Goal: Task Accomplishment & Management: Manage account settings

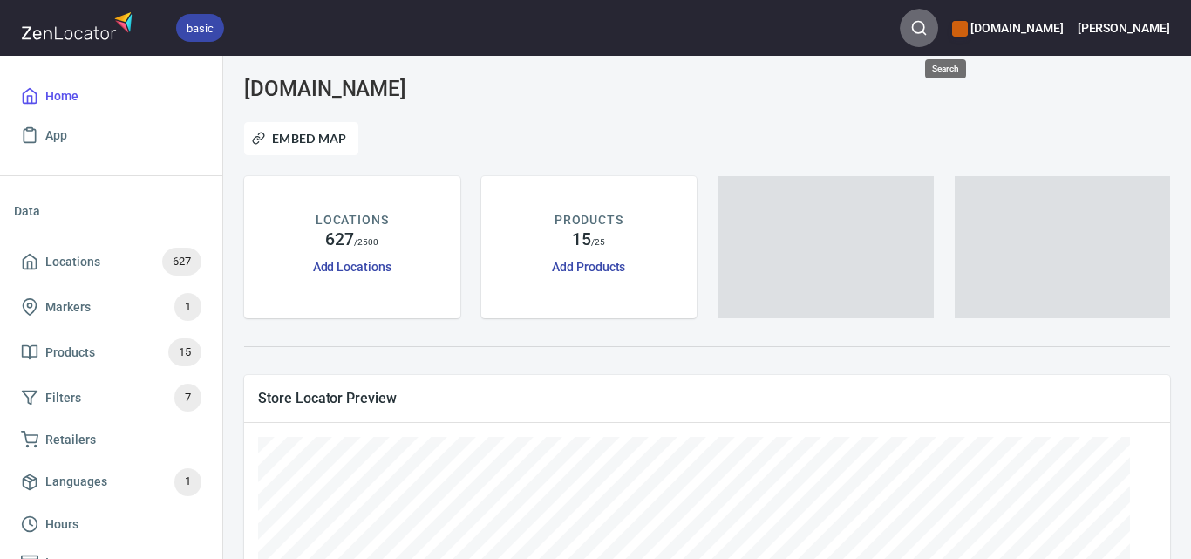
click at [928, 32] on icon "button" at bounding box center [918, 27] width 17 height 17
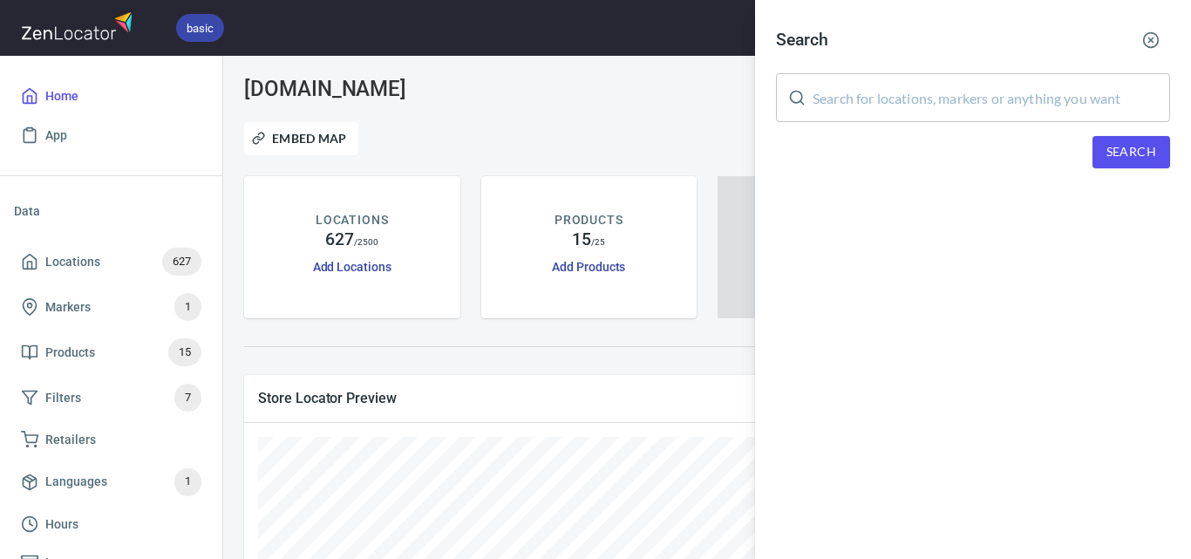
click at [1004, 86] on input "text" at bounding box center [992, 97] width 358 height 49
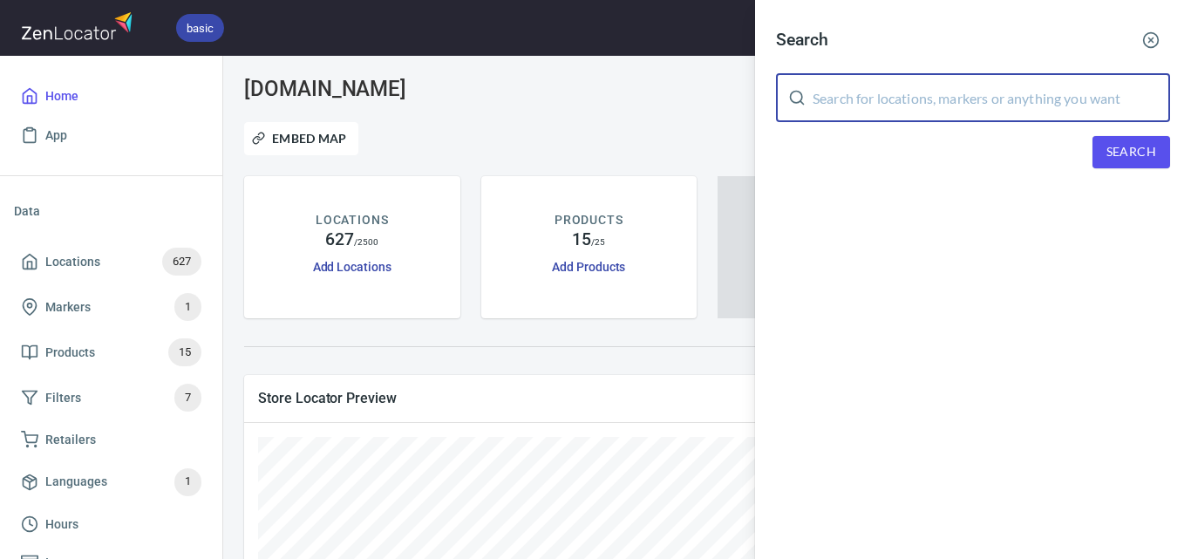
paste input "[PERSON_NAME] IGA Korumburra"
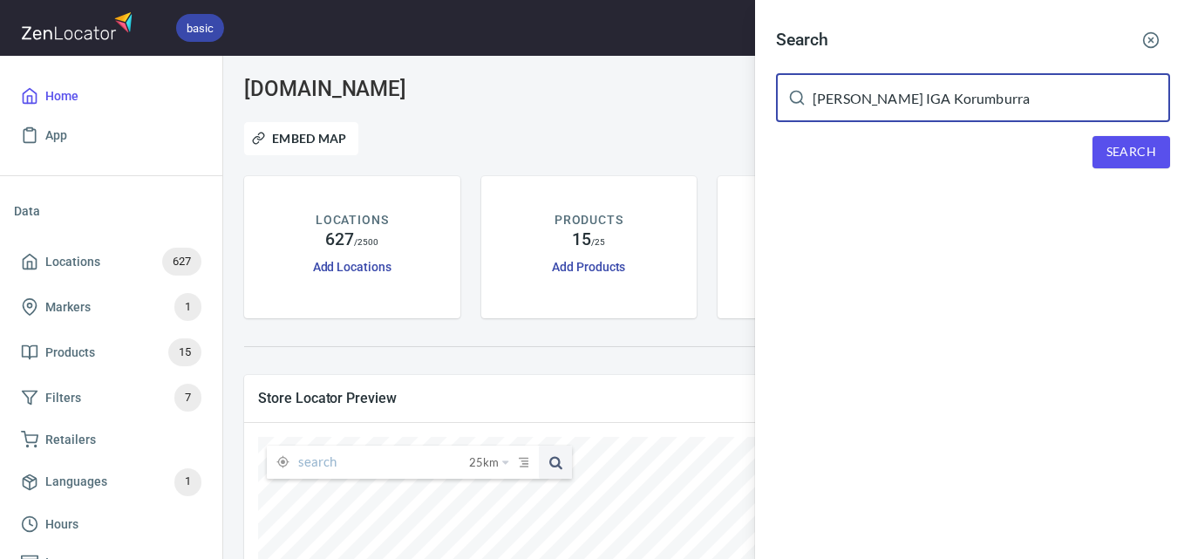
click at [1115, 146] on span "Search" at bounding box center [1132, 152] width 50 height 22
drag, startPoint x: 894, startPoint y: 99, endPoint x: 728, endPoint y: 101, distance: 165.7
click at [728, 101] on div "Search [PERSON_NAME] IGA Korumburra ​ Search We didn't found anything with your…" at bounding box center [595, 279] width 1191 height 559
click at [1117, 153] on span "Search" at bounding box center [1132, 152] width 50 height 22
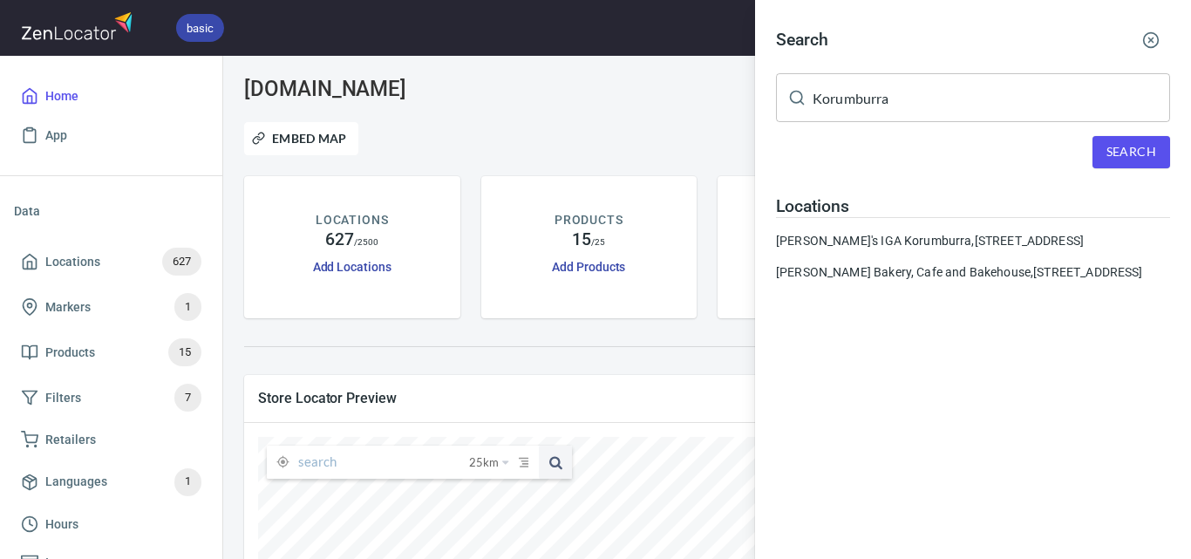
click at [928, 105] on input "Korumburra" at bounding box center [992, 97] width 358 height 49
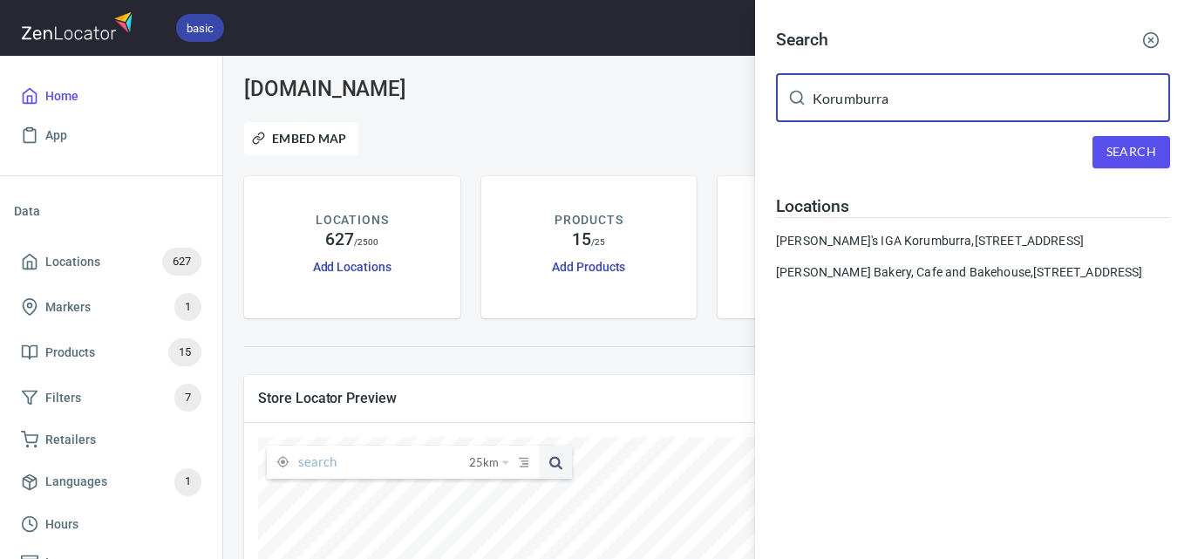
click at [928, 105] on input "Korumburra" at bounding box center [992, 97] width 358 height 49
paste input "Kahaani"
type input "Kahaani"
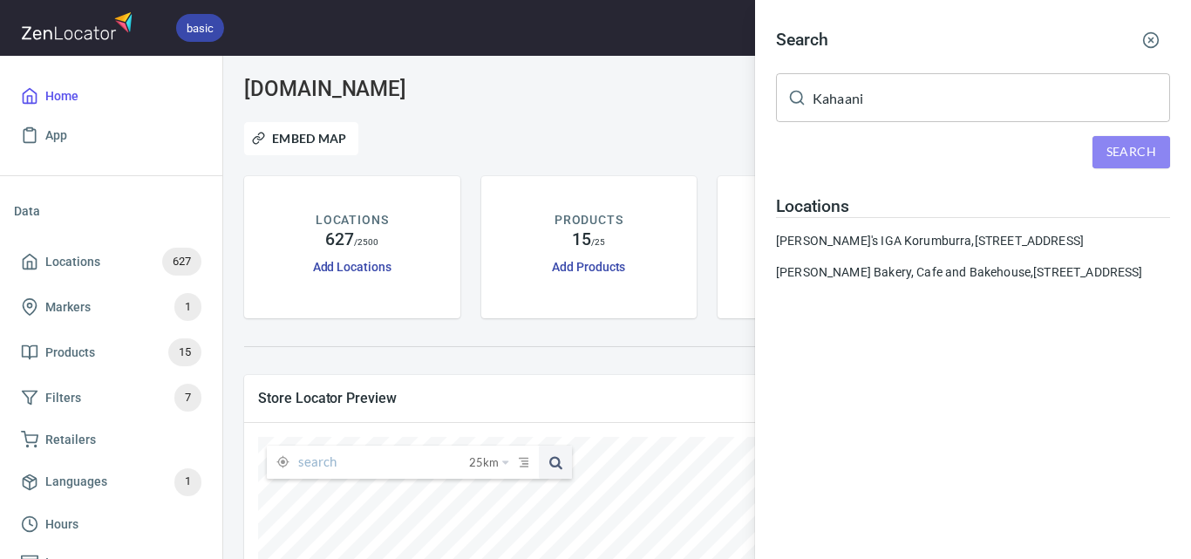
click at [1132, 143] on span "Search" at bounding box center [1132, 152] width 50 height 22
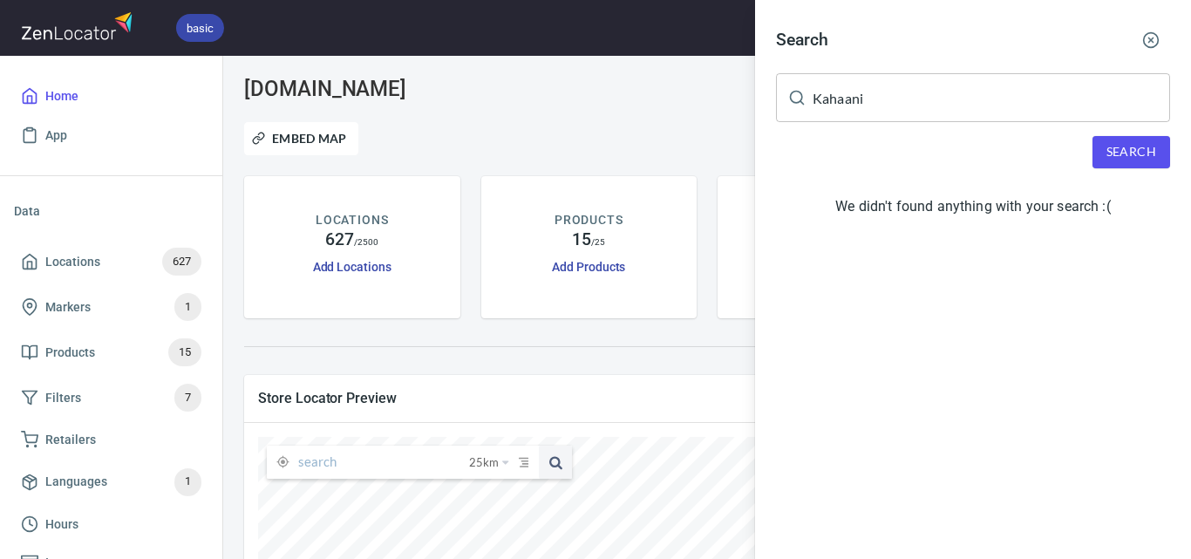
click at [1132, 143] on span "Search" at bounding box center [1132, 152] width 50 height 22
click at [707, 125] on div at bounding box center [595, 279] width 1191 height 559
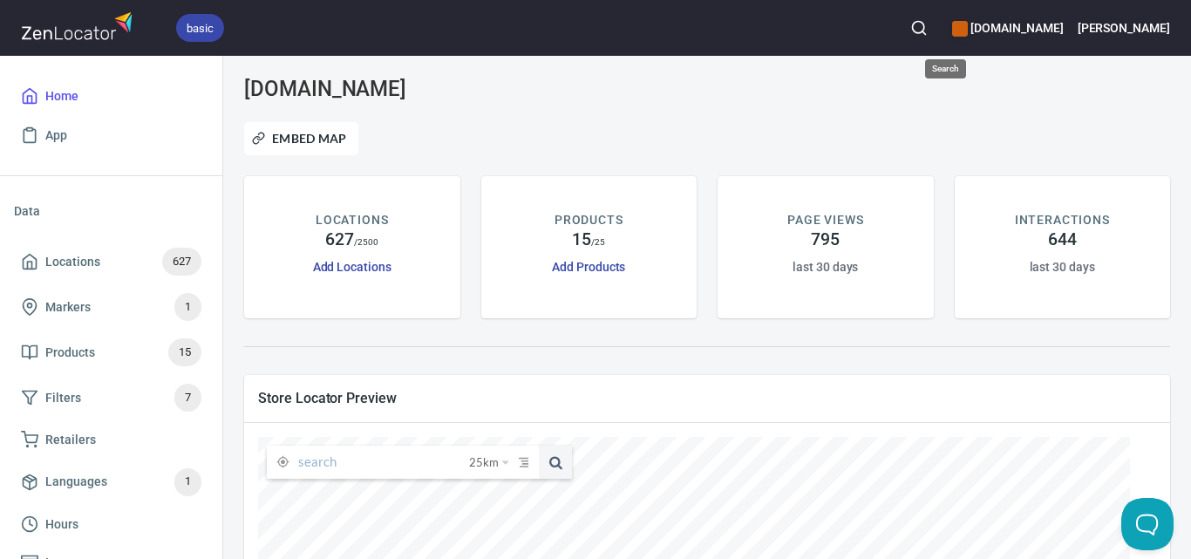
click at [938, 20] on button "button" at bounding box center [919, 28] width 38 height 38
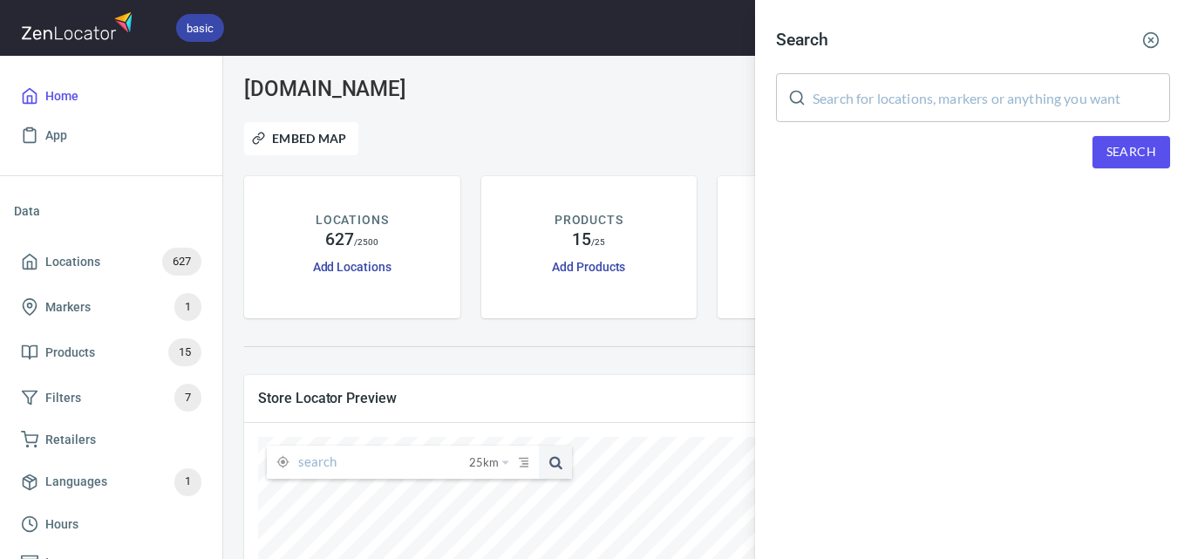
click at [534, 85] on div at bounding box center [595, 279] width 1191 height 559
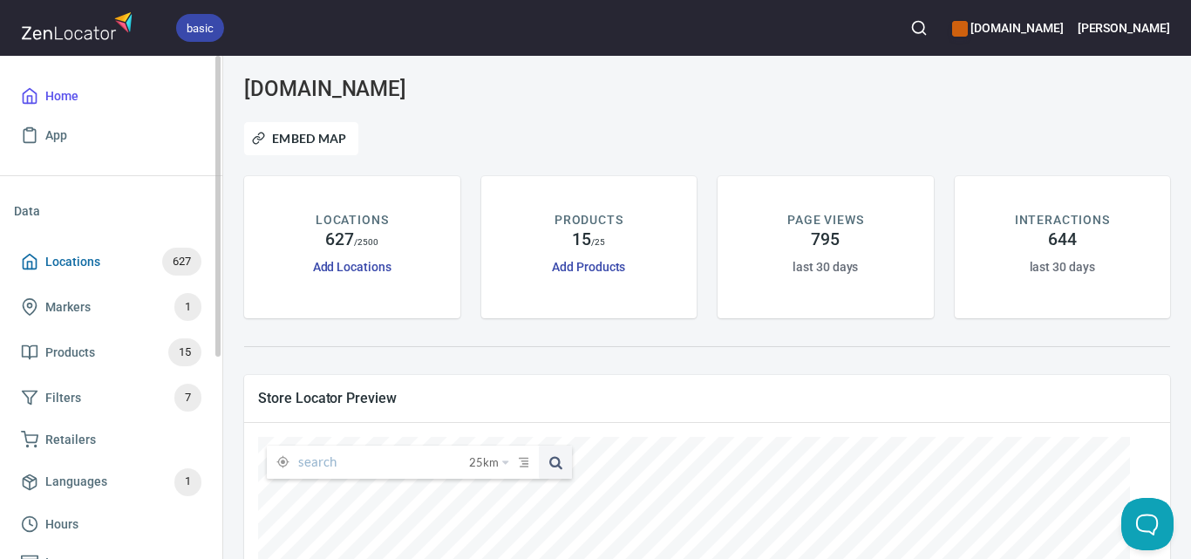
click at [117, 257] on span "Locations 627" at bounding box center [111, 262] width 181 height 28
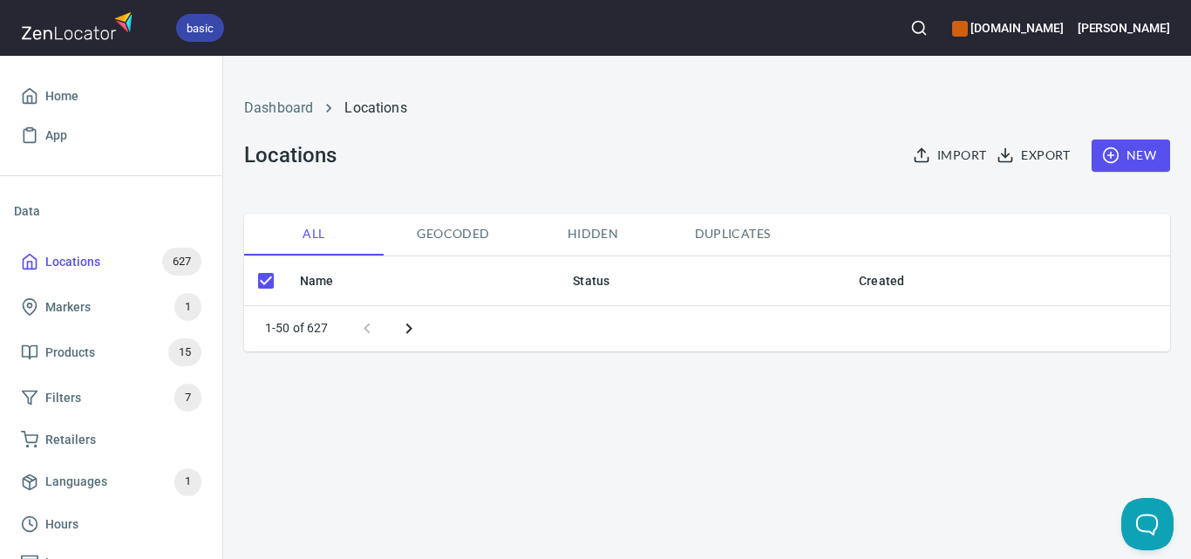
click at [1128, 170] on button "New" at bounding box center [1131, 156] width 78 height 32
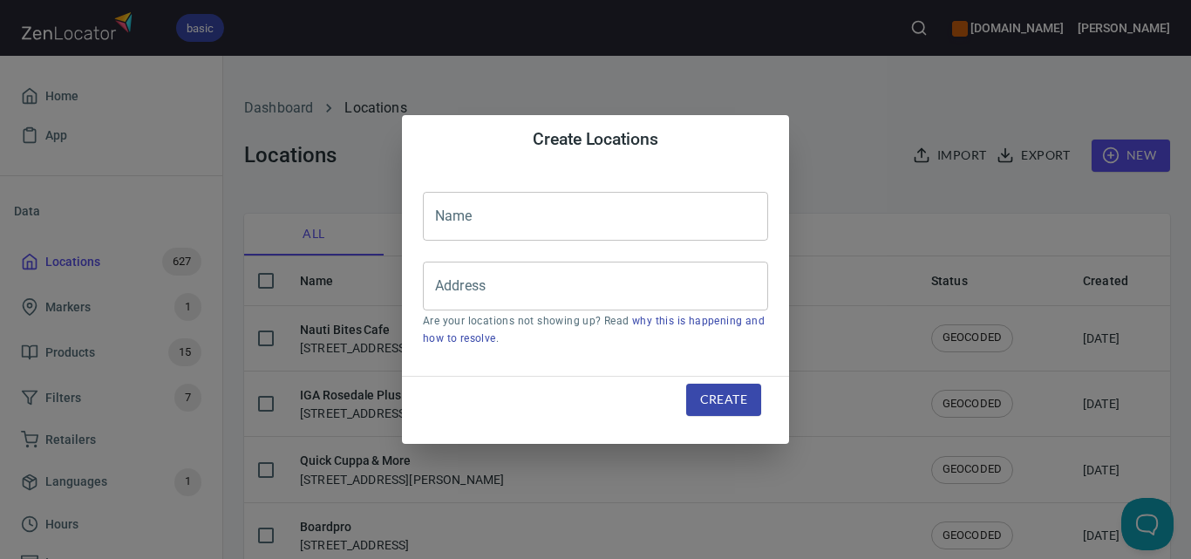
checkbox input "false"
click at [596, 209] on input "text" at bounding box center [595, 216] width 345 height 49
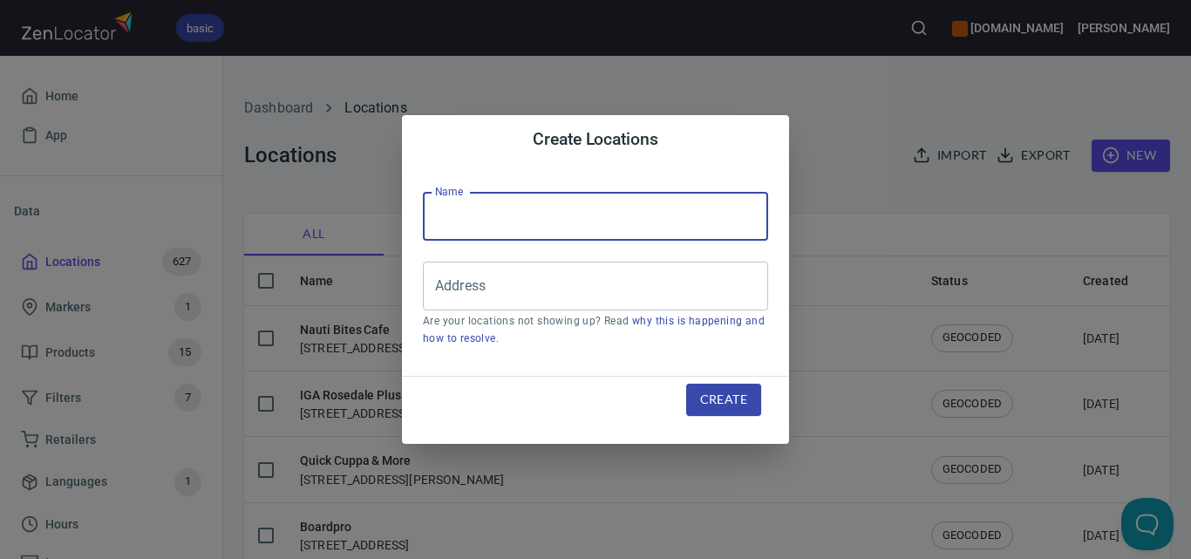
paste input "[STREET_ADDRESS]"
drag, startPoint x: 608, startPoint y: 220, endPoint x: 227, endPoint y: 175, distance: 383.7
click at [227, 175] on div "Create Locations Name [STREET_ADDRESS] Name Address Address Are your locations …" at bounding box center [595, 279] width 1191 height 559
paste input "Kahaani"
type input "Kahaani"
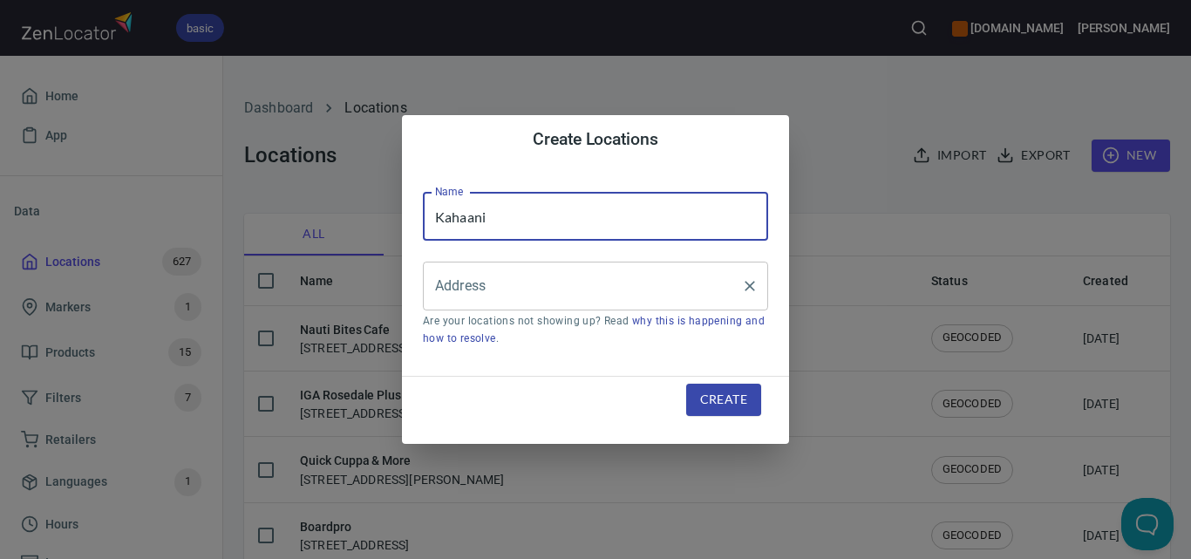
click at [522, 290] on input "Address" at bounding box center [582, 285] width 303 height 33
paste input "[STREET_ADDRESS]"
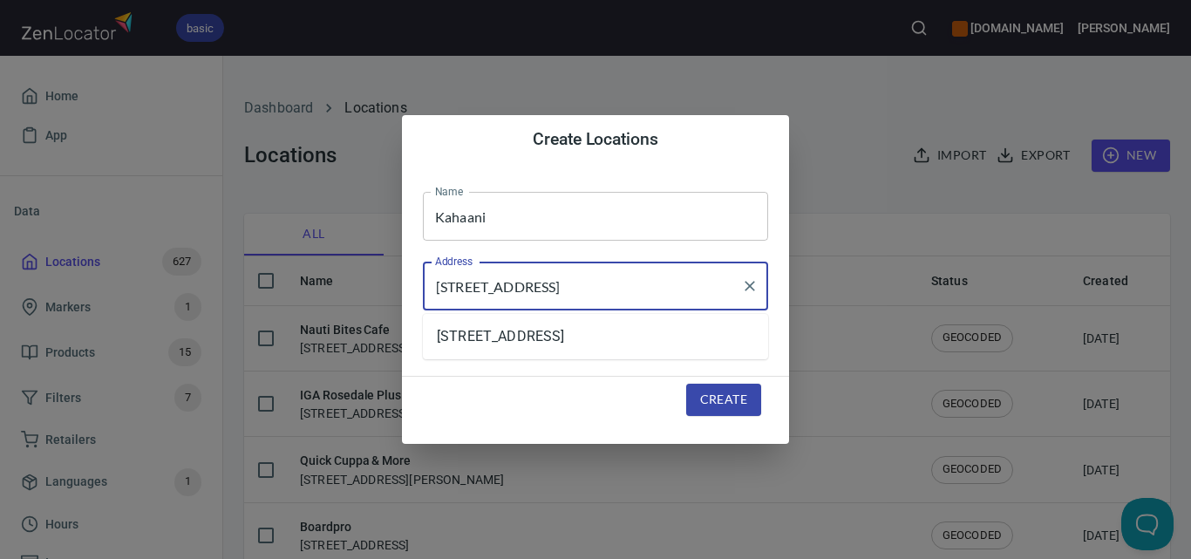
type input "[STREET_ADDRESS]"
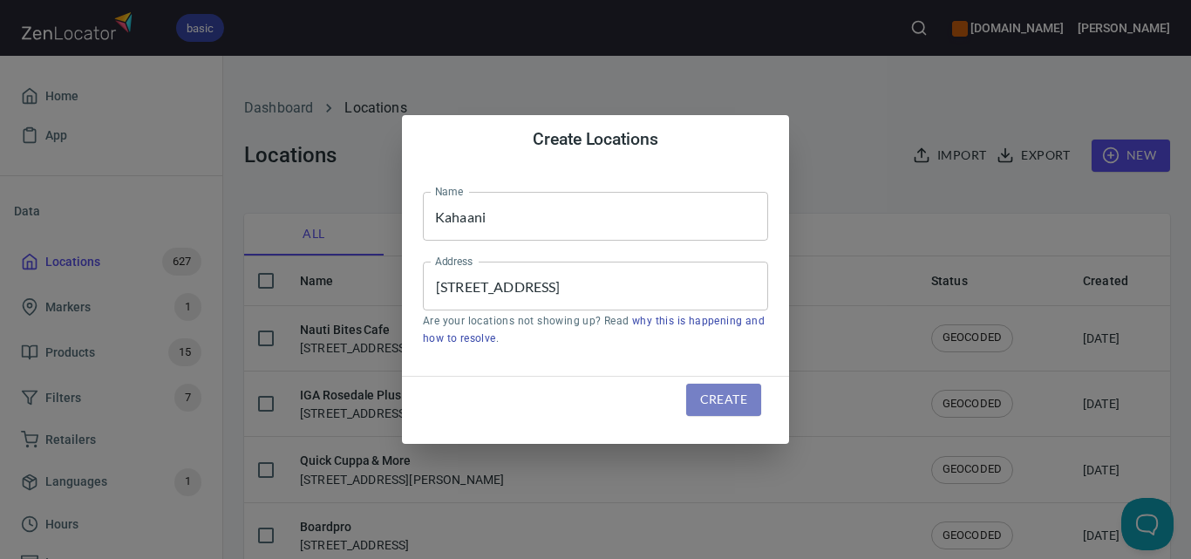
click at [718, 399] on span "Create" at bounding box center [723, 400] width 47 height 22
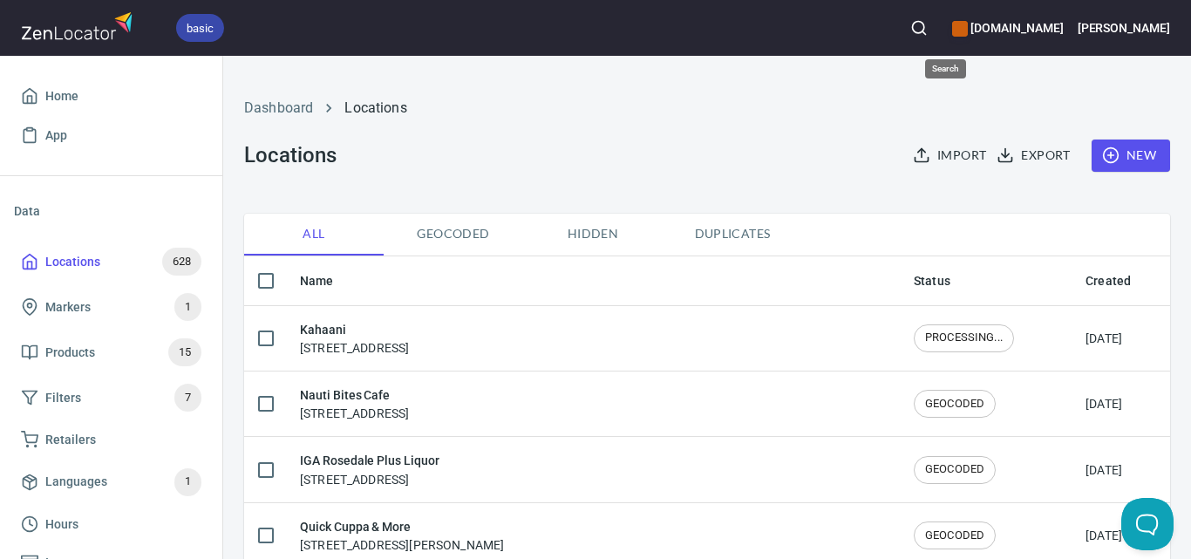
click at [928, 29] on icon "button" at bounding box center [918, 27] width 17 height 17
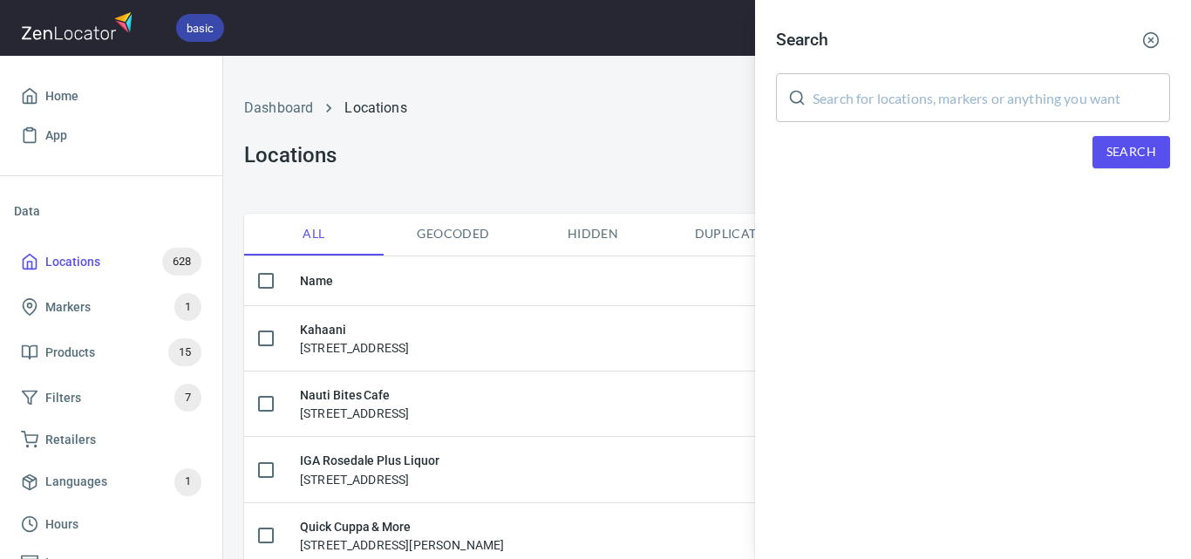
click at [990, 101] on input "text" at bounding box center [992, 97] width 358 height 49
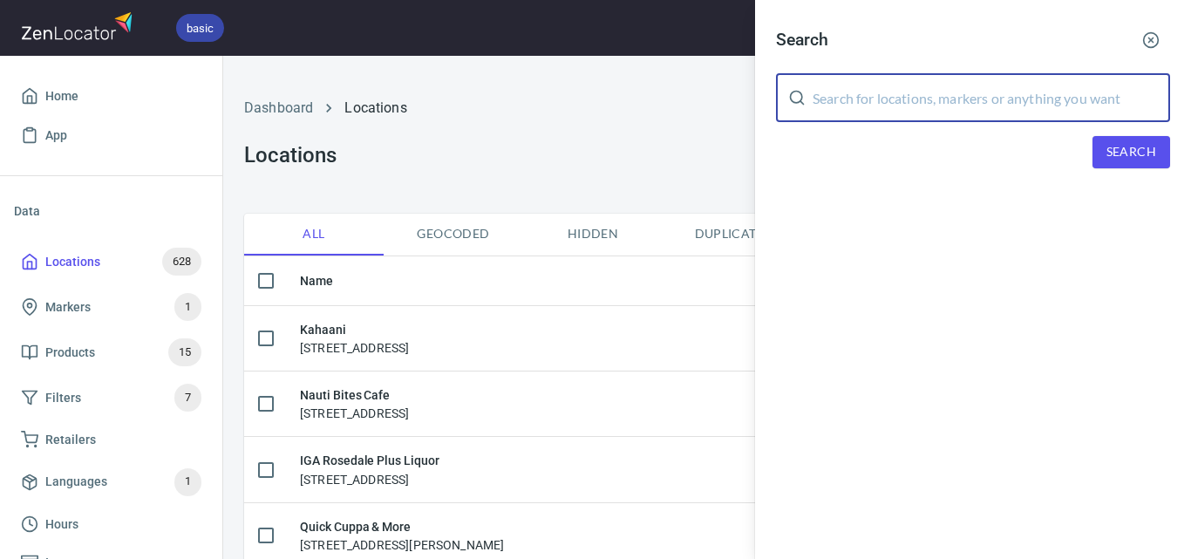
paste input "[PERSON_NAME] Bleu Botanical"
click at [1089, 159] on div "Search" at bounding box center [973, 152] width 394 height 32
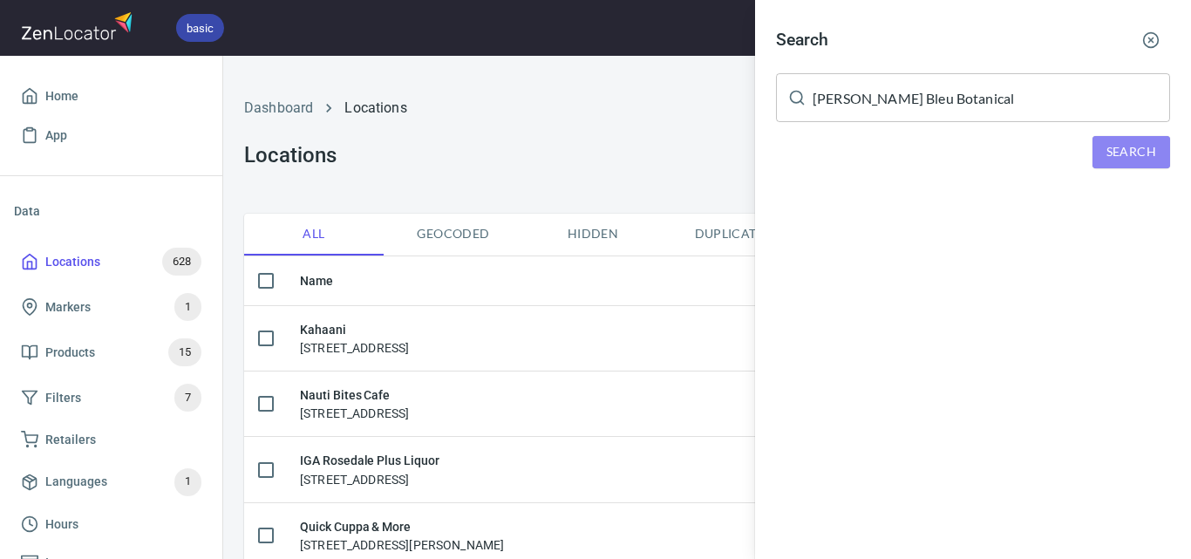
click at [1106, 160] on button "Search" at bounding box center [1132, 152] width 78 height 32
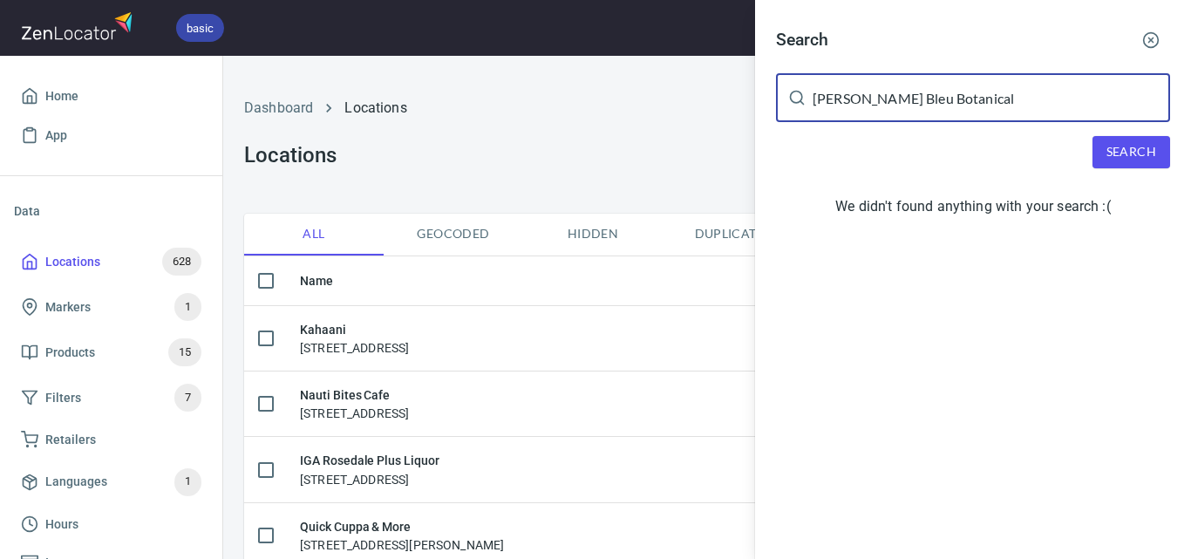
drag, startPoint x: 883, startPoint y: 102, endPoint x: 963, endPoint y: 103, distance: 80.2
click at [963, 103] on input "[PERSON_NAME] Bleu Botanical" at bounding box center [992, 97] width 358 height 49
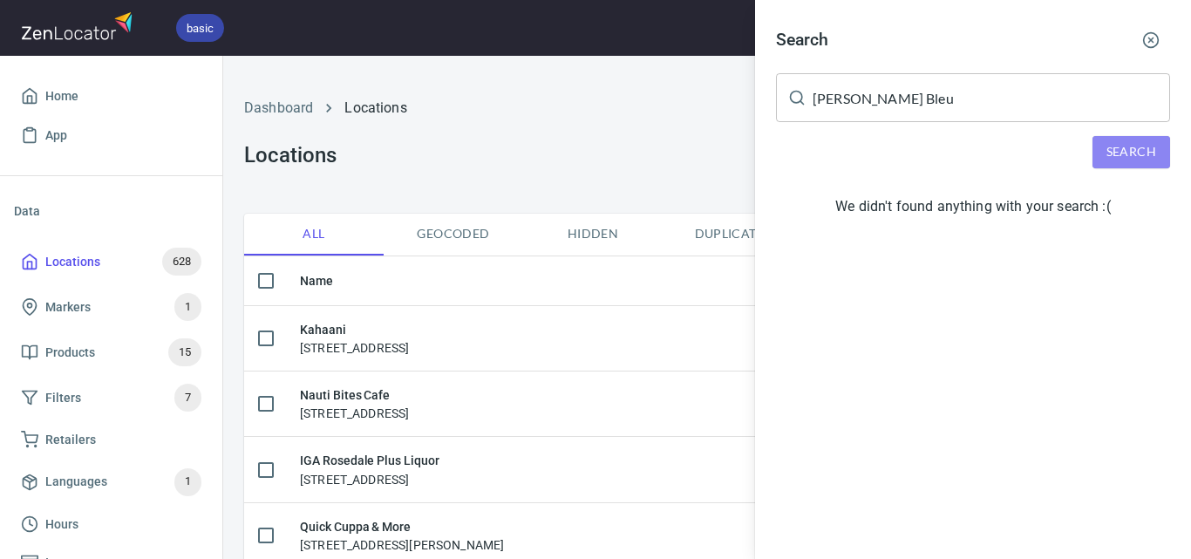
click at [1137, 157] on span "Search" at bounding box center [1132, 152] width 50 height 22
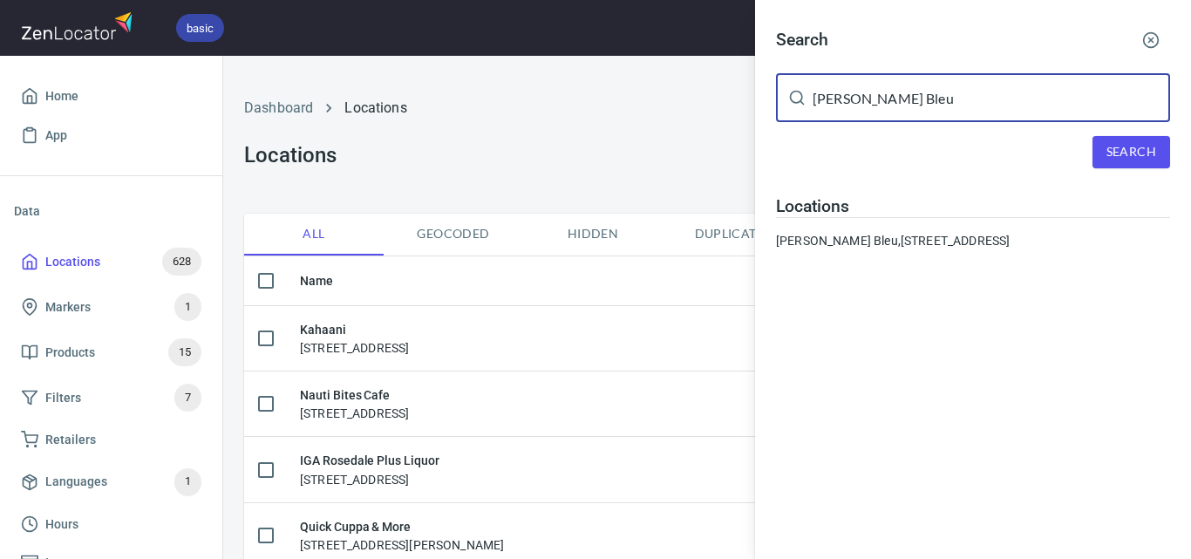
drag, startPoint x: 903, startPoint y: 112, endPoint x: 735, endPoint y: 134, distance: 168.9
click at [735, 134] on div "Search [PERSON_NAME] Bleu ​ Search Locations [PERSON_NAME][GEOGRAPHIC_DATA], [S…" at bounding box center [595, 279] width 1191 height 559
paste input "Oasis Retail"
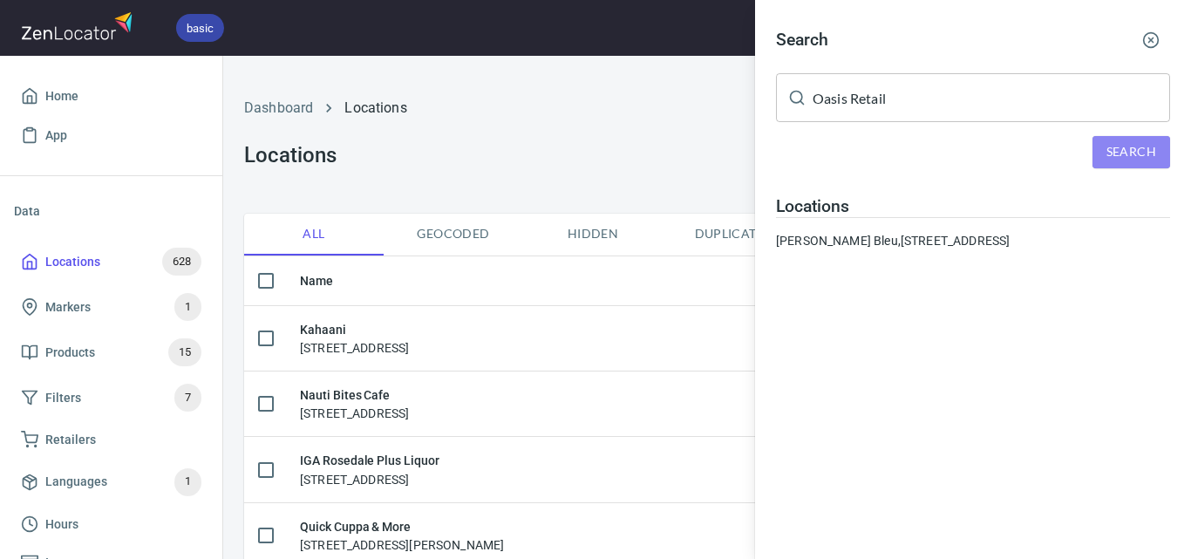
click at [1143, 148] on span "Search" at bounding box center [1132, 152] width 50 height 22
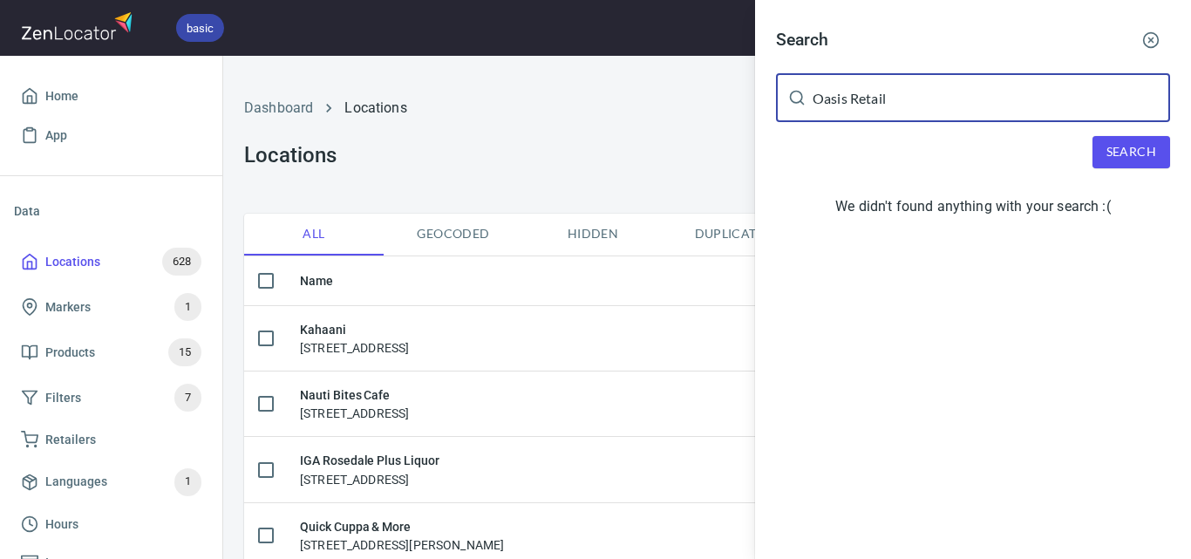
drag, startPoint x: 850, startPoint y: 99, endPoint x: 1032, endPoint y: 99, distance: 181.4
click at [1032, 99] on input "Oasis Retail" at bounding box center [992, 97] width 358 height 49
click at [1159, 154] on button "Search" at bounding box center [1132, 152] width 78 height 32
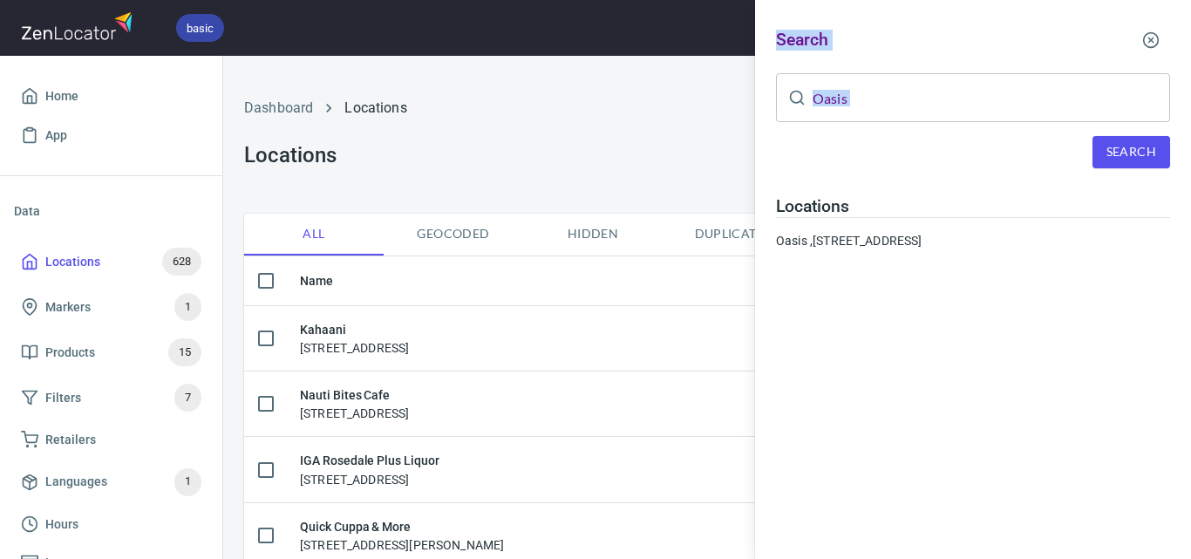
drag, startPoint x: 814, startPoint y: 98, endPoint x: 743, endPoint y: 92, distance: 70.9
click at [743, 92] on div "Search Oasis ​ Search Locations Oasis , [STREET_ADDRESS]" at bounding box center [595, 279] width 1191 height 559
click at [973, 111] on input "Oasis" at bounding box center [992, 97] width 358 height 49
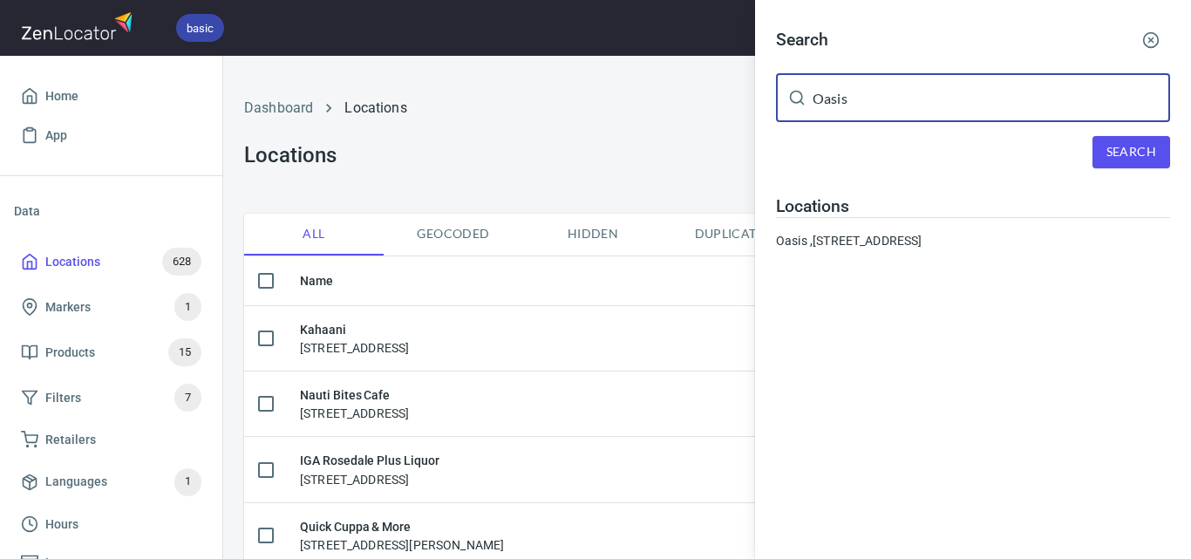
drag, startPoint x: 973, startPoint y: 111, endPoint x: 724, endPoint y: 104, distance: 249.5
click at [724, 104] on div "Search Oasis ​ Search Locations Oasis , [STREET_ADDRESS]" at bounding box center [595, 279] width 1191 height 559
paste input "Coffee Supreme Cafe"
type input "Coffee Supreme Cafe"
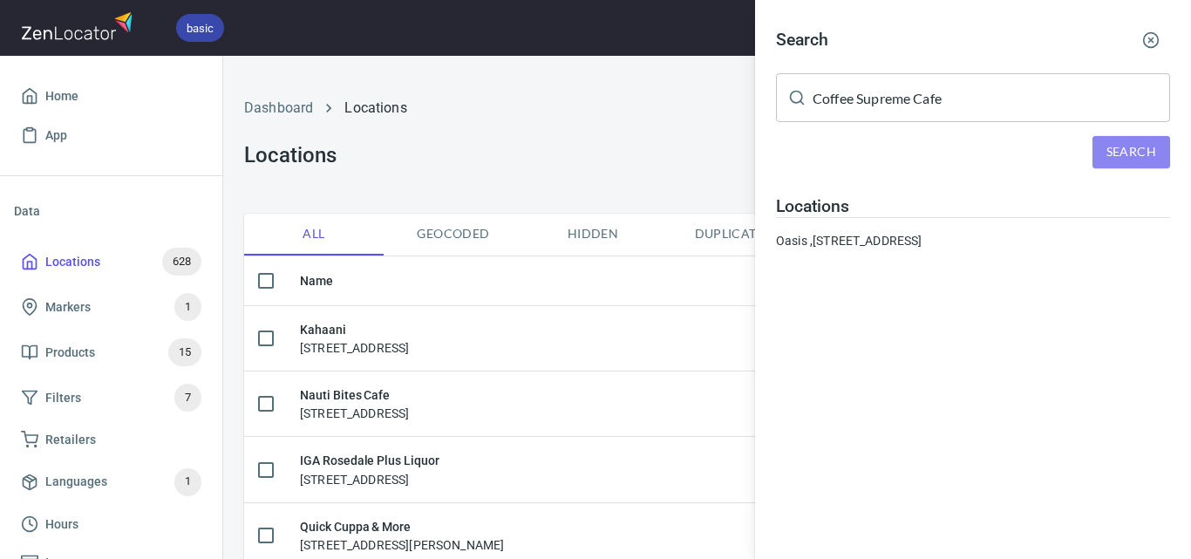
click at [1114, 154] on span "Search" at bounding box center [1132, 152] width 50 height 22
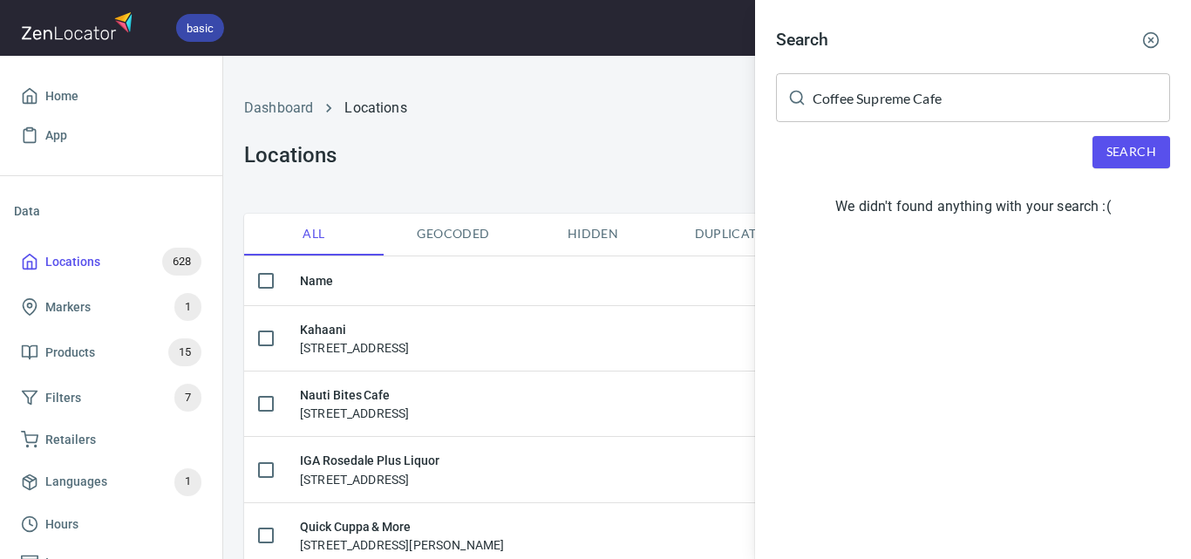
click at [1142, 140] on button "Search" at bounding box center [1132, 152] width 78 height 32
click at [1171, 159] on div "Search Coffee Supreme Cafe ​ Search We didn't found anything with your search :(" at bounding box center [973, 126] width 436 height 252
click at [1149, 154] on span "Search" at bounding box center [1132, 152] width 50 height 22
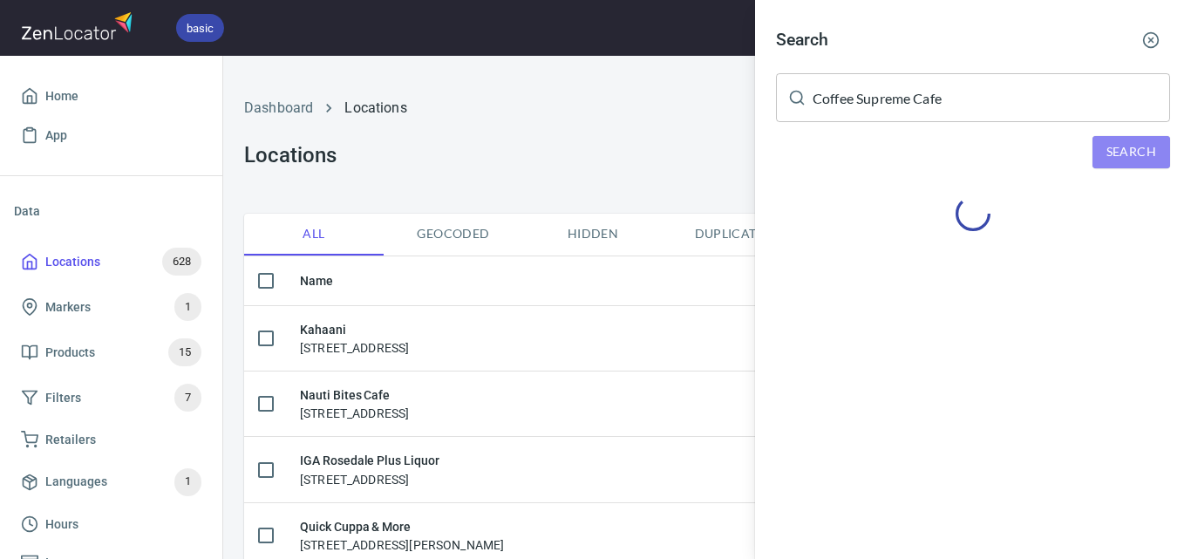
click at [1149, 154] on span "Search" at bounding box center [1132, 152] width 50 height 22
click at [1142, 36] on icon "button" at bounding box center [1150, 39] width 17 height 17
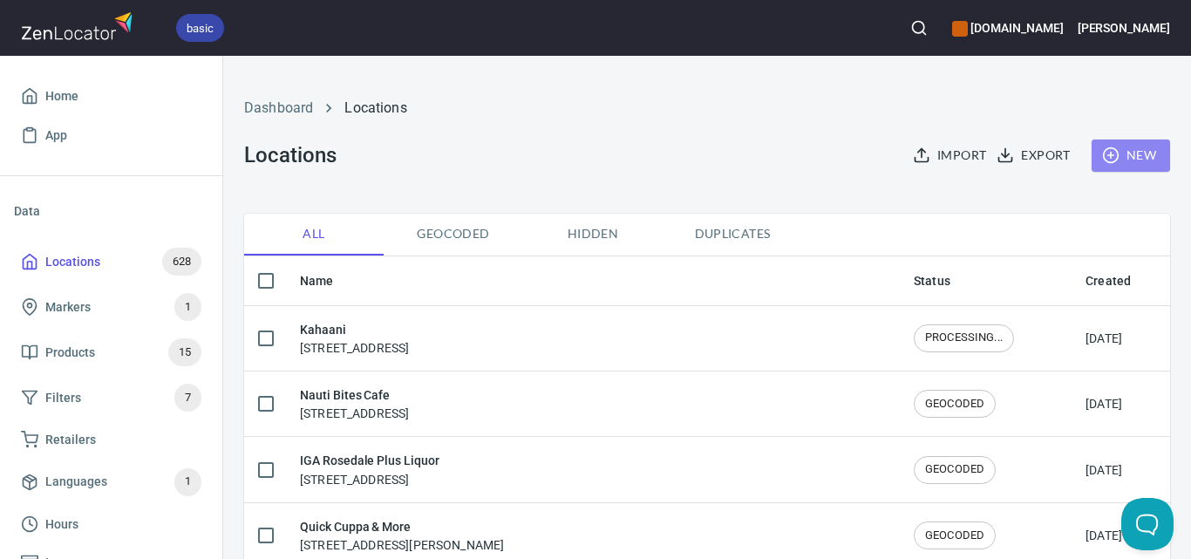
click at [1122, 148] on span "New" at bounding box center [1131, 156] width 51 height 22
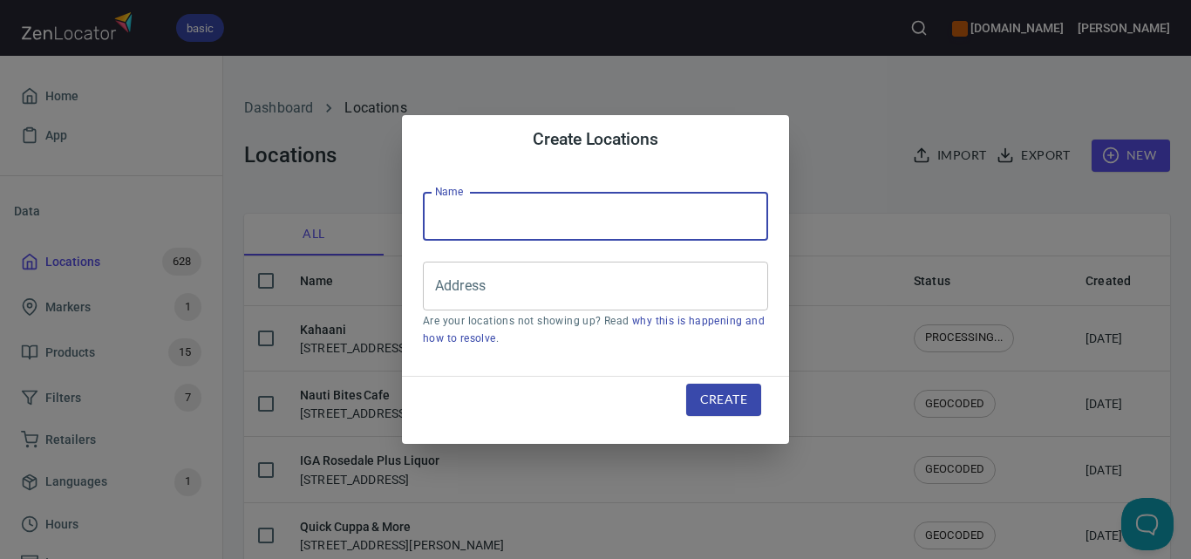
click at [617, 219] on input "text" at bounding box center [595, 216] width 345 height 49
paste input "Coffee Supreme Cafe"
type input "Coffee Supreme Cafe"
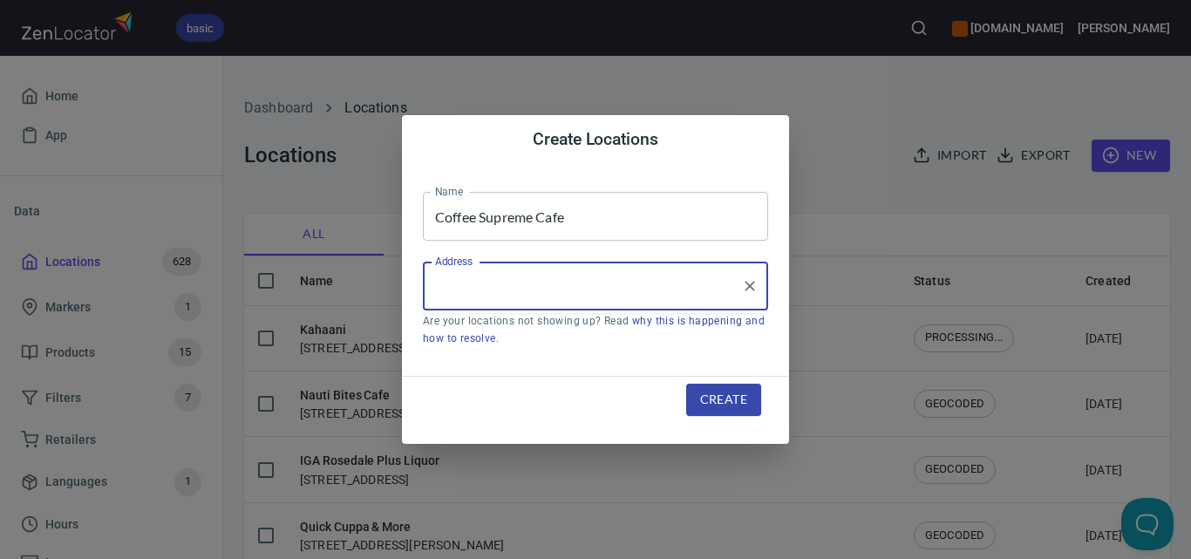
click at [558, 300] on input "Address" at bounding box center [582, 285] width 303 height 33
paste input "[STREET_ADDRESS]"
type input "[STREET_ADDRESS]"
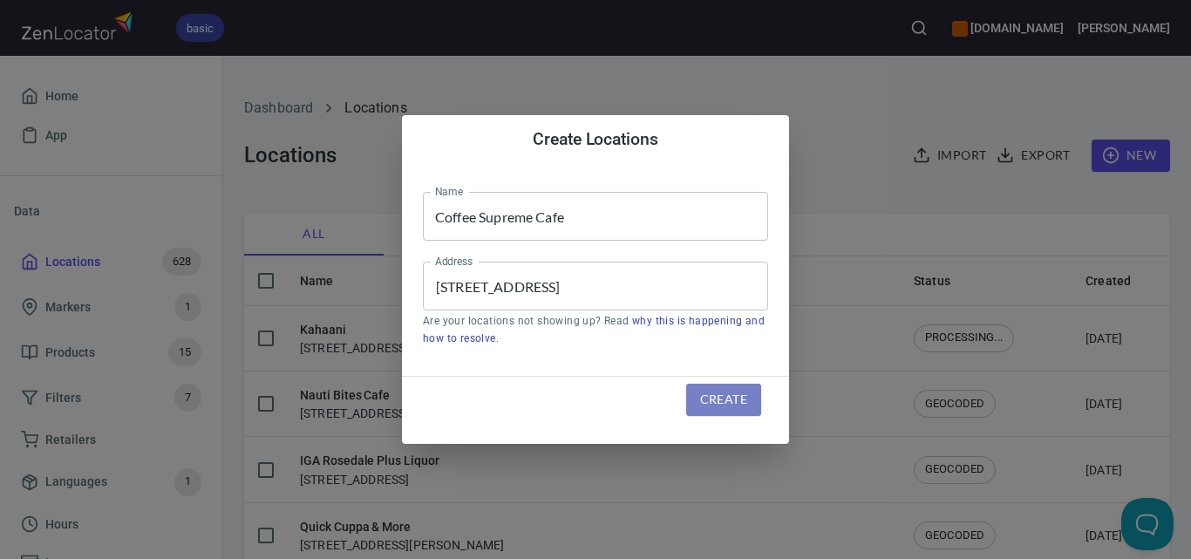
click at [726, 390] on span "Create" at bounding box center [723, 400] width 47 height 22
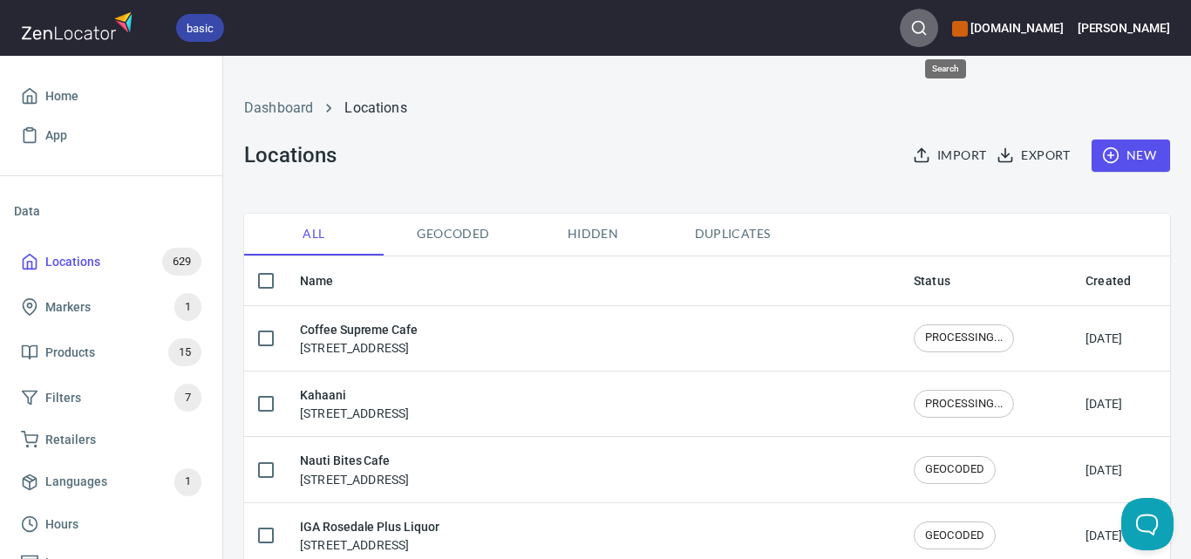
click at [924, 27] on circle "button" at bounding box center [918, 27] width 11 height 11
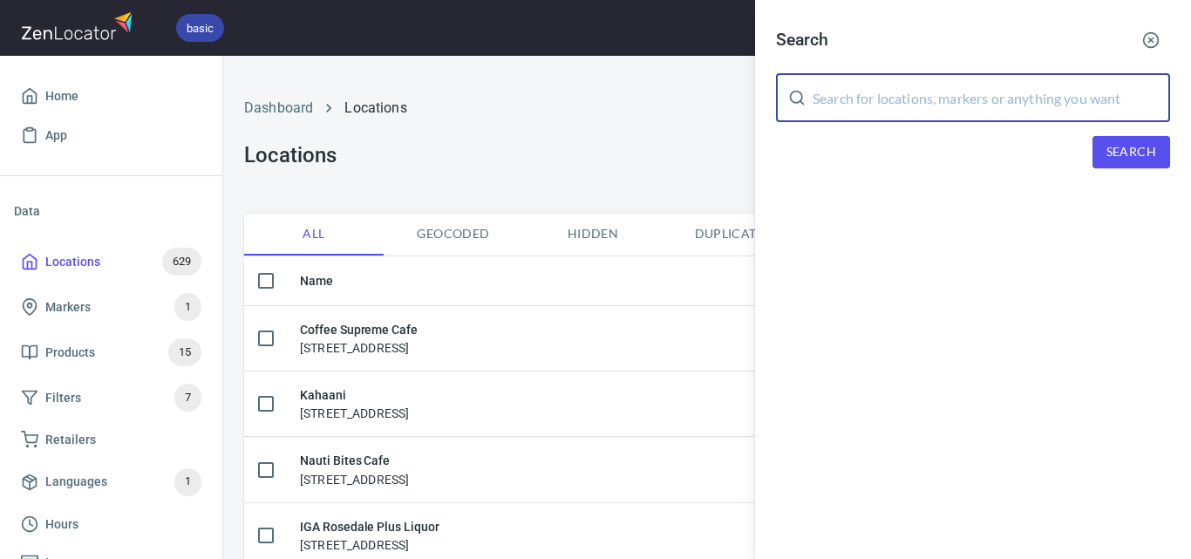
click at [985, 107] on input "text" at bounding box center [992, 97] width 358 height 49
paste input "Beanie Coffee"
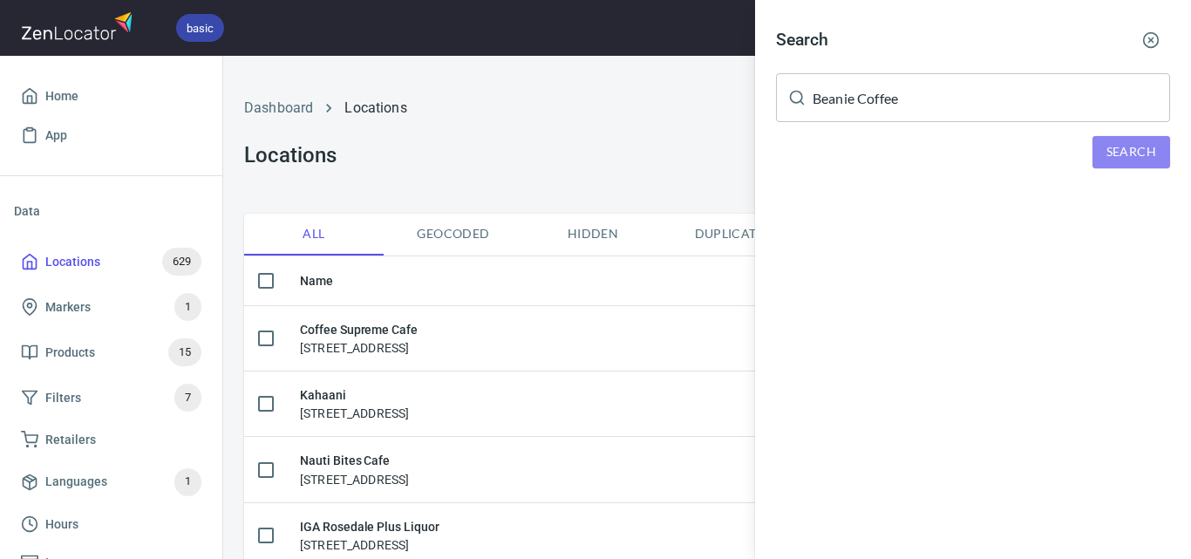
click at [1112, 156] on span "Search" at bounding box center [1132, 152] width 50 height 22
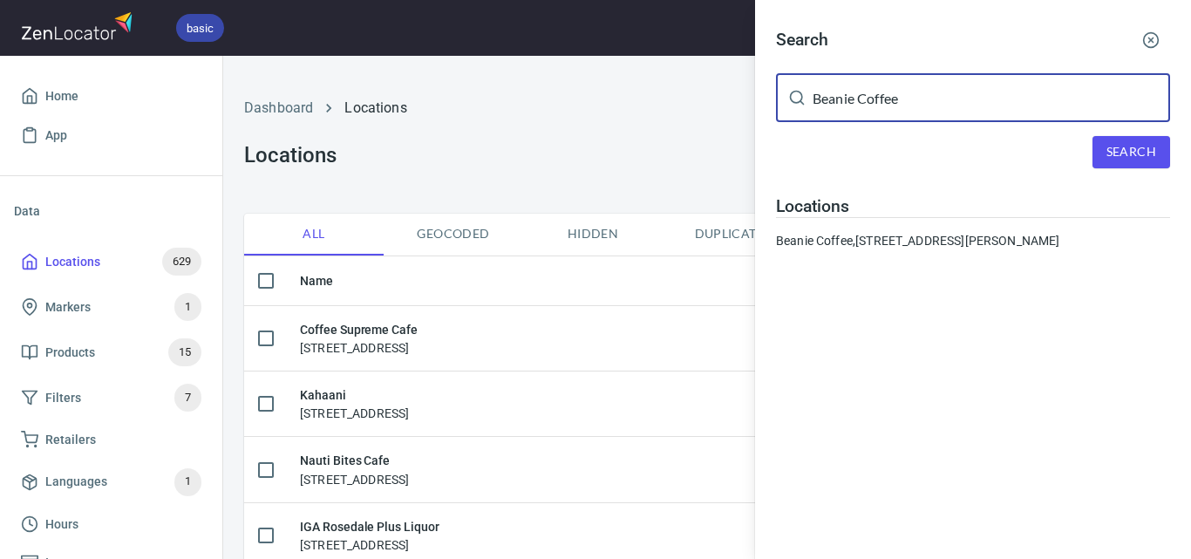
drag, startPoint x: 961, startPoint y: 105, endPoint x: 813, endPoint y: 104, distance: 148.3
click at [813, 104] on input "Beanie Coffee" at bounding box center [992, 97] width 358 height 49
paste input "Rod's Fruit & Veg"
click at [1153, 140] on button "Search" at bounding box center [1132, 152] width 78 height 32
drag, startPoint x: 955, startPoint y: 106, endPoint x: 755, endPoint y: 127, distance: 200.8
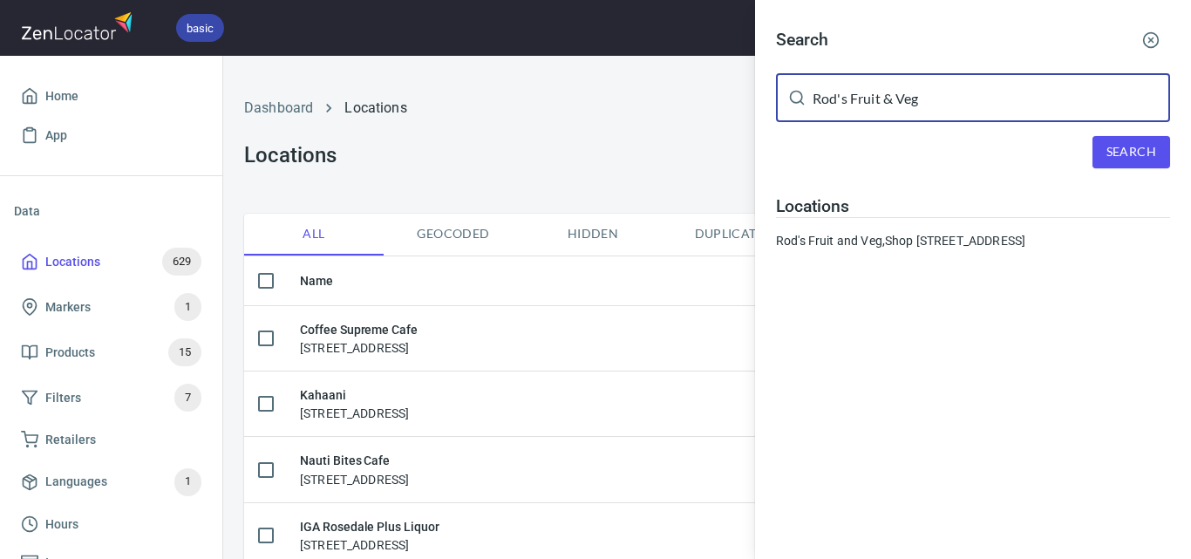
click at [755, 127] on div "Search Rod's Fruit & Veg ​ Search Locations Rod's Fruit and Veg, Shop [STREET_A…" at bounding box center [973, 142] width 436 height 284
paste input "Foodworks Yea"
click at [1106, 141] on button "Search" at bounding box center [1132, 152] width 78 height 32
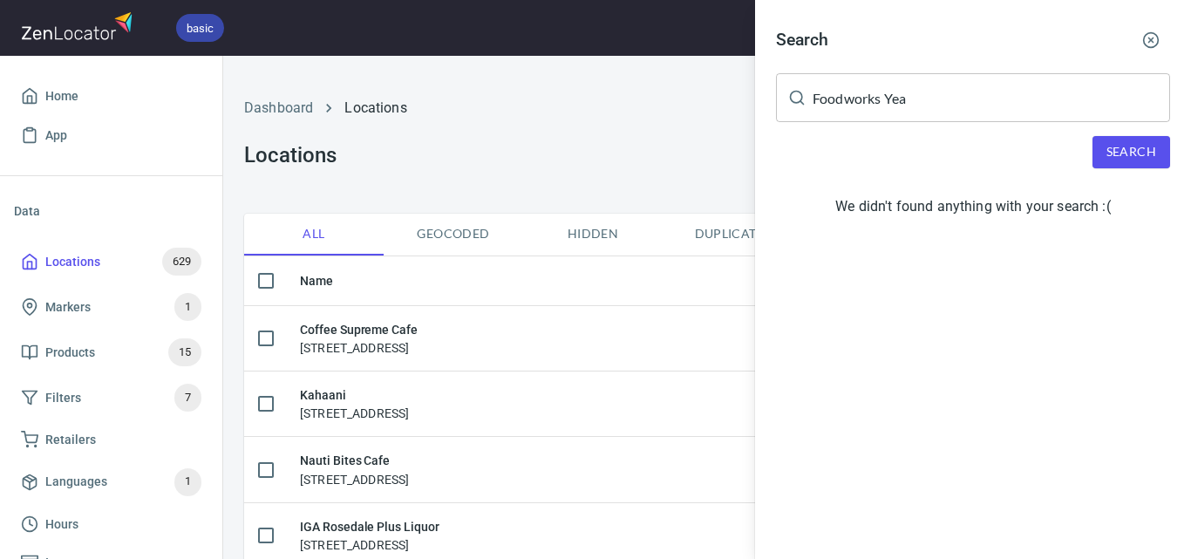
click at [957, 104] on input "Foodworks Yea" at bounding box center [992, 97] width 358 height 49
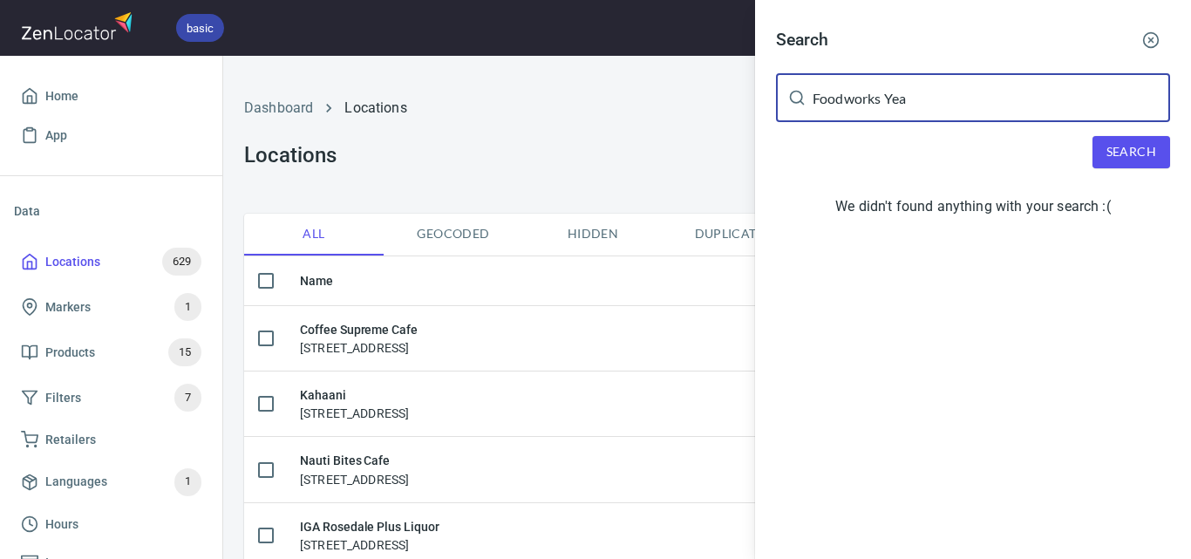
click at [957, 104] on input "Foodworks Yea" at bounding box center [992, 97] width 358 height 49
paste input "The Spud Shed"
click at [1098, 149] on button "Search" at bounding box center [1132, 152] width 78 height 32
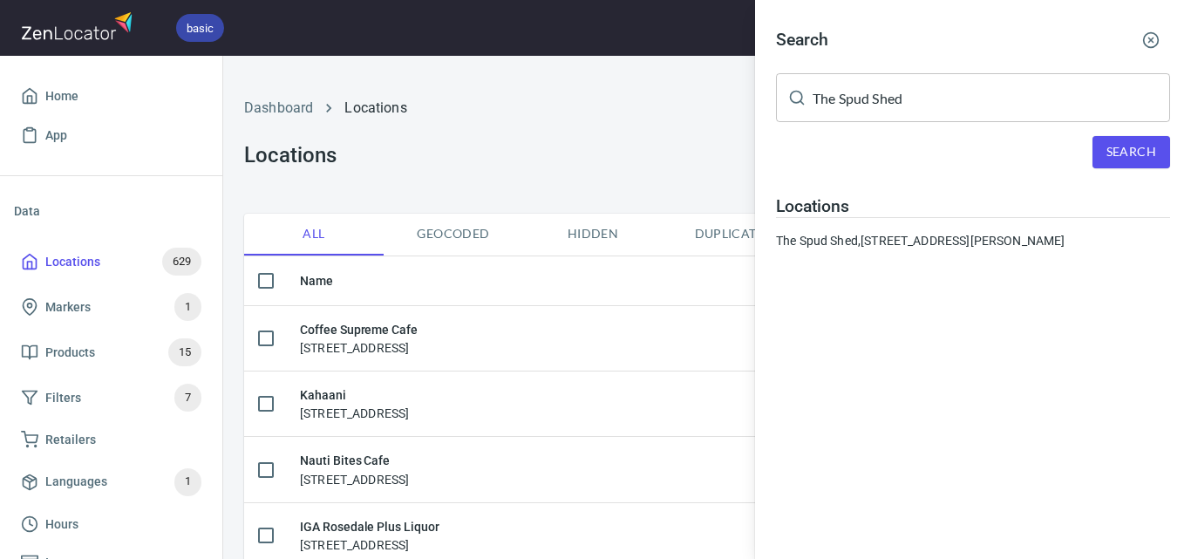
click at [1005, 94] on input "The Spud Shed" at bounding box center [992, 97] width 358 height 49
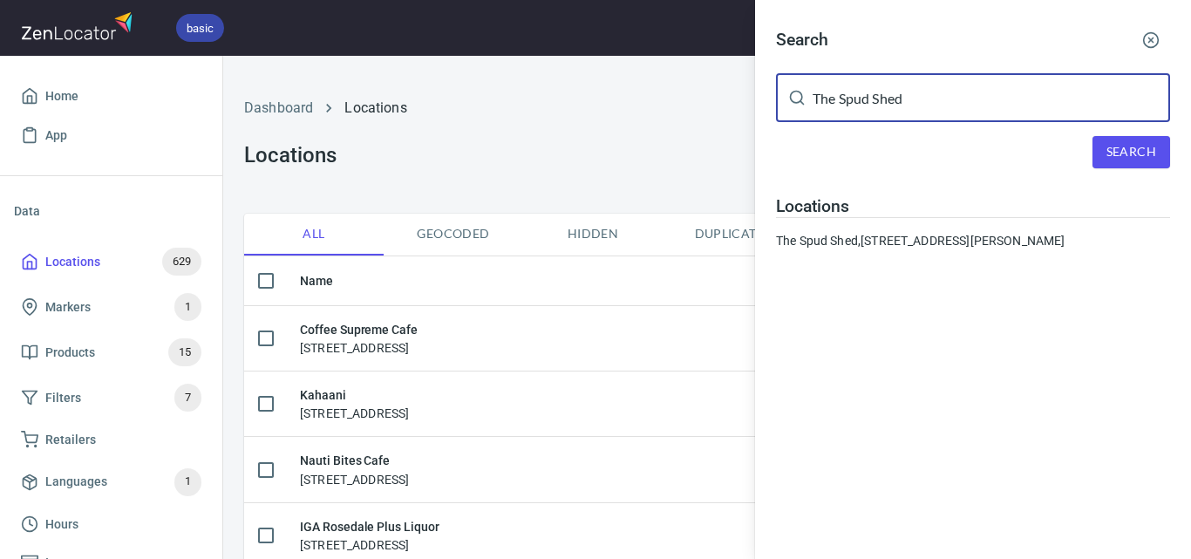
click at [1006, 94] on input "The Spud Shed" at bounding box center [992, 97] width 358 height 49
click at [1007, 93] on input "The Spud Shed" at bounding box center [992, 97] width 358 height 49
paste input "Gippsland Food & Wine"
click at [1021, 95] on input "The Spud ShedGippsland Food & Wine" at bounding box center [992, 97] width 358 height 49
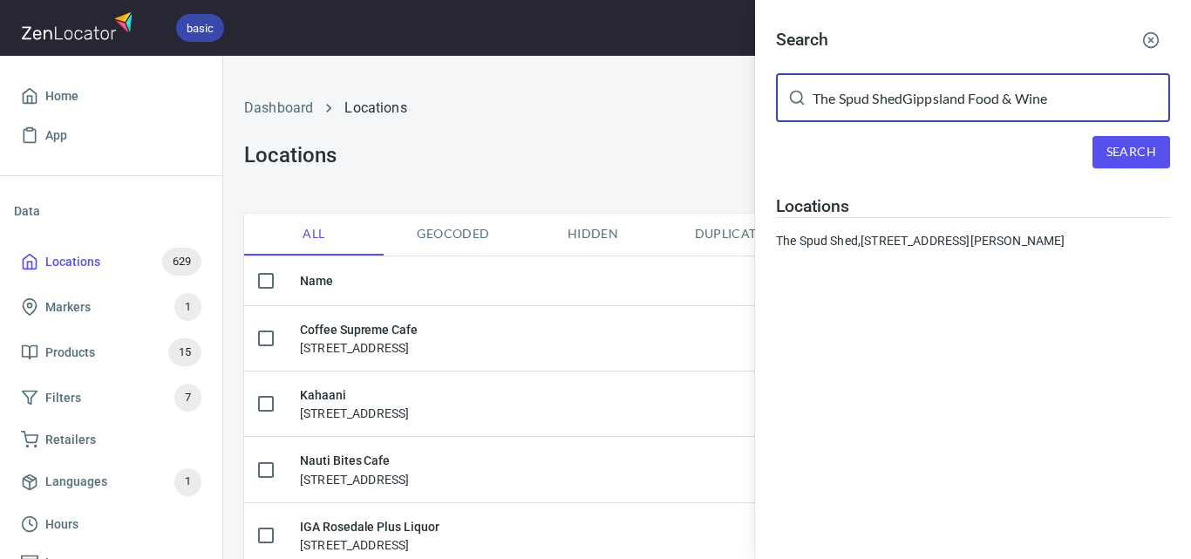
click at [1021, 95] on input "The Spud ShedGippsland Food & Wine" at bounding box center [992, 97] width 358 height 49
paste input "text"
click at [1126, 148] on span "Search" at bounding box center [1132, 152] width 50 height 22
drag, startPoint x: 1065, startPoint y: 106, endPoint x: 794, endPoint y: 116, distance: 271.4
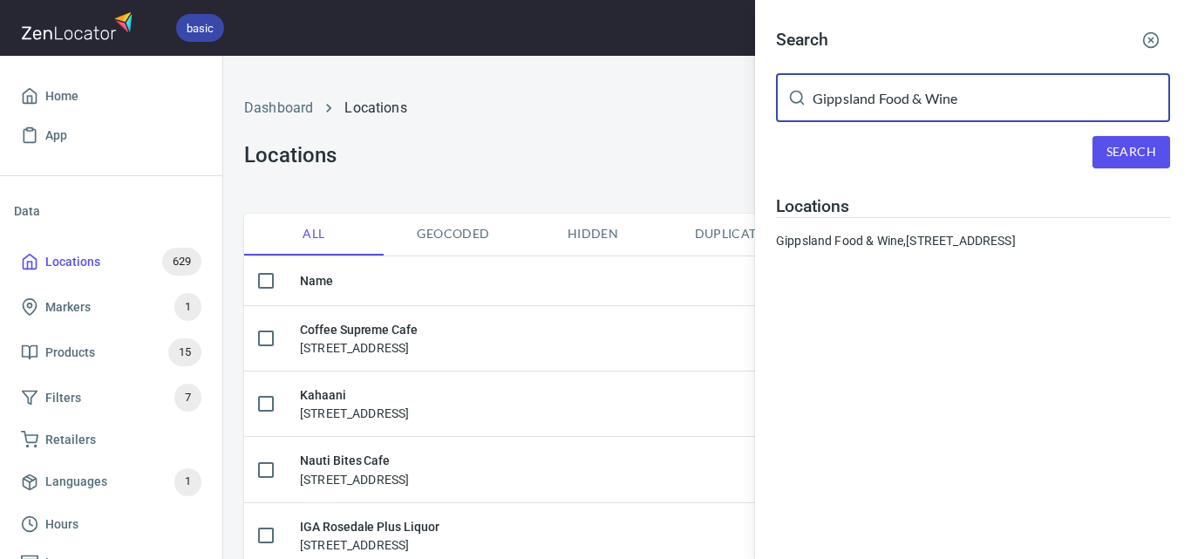
click at [794, 116] on div "Gippsland Food & Wine ​" at bounding box center [973, 97] width 394 height 49
paste input "eorgie Boy Espresso"
click at [1118, 144] on span "Search" at bounding box center [1132, 152] width 50 height 22
drag, startPoint x: 1012, startPoint y: 117, endPoint x: 731, endPoint y: 141, distance: 282.7
click at [731, 141] on div "Search [PERSON_NAME] Espresso ​ Search Locations Georgie Boy Espresso, [STREET_…" at bounding box center [595, 279] width 1191 height 559
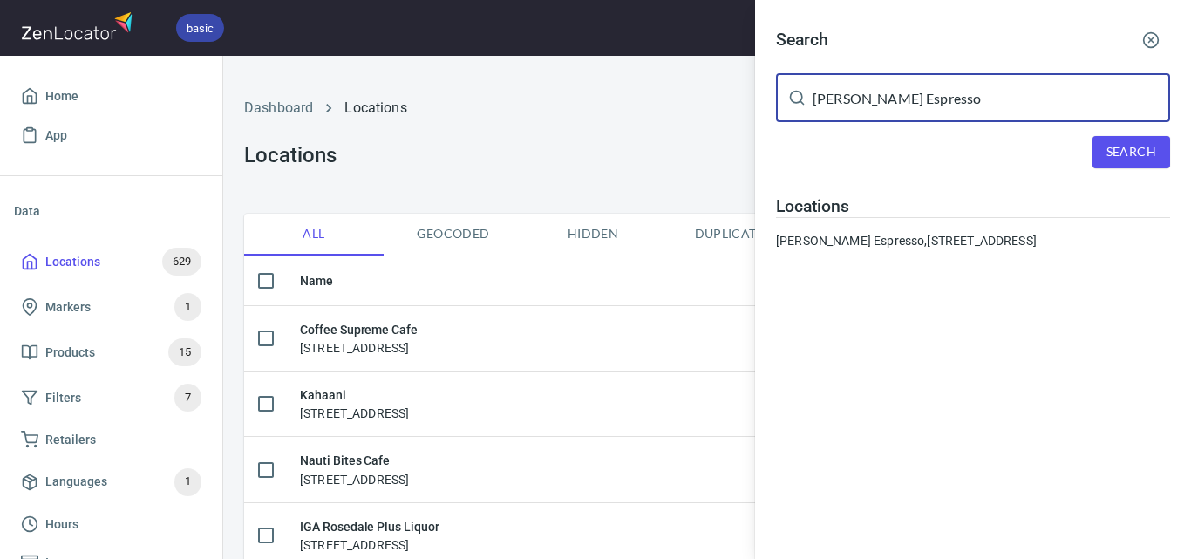
paste input "[PERSON_NAME]"
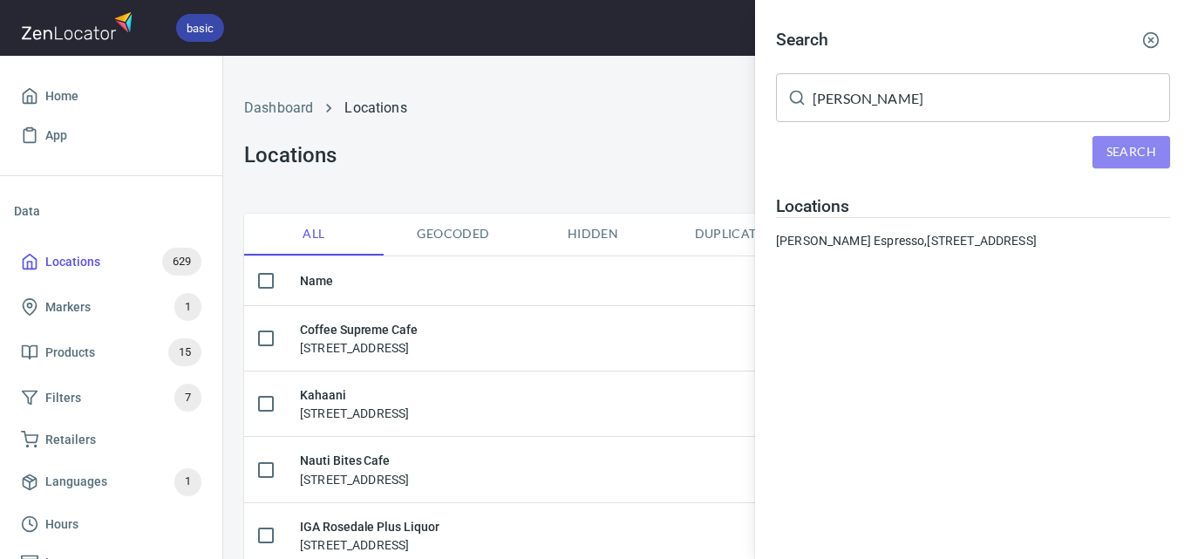
click at [1100, 155] on button "Search" at bounding box center [1132, 152] width 78 height 32
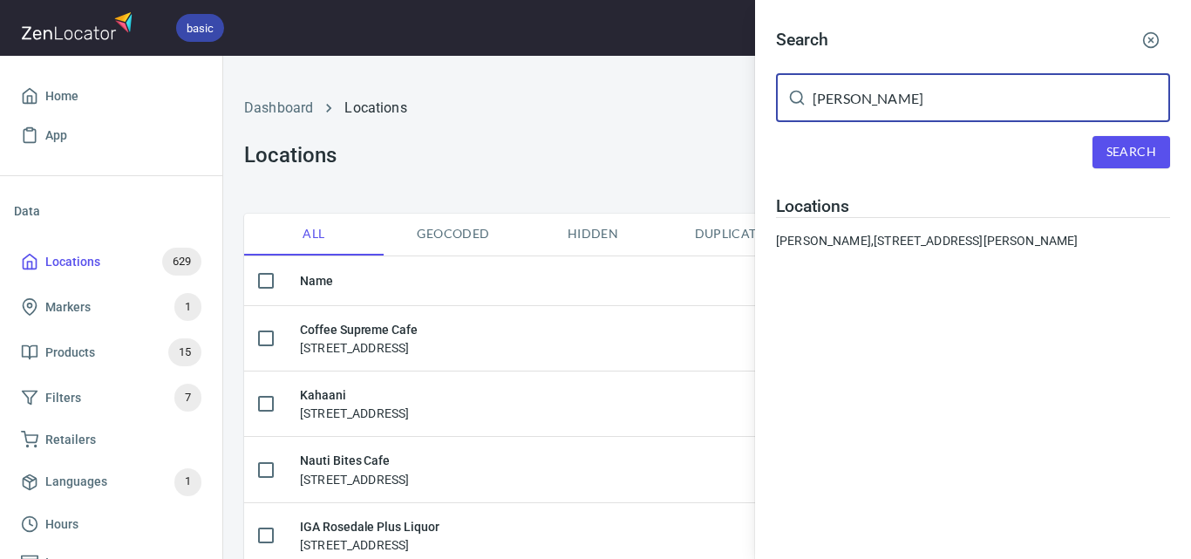
click at [855, 104] on input "[PERSON_NAME]" at bounding box center [992, 97] width 358 height 49
paste input "Czaj Racing"
click at [1117, 141] on button "Search" at bounding box center [1132, 152] width 78 height 32
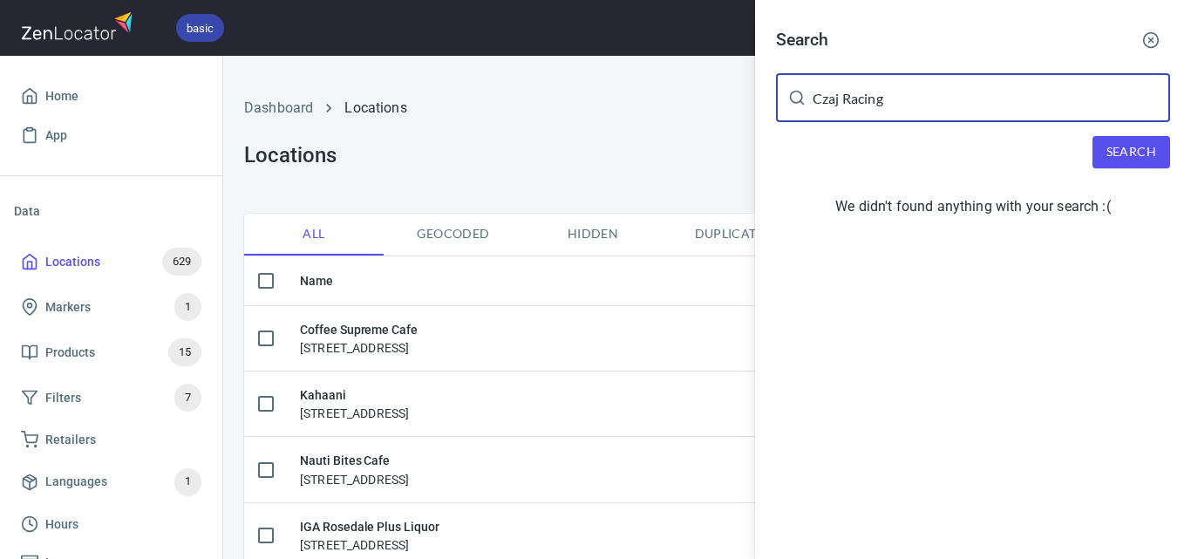
drag, startPoint x: 909, startPoint y: 101, endPoint x: 774, endPoint y: 112, distance: 135.6
click at [774, 112] on div "Search Czaj Racing ​ Search We didn't found anything with your search :(" at bounding box center [973, 126] width 436 height 252
paste input "Wild Ryes Pambula"
click at [1144, 144] on span "Search" at bounding box center [1132, 152] width 50 height 22
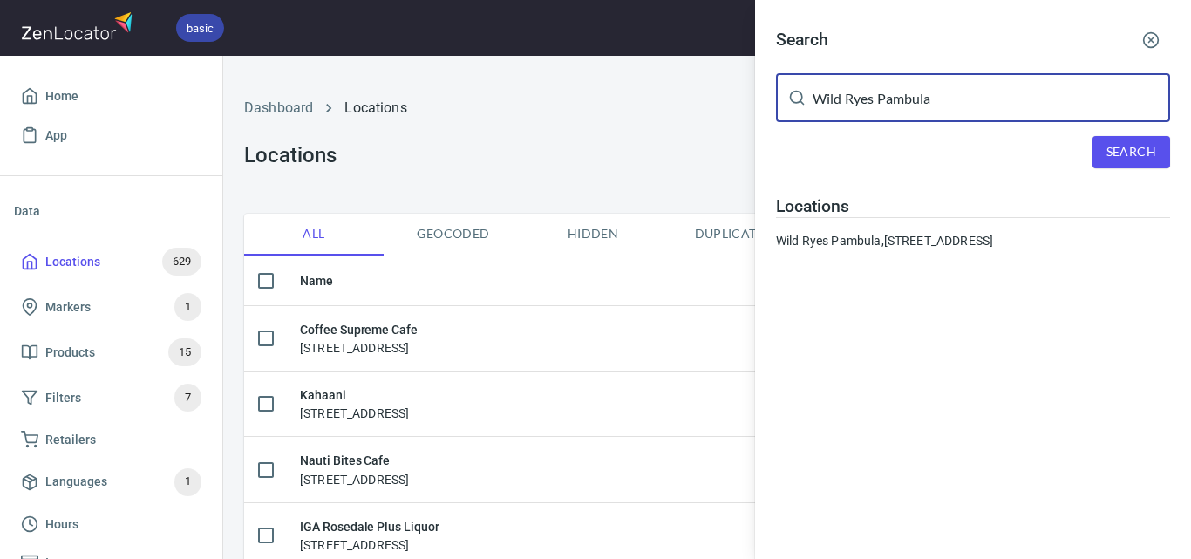
drag, startPoint x: 949, startPoint y: 107, endPoint x: 719, endPoint y: 143, distance: 232.1
click at [719, 143] on div "Search Wild Ryes Pambula ​ Search Locations [GEOGRAPHIC_DATA], [STREET_ADDRESS]" at bounding box center [595, 279] width 1191 height 559
paste input "[PERSON_NAME] Foodstore"
click at [1117, 163] on button "Search" at bounding box center [1132, 152] width 78 height 32
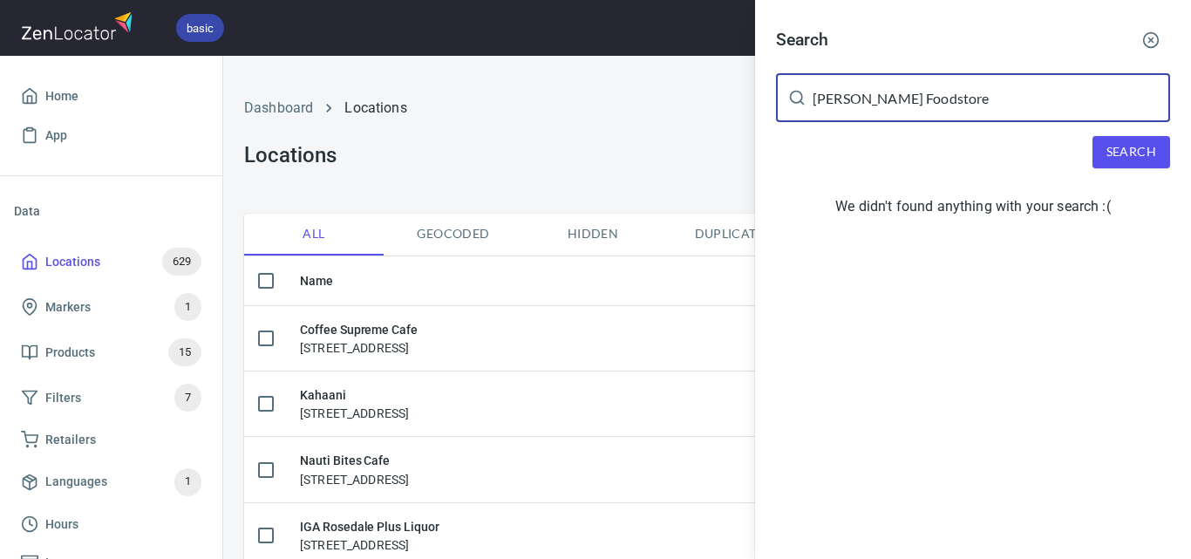
drag, startPoint x: 968, startPoint y: 98, endPoint x: 874, endPoint y: 102, distance: 94.3
click at [874, 102] on input "[PERSON_NAME] Foodstore" at bounding box center [992, 97] width 358 height 49
type input "[PERSON_NAME]"
click at [1110, 138] on button "Search" at bounding box center [1132, 152] width 78 height 32
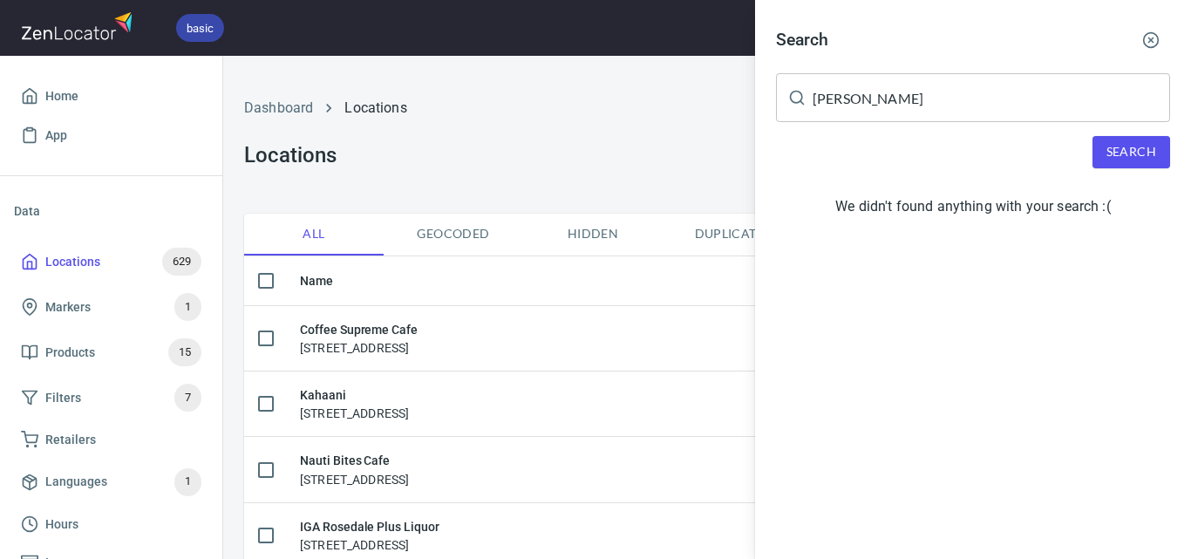
click at [1157, 34] on icon "button" at bounding box center [1150, 39] width 17 height 17
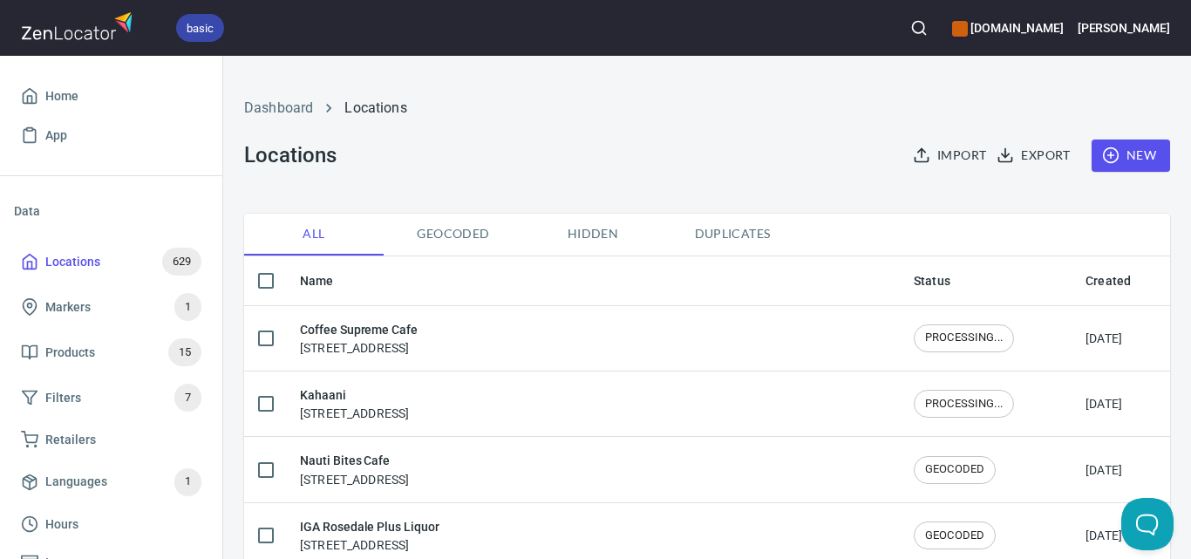
click at [1120, 152] on span "New" at bounding box center [1131, 156] width 51 height 22
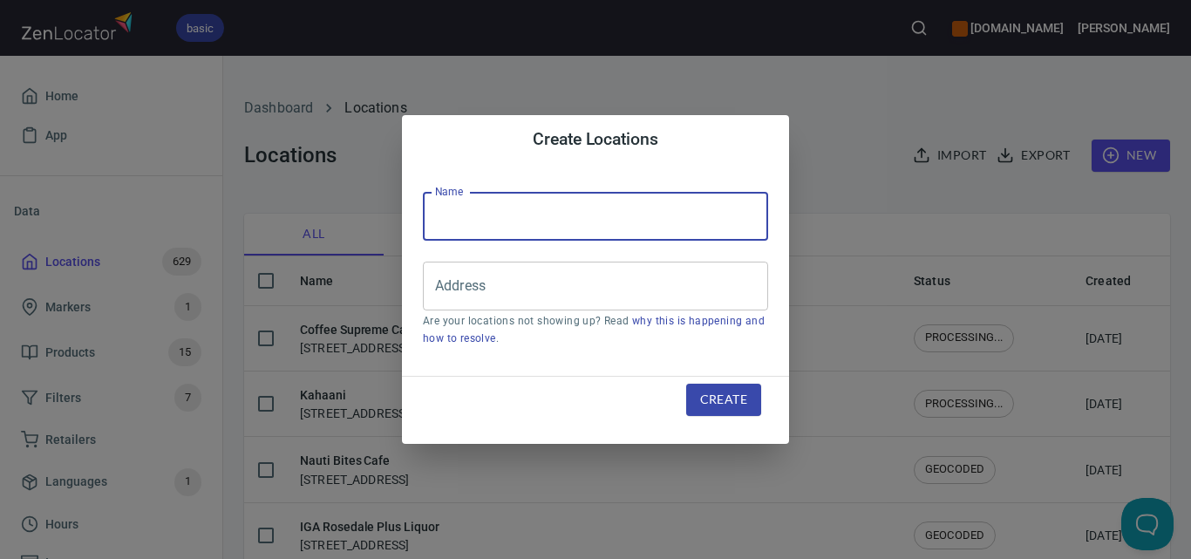
click at [742, 213] on input "text" at bounding box center [595, 216] width 345 height 49
paste input "[PERSON_NAME] Foodstore"
type input "[PERSON_NAME] Foodstore"
click at [674, 279] on input "Address" at bounding box center [582, 285] width 303 height 33
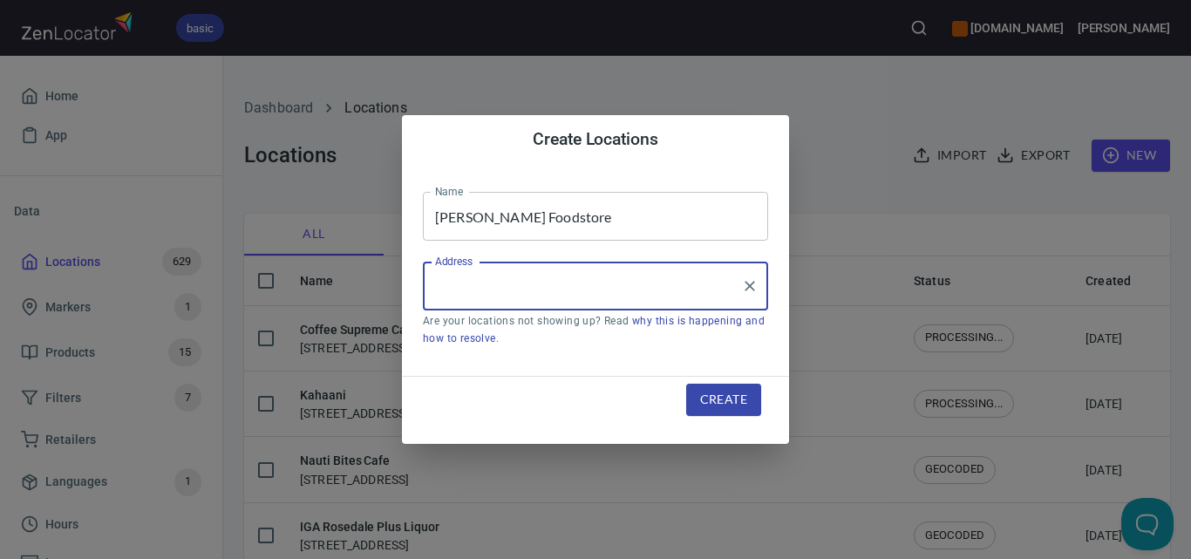
paste input "[STREET_ADDRESS]"
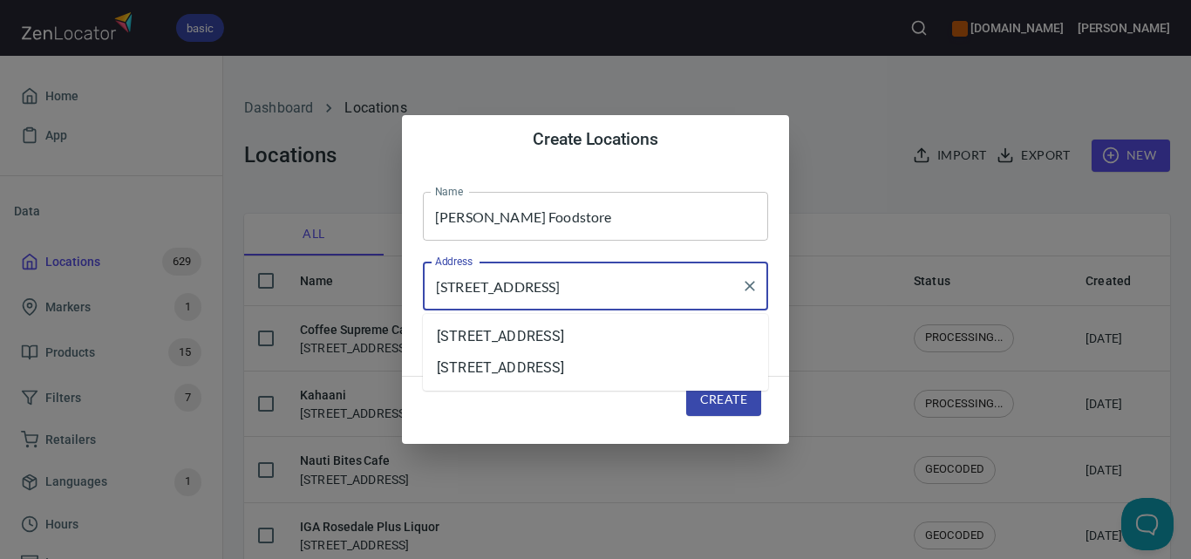
type input "[STREET_ADDRESS]"
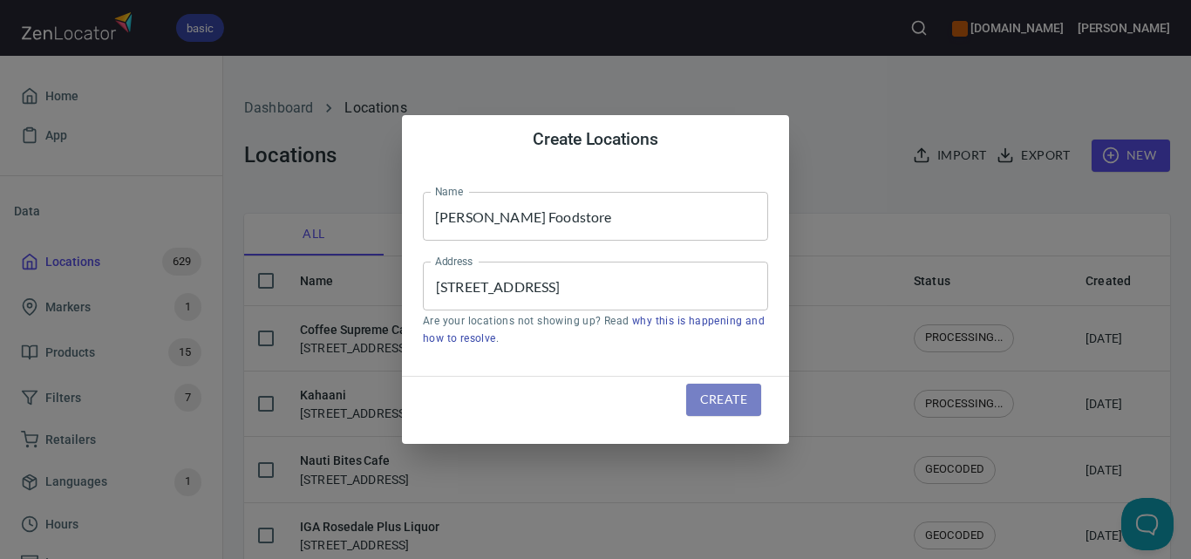
click at [726, 403] on span "Create" at bounding box center [723, 400] width 47 height 22
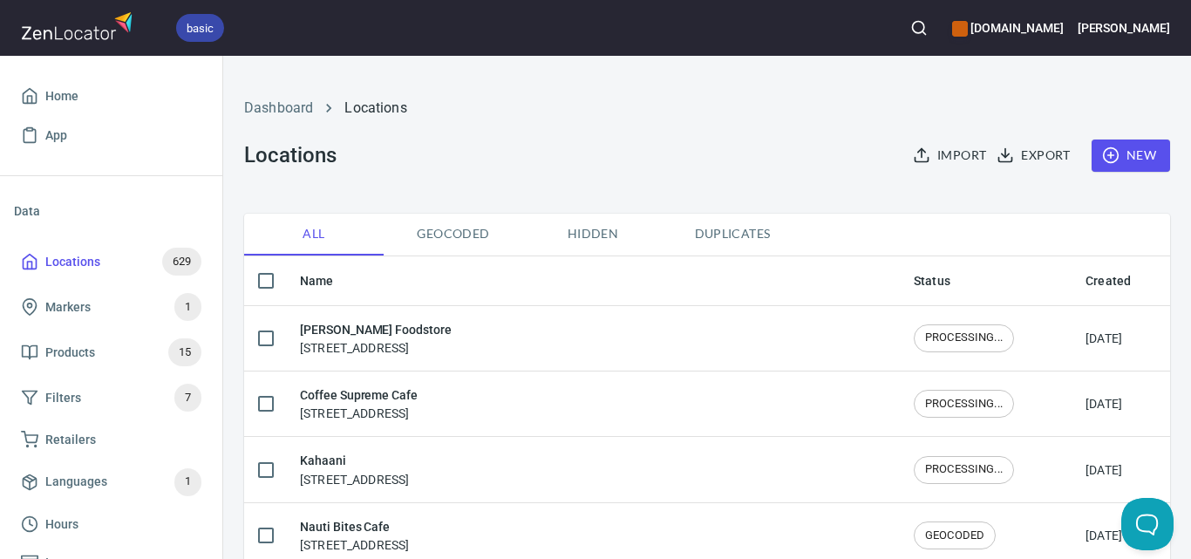
click at [928, 25] on icon "button" at bounding box center [918, 27] width 17 height 17
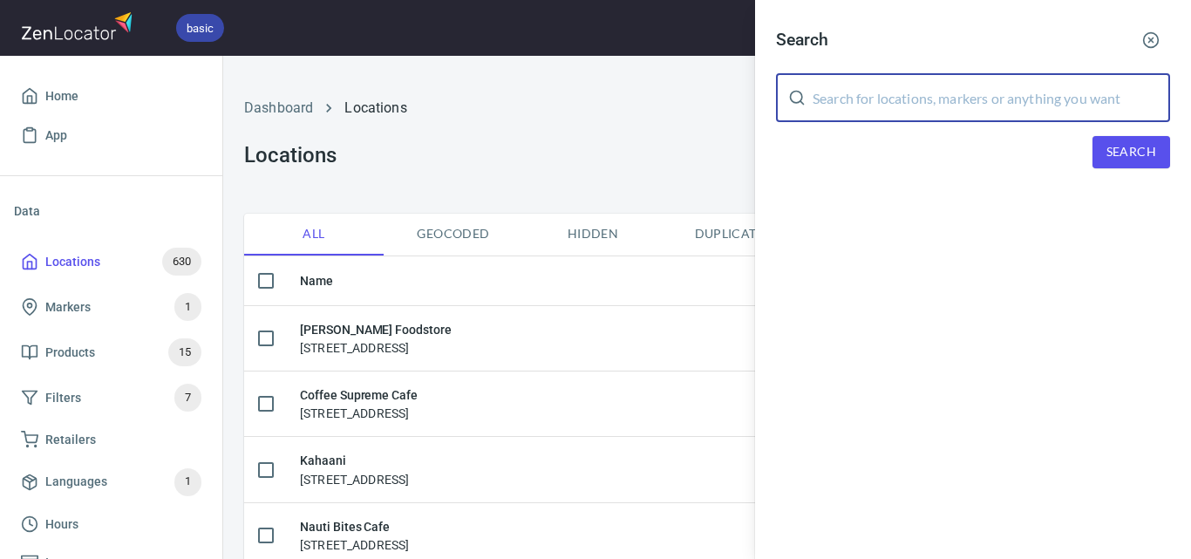
click at [954, 99] on input "text" at bounding box center [992, 97] width 358 height 49
paste input "[STREET_ADDRESS]"
type input "[STREET_ADDRESS]"
click at [1117, 148] on span "Search" at bounding box center [1132, 152] width 50 height 22
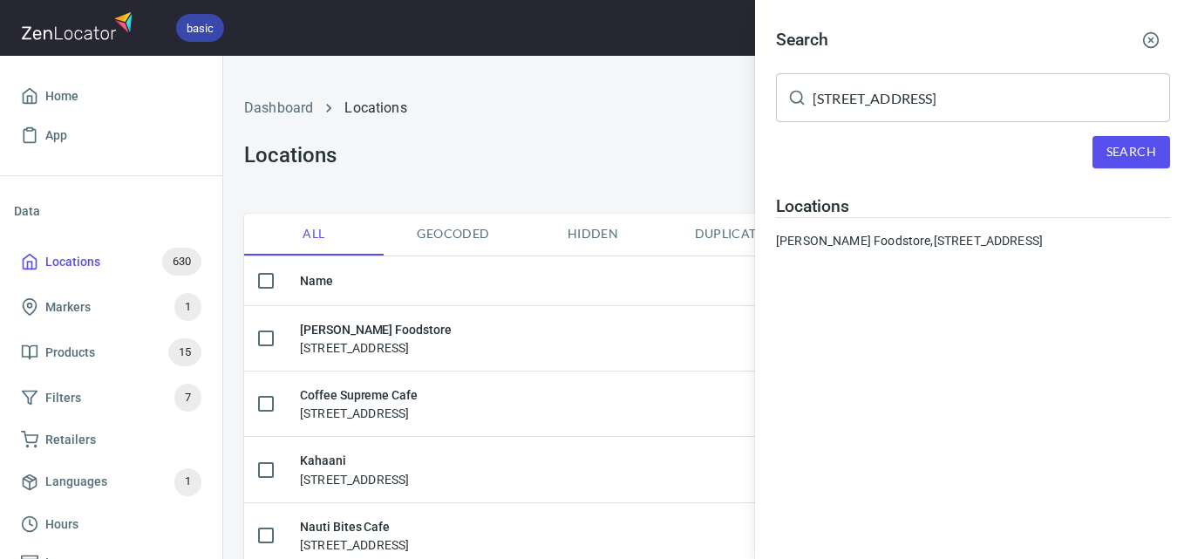
click at [648, 163] on div at bounding box center [595, 279] width 1191 height 559
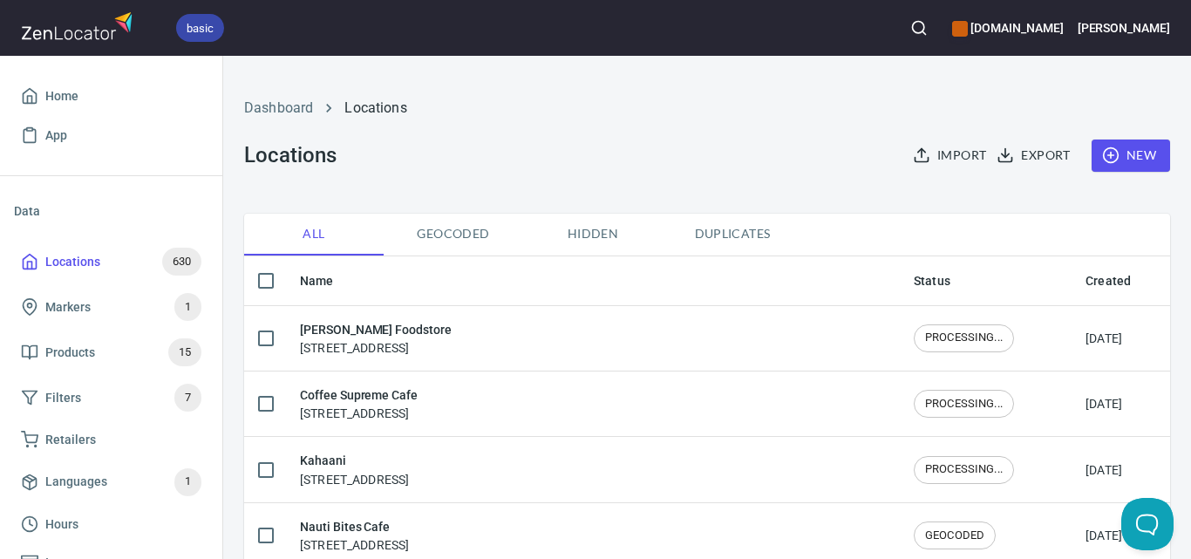
click at [961, 46] on div "basic [DOMAIN_NAME] [PERSON_NAME]" at bounding box center [595, 28] width 1191 height 56
click at [938, 40] on button "button" at bounding box center [919, 28] width 38 height 38
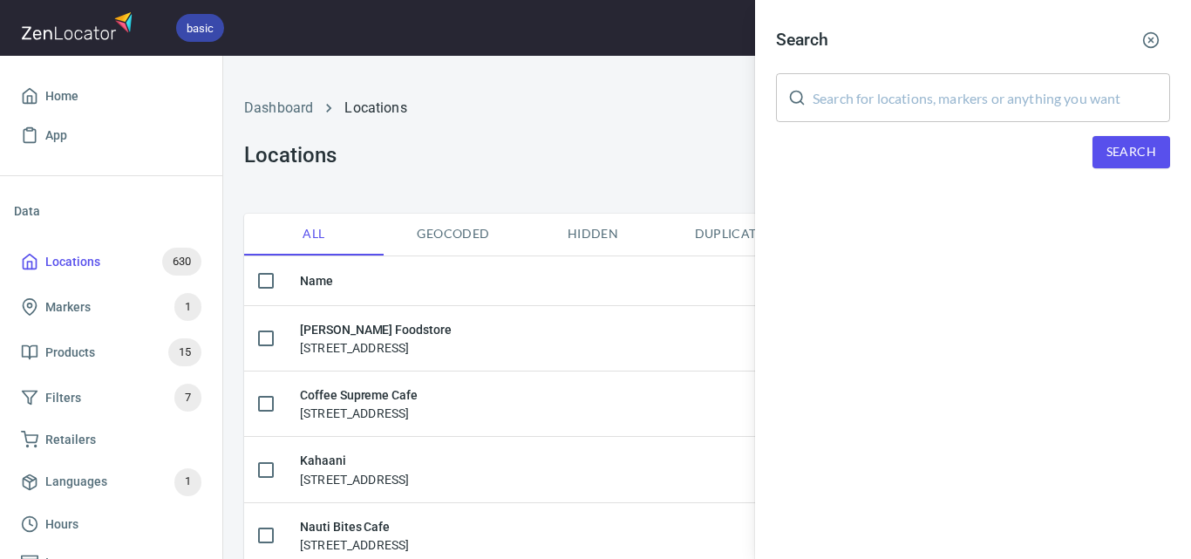
click at [1009, 96] on input "text" at bounding box center [992, 97] width 358 height 49
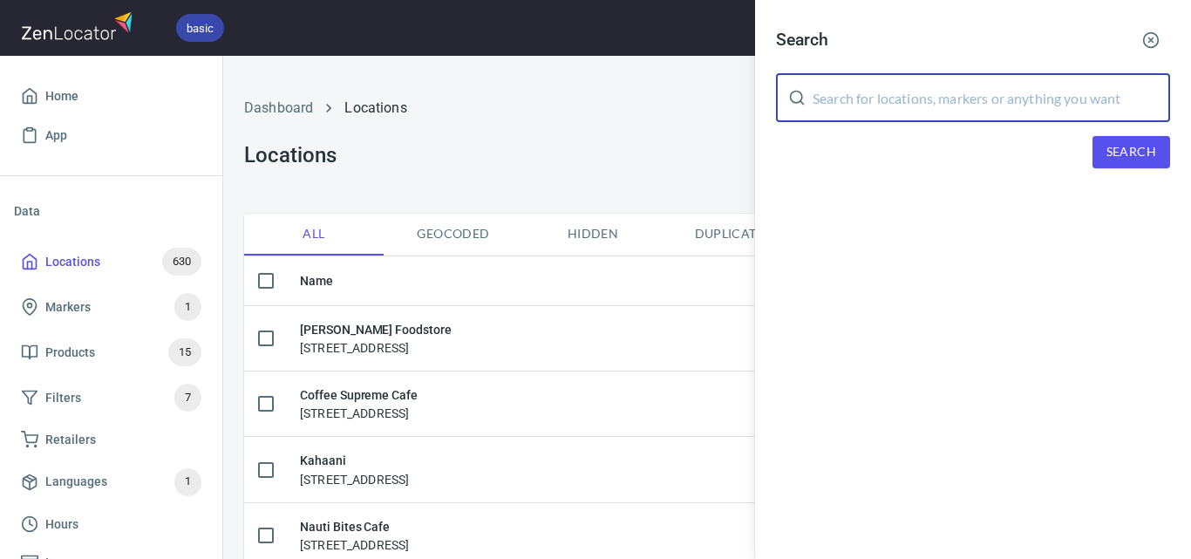
paste input "Alexandra Foodworks"
type input "Alexandra Foodworks"
click at [1103, 154] on button "Search" at bounding box center [1132, 152] width 78 height 32
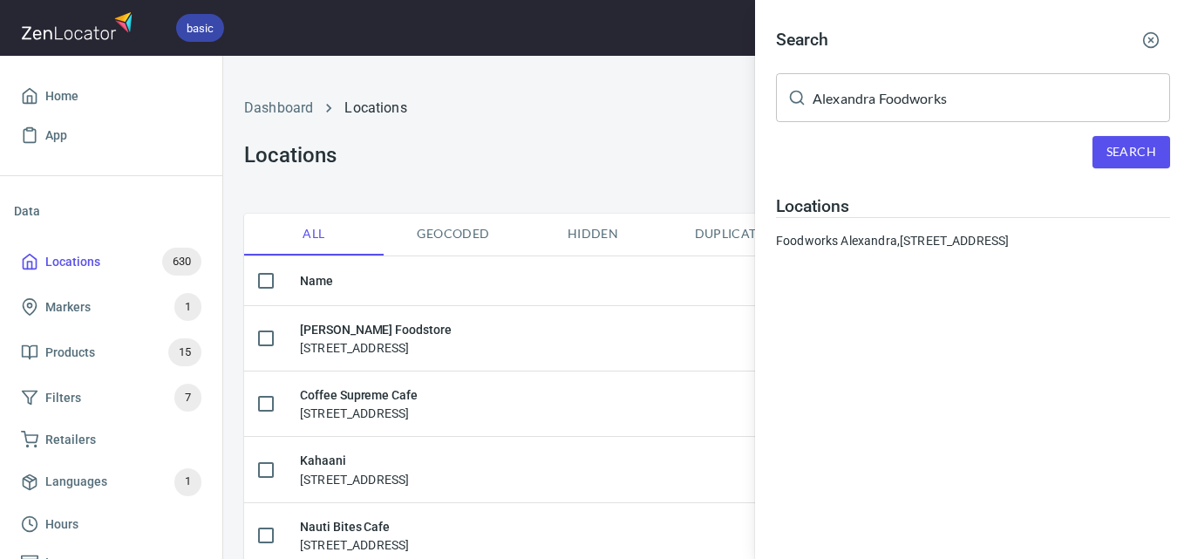
click at [692, 148] on div at bounding box center [595, 279] width 1191 height 559
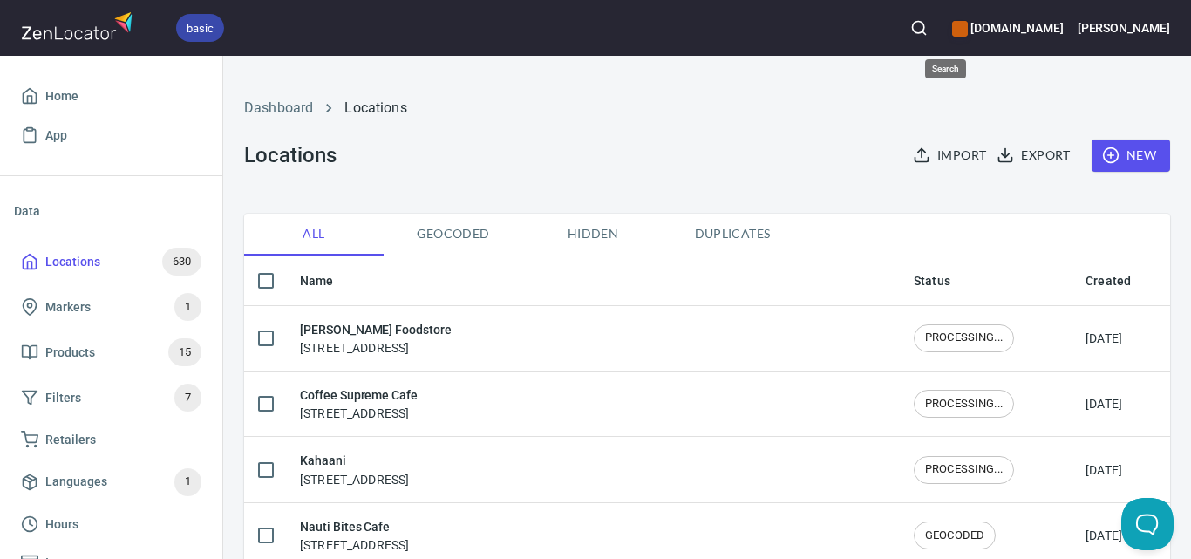
click at [936, 27] on button "button" at bounding box center [919, 28] width 38 height 38
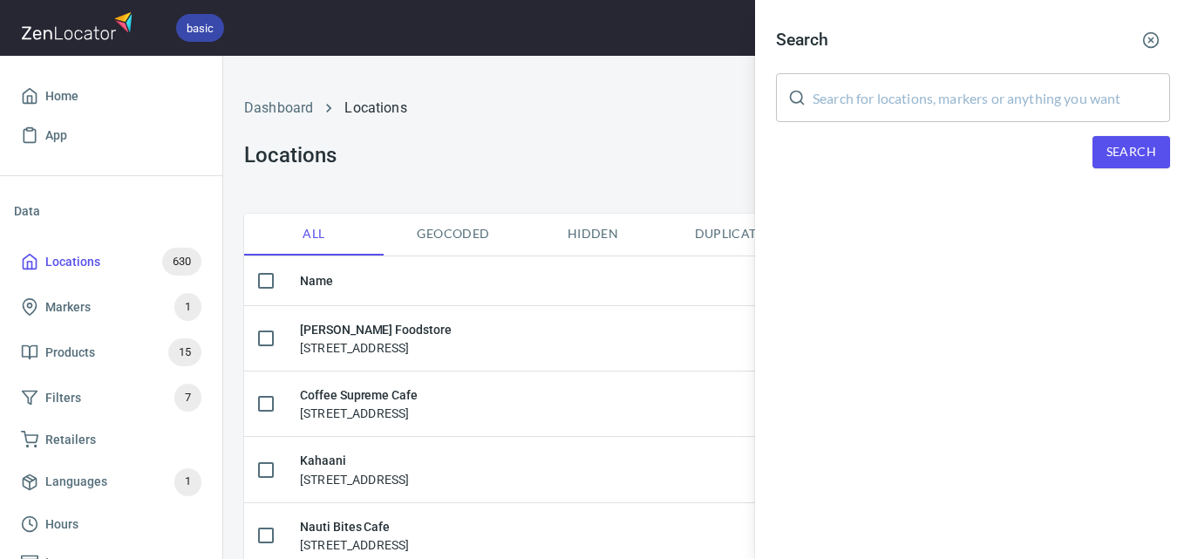
click at [1013, 110] on input "text" at bounding box center [992, 97] width 358 height 49
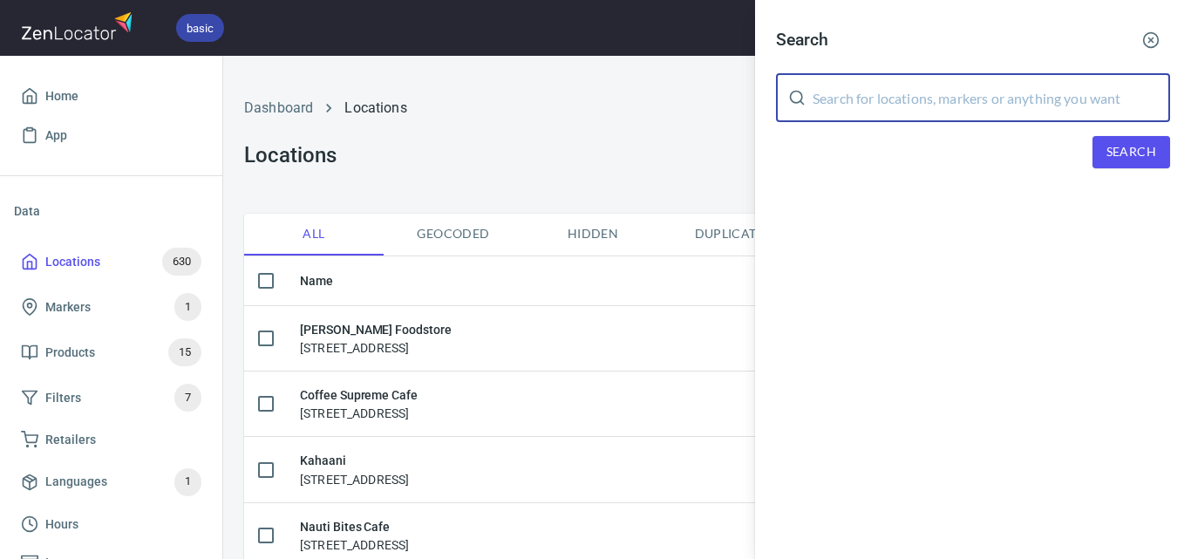
paste input "Alexandra Foodworks"
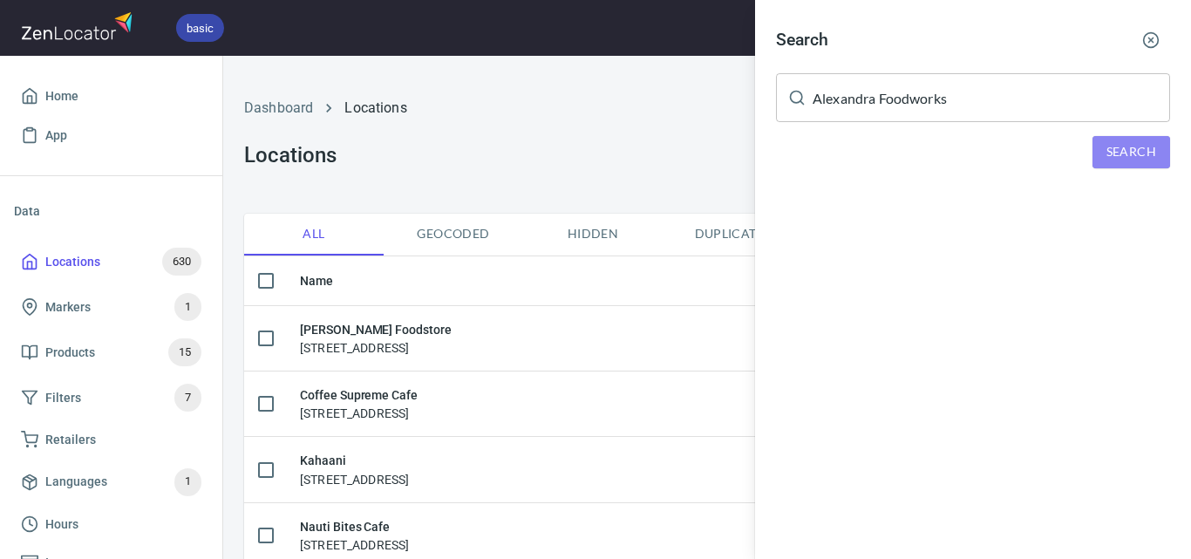
click at [1142, 166] on button "Search" at bounding box center [1132, 152] width 78 height 32
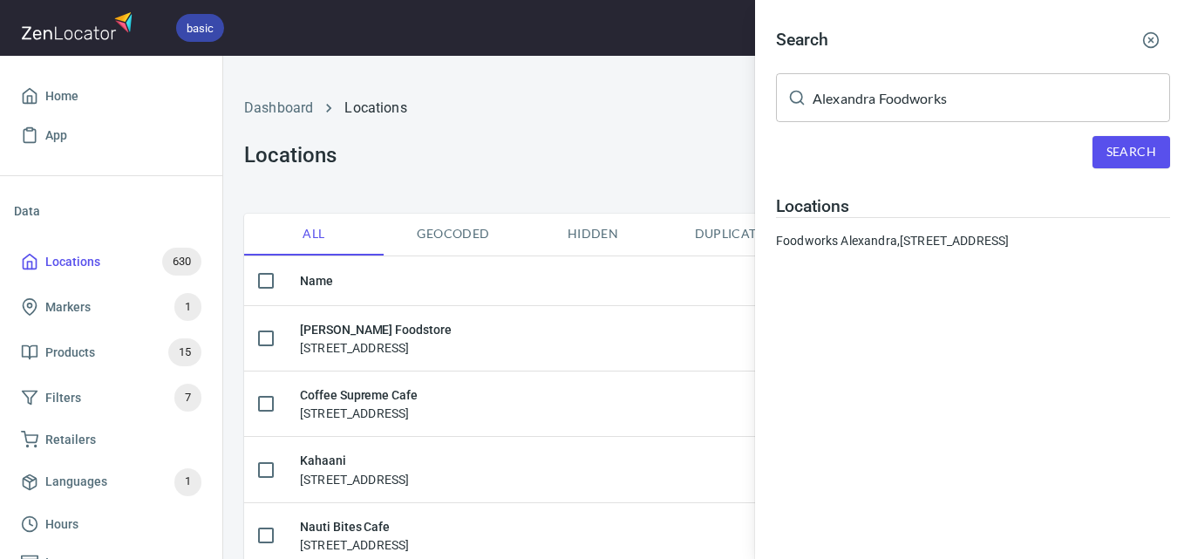
click at [911, 106] on input "Alexandra Foodworks" at bounding box center [992, 97] width 358 height 49
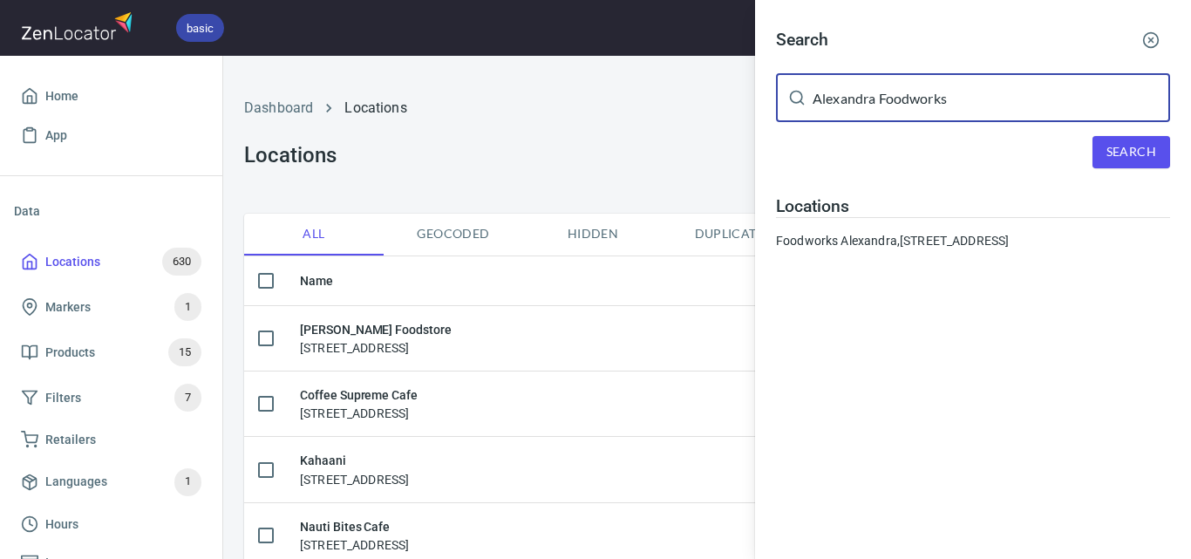
click at [911, 106] on input "Alexandra Foodworks" at bounding box center [992, 97] width 358 height 49
paste input "General Store"
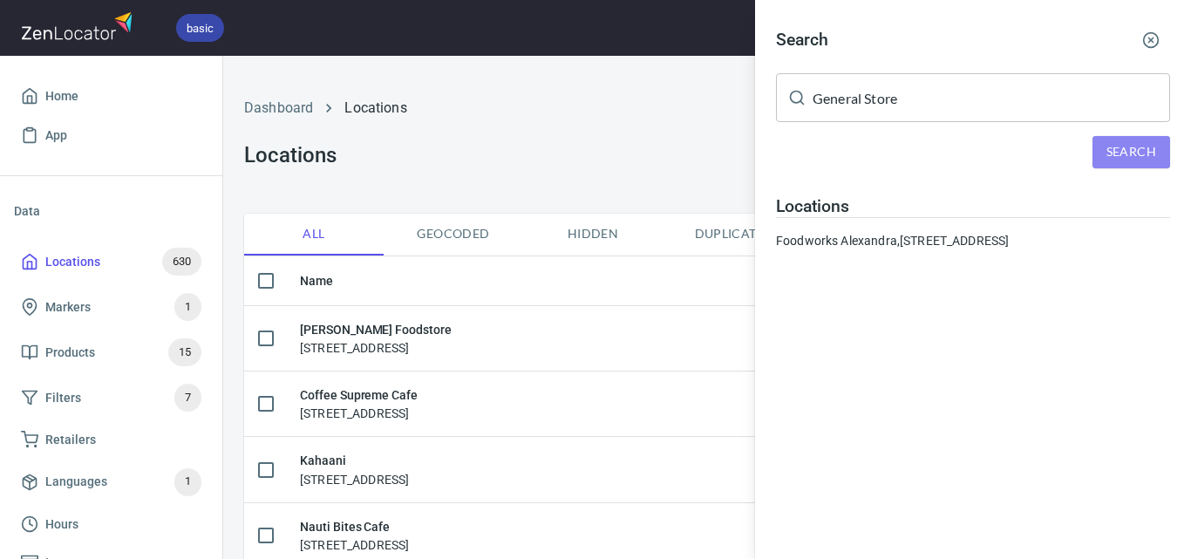
click at [1115, 143] on span "Search" at bounding box center [1132, 152] width 50 height 22
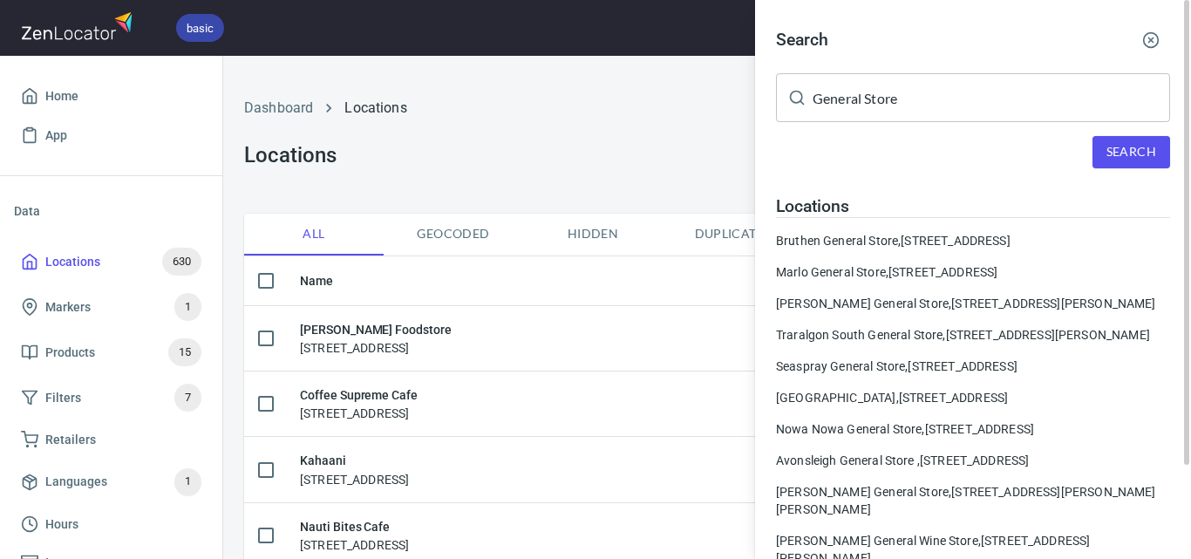
click at [1122, 157] on span "Search" at bounding box center [1132, 152] width 50 height 22
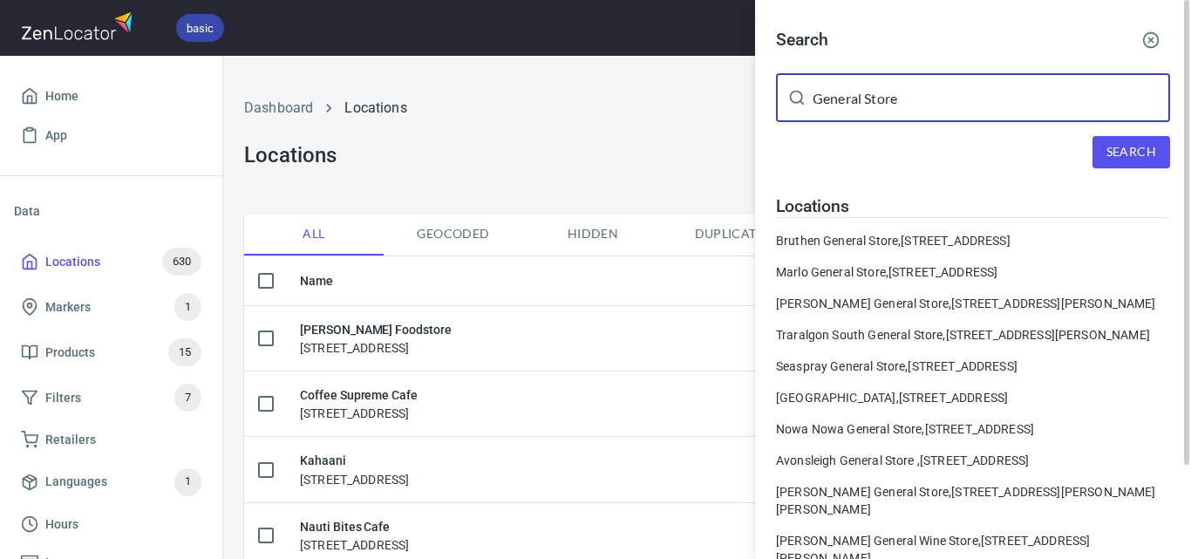
drag, startPoint x: 985, startPoint y: 104, endPoint x: 771, endPoint y: 85, distance: 214.5
click at [771, 85] on div "Search General Store ​ Search Locations [GEOGRAPHIC_DATA], [STREET_ADDRESS] [GE…" at bounding box center [973, 301] width 436 height 602
paste input "Foodworks Traralgon [PERSON_NAME][GEOGRAPHIC_DATA]"
click at [1148, 142] on span "Search" at bounding box center [1132, 152] width 50 height 22
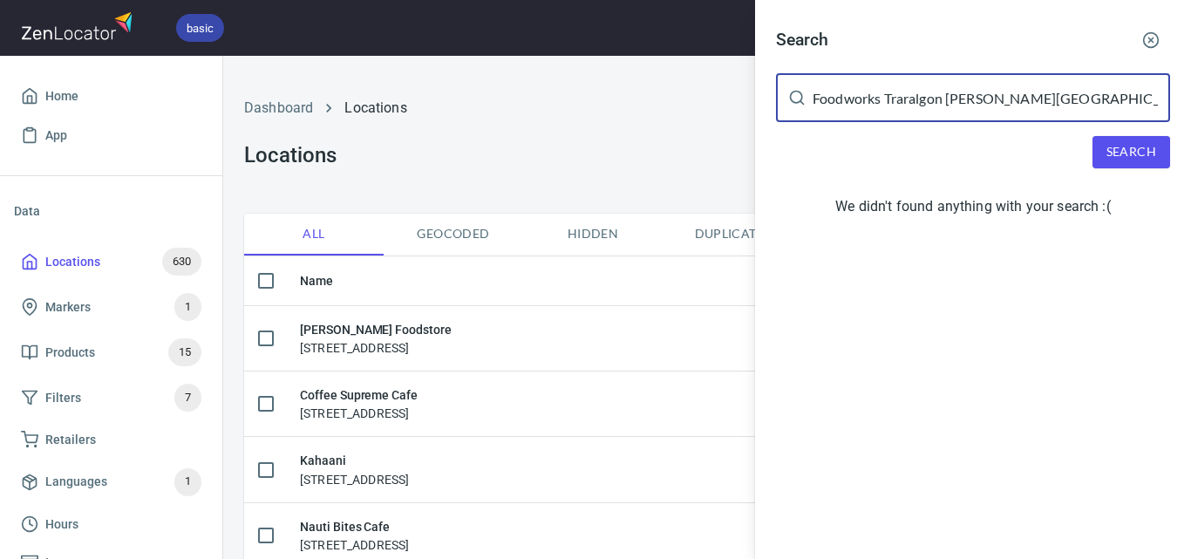
drag, startPoint x: 1038, startPoint y: 92, endPoint x: 883, endPoint y: 88, distance: 154.4
click at [883, 88] on input "Foodworks Traralgon [PERSON_NAME][GEOGRAPHIC_DATA]" at bounding box center [992, 97] width 358 height 49
click at [1145, 150] on span "Search" at bounding box center [1132, 152] width 50 height 22
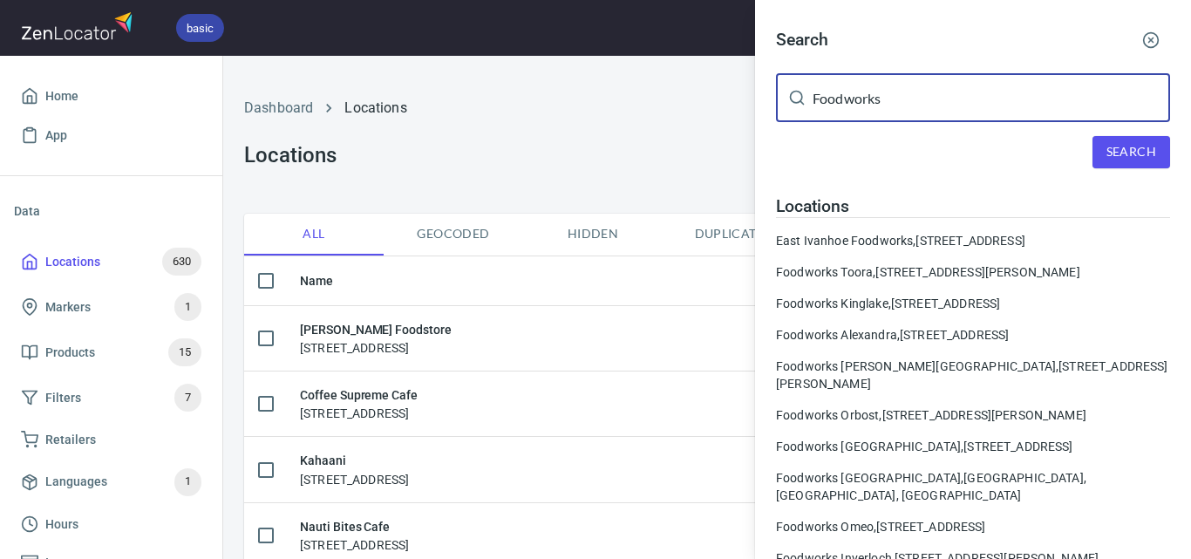
drag, startPoint x: 1077, startPoint y: 91, endPoint x: 578, endPoint y: 91, distance: 498.8
click at [578, 91] on div "Search Foodworks ​ Search Locations [GEOGRAPHIC_DATA] Foodworks, [STREET_ADDRES…" at bounding box center [595, 279] width 1191 height 559
paste input "Mallacoota"
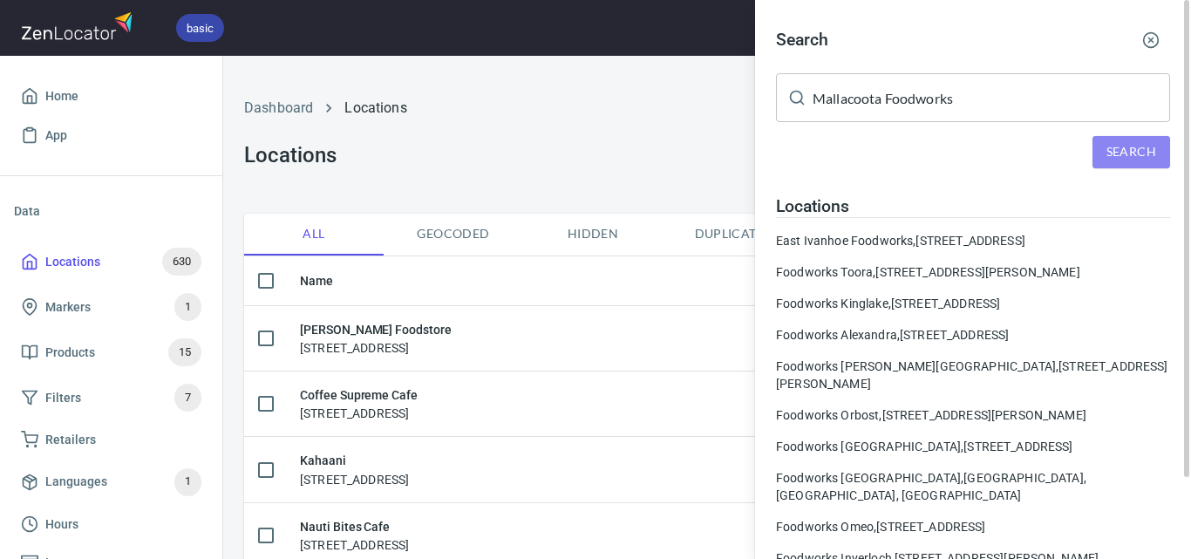
click at [1127, 160] on span "Search" at bounding box center [1132, 152] width 50 height 22
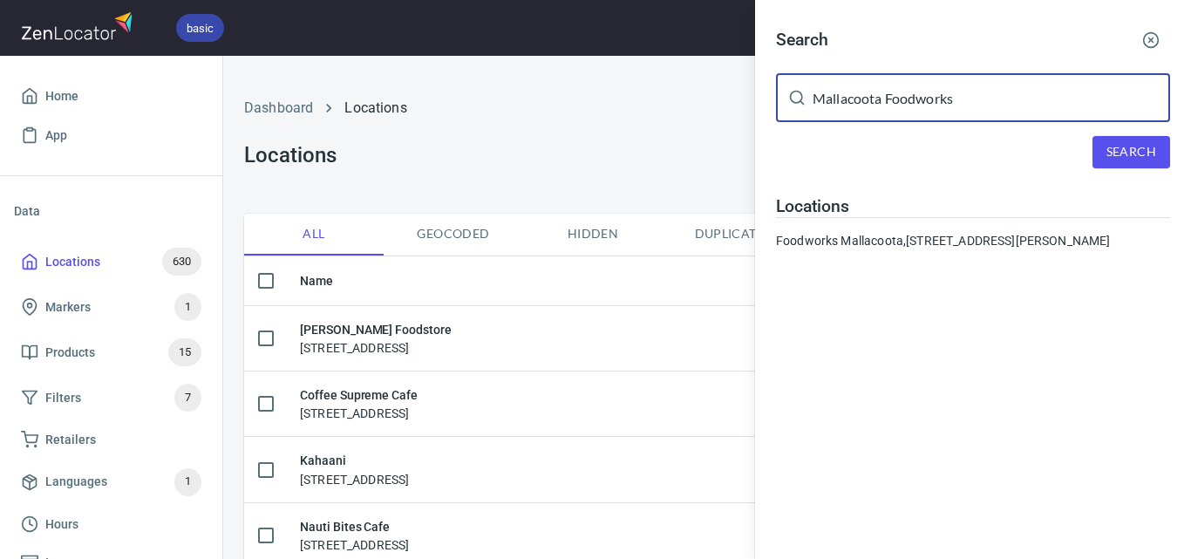
drag, startPoint x: 968, startPoint y: 99, endPoint x: 796, endPoint y: 90, distance: 172.1
click at [796, 90] on div "Mallacoota Foodworks ​" at bounding box center [973, 97] width 394 height 49
paste input "Swan Reach General Store"
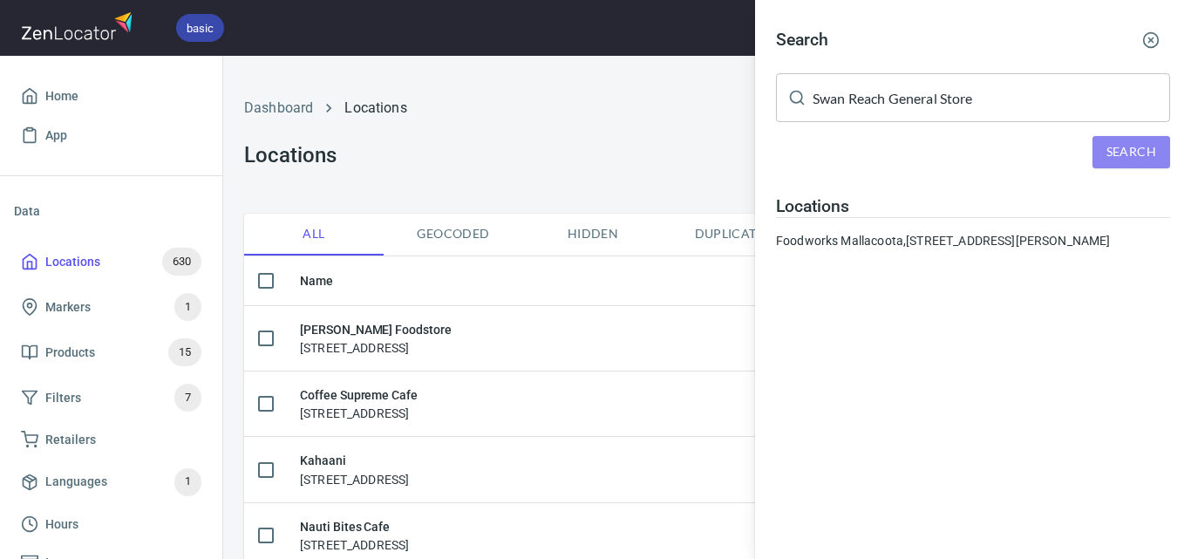
click at [1129, 154] on span "Search" at bounding box center [1132, 152] width 50 height 22
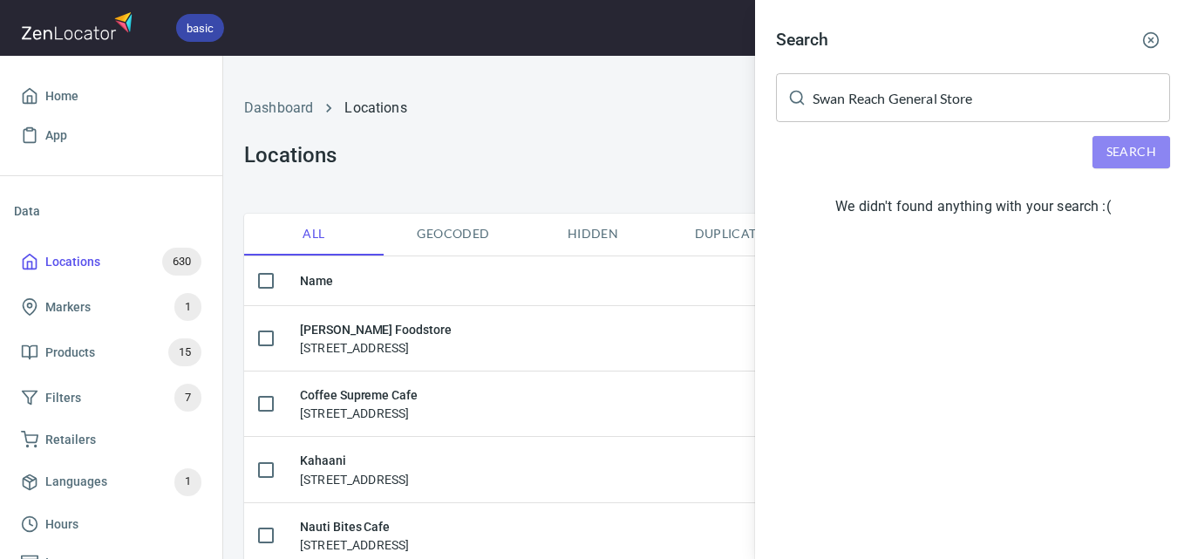
click at [1130, 138] on button "Search" at bounding box center [1132, 152] width 78 height 32
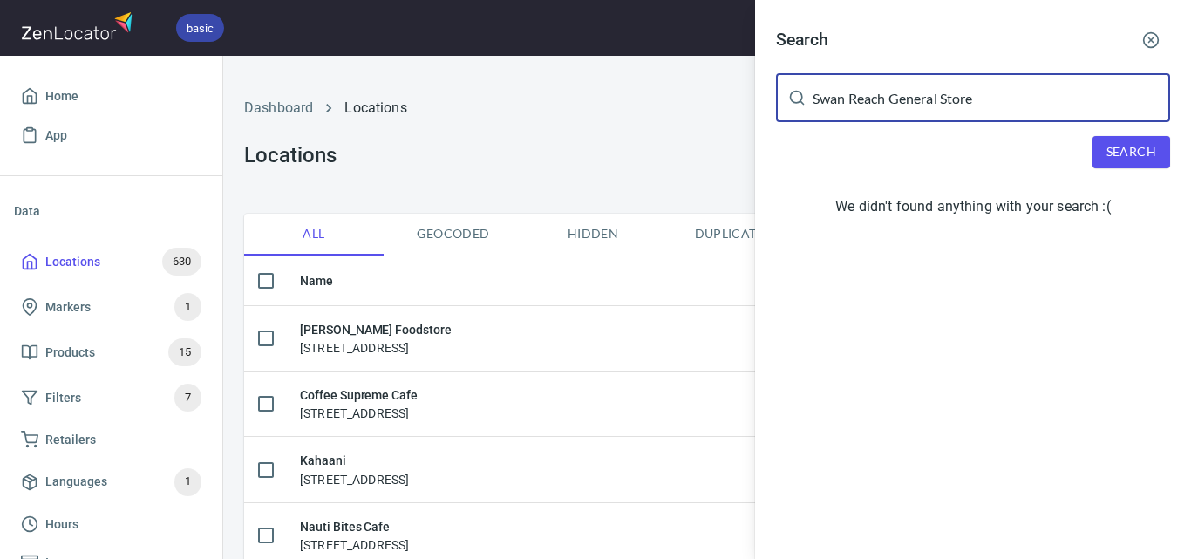
drag, startPoint x: 999, startPoint y: 110, endPoint x: 895, endPoint y: 103, distance: 104.9
click at [895, 103] on input "Swan Reach General Store" at bounding box center [992, 97] width 358 height 49
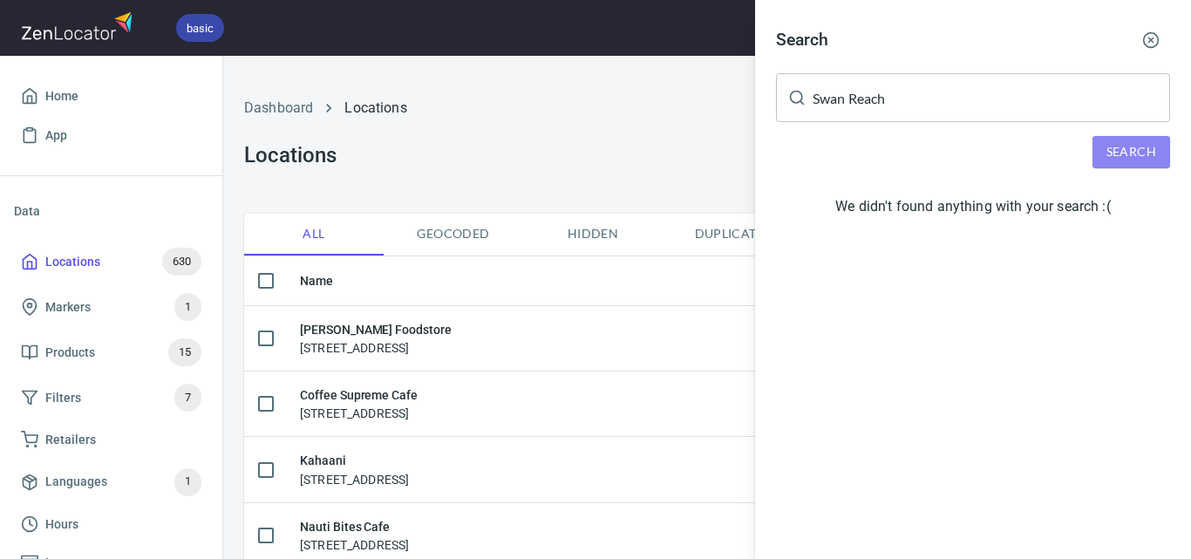
click at [1100, 153] on button "Search" at bounding box center [1132, 152] width 78 height 32
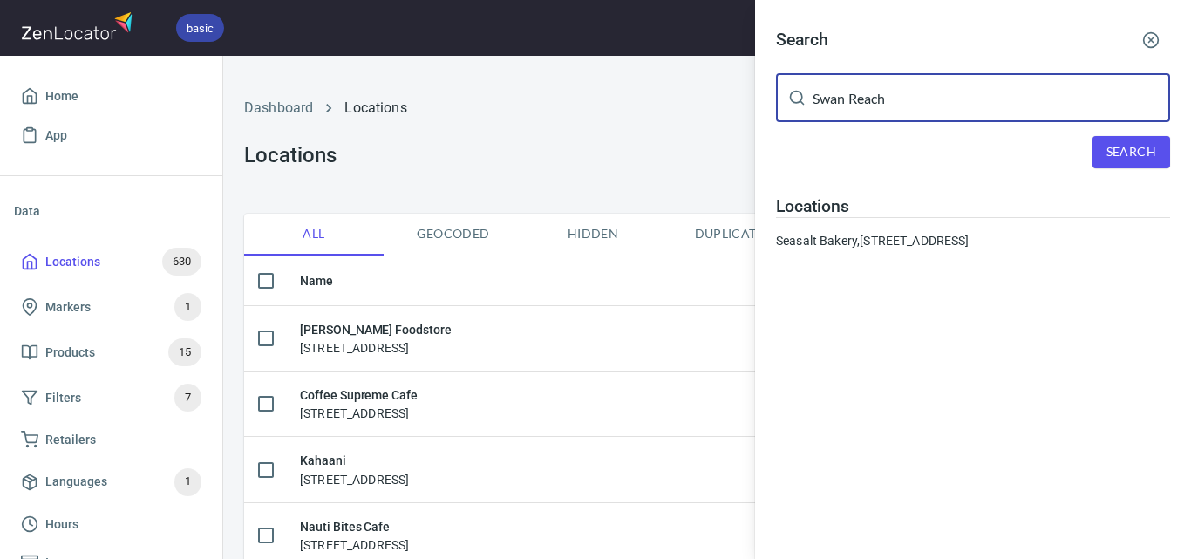
paste input "General Store"
drag, startPoint x: 867, startPoint y: 88, endPoint x: 728, endPoint y: 80, distance: 138.9
click at [728, 80] on div "Search Swan Reach ​ Search Locations Seasalt [GEOGRAPHIC_DATA], [STREET_ADDRESS]" at bounding box center [595, 279] width 1191 height 559
drag, startPoint x: 887, startPoint y: 96, endPoint x: 742, endPoint y: 96, distance: 144.8
click at [742, 96] on div "Search Swan Reach General Store ​ Search Locations Seasalt [GEOGRAPHIC_DATA], […" at bounding box center [595, 279] width 1191 height 559
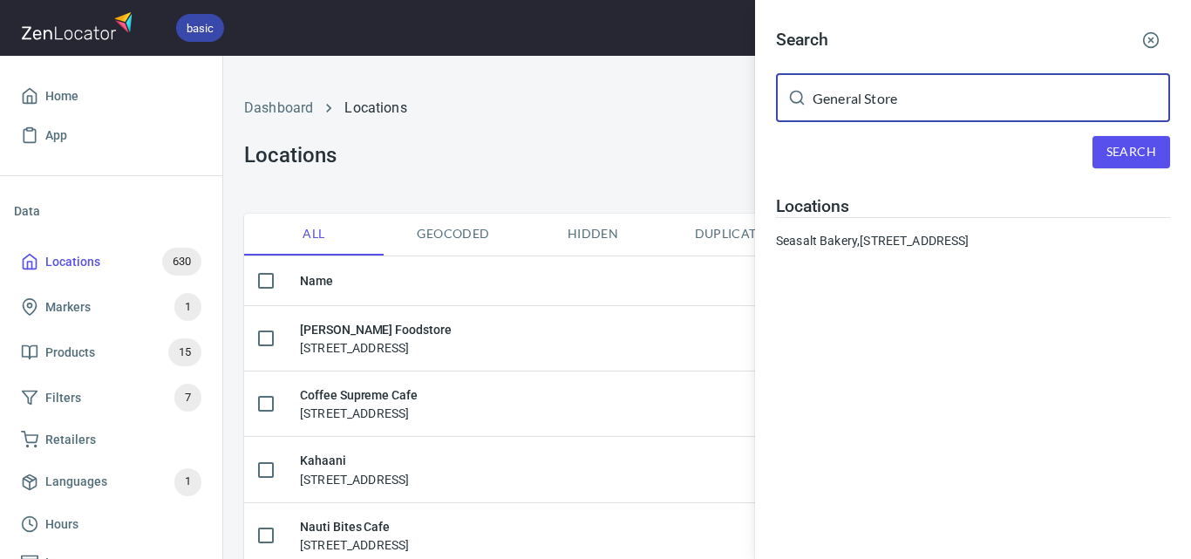
type input "General Store"
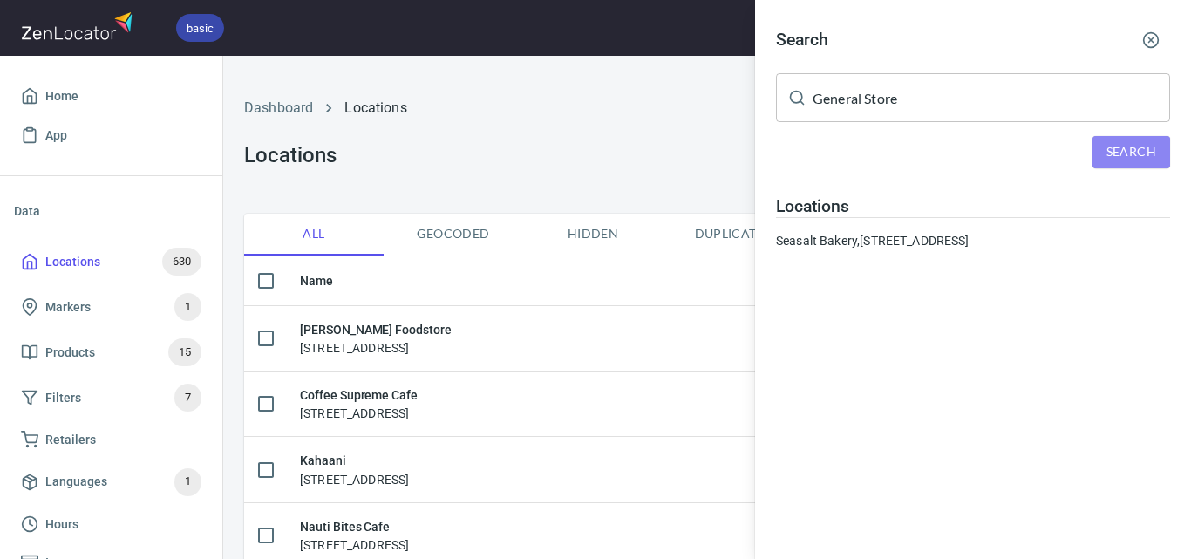
click at [1129, 155] on span "Search" at bounding box center [1132, 152] width 50 height 22
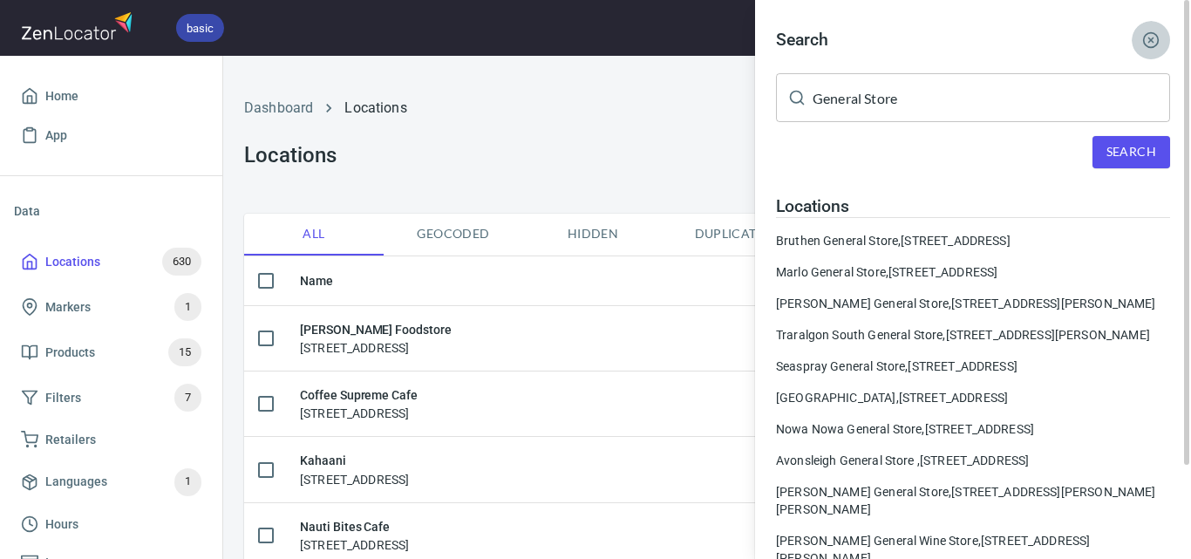
click at [1149, 36] on icon "button" at bounding box center [1150, 39] width 17 height 17
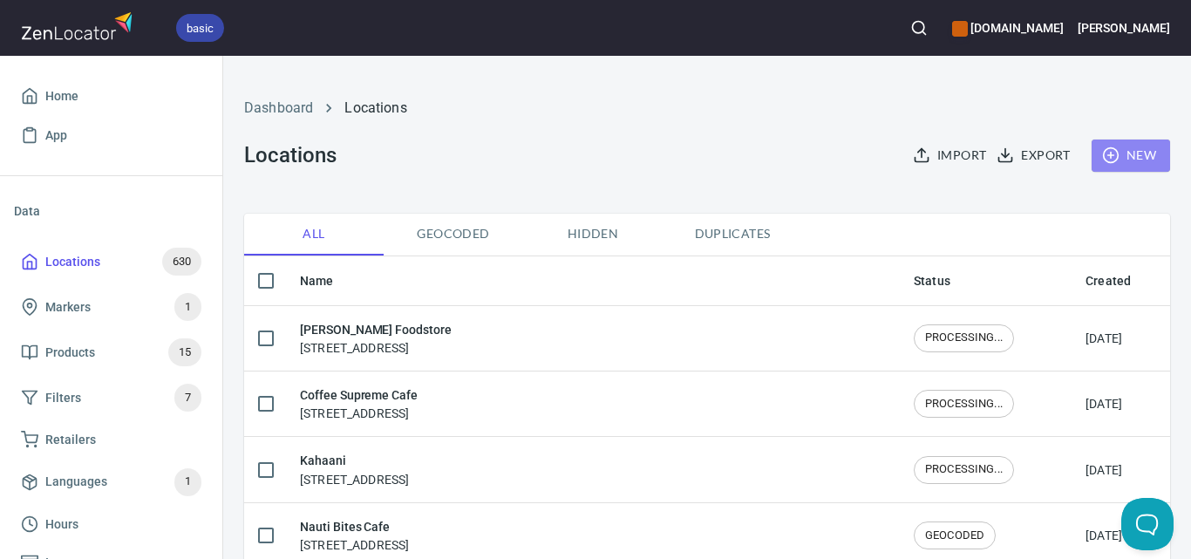
click at [1105, 153] on circle "button" at bounding box center [1110, 155] width 15 height 15
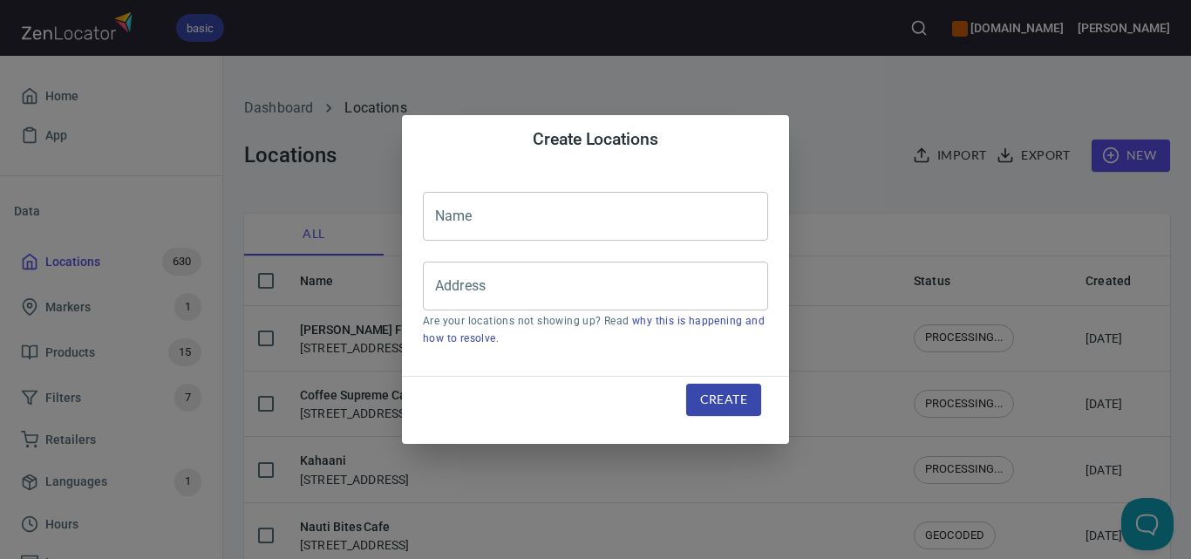
click at [677, 240] on input "text" at bounding box center [595, 216] width 345 height 49
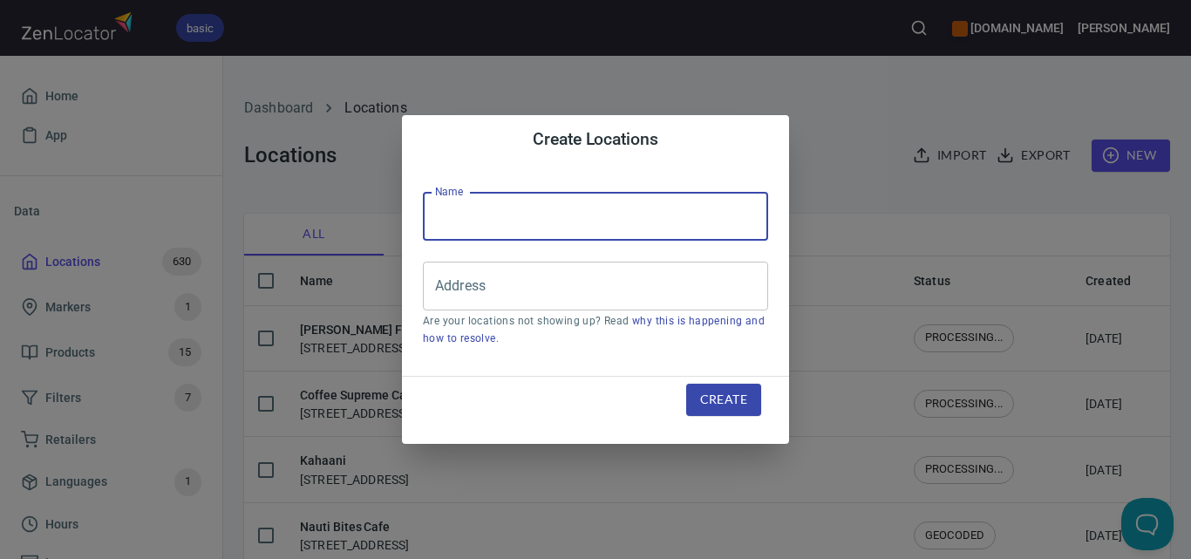
paste input "[STREET_ADDRESS]"
type input "[STREET_ADDRESS]"
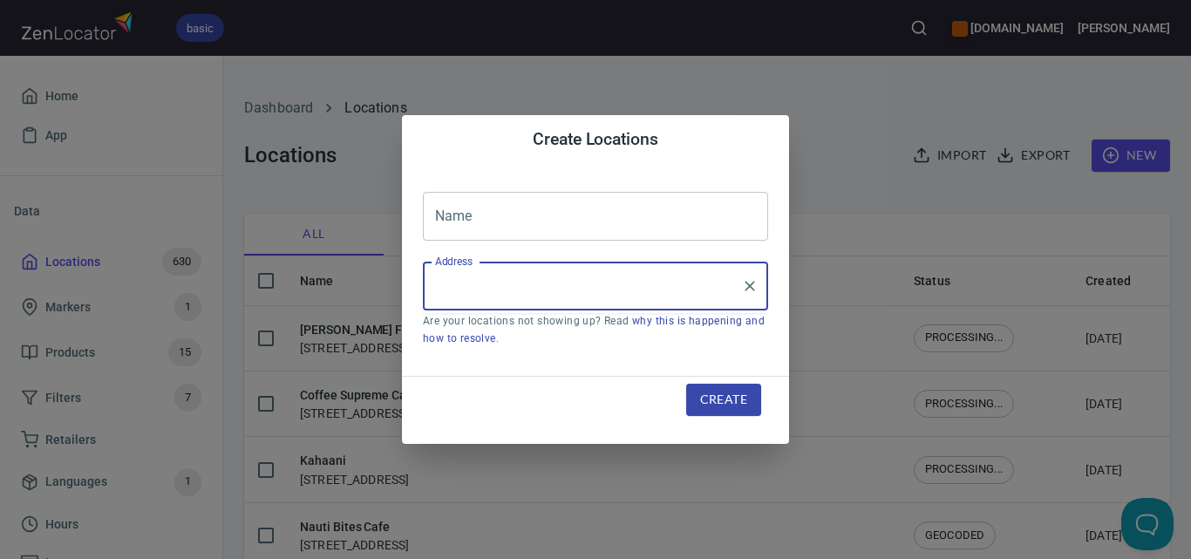
click at [692, 300] on input "Address" at bounding box center [582, 285] width 303 height 33
paste input "Swan Reach General Store"
type input "Swan Reach General Store"
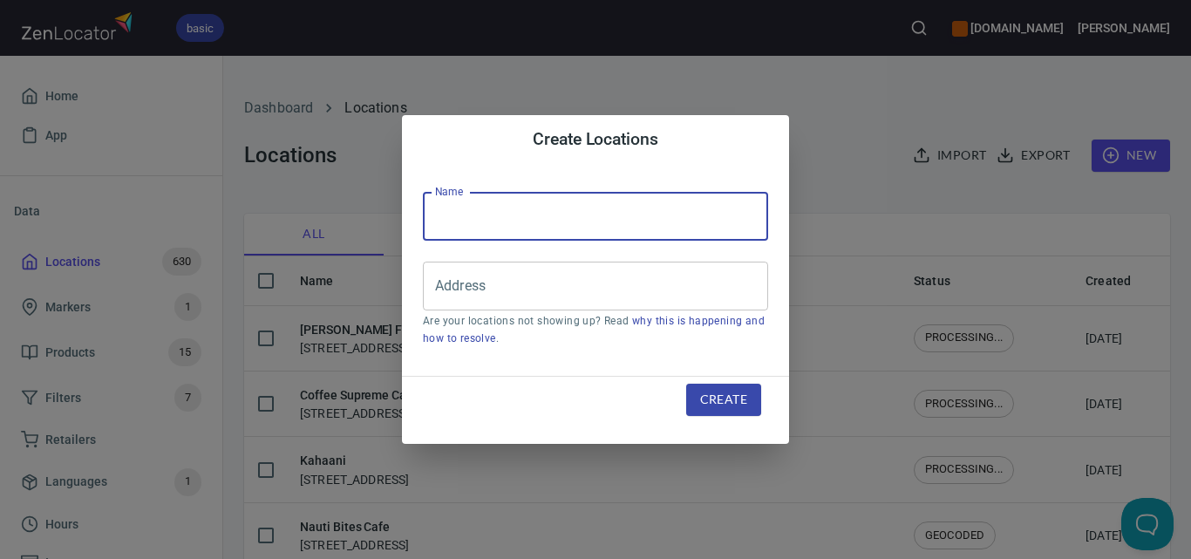
paste input "Swan Reach General Store"
click at [606, 215] on input "Swan Reach General Store" at bounding box center [595, 216] width 345 height 49
type input "Swan Reach General Store"
paste input "[STREET_ADDRESS]"
click at [603, 291] on input "Address" at bounding box center [582, 285] width 303 height 33
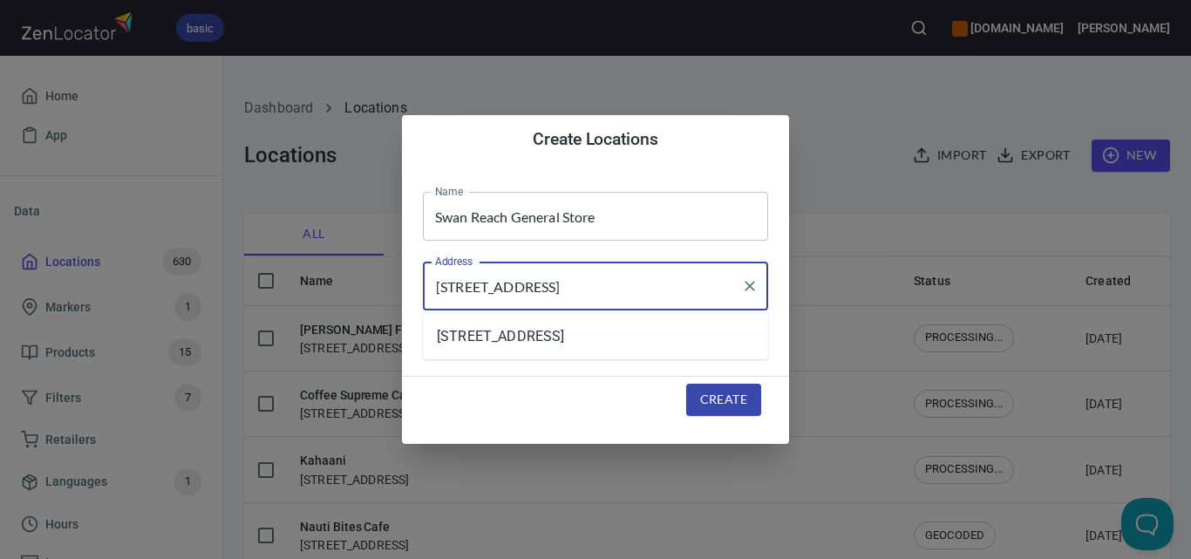
type input "[STREET_ADDRESS]"
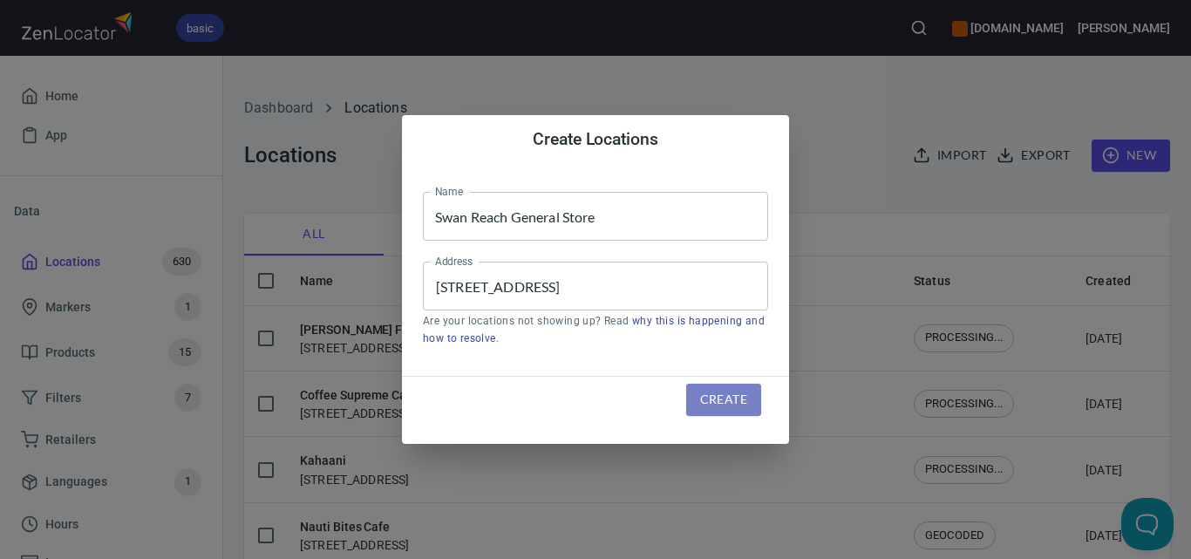
click at [706, 390] on span "Create" at bounding box center [723, 400] width 47 height 22
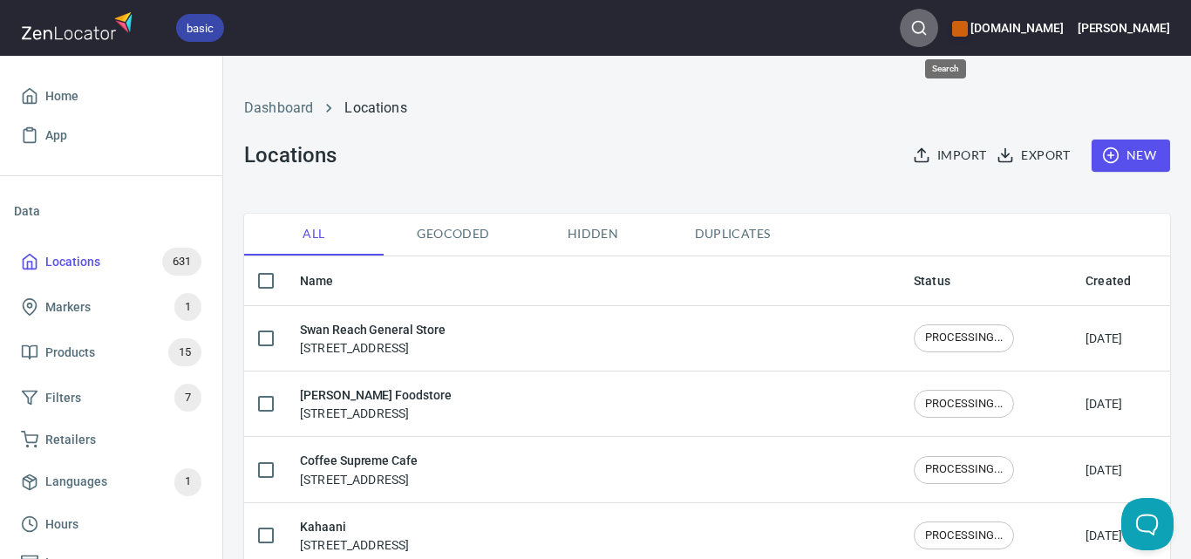
click at [928, 28] on icon "button" at bounding box center [918, 27] width 17 height 17
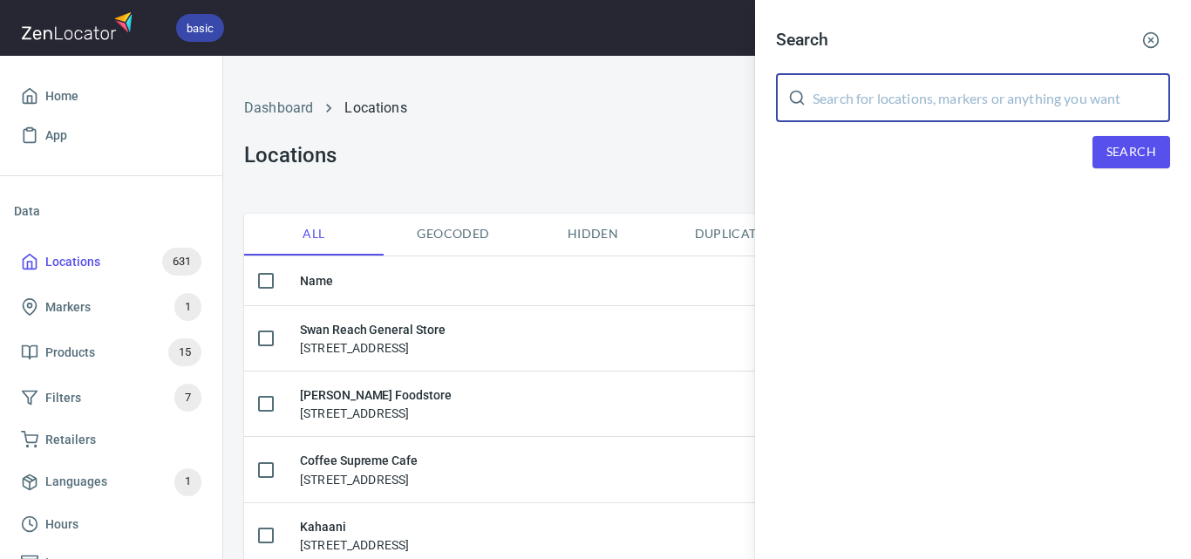
click at [987, 102] on input "text" at bounding box center [992, 97] width 358 height 49
paste input "Bruthen General store"
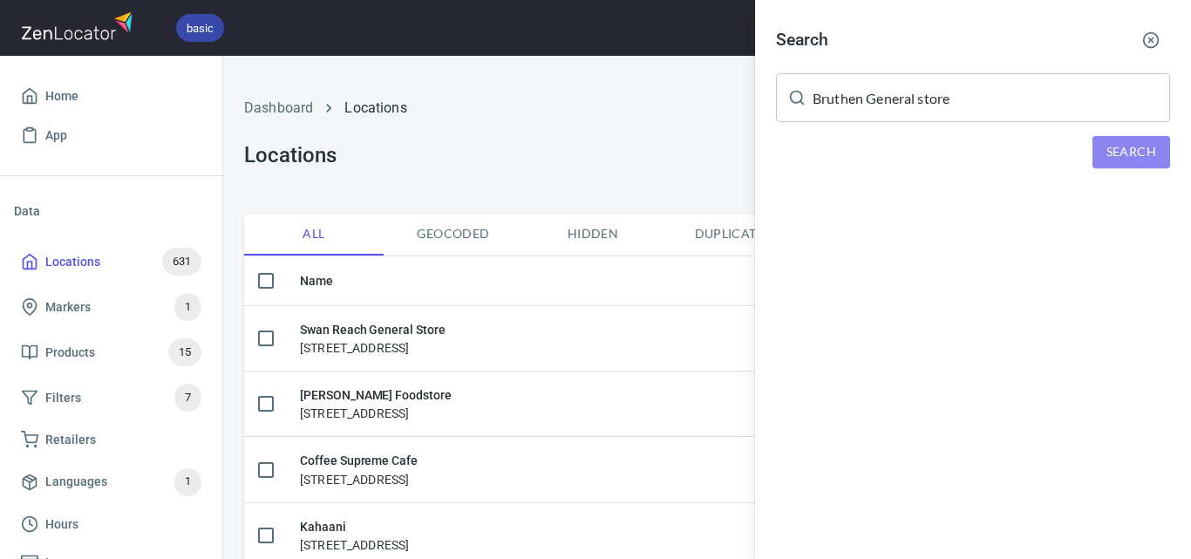
click at [1129, 142] on span "Search" at bounding box center [1132, 152] width 50 height 22
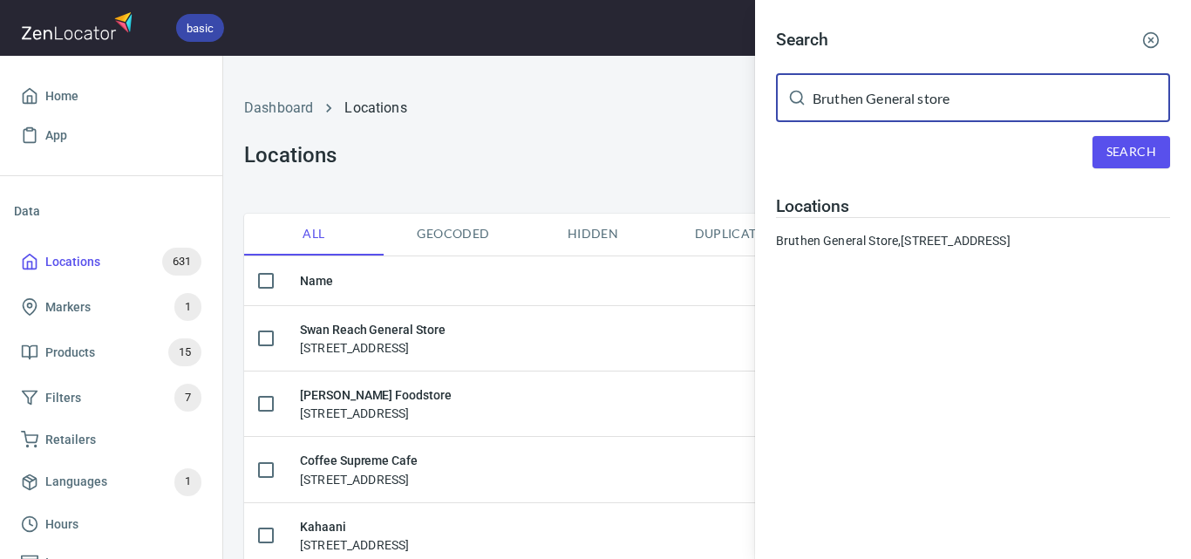
drag, startPoint x: 791, startPoint y: 101, endPoint x: 726, endPoint y: 101, distance: 65.4
click at [726, 101] on div "Search Bruthen General store ​ Search Locations [GEOGRAPHIC_DATA], [STREET_ADDR…" at bounding box center [595, 279] width 1191 height 559
paste input "[PERSON_NAME] Fresh Food Market"
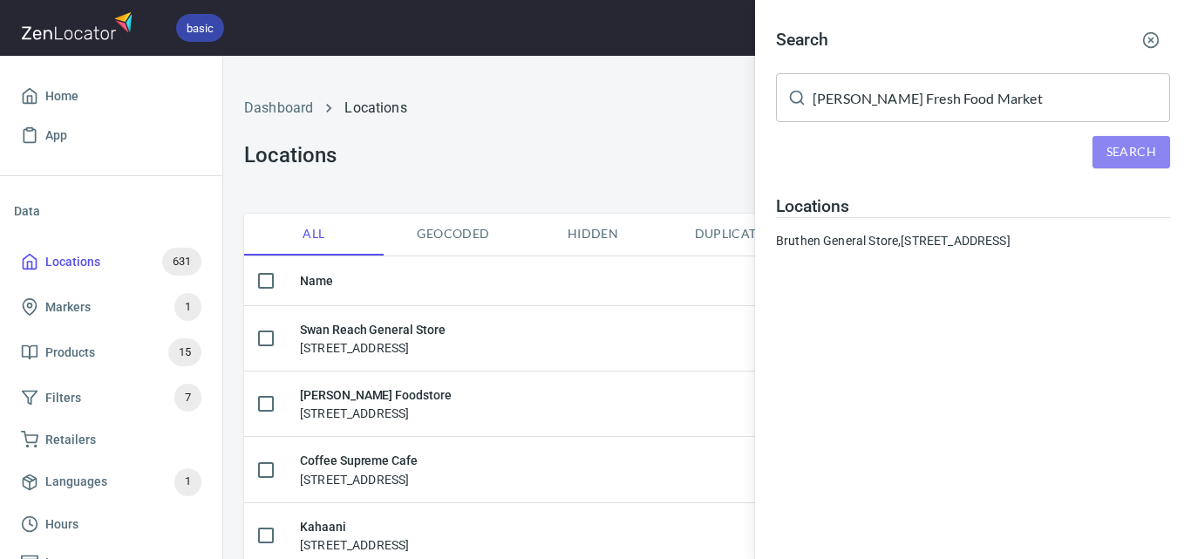
click at [1132, 141] on span "Search" at bounding box center [1132, 152] width 50 height 22
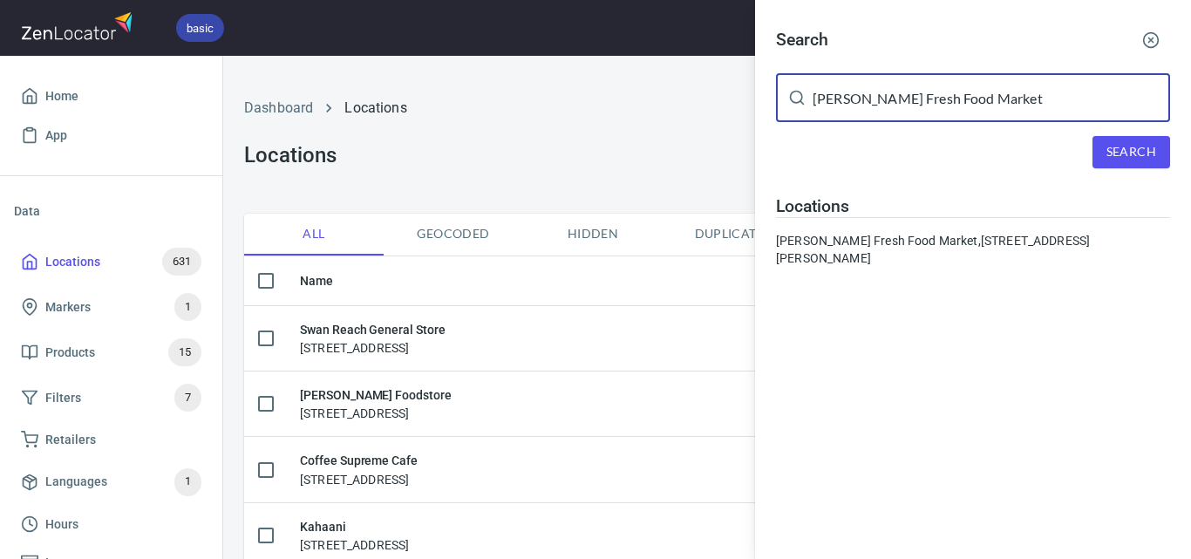
drag, startPoint x: 1050, startPoint y: 99, endPoint x: 814, endPoint y: 111, distance: 236.6
click at [814, 111] on input "[PERSON_NAME] Fresh Food Market" at bounding box center [992, 97] width 358 height 49
paste input "Salt Organics"
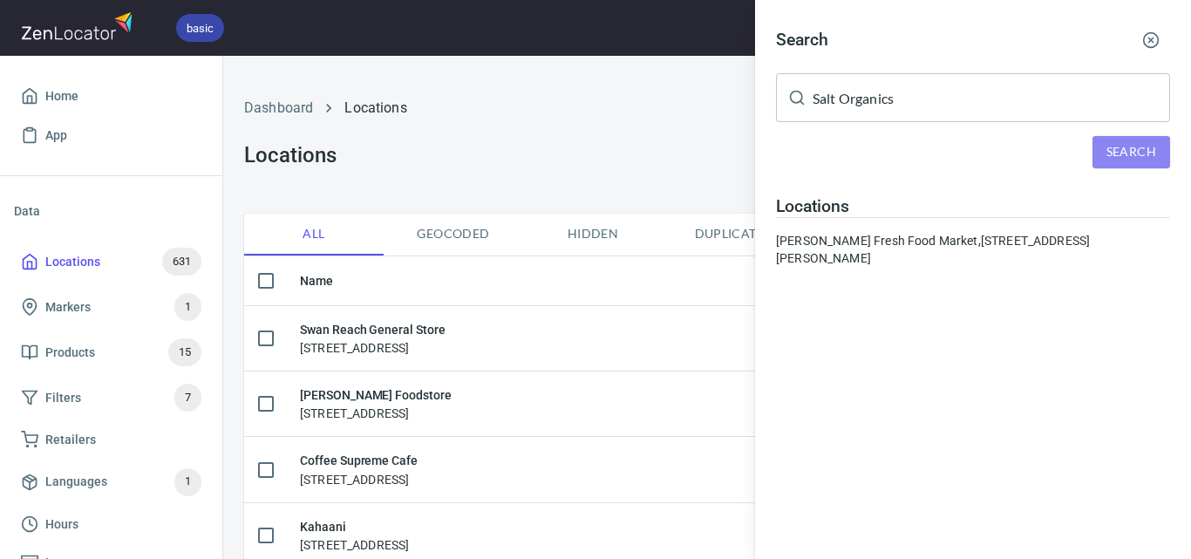
click at [1130, 152] on span "Search" at bounding box center [1132, 152] width 50 height 22
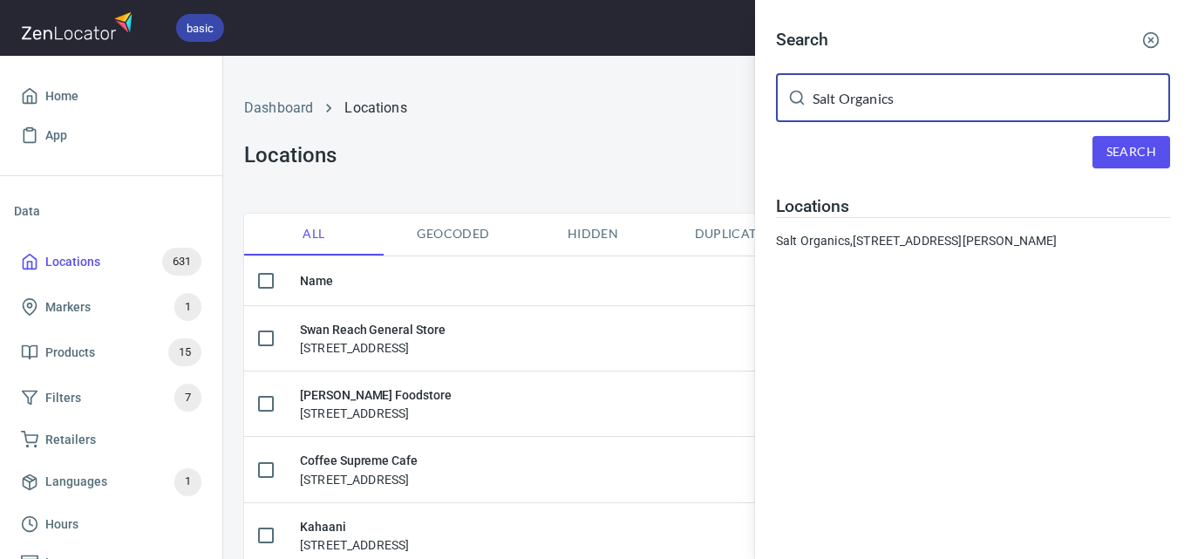
paste input "[PERSON_NAME] Petroleum Gippsland [GEOGRAPHIC_DATA]"
drag, startPoint x: 943, startPoint y: 99, endPoint x: 815, endPoint y: 126, distance: 130.3
click at [815, 126] on div "Search [PERSON_NAME] Petroleum Gippsland [GEOGRAPHIC_DATA] ​ Search Locations S…" at bounding box center [973, 142] width 436 height 284
click at [1115, 142] on span "Search" at bounding box center [1132, 152] width 50 height 22
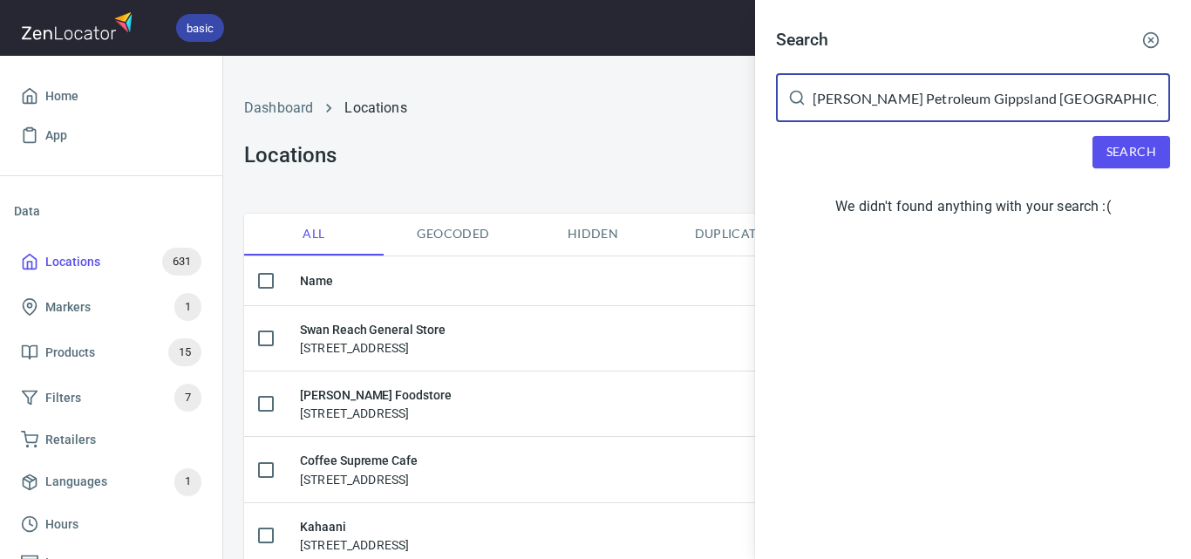
drag, startPoint x: 982, startPoint y: 106, endPoint x: 1154, endPoint y: 104, distance: 171.8
click at [1146, 106] on input "[PERSON_NAME] Petroleum Gippsland [GEOGRAPHIC_DATA]" at bounding box center [992, 97] width 358 height 49
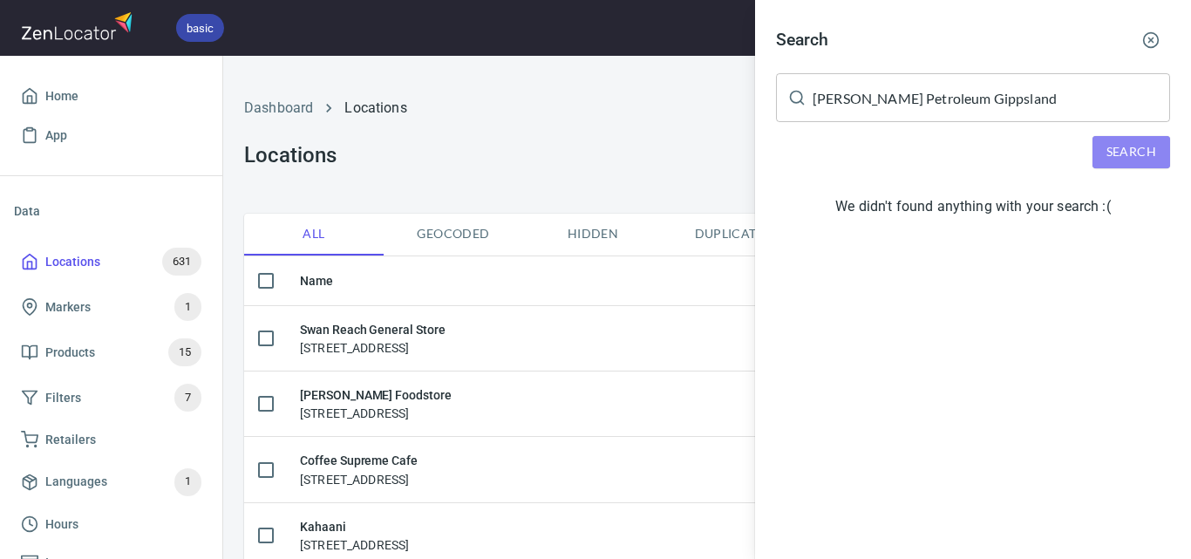
click at [1109, 164] on button "Search" at bounding box center [1132, 152] width 78 height 32
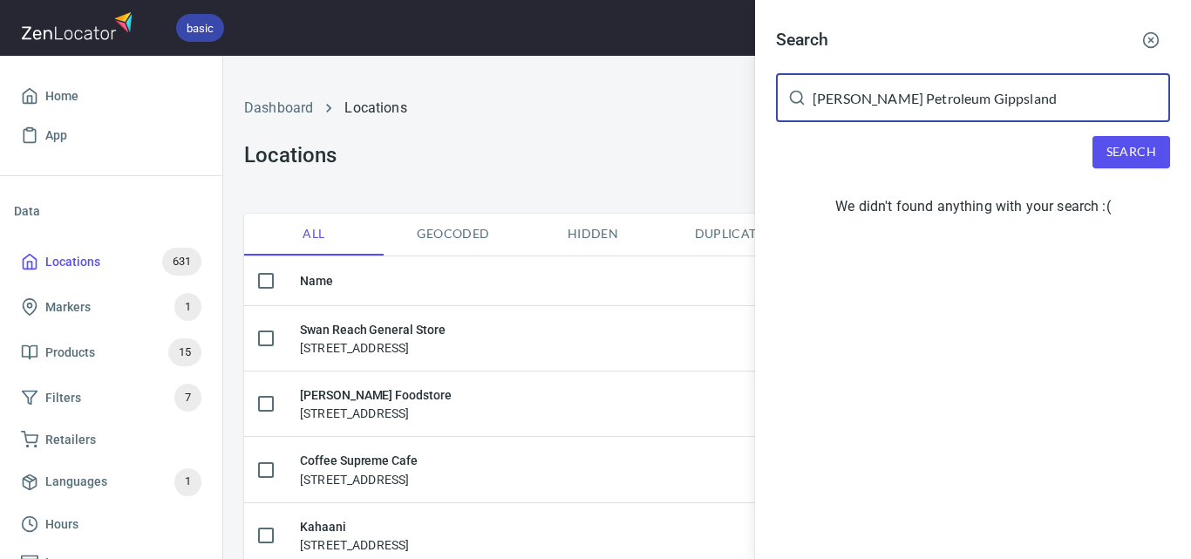
drag, startPoint x: 1098, startPoint y: 97, endPoint x: 659, endPoint y: 151, distance: 442.0
click at [659, 151] on div "Search [PERSON_NAME] Petroleum Gippsland ​ Search We didn't found anything with…" at bounding box center [595, 279] width 1191 height 559
drag, startPoint x: 808, startPoint y: 88, endPoint x: 703, endPoint y: 92, distance: 105.6
click at [703, 92] on div "Search v ​ Search We didn't found anything with your search :(" at bounding box center [595, 279] width 1191 height 559
paste input "[PERSON_NAME] Petroleum Gippsland [GEOGRAPHIC_DATA]"
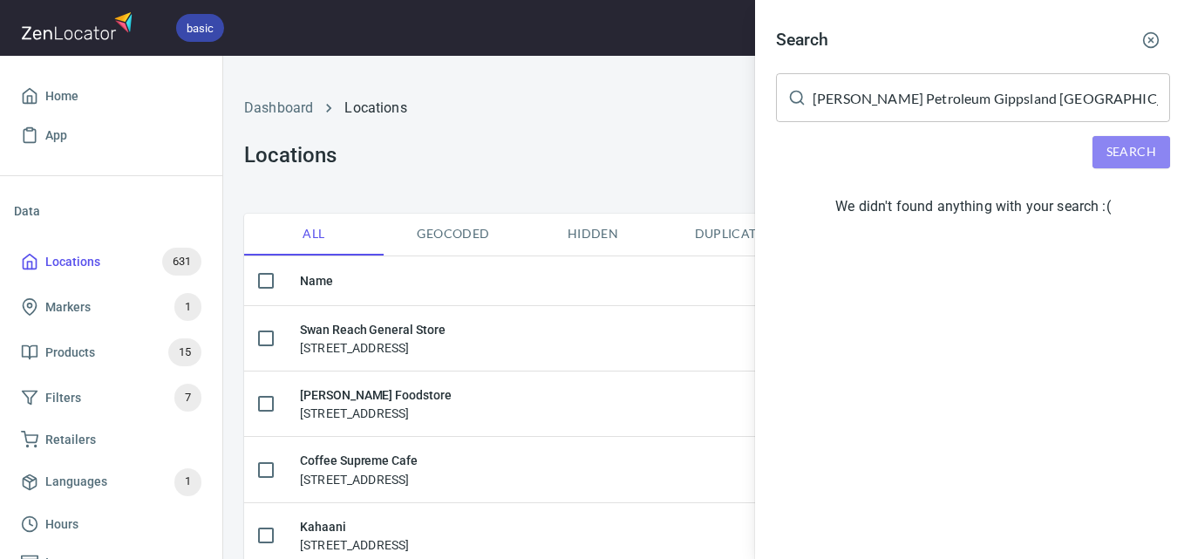
click at [1111, 139] on button "Search" at bounding box center [1132, 152] width 78 height 32
click at [1126, 151] on span "Search" at bounding box center [1132, 152] width 50 height 22
click at [1153, 144] on span "Search" at bounding box center [1132, 152] width 50 height 22
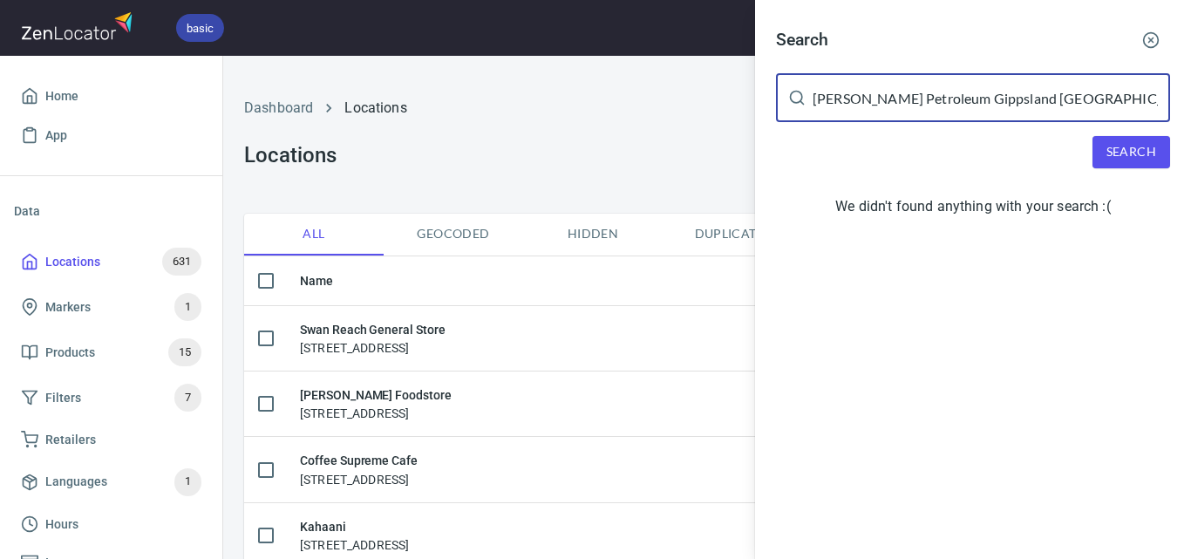
drag, startPoint x: 995, startPoint y: 102, endPoint x: 1190, endPoint y: 77, distance: 197.0
click at [1190, 77] on div "Search [PERSON_NAME] Petroleum Gippsland Newmerella ​ Search We didn't found an…" at bounding box center [973, 126] width 436 height 252
type input "[PERSON_NAME] Petroleum"
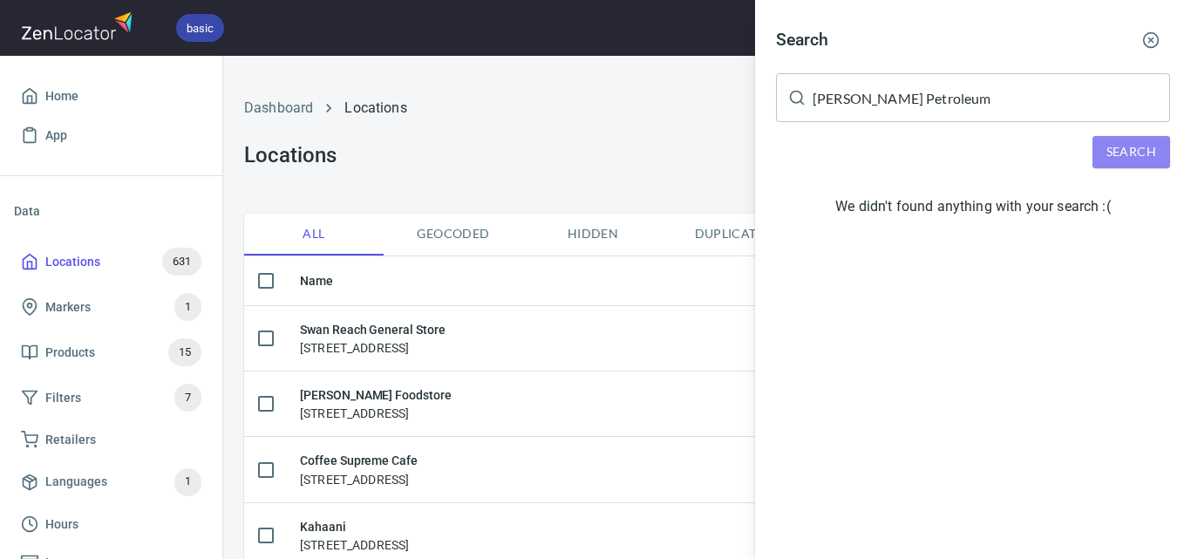
click at [1135, 159] on span "Search" at bounding box center [1132, 152] width 50 height 22
click at [1152, 51] on button "button" at bounding box center [1151, 40] width 38 height 38
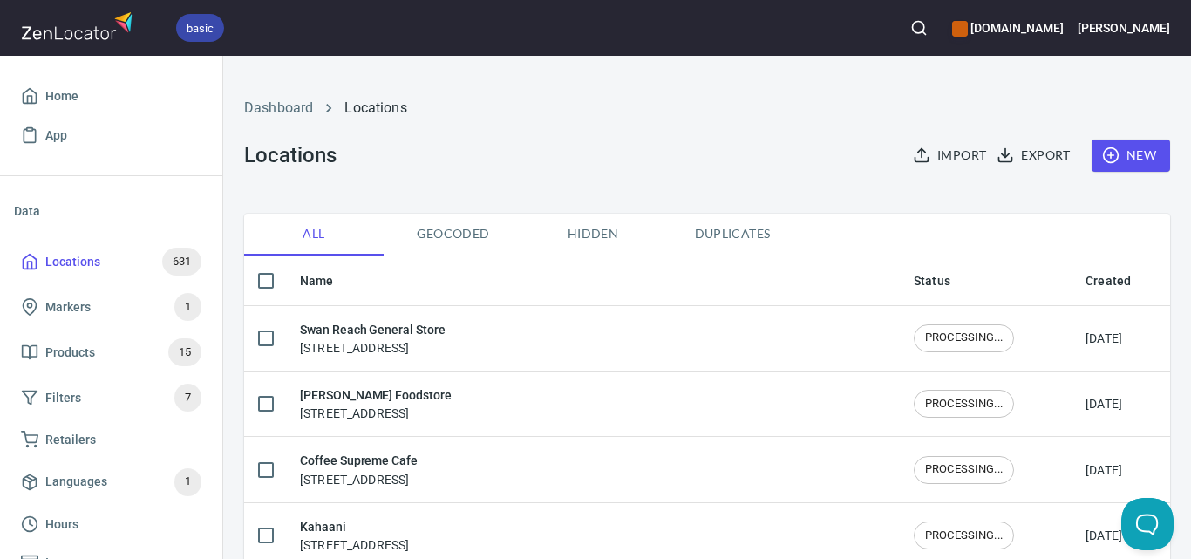
click at [1110, 153] on span "New" at bounding box center [1131, 156] width 51 height 22
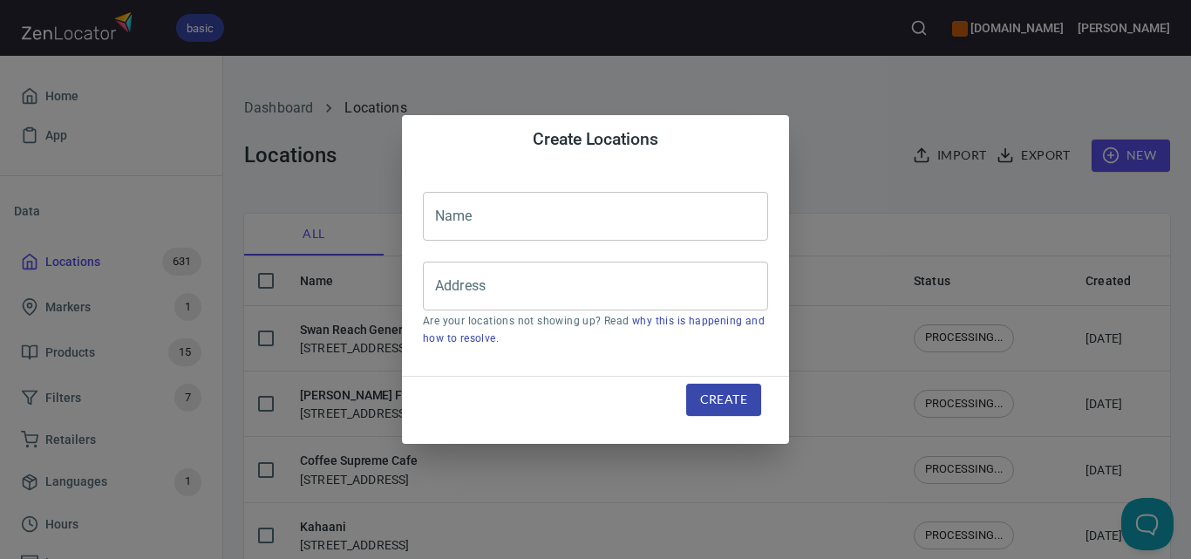
click at [684, 253] on div "Name Name Address Address Are your locations not showing up? Read why this is h…" at bounding box center [595, 270] width 387 height 212
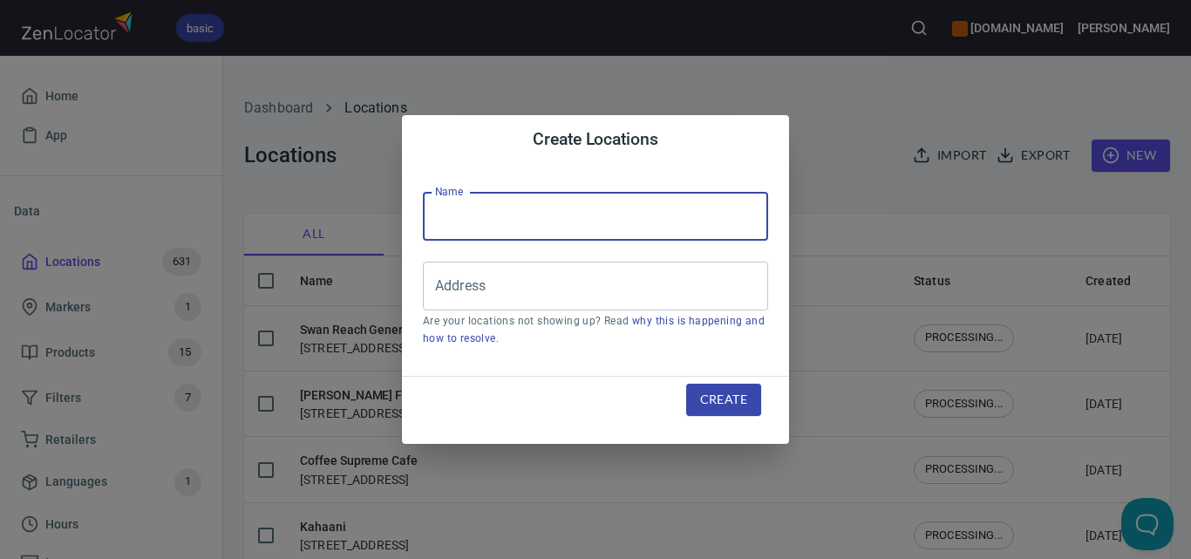
click at [685, 232] on input "text" at bounding box center [595, 216] width 345 height 49
paste input "[PERSON_NAME] Petroleum Gippsland [GEOGRAPHIC_DATA]"
type input "[PERSON_NAME] Petroleum Gippsland [GEOGRAPHIC_DATA]"
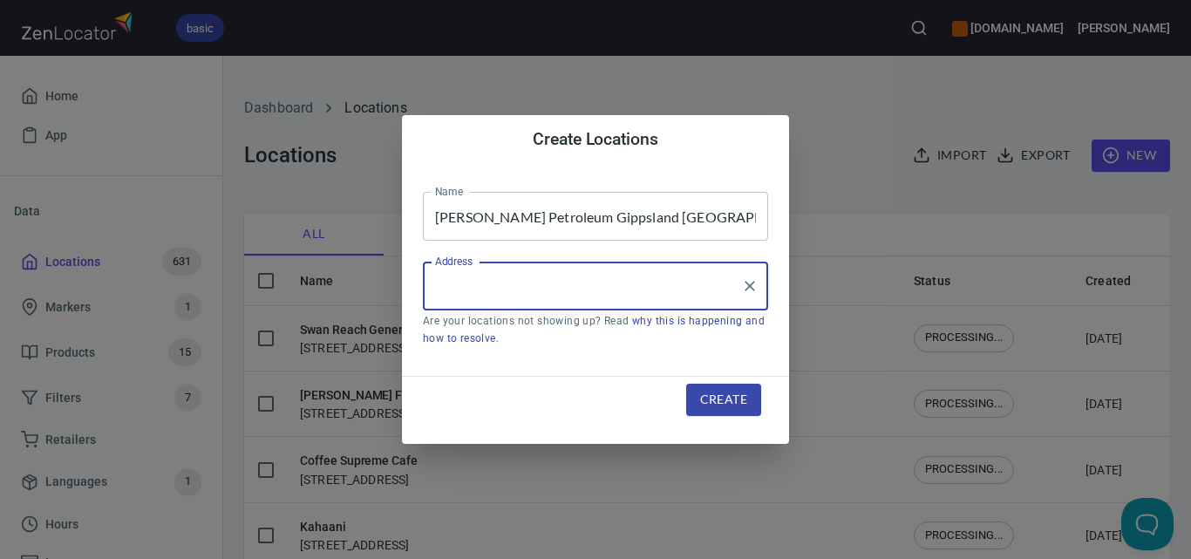
click at [620, 275] on input "Address" at bounding box center [582, 285] width 303 height 33
paste input "[STREET_ADDRESS]"
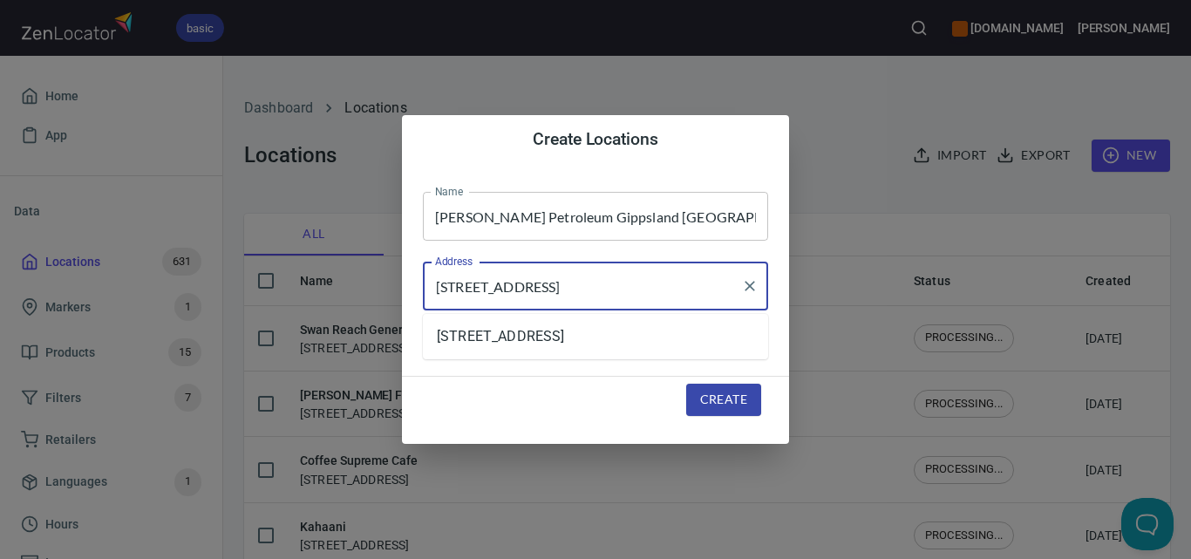
type input "[STREET_ADDRESS]"
click at [741, 396] on span "Create" at bounding box center [723, 400] width 47 height 22
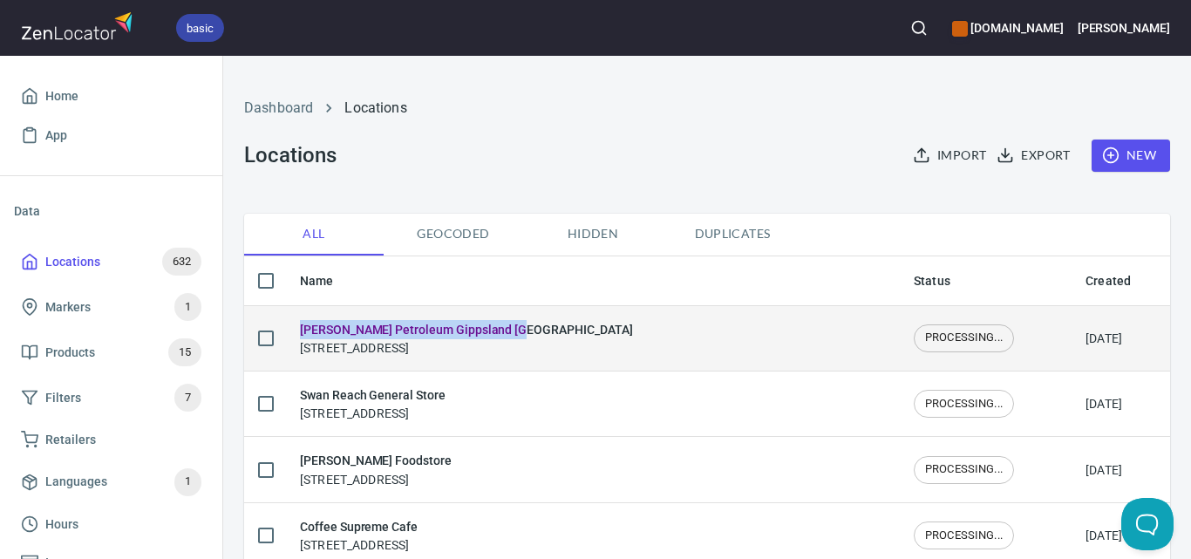
drag, startPoint x: 584, startPoint y: 310, endPoint x: 297, endPoint y: 331, distance: 288.6
click at [297, 331] on td "[PERSON_NAME] Petroleum Gippsland Newmerella [STREET_ADDRESS]" at bounding box center [593, 337] width 614 height 65
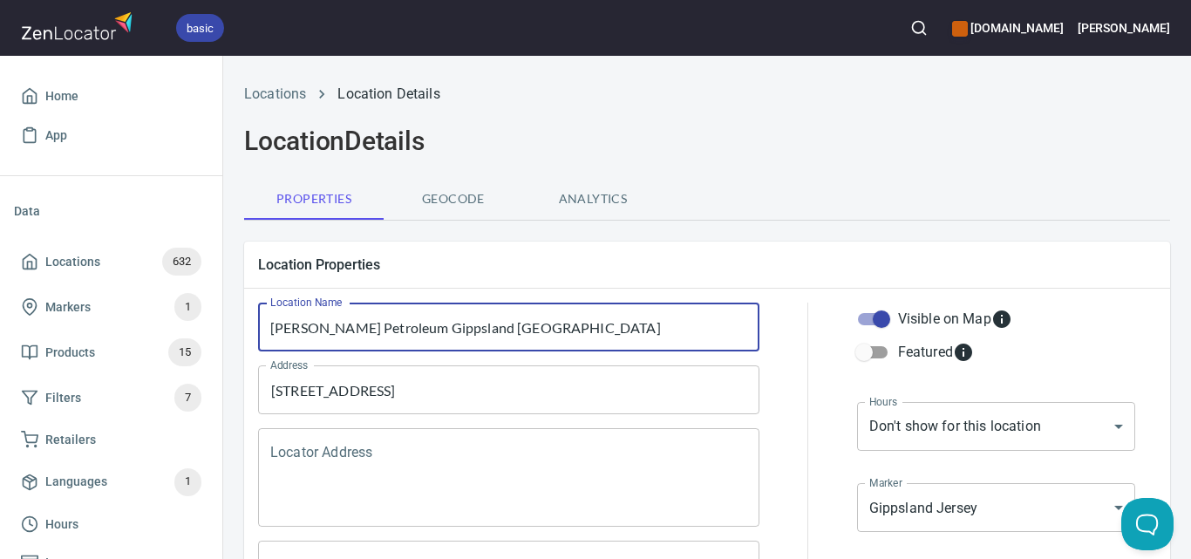
drag, startPoint x: 609, startPoint y: 341, endPoint x: 239, endPoint y: 313, distance: 370.8
click at [239, 313] on div "Location Properties Location Name [PERSON_NAME] Petroleum Gippsland [GEOGRAPHIC…" at bounding box center [707, 451] width 954 height 447
click at [169, 249] on div "632" at bounding box center [181, 262] width 39 height 28
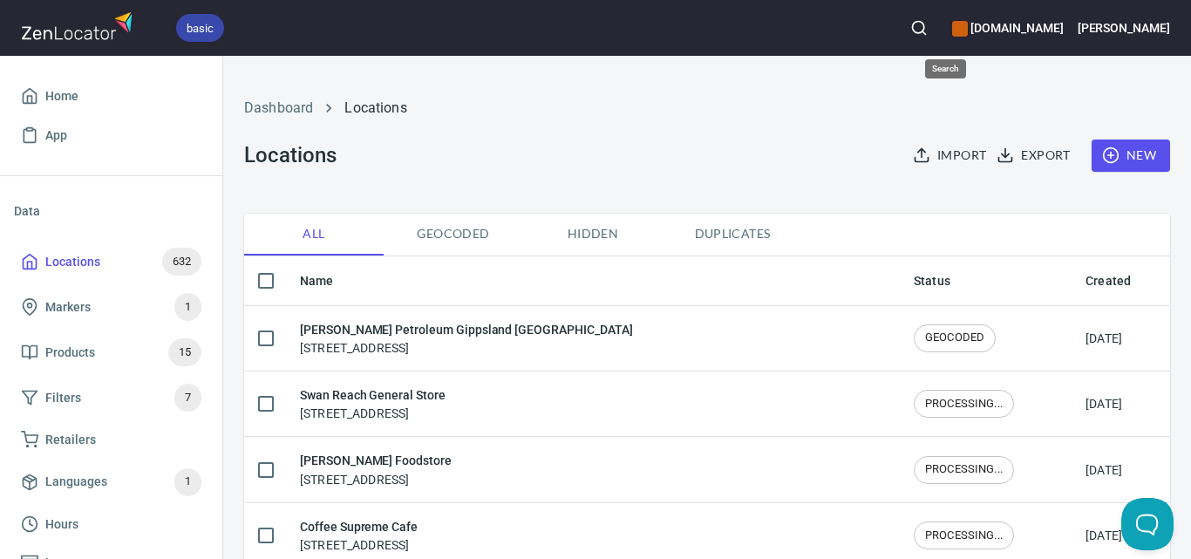
click at [924, 28] on circle "button" at bounding box center [918, 27] width 11 height 11
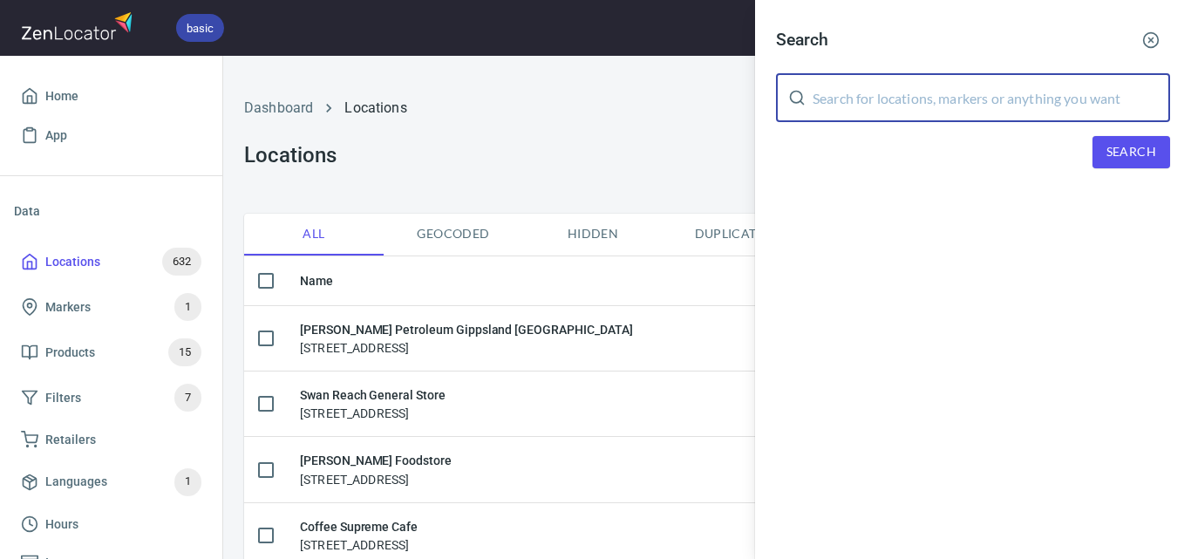
paste input "Creative Lines"
click at [1129, 151] on span "Search" at bounding box center [1132, 152] width 50 height 22
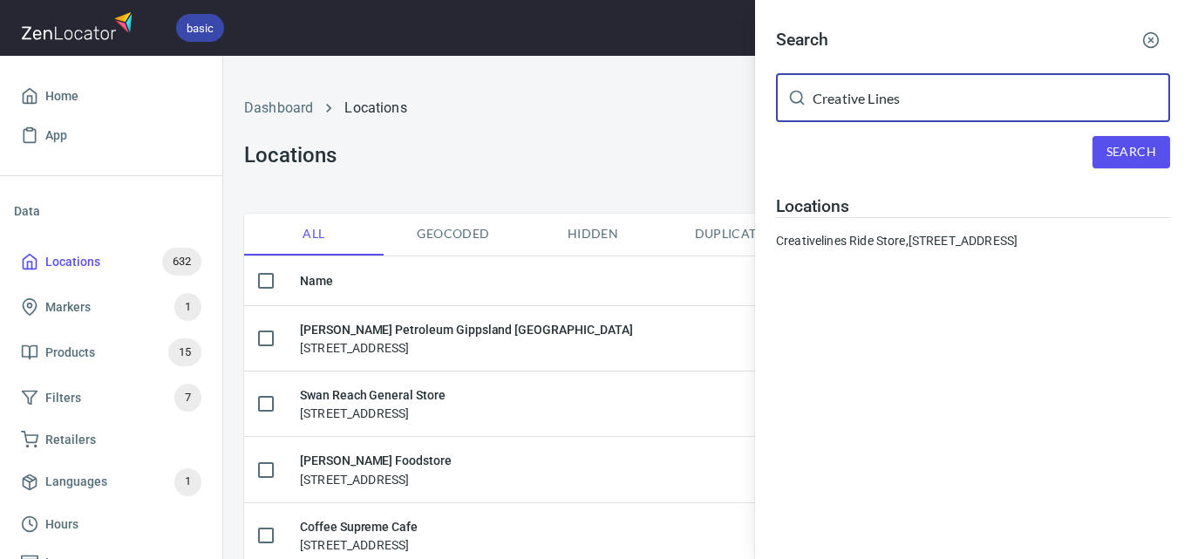
drag, startPoint x: 971, startPoint y: 105, endPoint x: 730, endPoint y: 120, distance: 242.1
click at [730, 120] on div "Search Creative Lines ​ Search Locations Creativelines Ride Store, [STREET_ADDR…" at bounding box center [595, 279] width 1191 height 559
paste input "Orbost FoodWork"
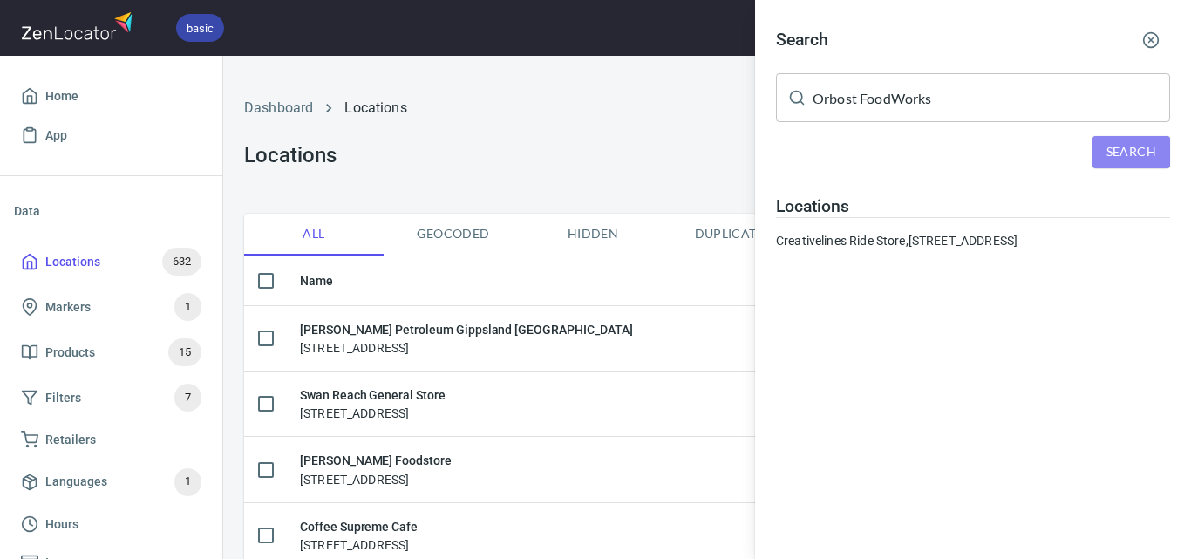
click at [1115, 153] on span "Search" at bounding box center [1132, 152] width 50 height 22
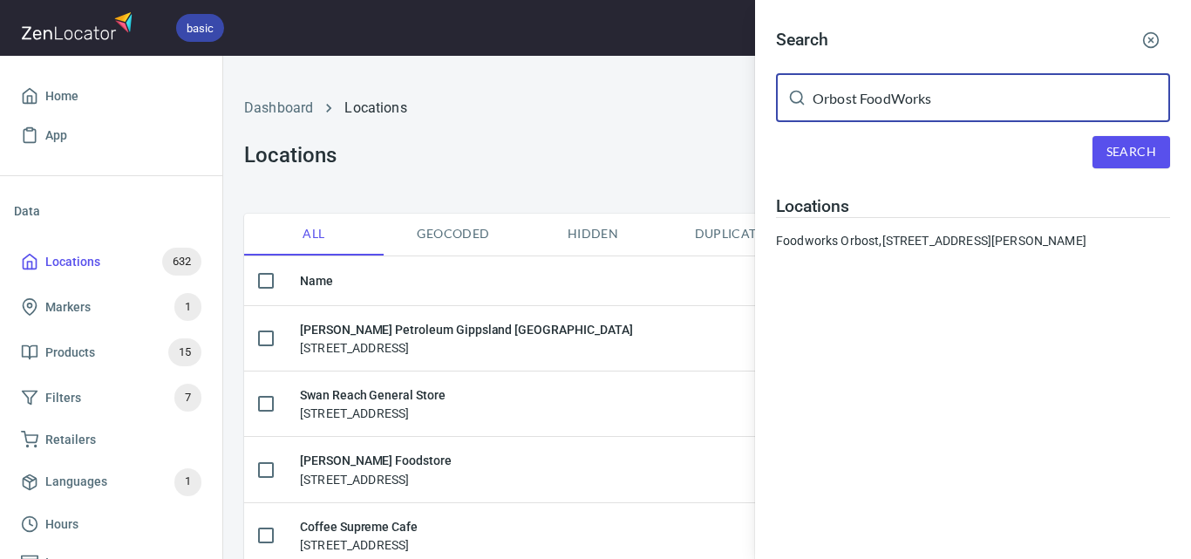
drag, startPoint x: 907, startPoint y: 108, endPoint x: 769, endPoint y: 92, distance: 138.8
click at [769, 92] on div "Search Orbost FoodWorks ​ Search Locations Foodworks Orbost, [STREET_ADDRESS][P…" at bounding box center [973, 142] width 436 height 284
paste input "Good Daze Gelato"
click at [1159, 143] on button "Search" at bounding box center [1132, 152] width 78 height 32
paste input "Beaconsfield Upper Foodworks"
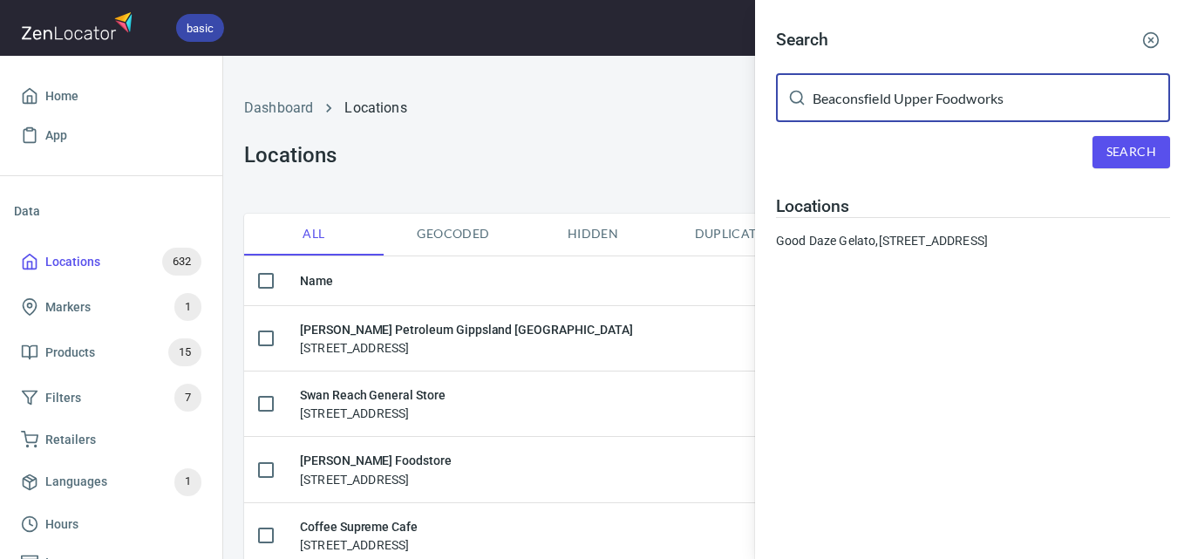
drag, startPoint x: 973, startPoint y: 105, endPoint x: 804, endPoint y: 108, distance: 169.2
click at [804, 108] on div "Beaconsfield Upper Foodworks ​" at bounding box center [973, 97] width 394 height 49
type input "Beaconsfield Upper Foodworks"
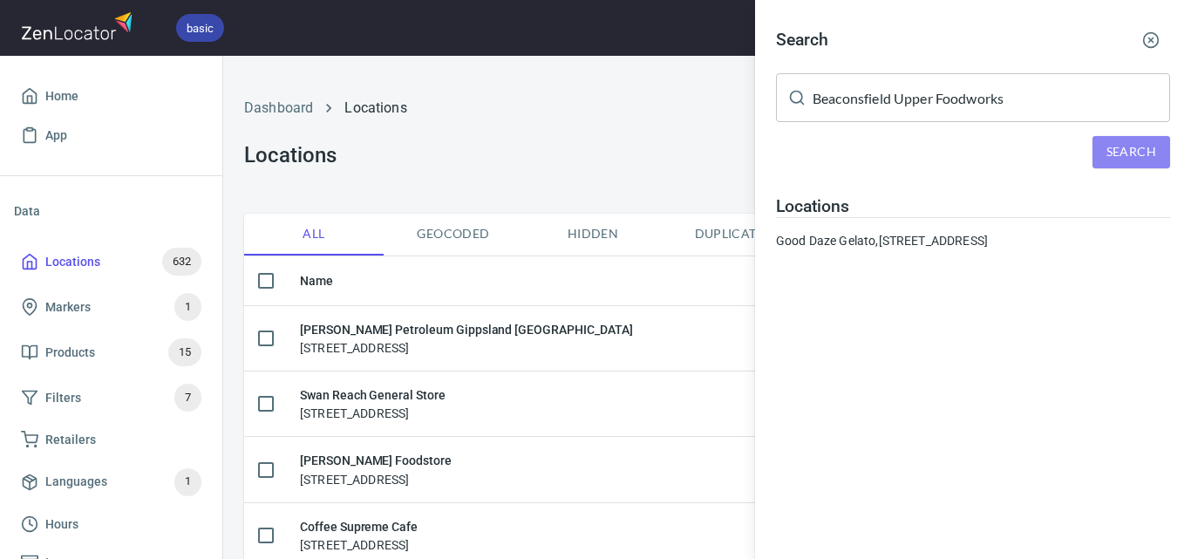
click at [1141, 150] on span "Search" at bounding box center [1132, 152] width 50 height 22
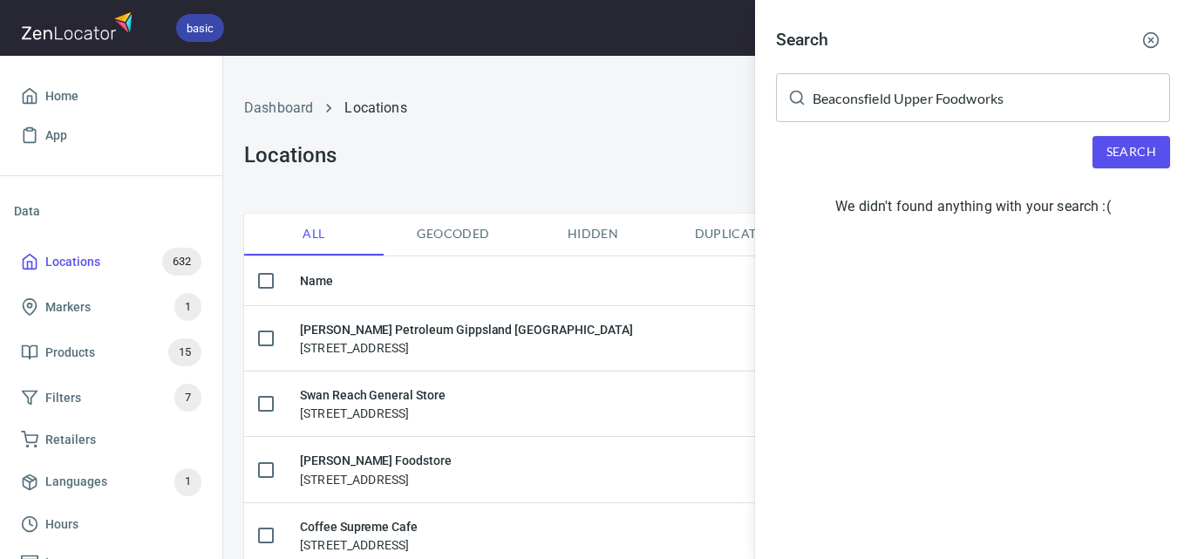
click at [1124, 146] on span "Search" at bounding box center [1132, 152] width 50 height 22
click at [1148, 36] on icon "button" at bounding box center [1150, 39] width 17 height 17
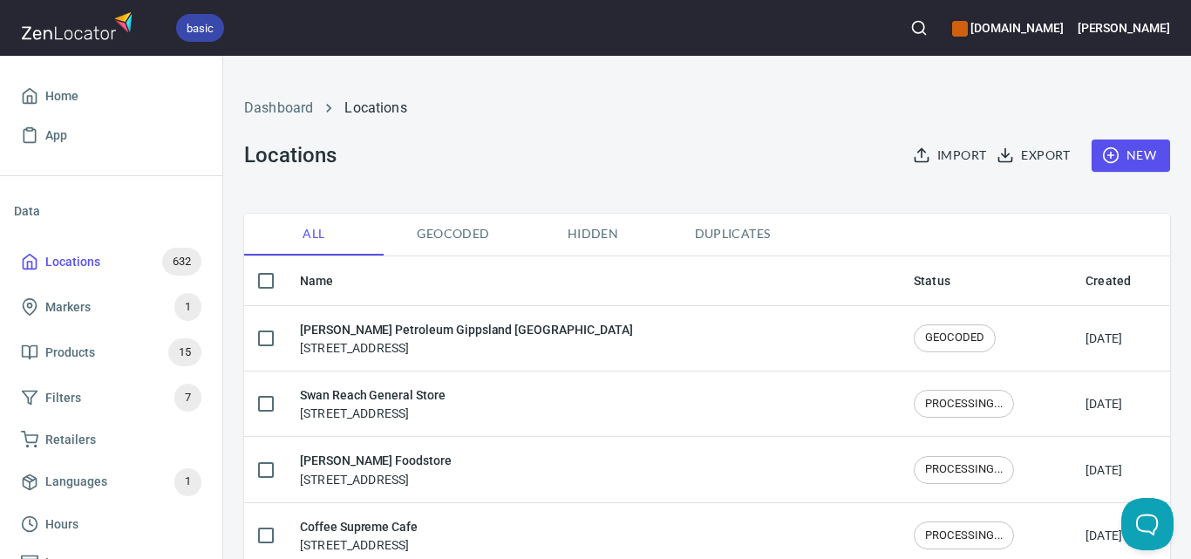
click at [1124, 157] on span "New" at bounding box center [1131, 156] width 51 height 22
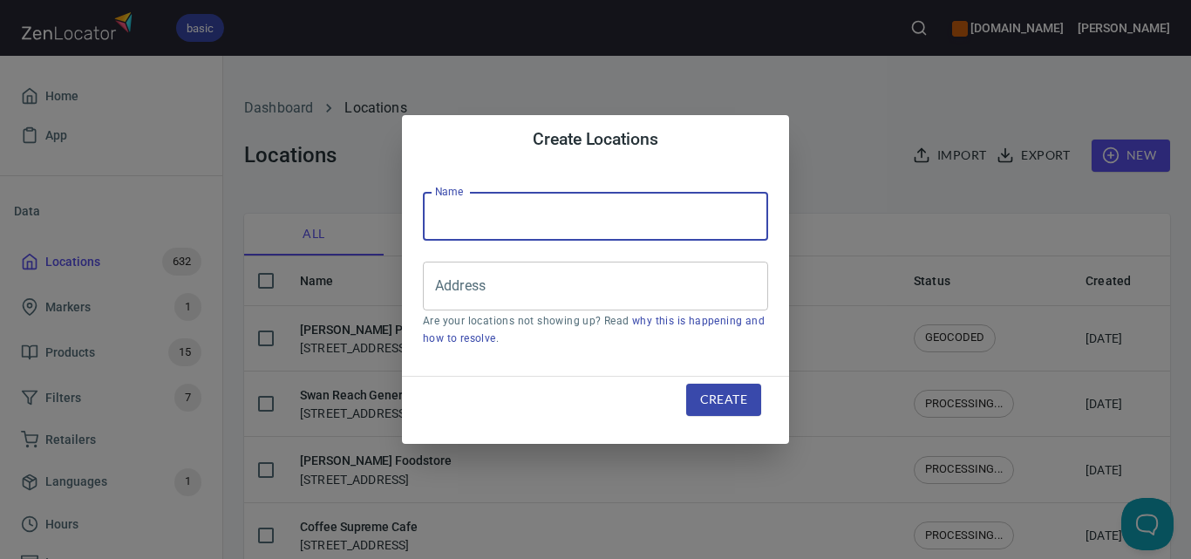
click at [598, 222] on input "text" at bounding box center [595, 216] width 345 height 49
paste input "Beaconsfield Upper Foodworks"
type input "Beaconsfield Upper Foodworks"
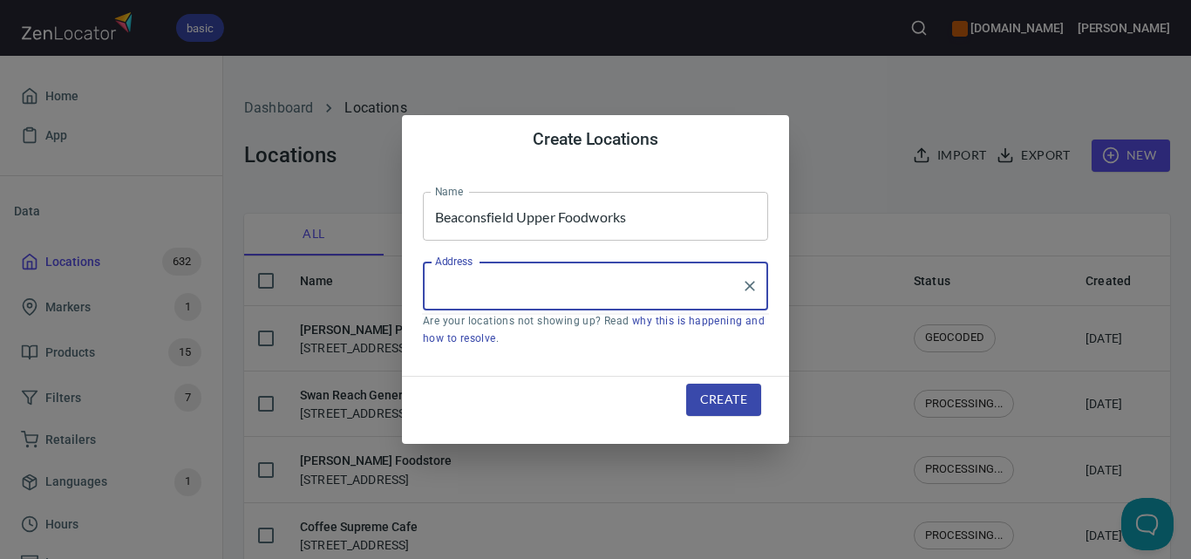
click at [582, 274] on input "Address" at bounding box center [582, 285] width 303 height 33
paste input "[STREET_ADDRESS]"
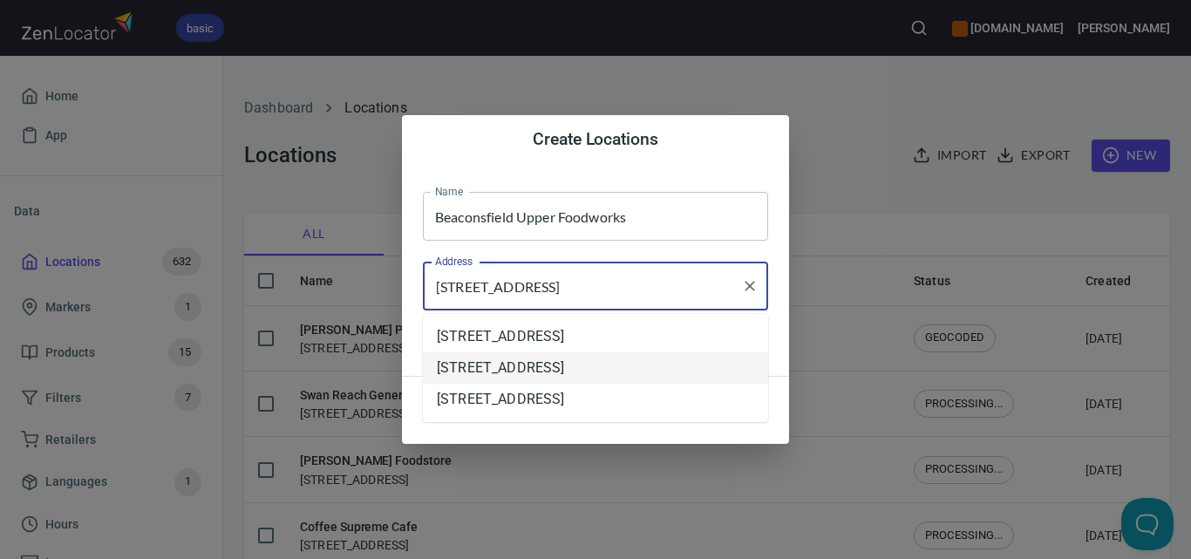
type input "[STREET_ADDRESS]"
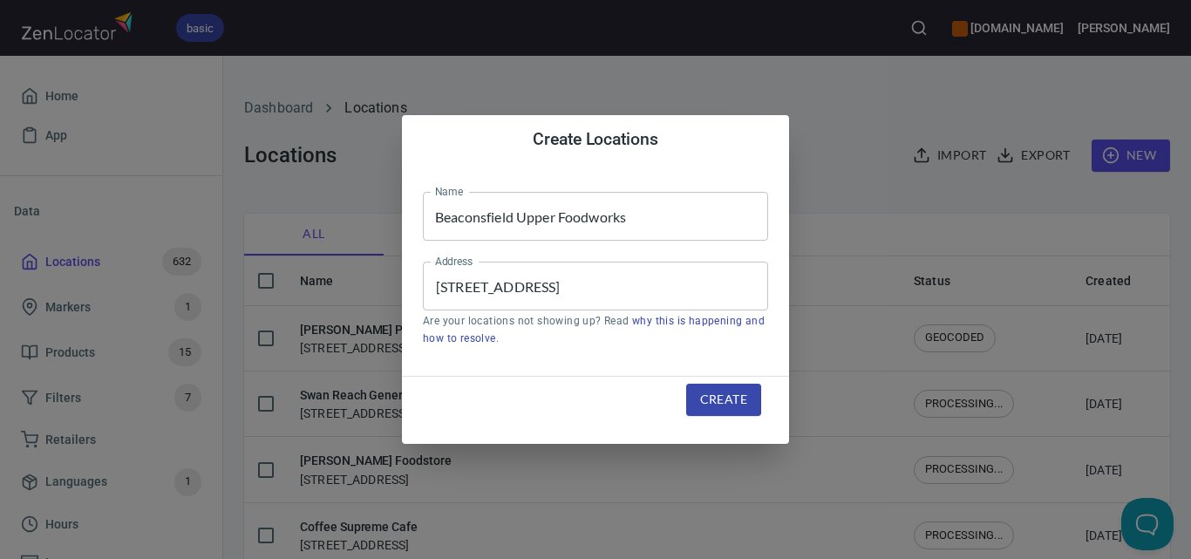
click at [777, 407] on div "Create" at bounding box center [723, 400] width 117 height 74
click at [733, 393] on span "Create" at bounding box center [723, 400] width 47 height 22
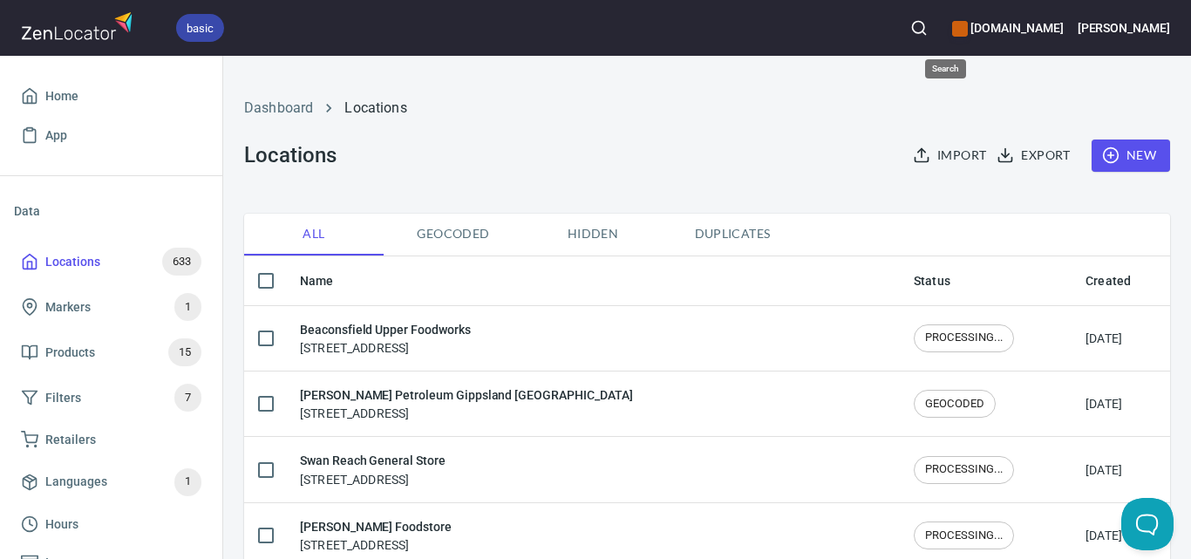
click at [938, 22] on button "button" at bounding box center [919, 28] width 38 height 38
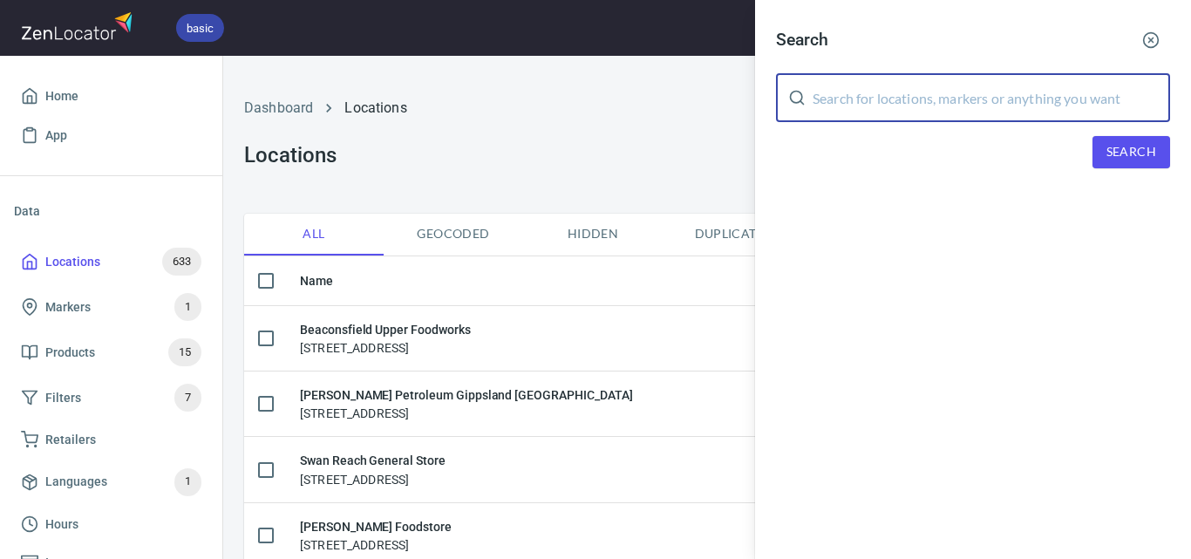
click at [978, 97] on input "text" at bounding box center [992, 97] width 358 height 49
paste input "[GEOGRAPHIC_DATA]"
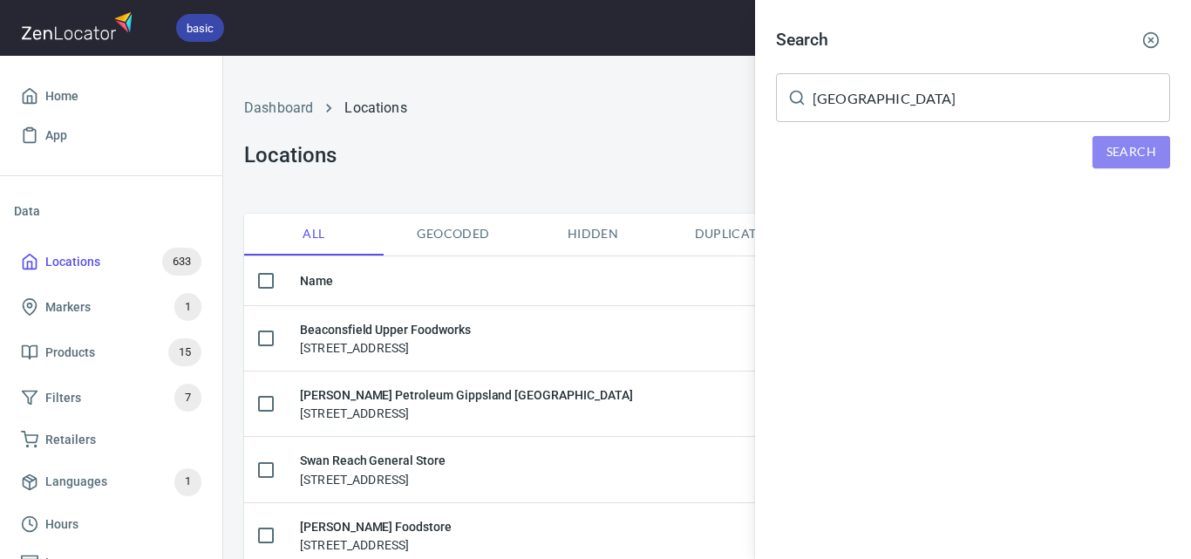
click at [1118, 154] on span "Search" at bounding box center [1132, 152] width 50 height 22
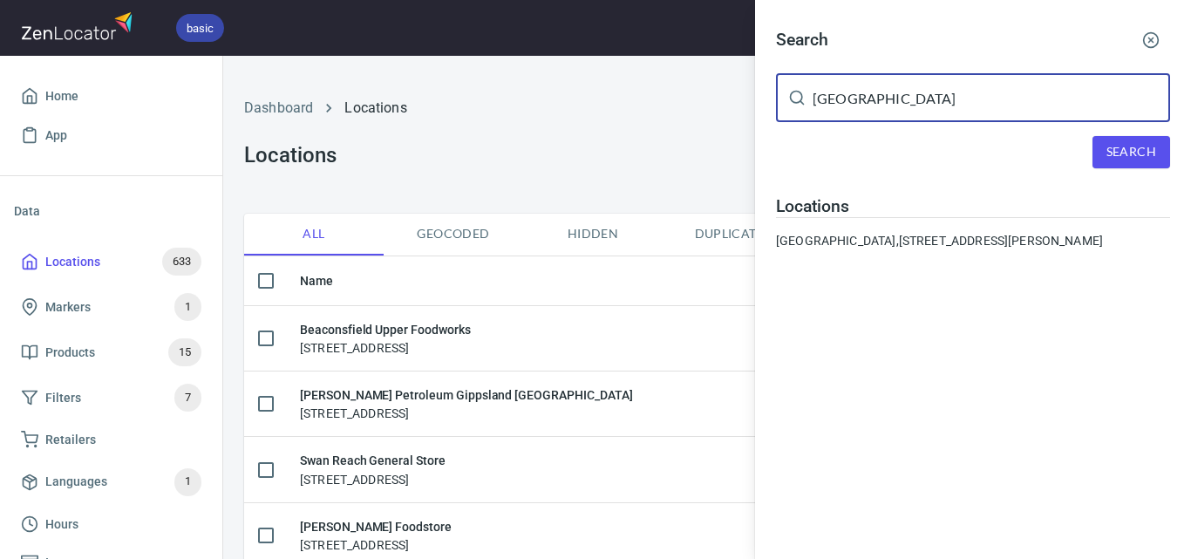
drag, startPoint x: 1081, startPoint y: 98, endPoint x: 722, endPoint y: 150, distance: 363.1
click at [722, 150] on div "Search Lakes [GEOGRAPHIC_DATA] ​ Search Locations [GEOGRAPHIC_DATA], [STREET_AD…" at bounding box center [595, 279] width 1191 height 559
paste input "[GEOGRAPHIC_DATA]"
type input "[GEOGRAPHIC_DATA]"
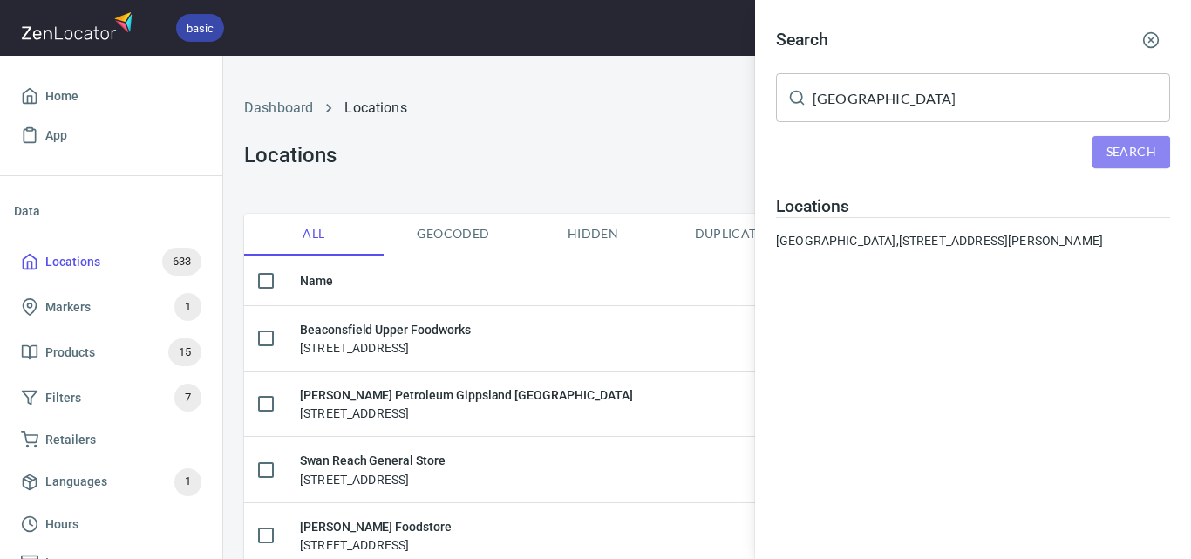
click at [1145, 146] on span "Search" at bounding box center [1132, 152] width 50 height 22
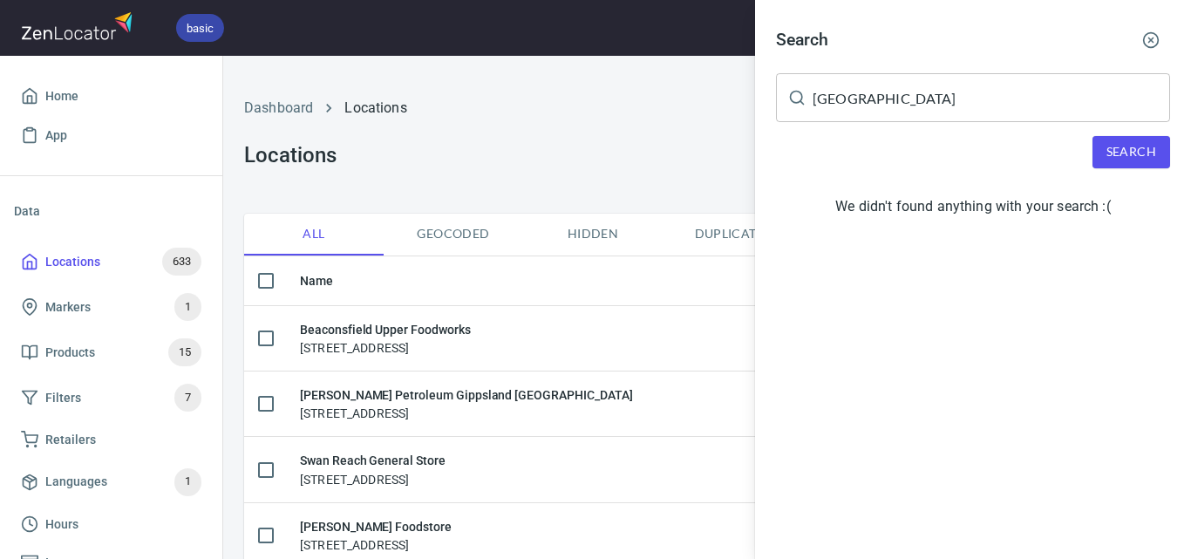
click at [1149, 33] on circle "button" at bounding box center [1151, 40] width 15 height 15
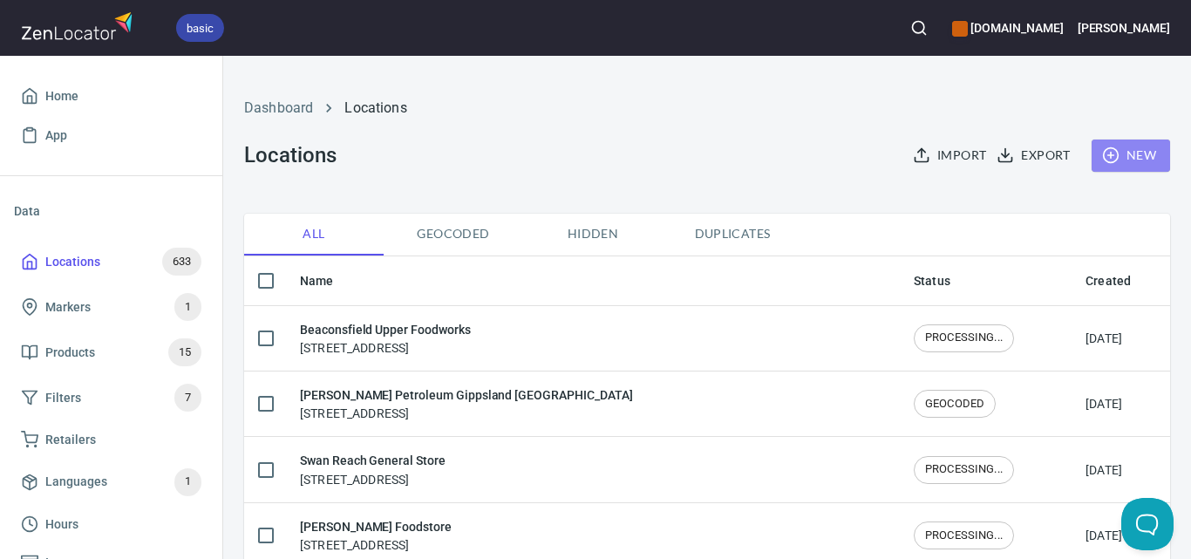
click at [1138, 151] on span "New" at bounding box center [1131, 156] width 51 height 22
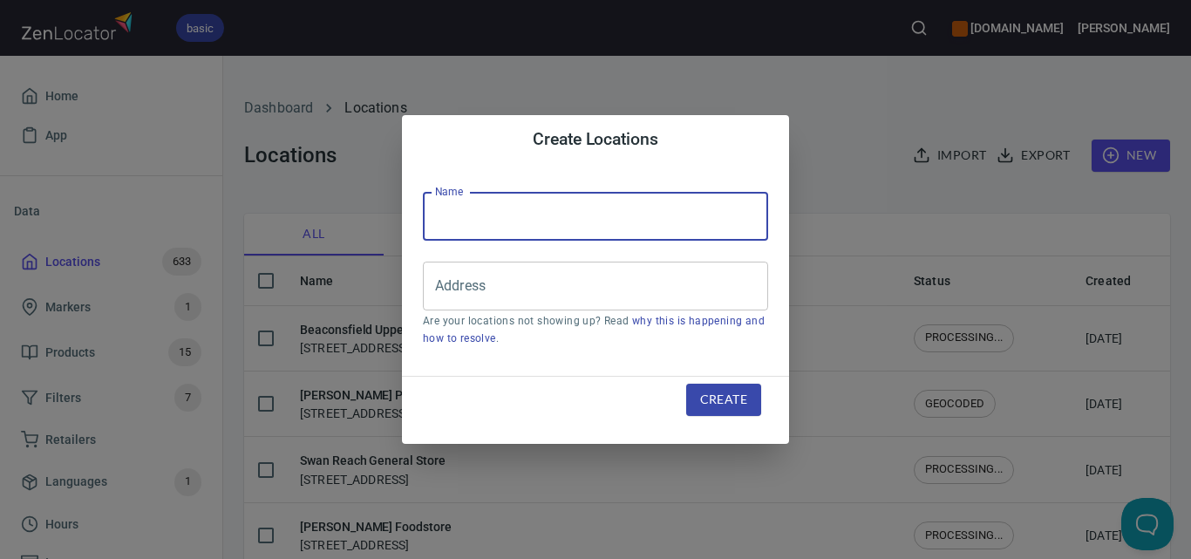
click at [650, 230] on input "text" at bounding box center [595, 216] width 345 height 49
paste input "[GEOGRAPHIC_DATA]"
type input "[GEOGRAPHIC_DATA]"
click at [576, 276] on input "Address" at bounding box center [582, 285] width 303 height 33
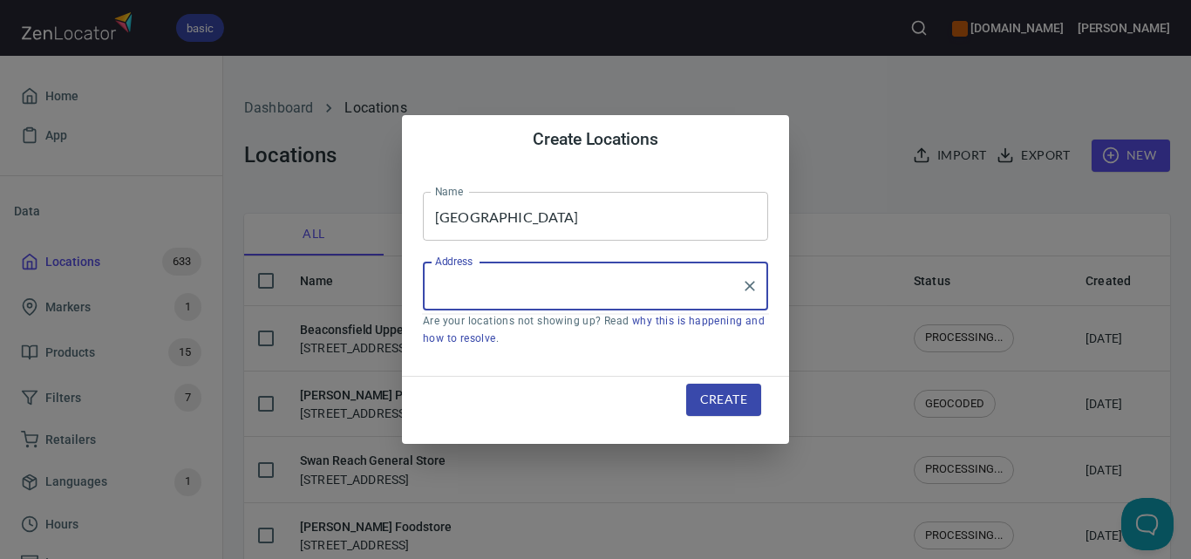
paste input "[STREET_ADDRESS]"
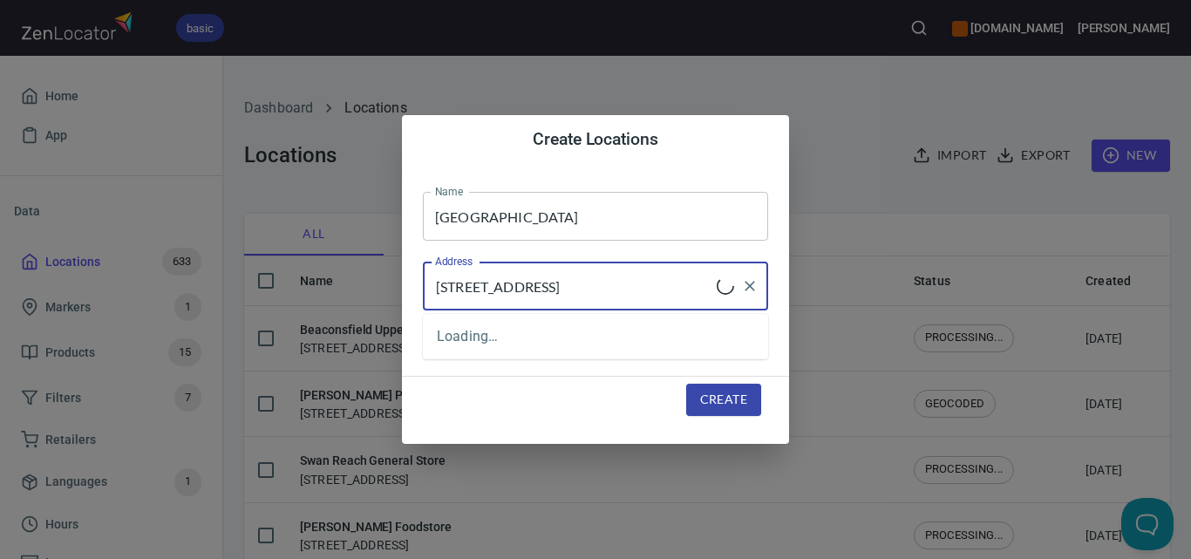
type input "[STREET_ADDRESS]"
click at [736, 405] on span "Create" at bounding box center [723, 400] width 47 height 22
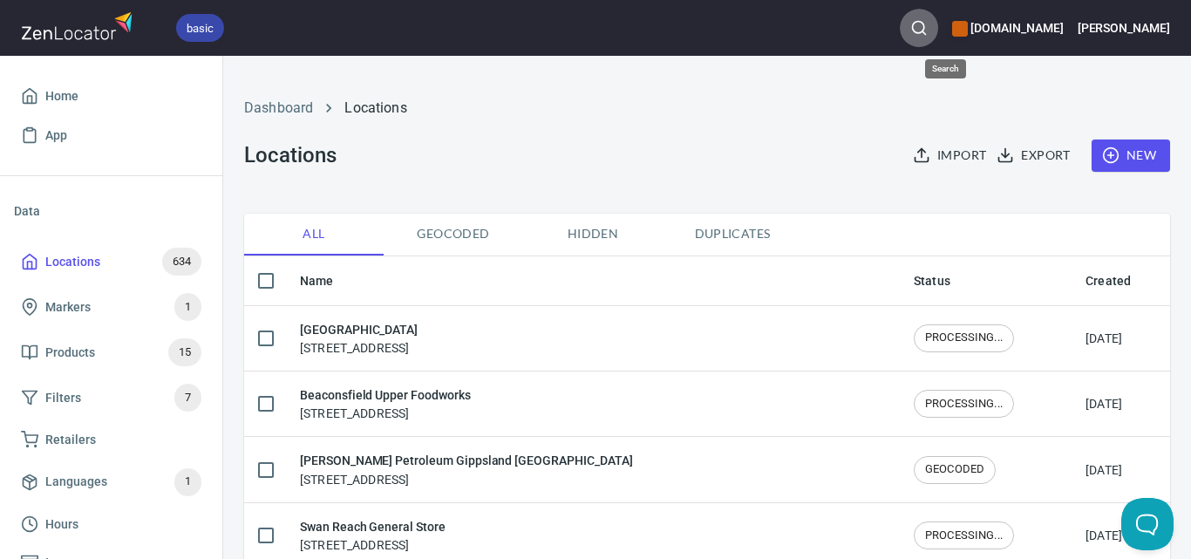
click at [928, 27] on icon "button" at bounding box center [918, 27] width 17 height 17
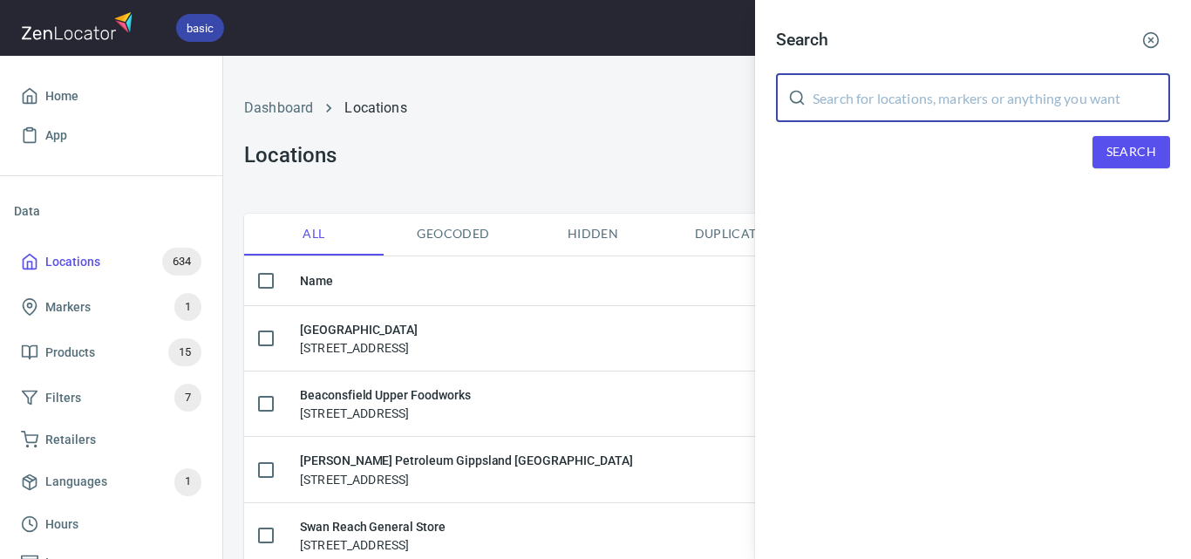
click at [999, 121] on input "text" at bounding box center [992, 97] width 358 height 49
paste input "[PERSON_NAME]'s Harvest"
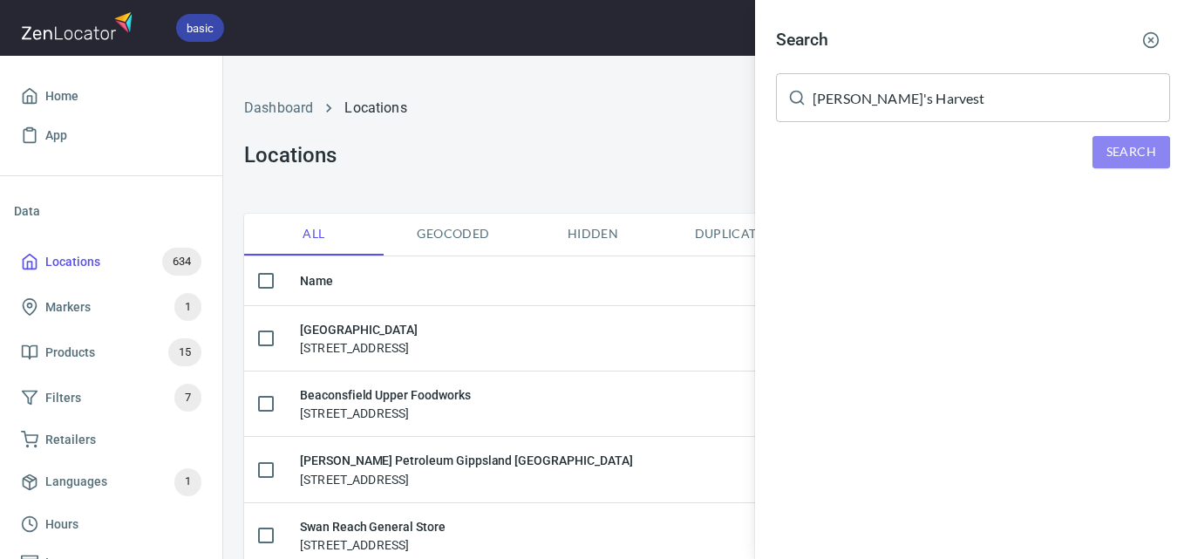
click at [1111, 154] on span "Search" at bounding box center [1132, 152] width 50 height 22
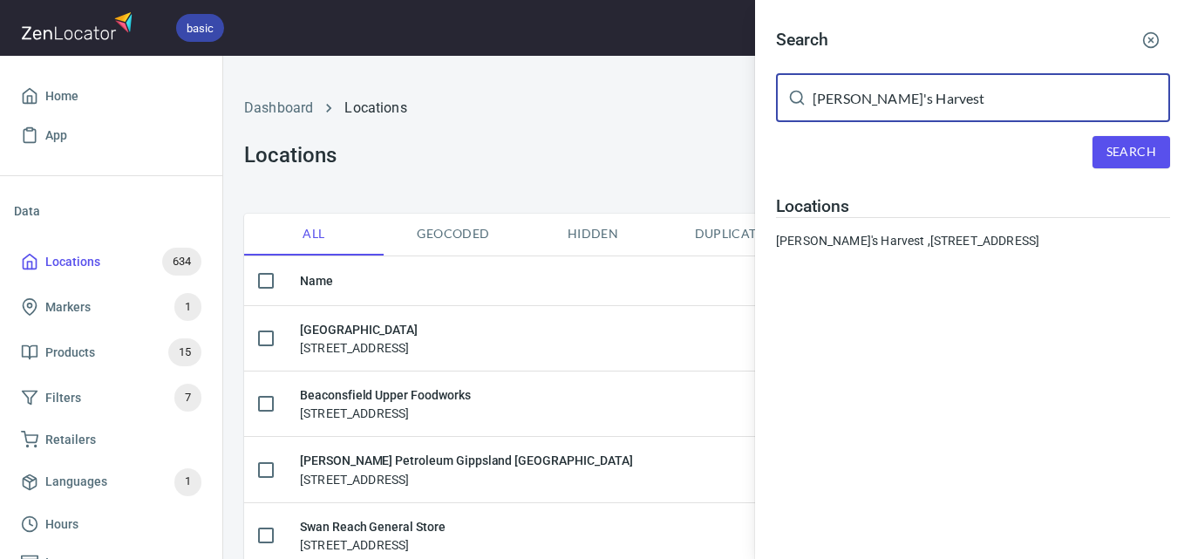
drag, startPoint x: 984, startPoint y: 105, endPoint x: 800, endPoint y: 107, distance: 184.0
click at [800, 107] on div "[PERSON_NAME]'s Harvest ​" at bounding box center [973, 97] width 394 height 49
paste input "[PERSON_NAME] [GEOGRAPHIC_DATA]"
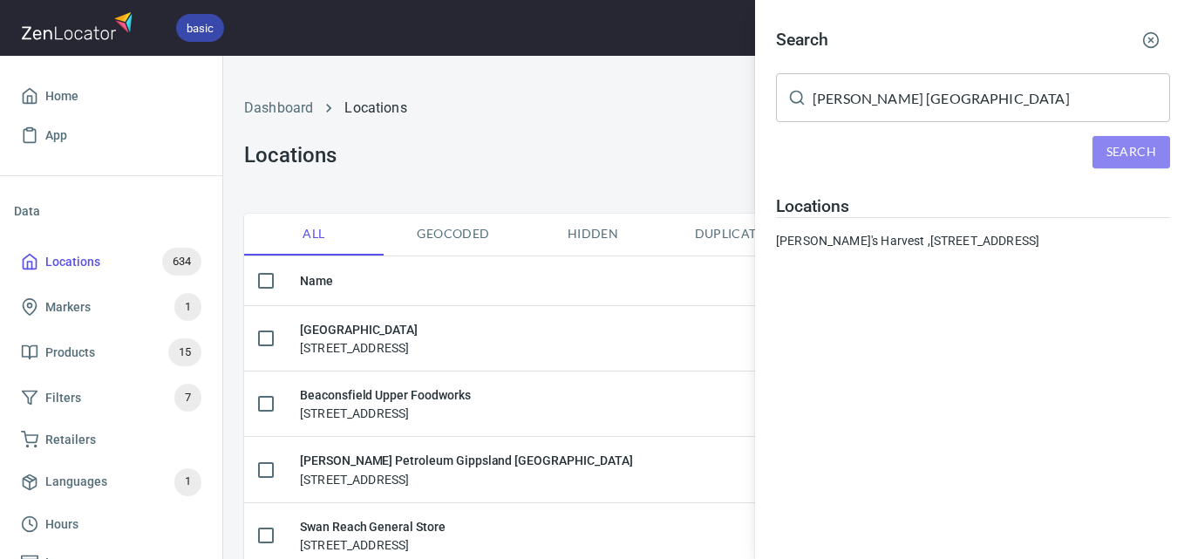
click at [1109, 157] on span "Search" at bounding box center [1132, 152] width 50 height 22
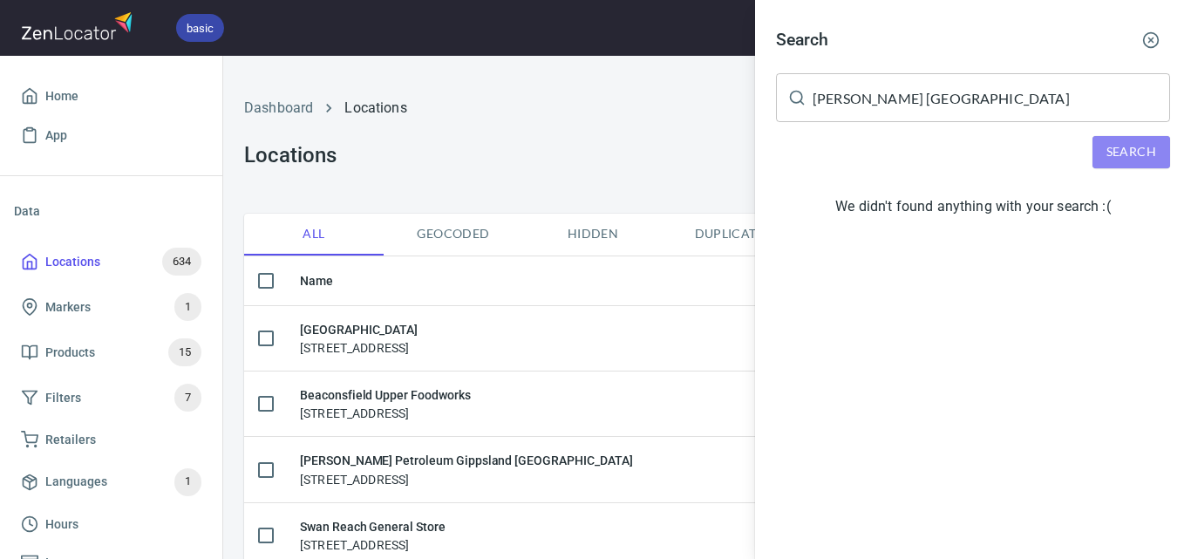
click at [1115, 161] on span "Search" at bounding box center [1132, 152] width 50 height 22
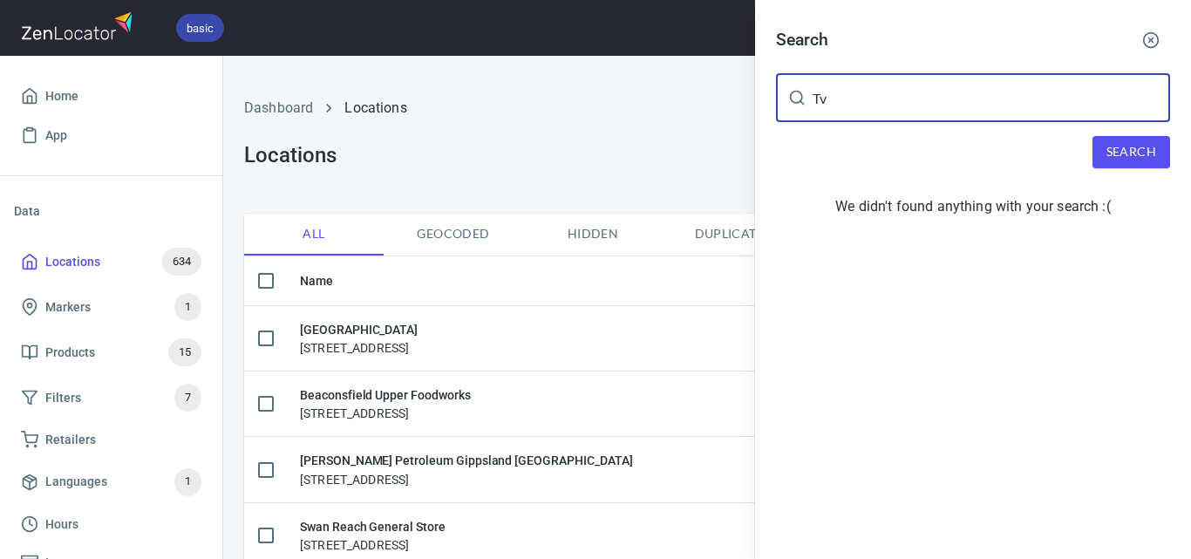
drag, startPoint x: 992, startPoint y: 105, endPoint x: 817, endPoint y: 104, distance: 174.4
click at [817, 104] on input "Tv" at bounding box center [992, 97] width 358 height 49
paste input "[PERSON_NAME]'s Harvest"
drag, startPoint x: 855, startPoint y: 102, endPoint x: 778, endPoint y: 103, distance: 76.7
click at [778, 103] on div "Tv ​" at bounding box center [973, 97] width 394 height 49
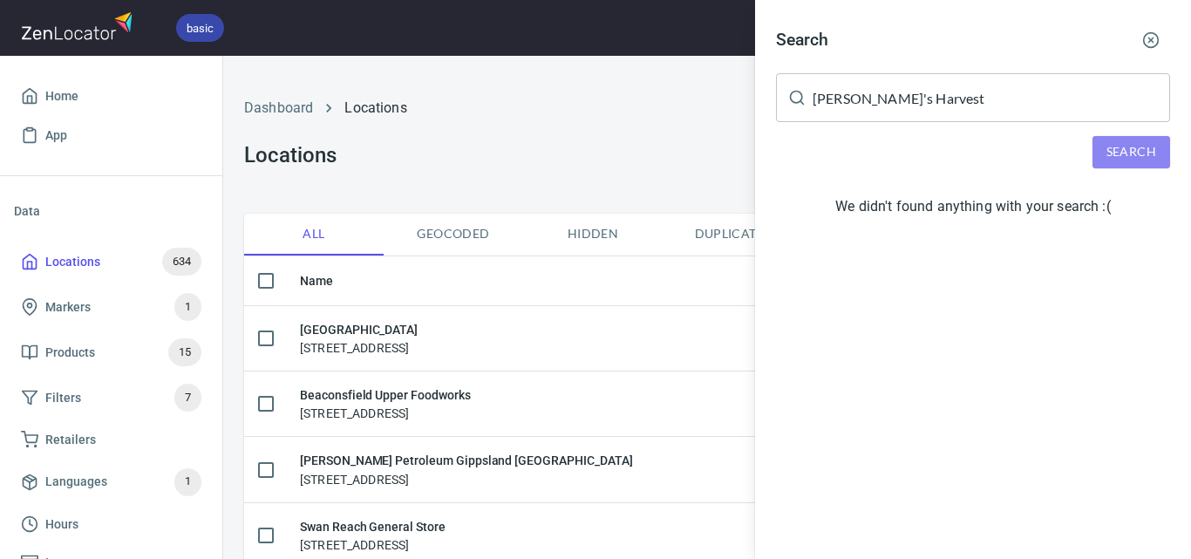
click at [1108, 147] on span "Search" at bounding box center [1132, 152] width 50 height 22
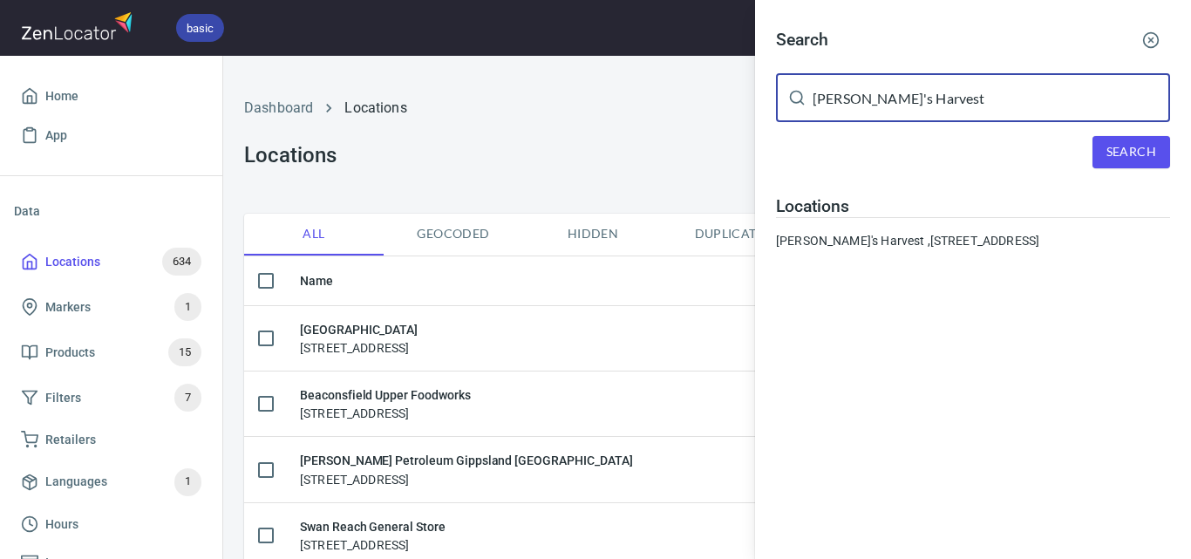
drag, startPoint x: 951, startPoint y: 80, endPoint x: 740, endPoint y: 114, distance: 212.9
click at [740, 114] on div "Search [PERSON_NAME]'s Harvest ​ Search Locations [GEOGRAPHIC_DATA]'s Harvest ,…" at bounding box center [595, 279] width 1191 height 559
paste input "OKO Cafe"
click at [1104, 161] on button "Search" at bounding box center [1132, 152] width 78 height 32
drag, startPoint x: 951, startPoint y: 105, endPoint x: 803, endPoint y: 99, distance: 147.5
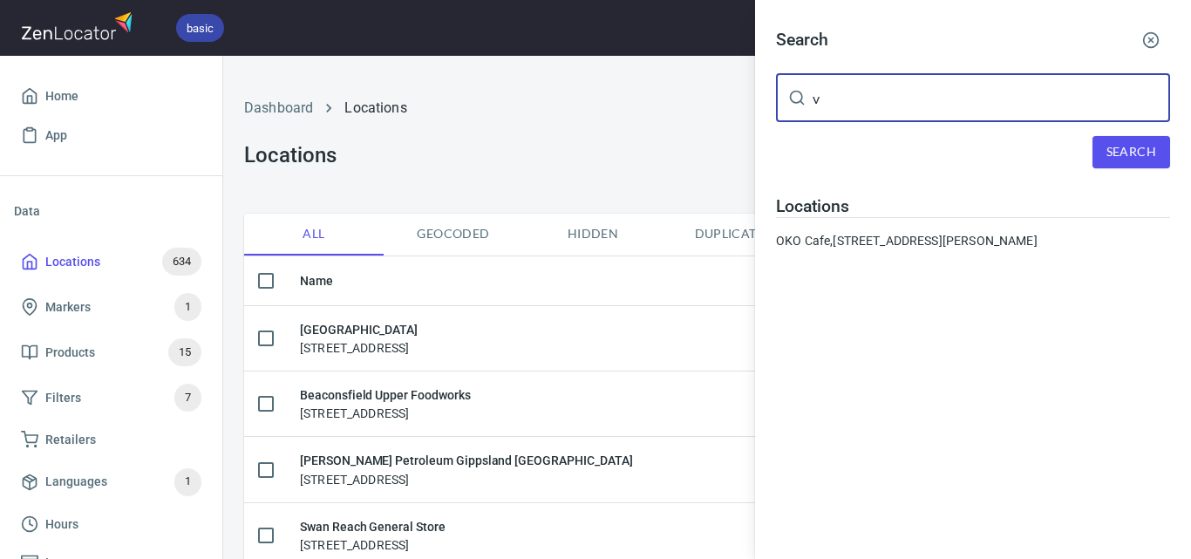
click at [803, 99] on div "v ​" at bounding box center [973, 97] width 394 height 49
paste input "Sailor's Grave Brewing Pty Ltd"
drag, startPoint x: 910, startPoint y: 106, endPoint x: 778, endPoint y: 99, distance: 132.8
click at [778, 99] on div "Sailor's Grave Brewing Pty Ltd ​" at bounding box center [973, 97] width 394 height 49
drag, startPoint x: 955, startPoint y: 102, endPoint x: 1107, endPoint y: 106, distance: 151.8
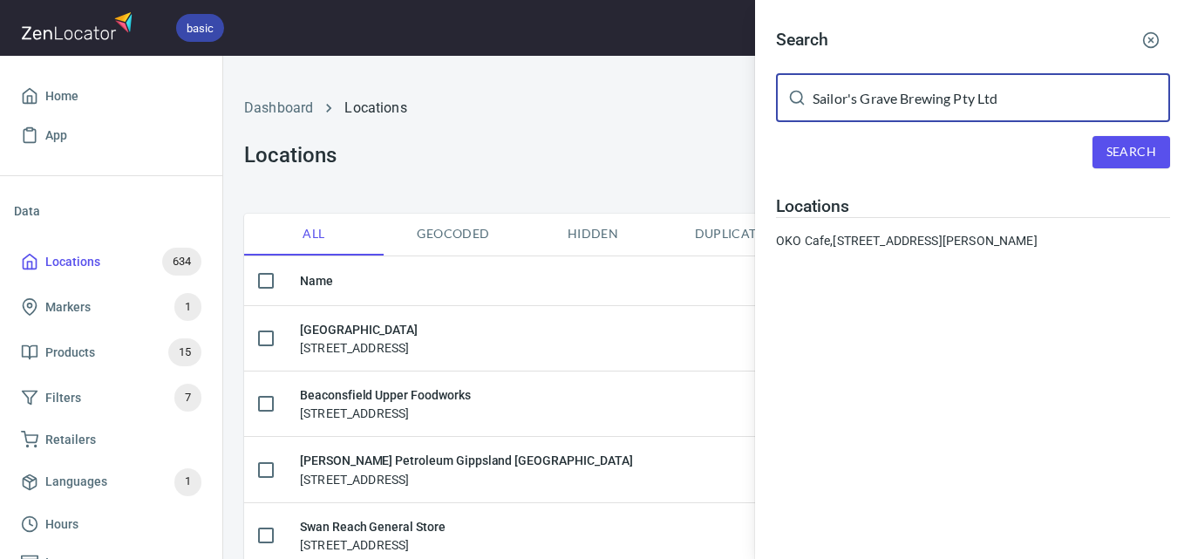
click at [1107, 106] on input "Sailor's Grave Brewing Pty Ltd" at bounding box center [992, 97] width 358 height 49
type input "Sailor's Grave Brewing"
click at [1129, 147] on span "Search" at bounding box center [1132, 152] width 50 height 22
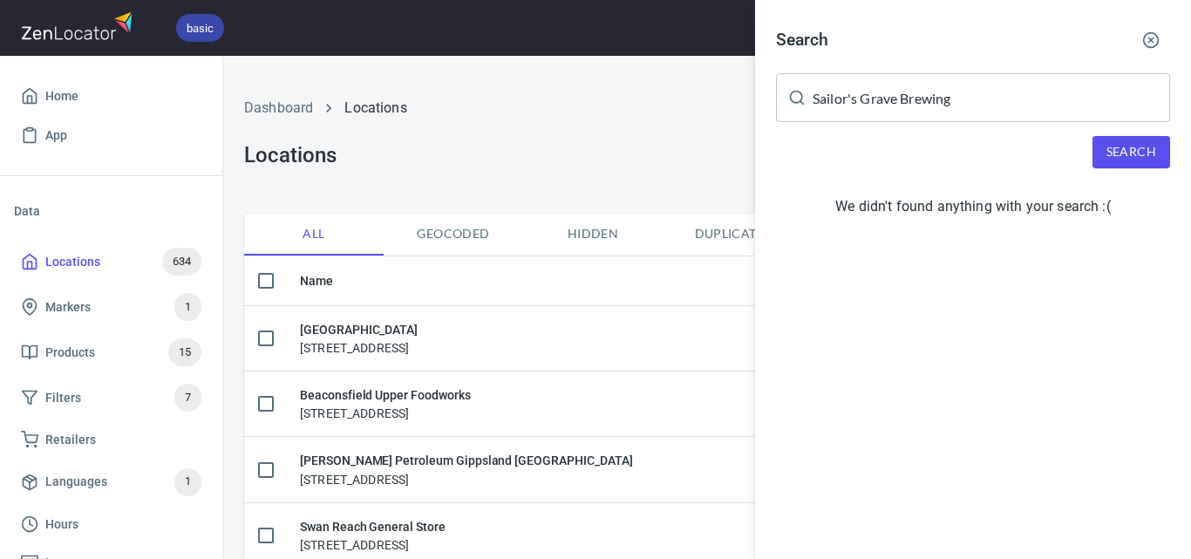
click at [1171, 164] on div "Search Sailor's Grave Brewing ​ Search We didn't found anything with your searc…" at bounding box center [973, 126] width 436 height 252
click at [1138, 154] on span "Search" at bounding box center [1132, 152] width 50 height 22
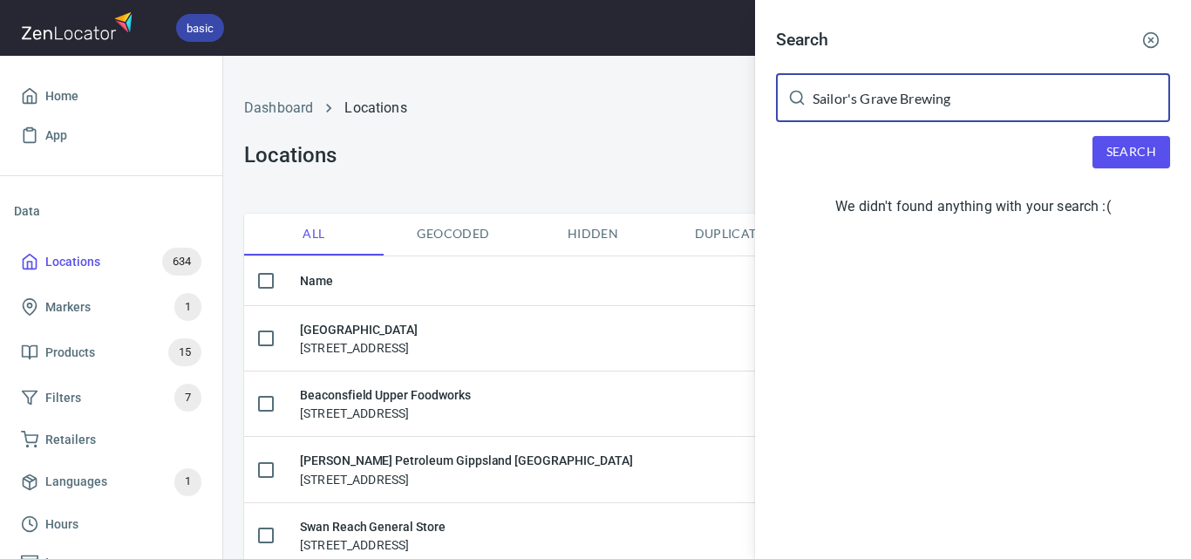
click at [985, 92] on input "Sailor's Grave Brewing" at bounding box center [992, 97] width 358 height 49
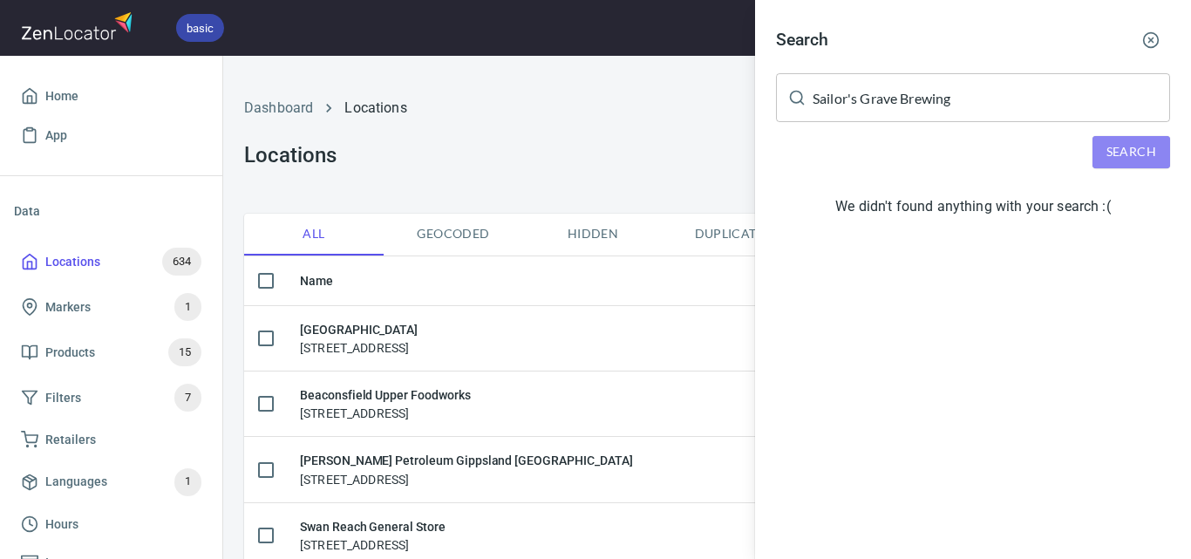
click at [1115, 155] on span "Search" at bounding box center [1132, 152] width 50 height 22
click at [1149, 147] on span "Search" at bounding box center [1132, 152] width 50 height 22
click at [1108, 141] on span "Search" at bounding box center [1132, 152] width 50 height 22
click at [1128, 143] on span "Search" at bounding box center [1132, 152] width 50 height 22
click at [182, 257] on div at bounding box center [595, 279] width 1191 height 559
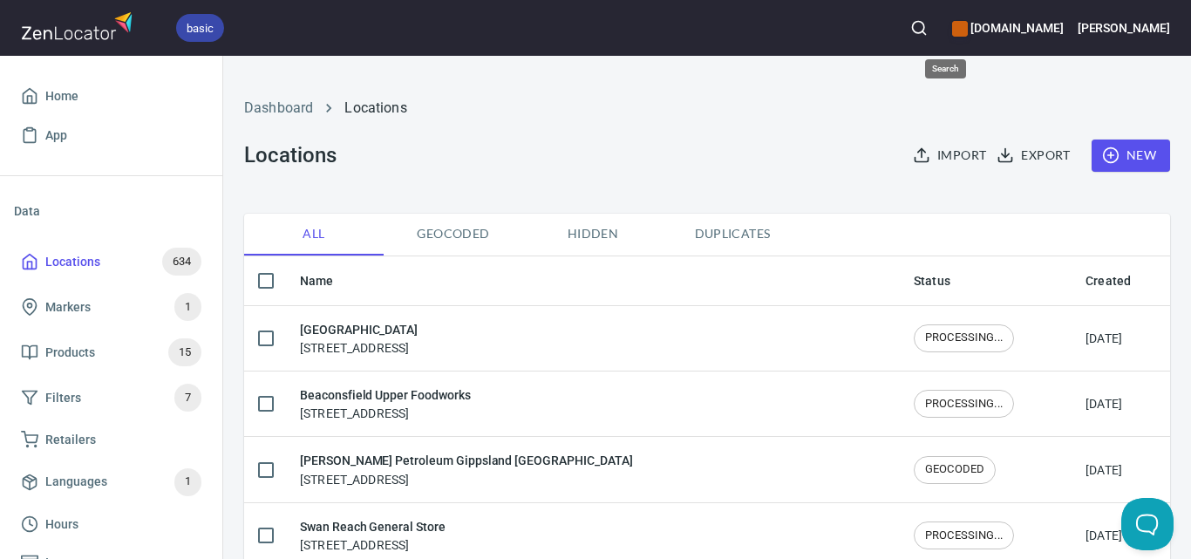
click at [924, 22] on circle "button" at bounding box center [918, 27] width 11 height 11
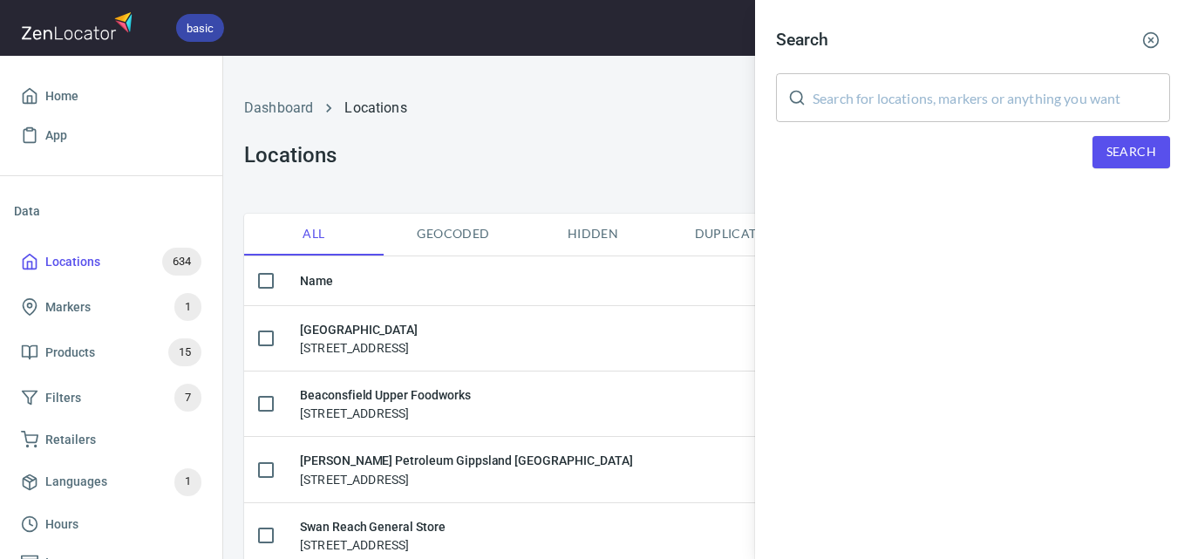
click at [1061, 111] on input "text" at bounding box center [992, 97] width 358 height 49
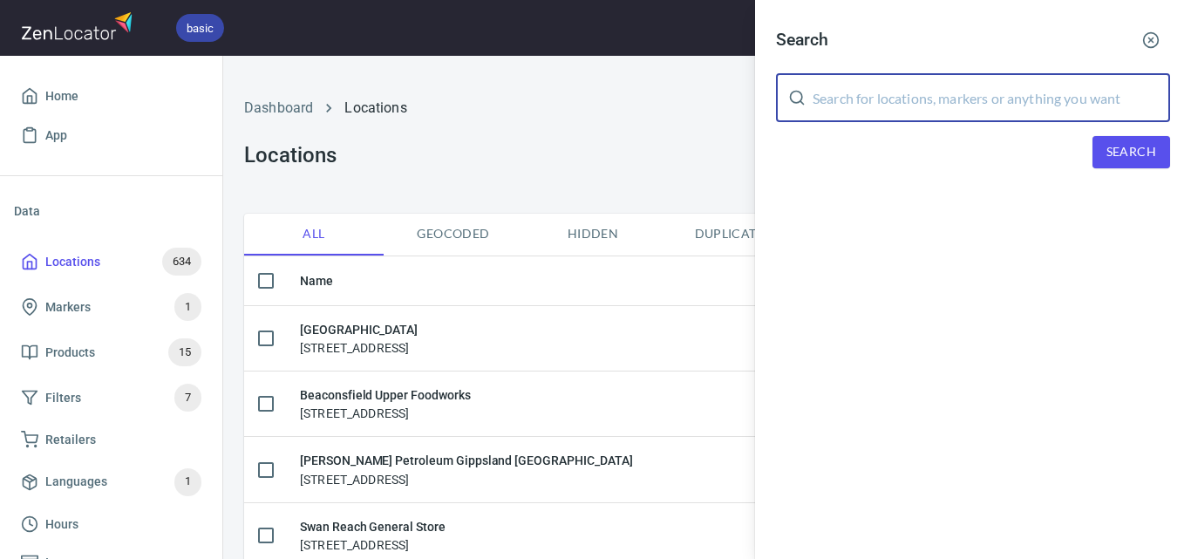
paste input "The Truffet Emporium"
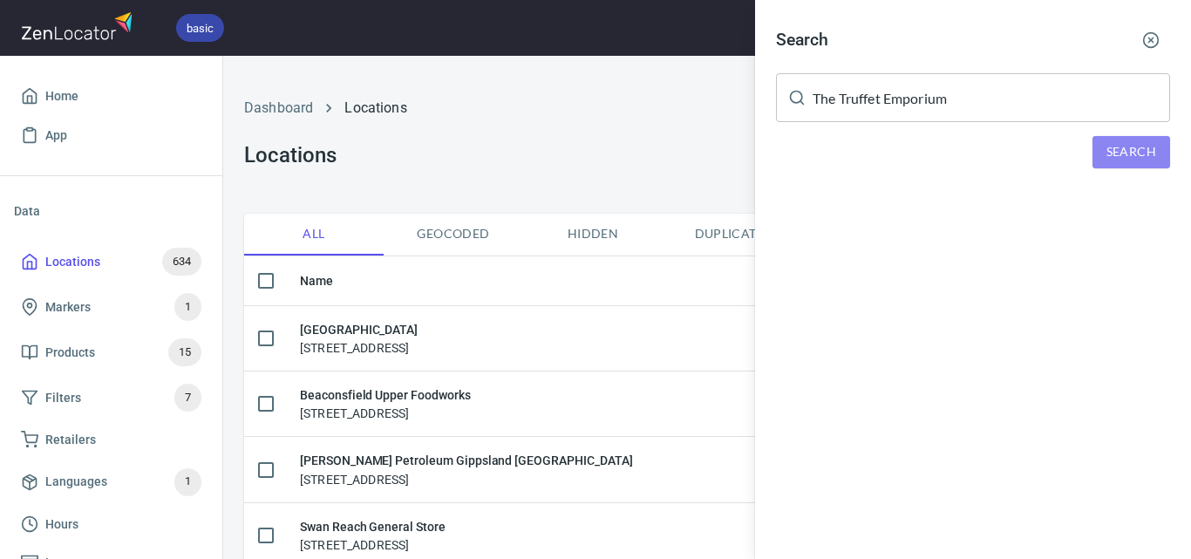
click at [1122, 148] on span "Search" at bounding box center [1132, 152] width 50 height 22
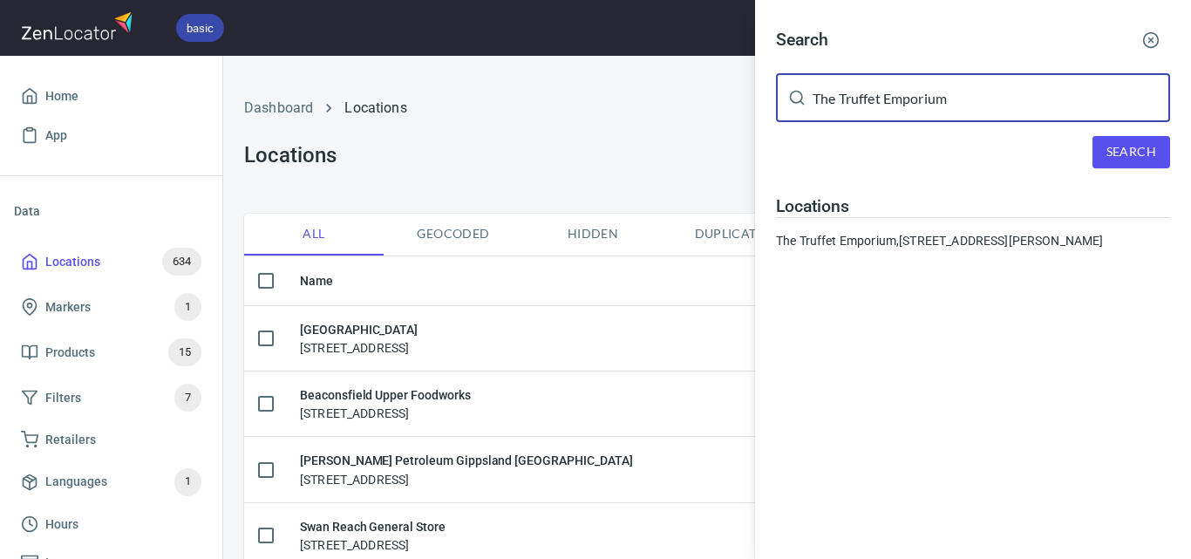
drag, startPoint x: 973, startPoint y: 94, endPoint x: 797, endPoint y: 105, distance: 176.5
click at [797, 105] on div "The Truffet Emporium ​" at bounding box center [973, 97] width 394 height 49
paste input "[PERSON_NAME] Bleu Cremorne"
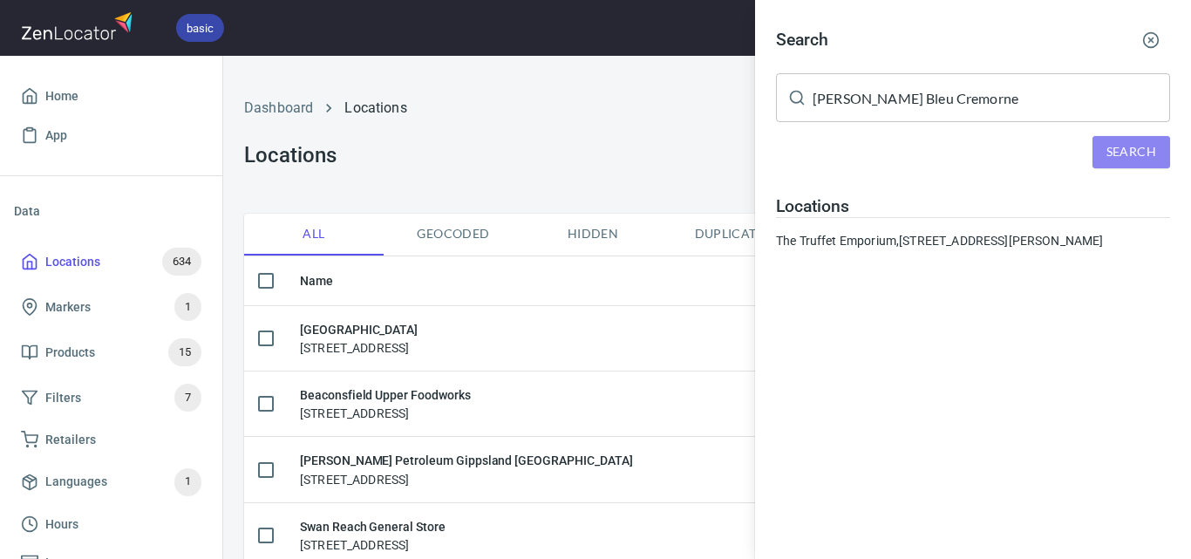
click at [1161, 160] on button "Search" at bounding box center [1132, 152] width 78 height 32
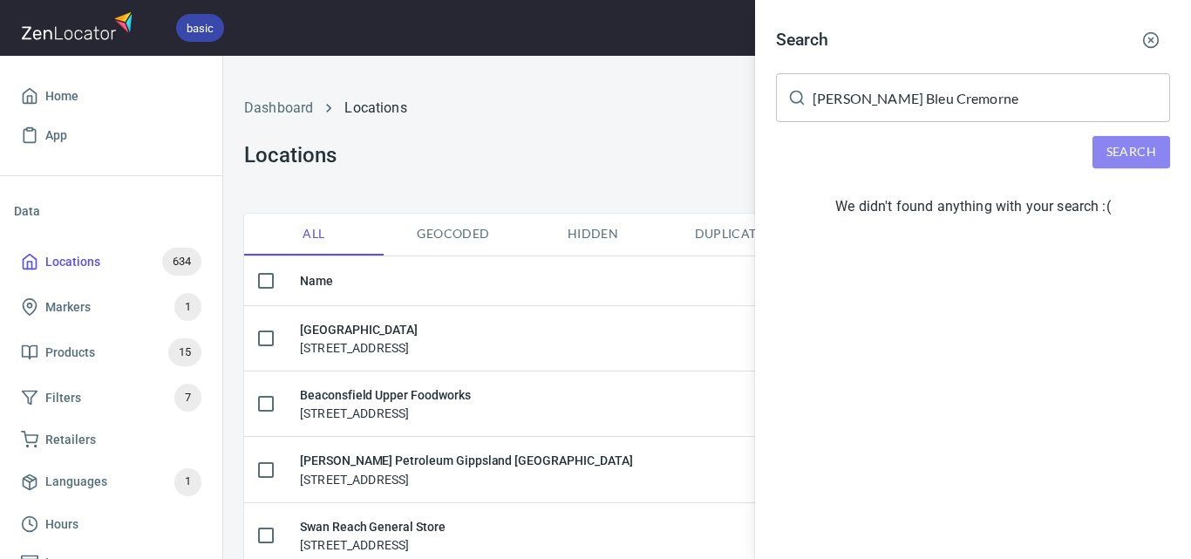
click at [1123, 152] on span "Search" at bounding box center [1132, 152] width 50 height 22
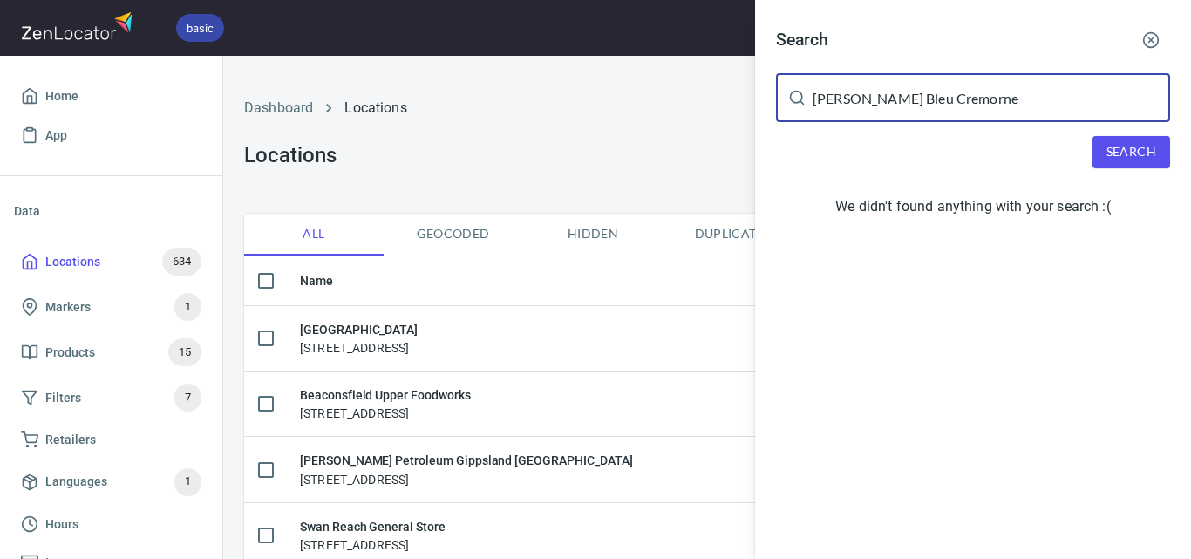
drag, startPoint x: 886, startPoint y: 98, endPoint x: 1025, endPoint y: 110, distance: 139.2
click at [1025, 110] on input "[PERSON_NAME] Bleu Cremorne" at bounding box center [992, 97] width 358 height 49
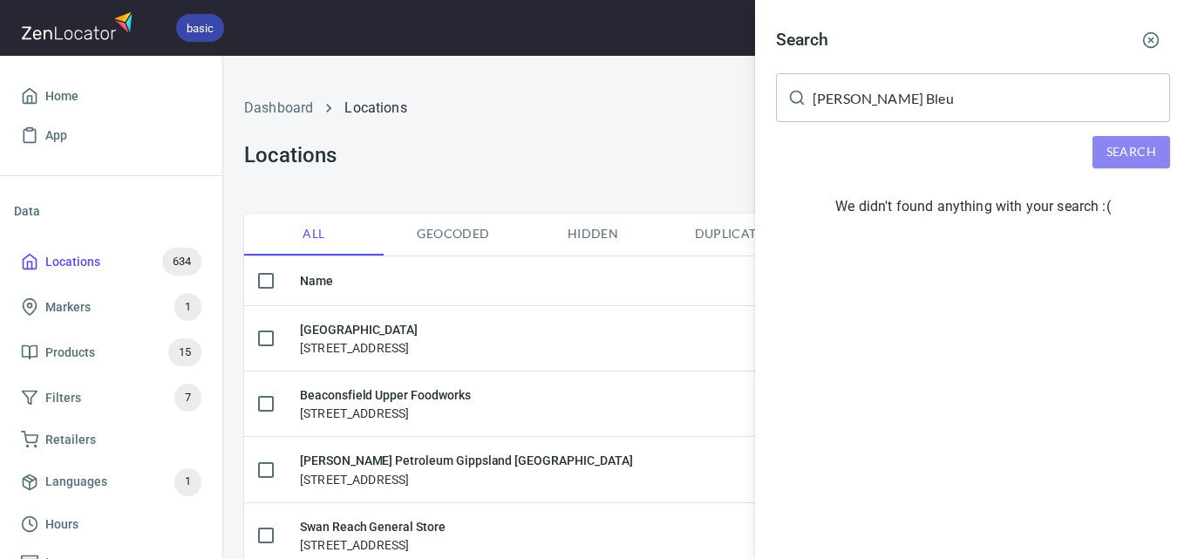
click at [1109, 154] on span "Search" at bounding box center [1132, 152] width 50 height 22
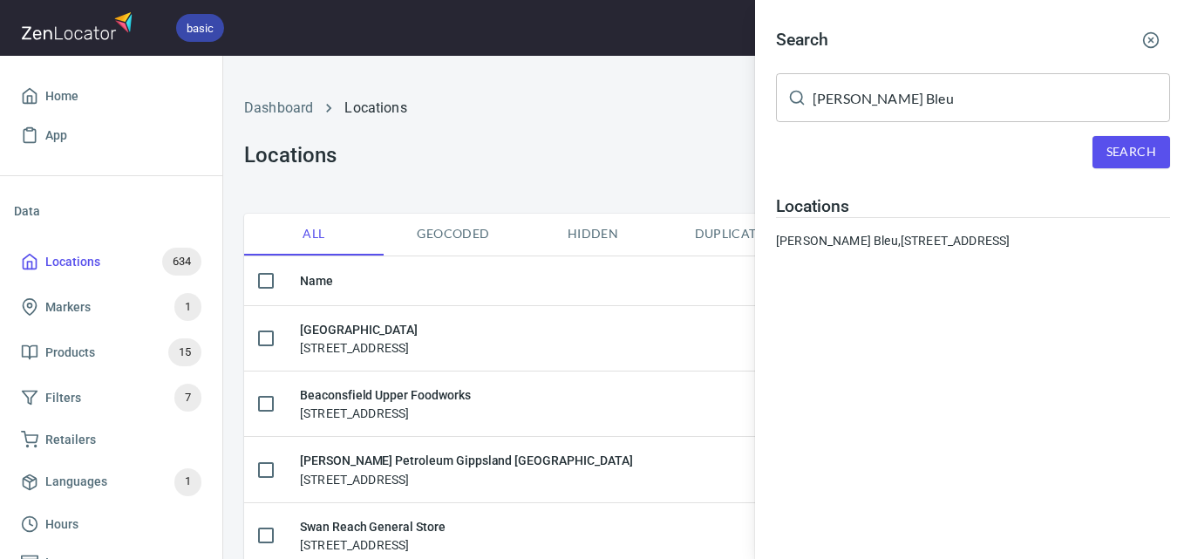
click at [1031, 101] on input "[PERSON_NAME] Bleu" at bounding box center [992, 97] width 358 height 49
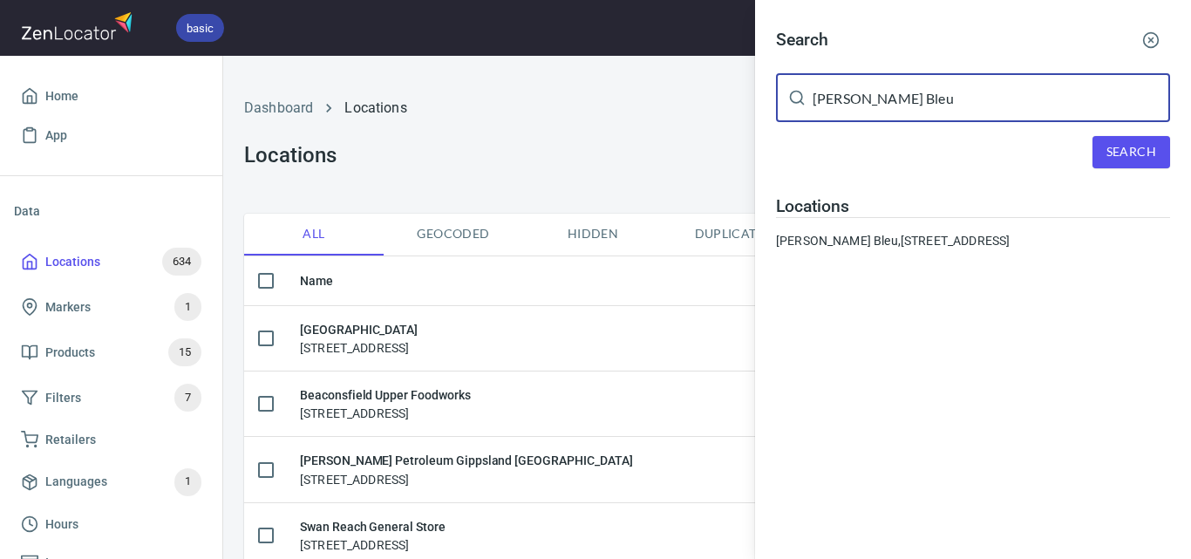
click at [1031, 101] on input "[PERSON_NAME] Bleu" at bounding box center [992, 97] width 358 height 49
paste input "Cremorne"
type input "[PERSON_NAME] Bleu Cremorne"
click at [1109, 155] on span "Search" at bounding box center [1132, 152] width 50 height 22
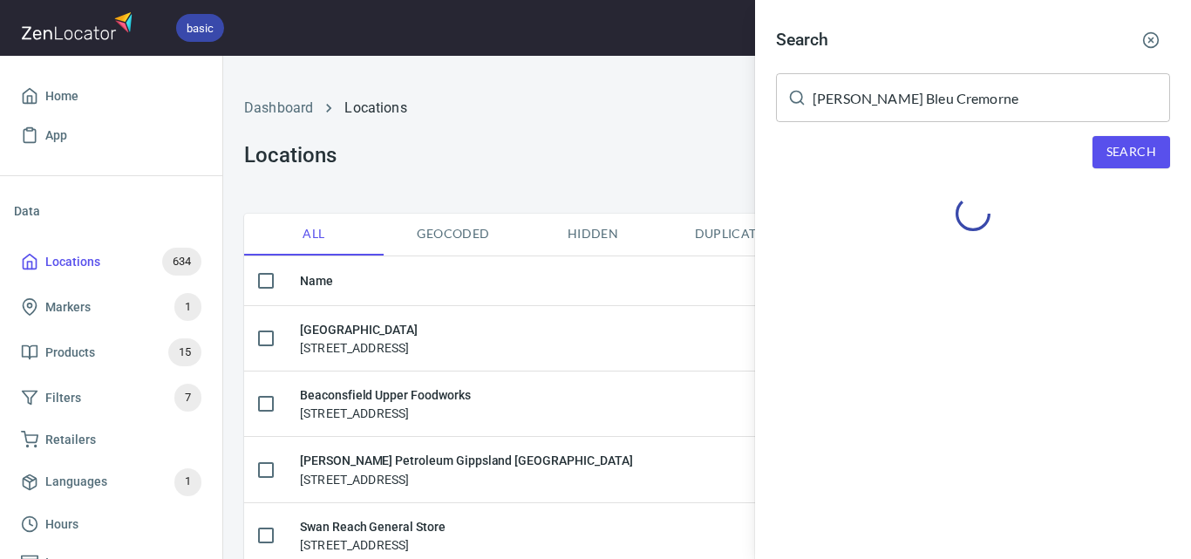
click at [599, 152] on div at bounding box center [595, 279] width 1191 height 559
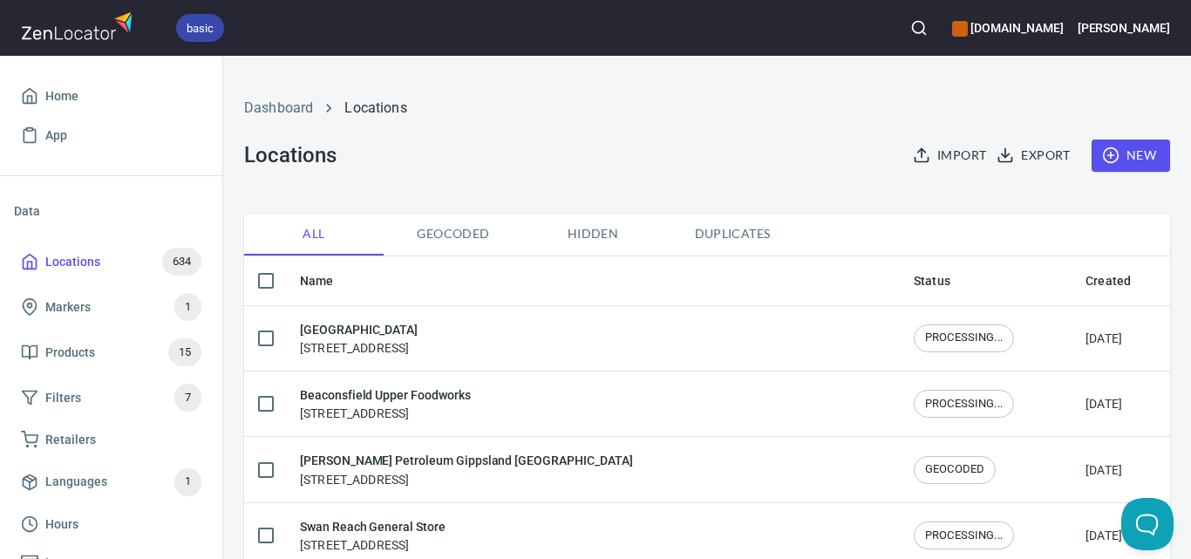
click at [1127, 145] on span "New" at bounding box center [1131, 156] width 51 height 22
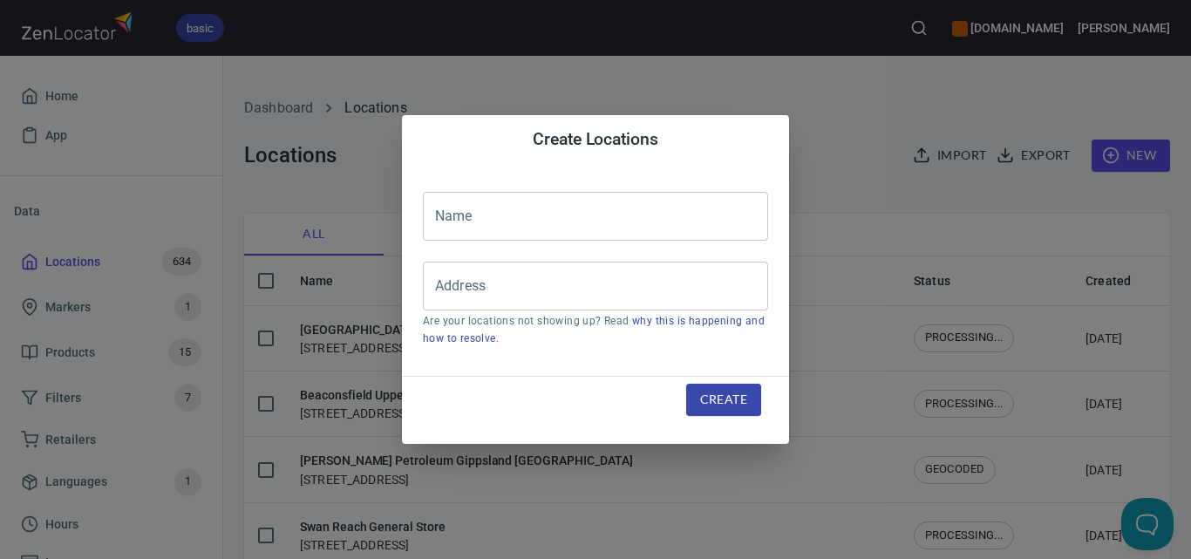
click at [662, 208] on input "text" at bounding box center [595, 216] width 345 height 49
paste input "[PERSON_NAME] Bleu Cremorne"
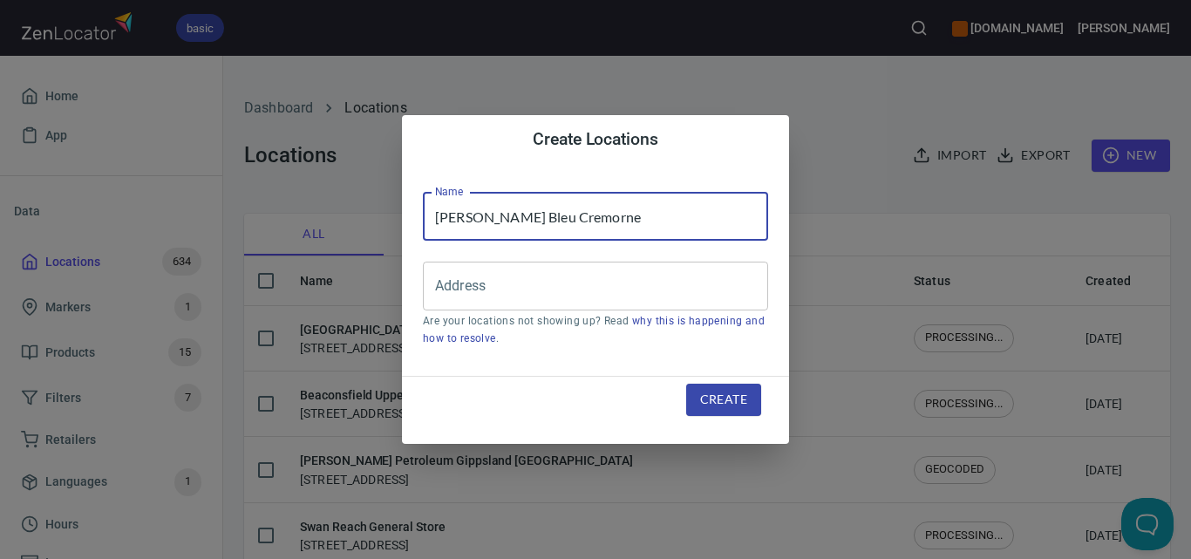
type input "[PERSON_NAME] Bleu Cremorne"
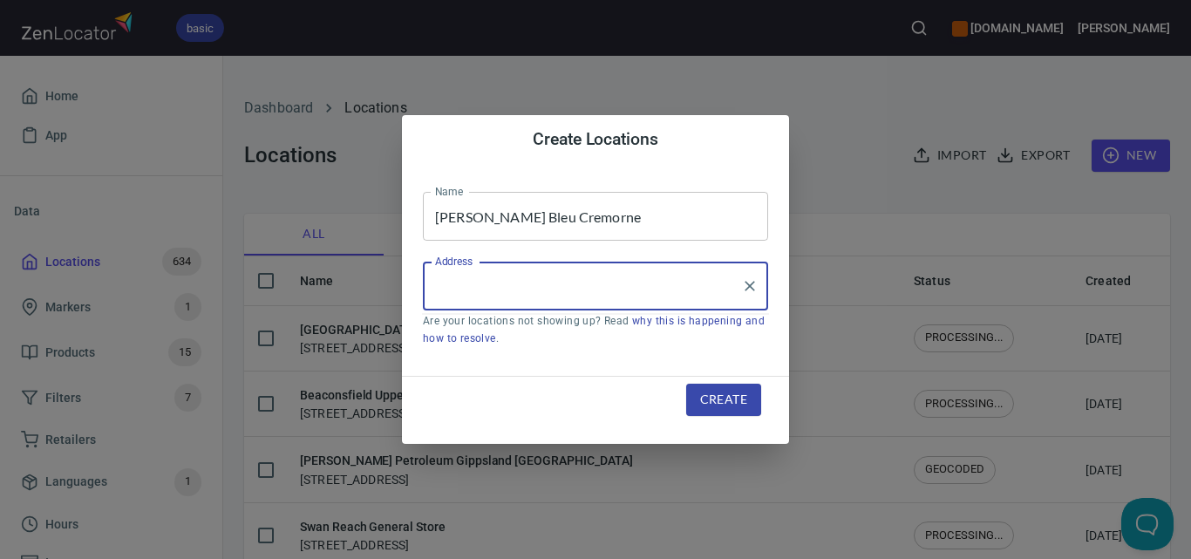
click at [673, 284] on input "Address" at bounding box center [582, 285] width 303 height 33
paste input "[STREET_ADDRESS]"
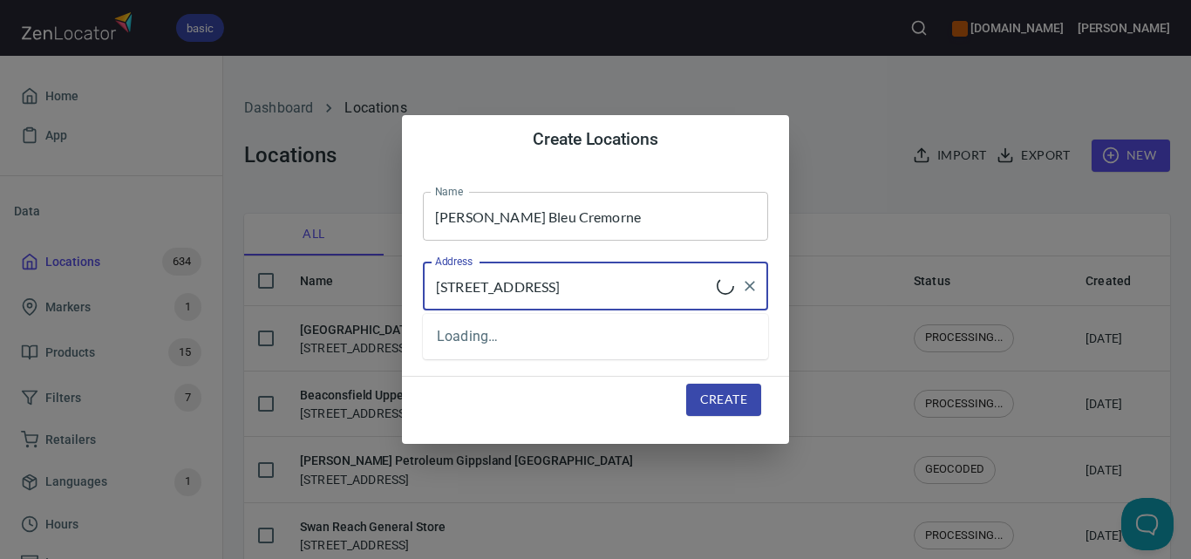
type input "[STREET_ADDRESS]"
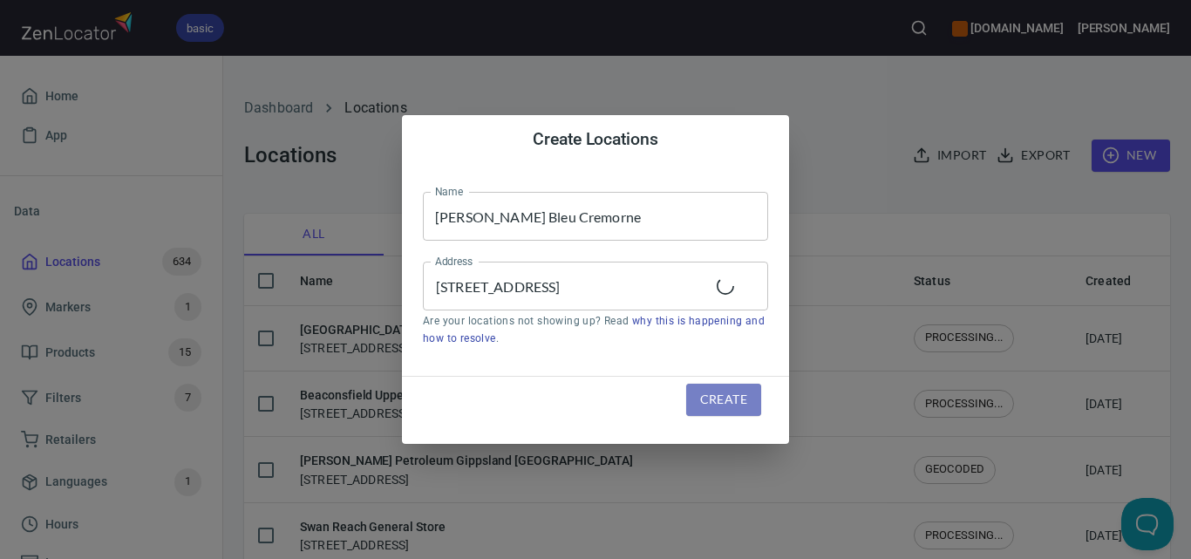
click at [721, 399] on span "Create" at bounding box center [723, 400] width 47 height 22
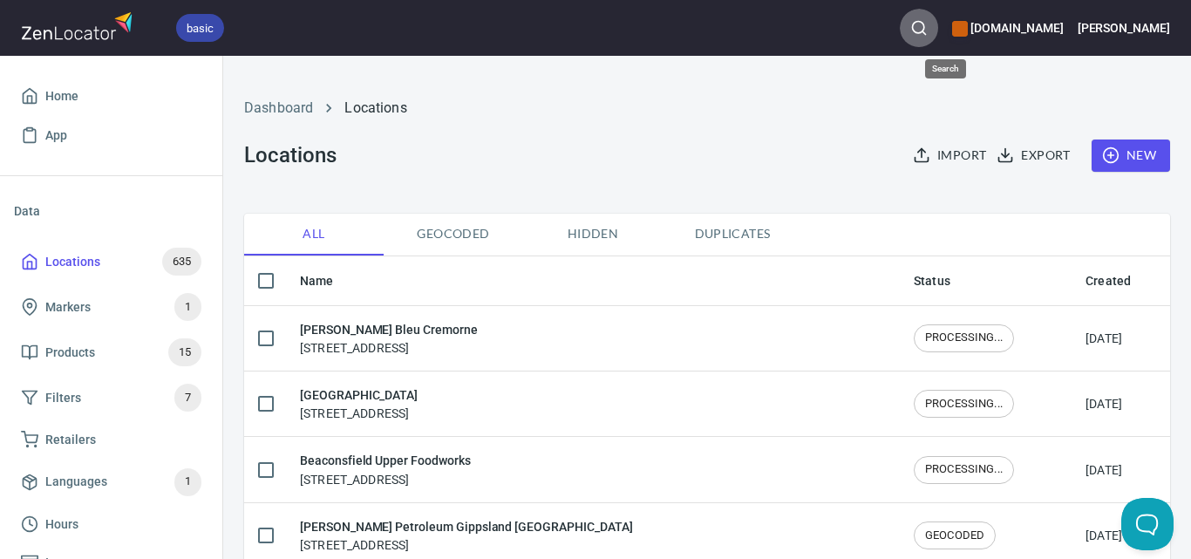
click at [928, 27] on icon "button" at bounding box center [918, 27] width 17 height 17
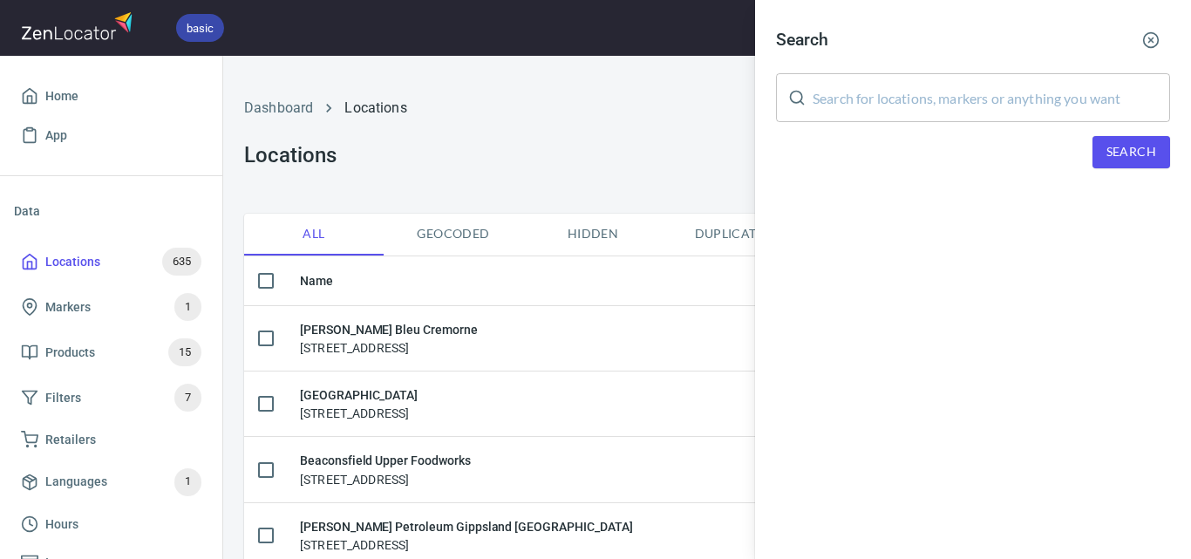
click at [945, 94] on input "text" at bounding box center [992, 97] width 358 height 49
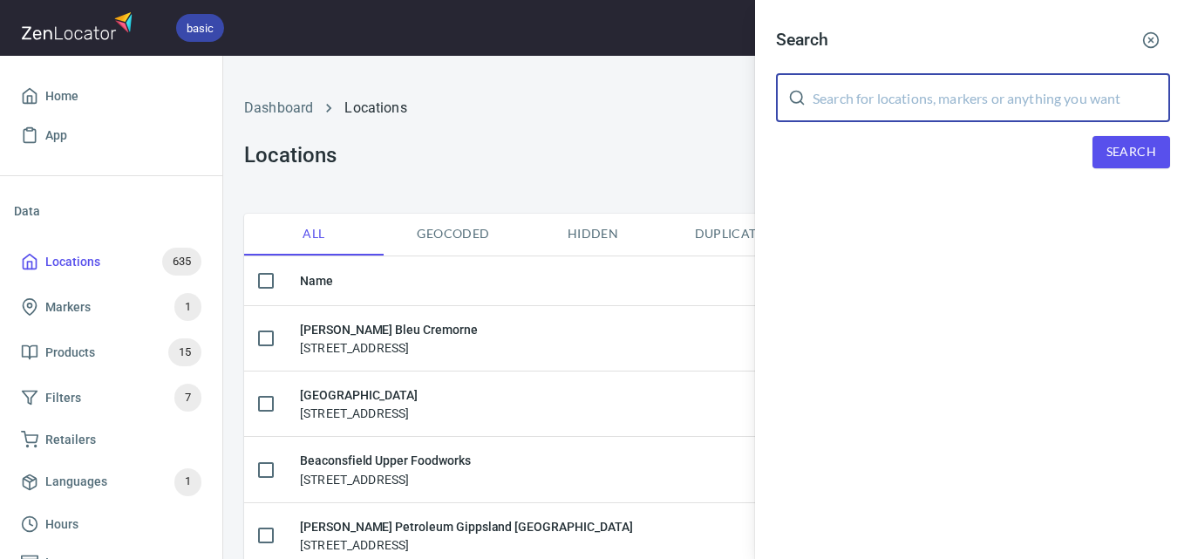
paste input "Lean and Green"
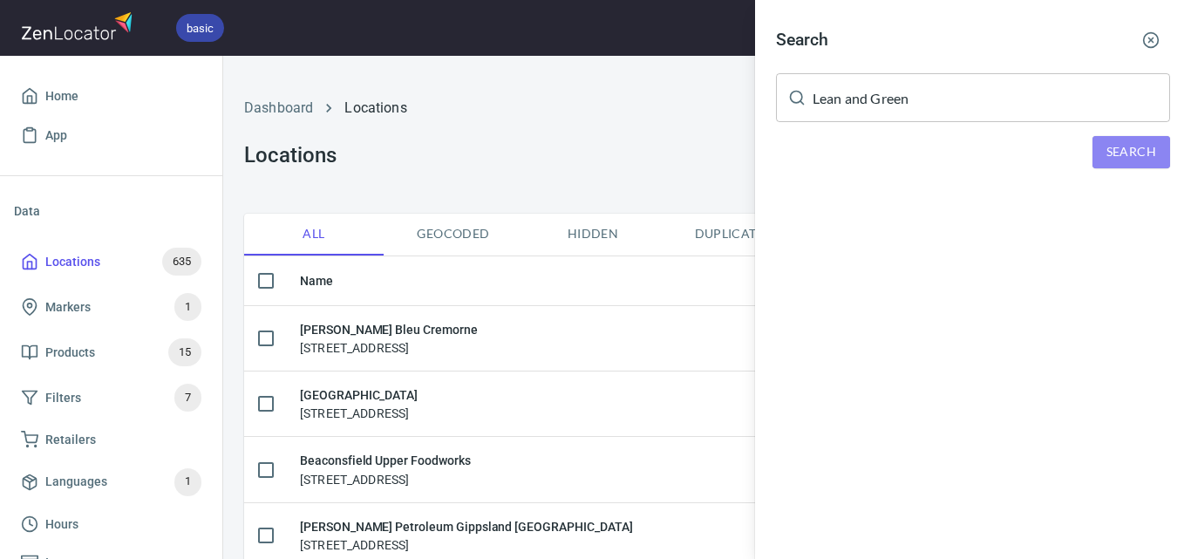
click at [1095, 150] on button "Search" at bounding box center [1132, 152] width 78 height 32
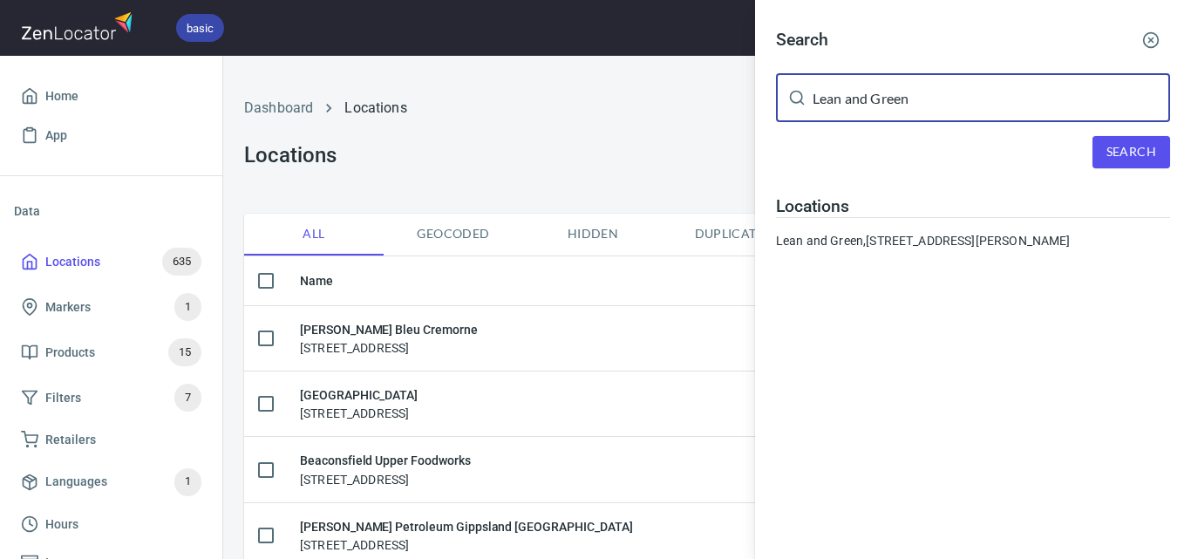
drag, startPoint x: 1038, startPoint y: 109, endPoint x: 821, endPoint y: 124, distance: 217.7
click at [821, 124] on div "Search Lean and Green ​ Search Locations [GEOGRAPHIC_DATA], [STREET_ADDRESS][PE…" at bounding box center [973, 142] width 436 height 284
paste input "La [PERSON_NAME] Pizza & Pasta"
drag, startPoint x: 1063, startPoint y: 102, endPoint x: 756, endPoint y: 101, distance: 307.0
click at [756, 101] on div "Search LLa [PERSON_NAME] Pizza & Pasta ​ Search Locations [GEOGRAPHIC_DATA], [S…" at bounding box center [973, 142] width 436 height 284
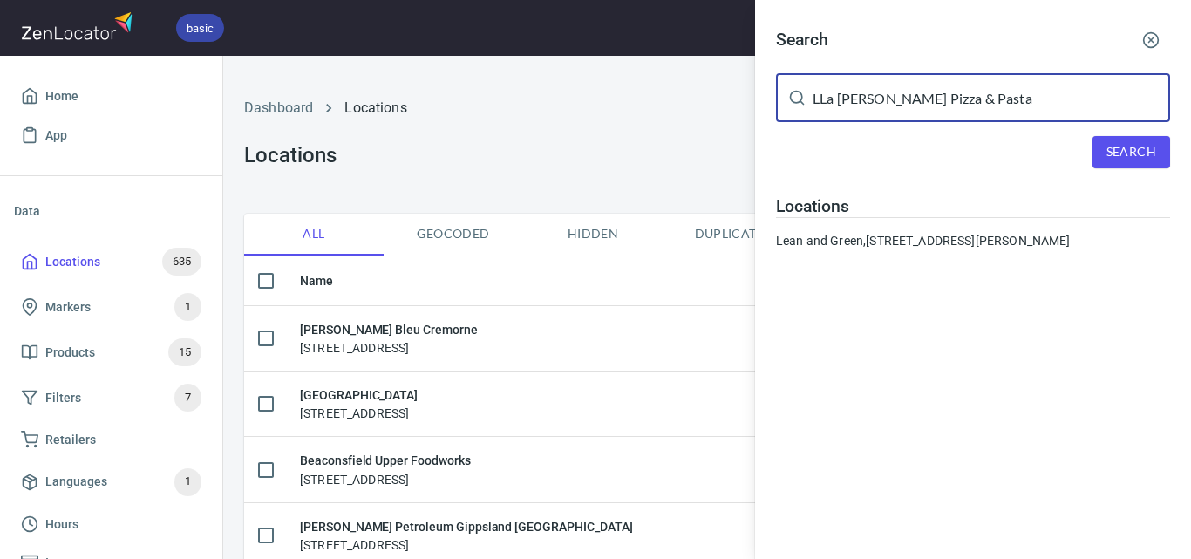
paste input "text"
type input "La [PERSON_NAME] Pizza & Pasta"
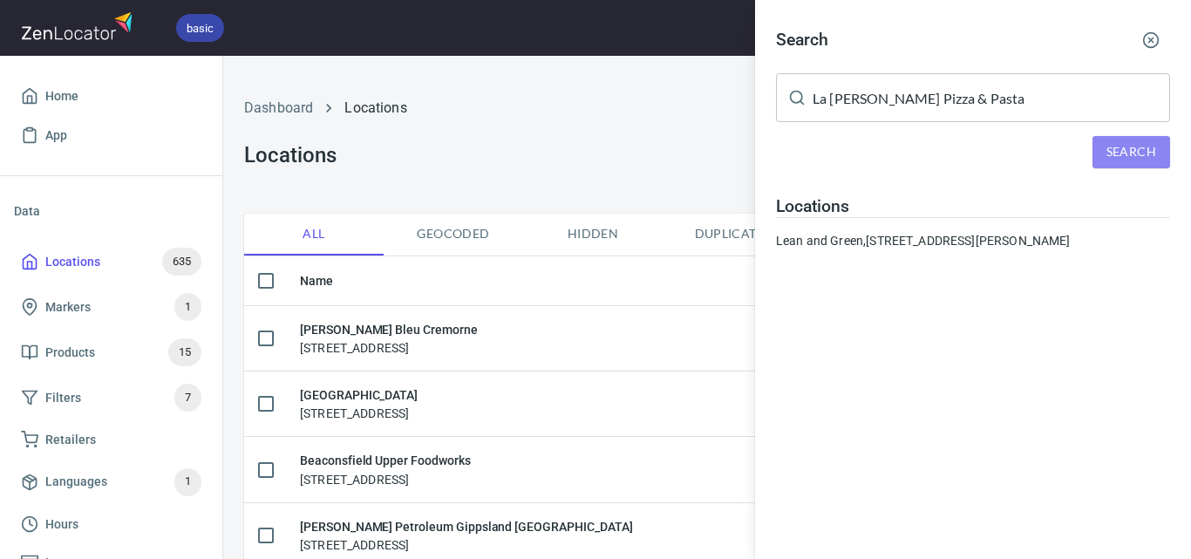
click at [1134, 150] on span "Search" at bounding box center [1132, 152] width 50 height 22
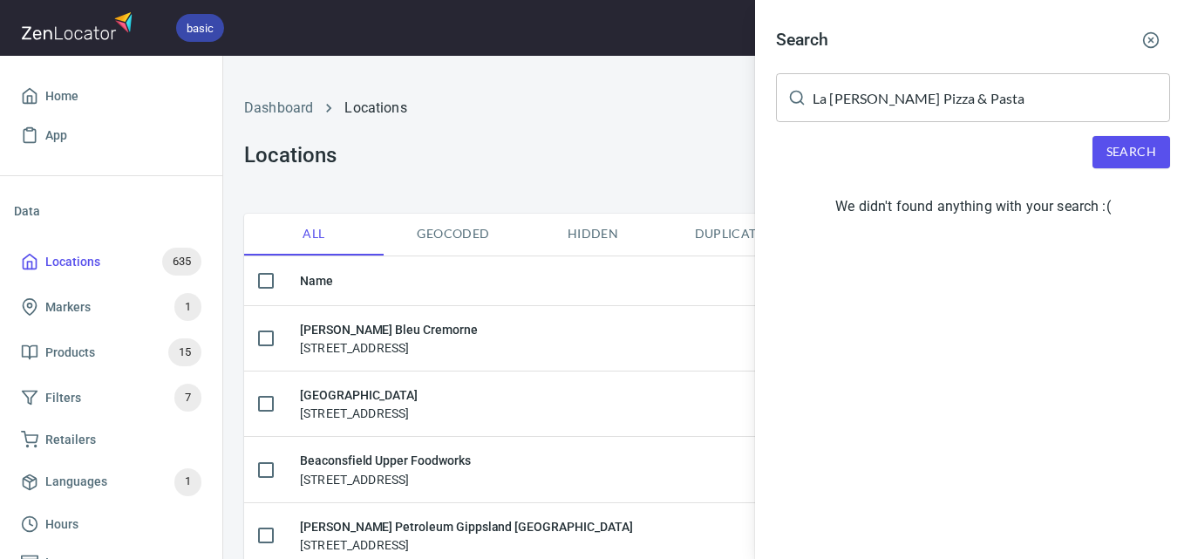
click at [605, 124] on div at bounding box center [595, 279] width 1191 height 559
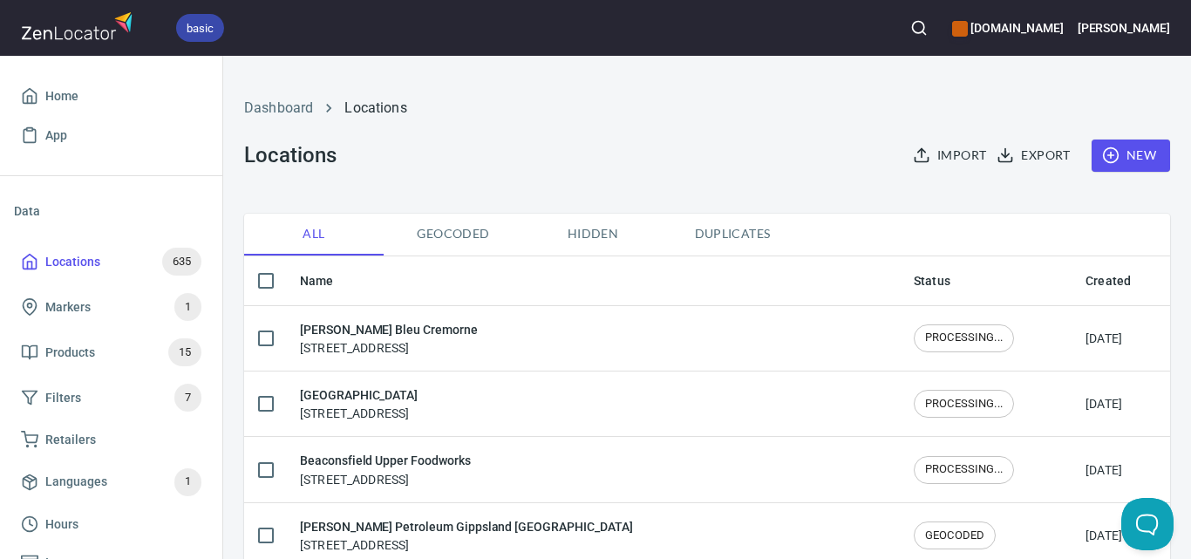
click at [1115, 160] on span "New" at bounding box center [1131, 156] width 51 height 22
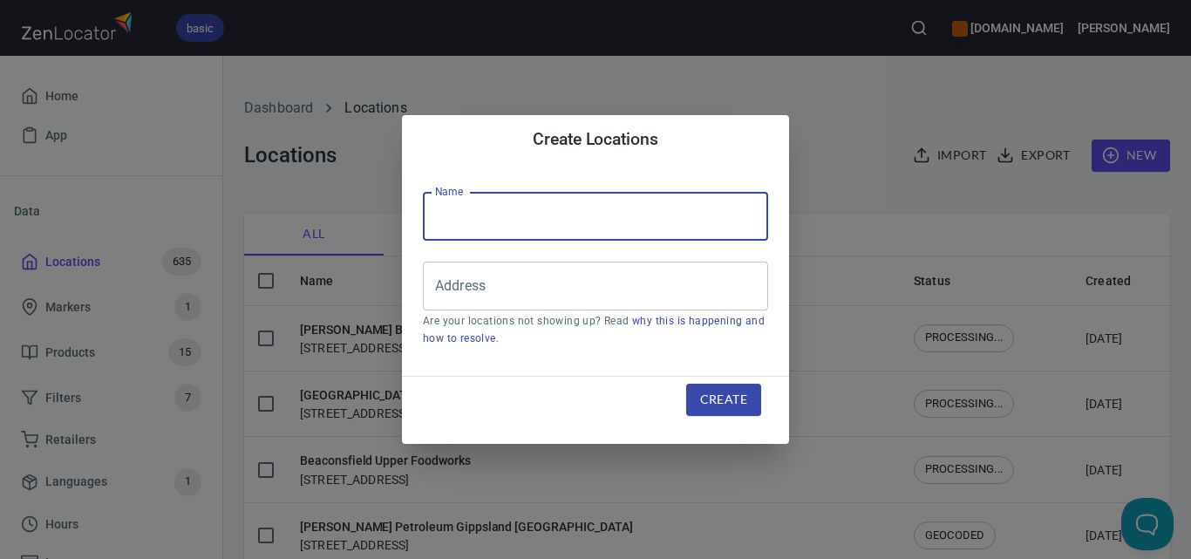
drag, startPoint x: 620, startPoint y: 208, endPoint x: 624, endPoint y: 220, distance: 12.1
click at [620, 208] on input "text" at bounding box center [595, 216] width 345 height 49
paste input "La [PERSON_NAME] Pizza & Pasta"
type input "La [PERSON_NAME] Pizza & Pasta"
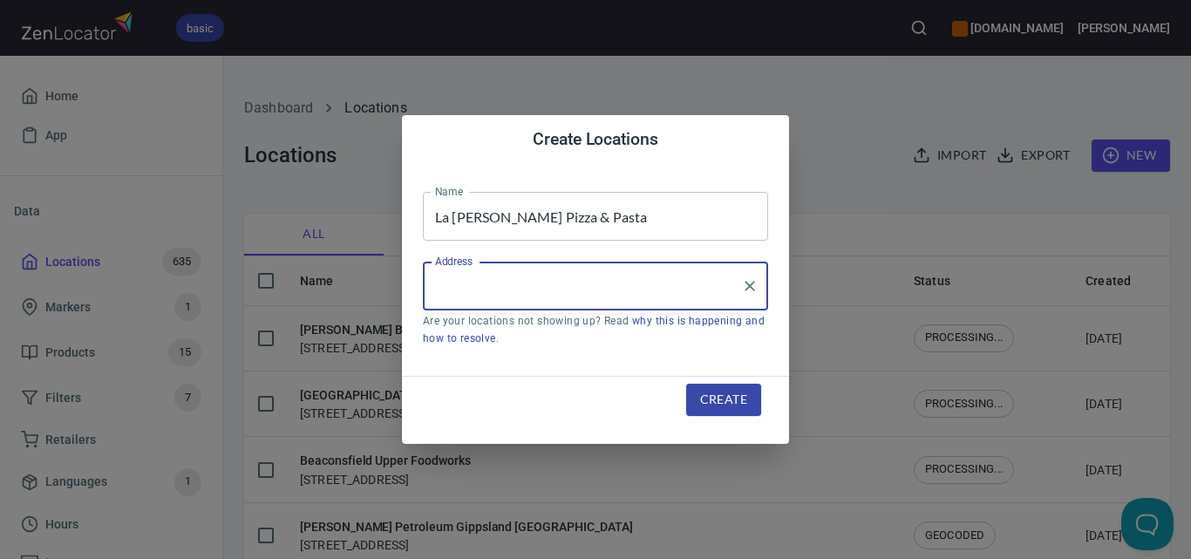
click at [673, 270] on input "Address" at bounding box center [582, 285] width 303 height 33
paste input "[STREET_ADDRESS]"
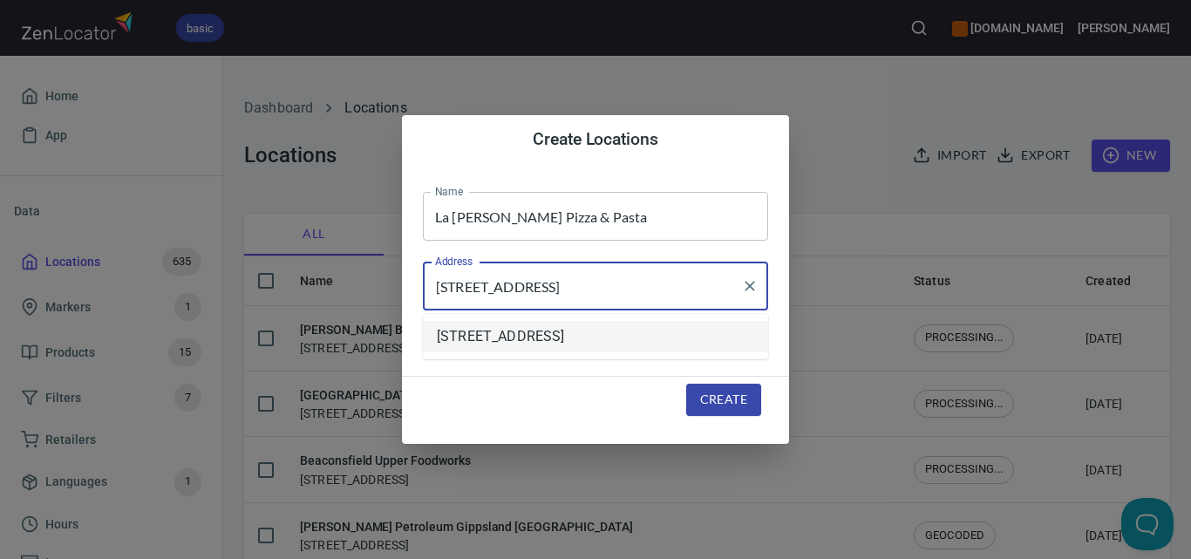
type input "[STREET_ADDRESS]"
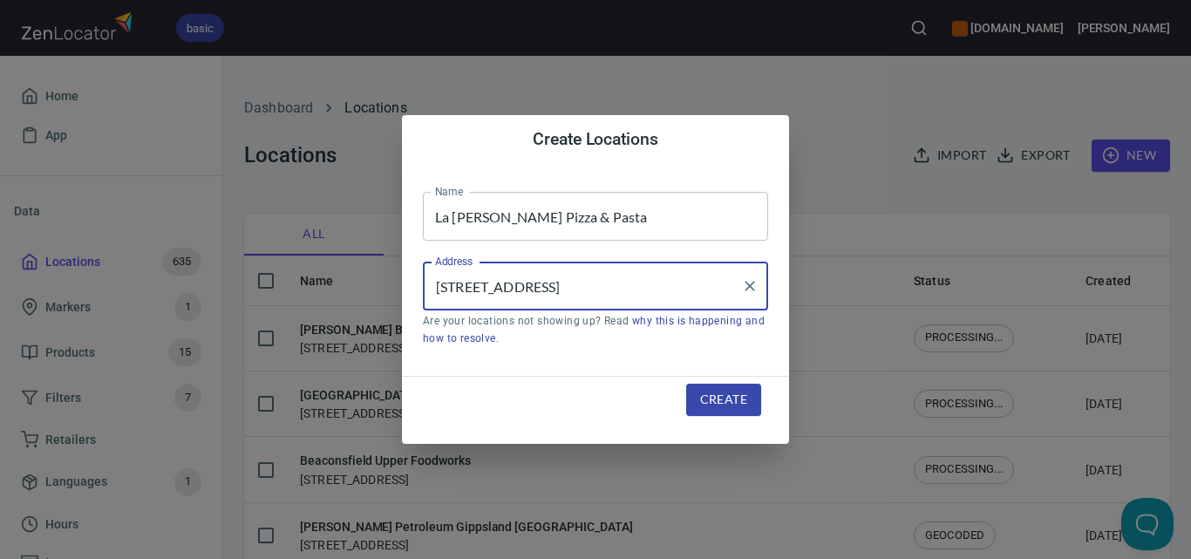
click at [726, 401] on span "Create" at bounding box center [723, 400] width 47 height 22
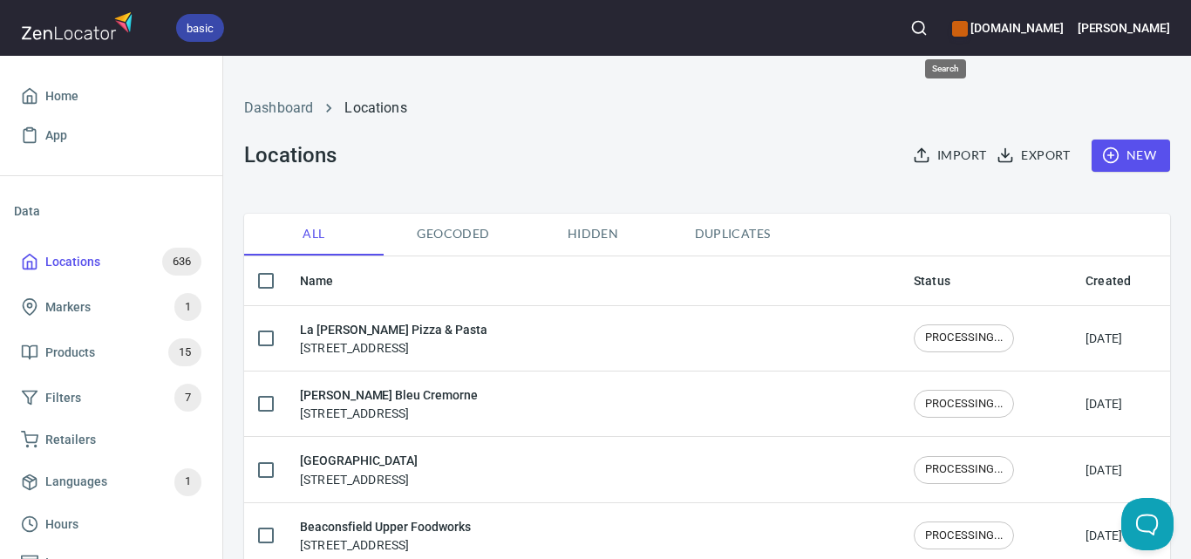
click at [928, 22] on icon "button" at bounding box center [918, 27] width 17 height 17
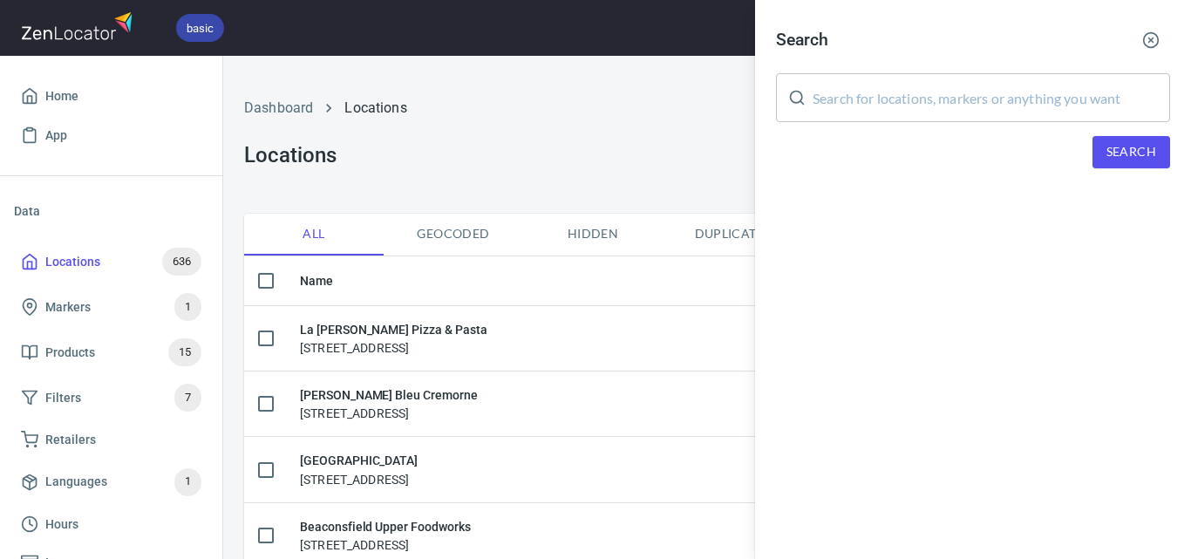
click at [958, 102] on input "text" at bounding box center [992, 97] width 358 height 49
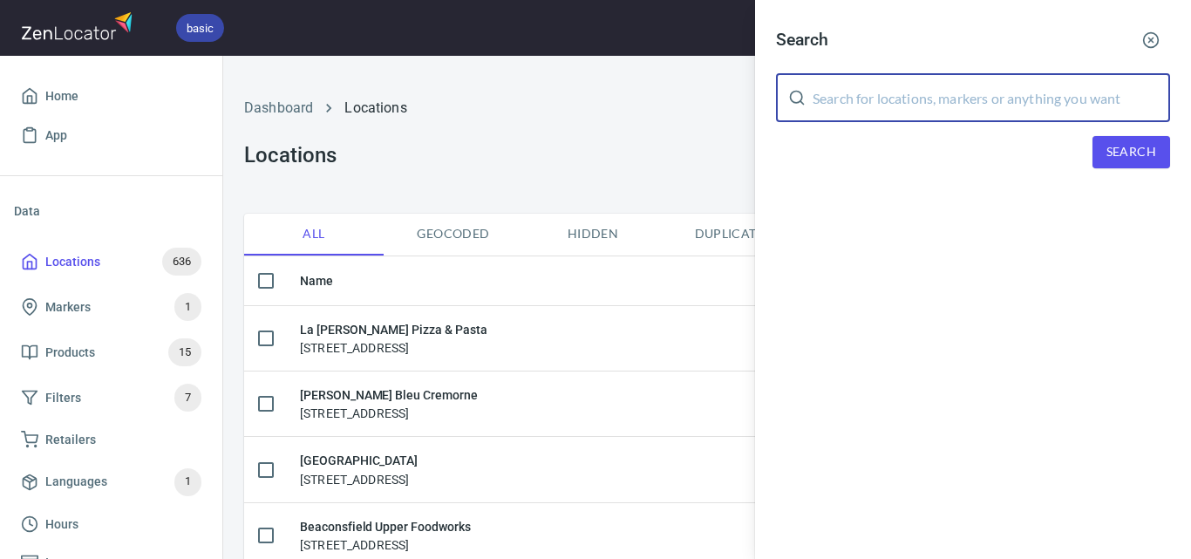
paste input "[STREET_ADDRESS]"
type input "[STREET_ADDRESS]"
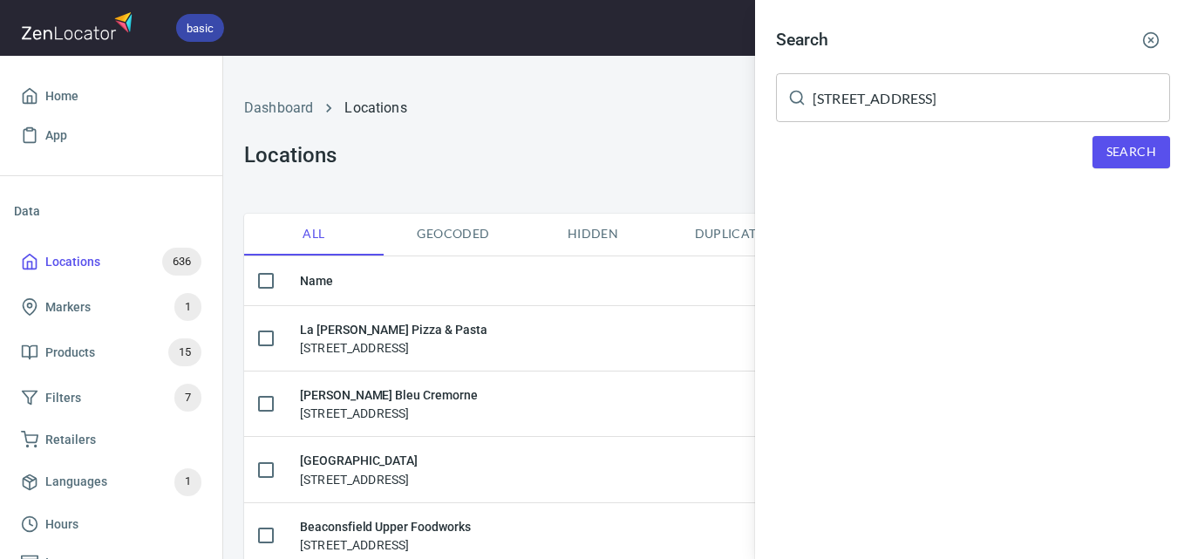
click at [583, 73] on div at bounding box center [595, 279] width 1191 height 559
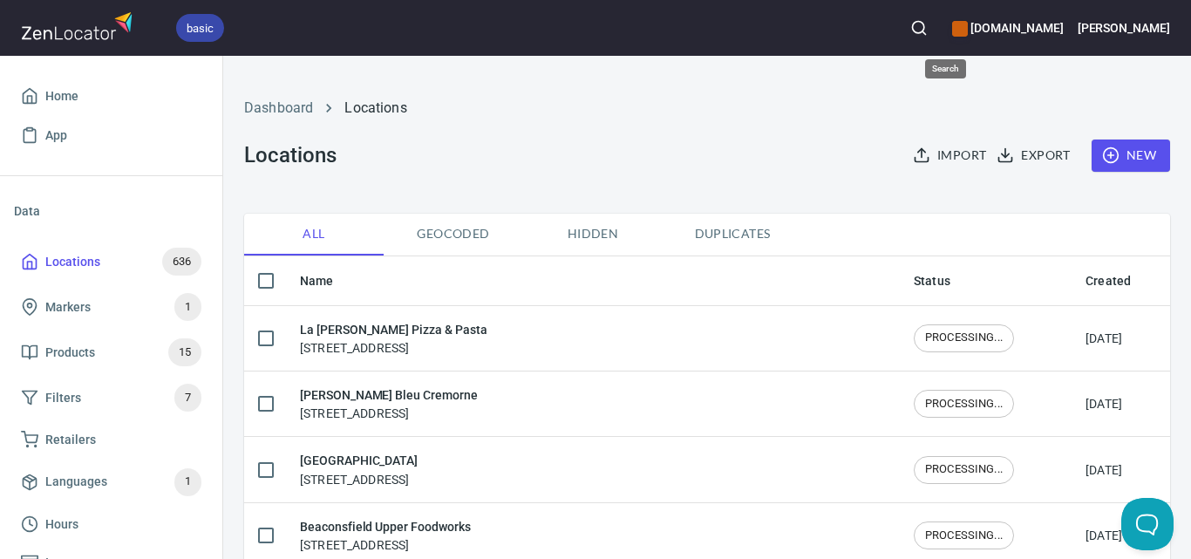
click at [938, 24] on button "button" at bounding box center [919, 28] width 38 height 38
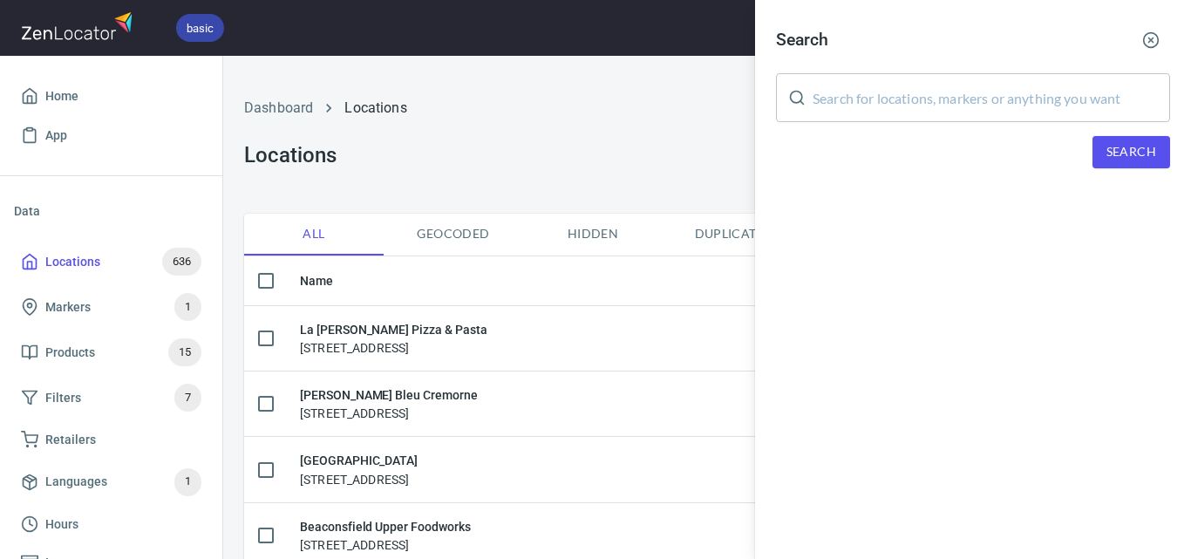
click at [950, 110] on input "text" at bounding box center [992, 97] width 358 height 49
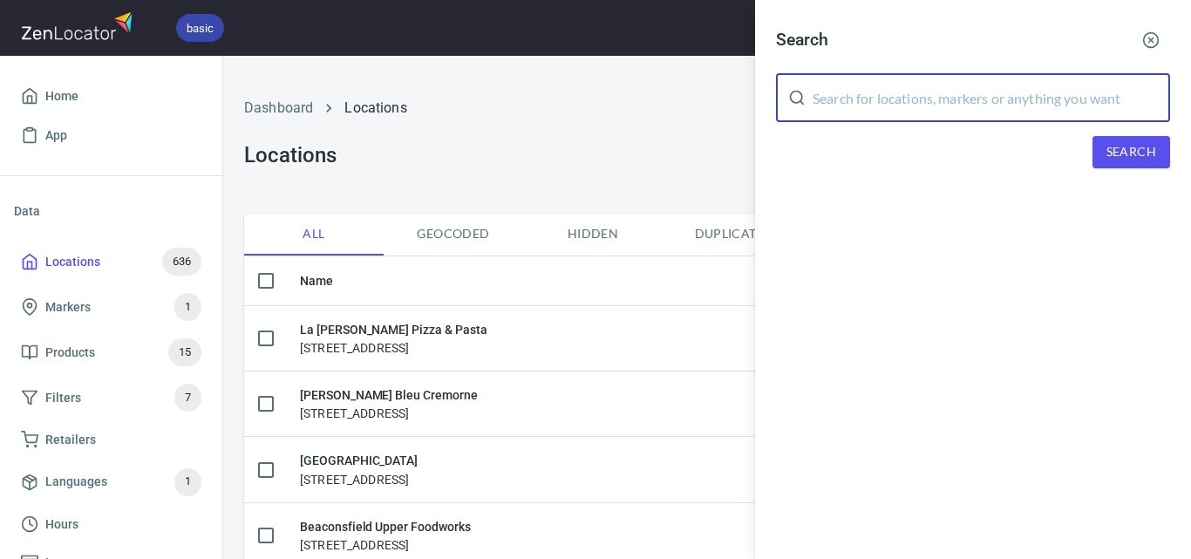
paste input "Groomed By [PERSON_NAME]"
type input "Groomed By [PERSON_NAME]"
click at [1134, 158] on span "Search" at bounding box center [1132, 152] width 50 height 22
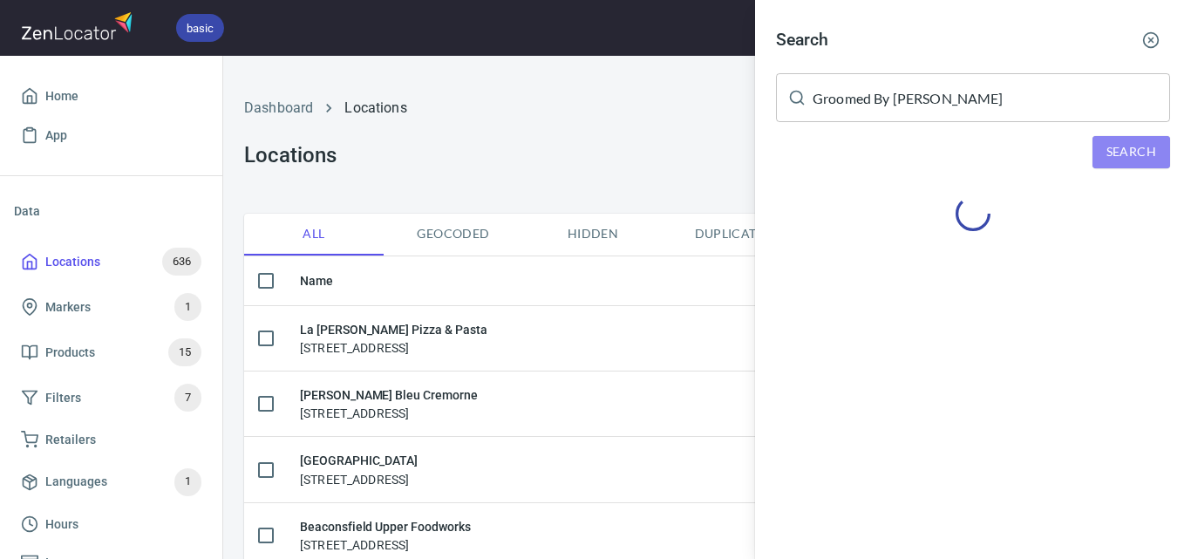
click at [1100, 153] on button "Search" at bounding box center [1132, 152] width 78 height 32
click at [1130, 160] on span "Search" at bounding box center [1132, 152] width 50 height 22
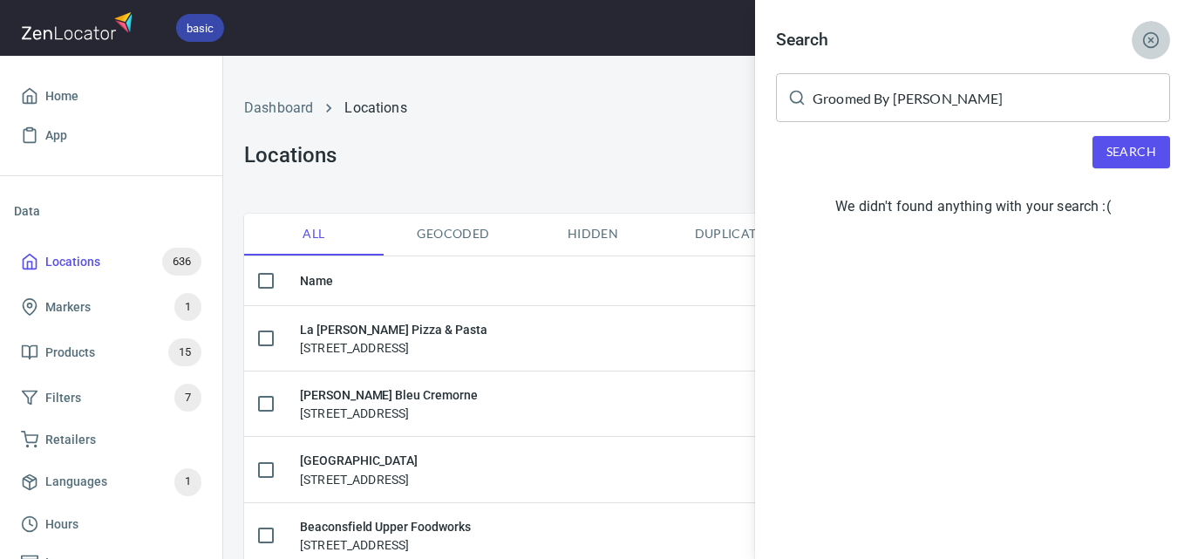
click at [1148, 39] on icon "button" at bounding box center [1150, 39] width 17 height 17
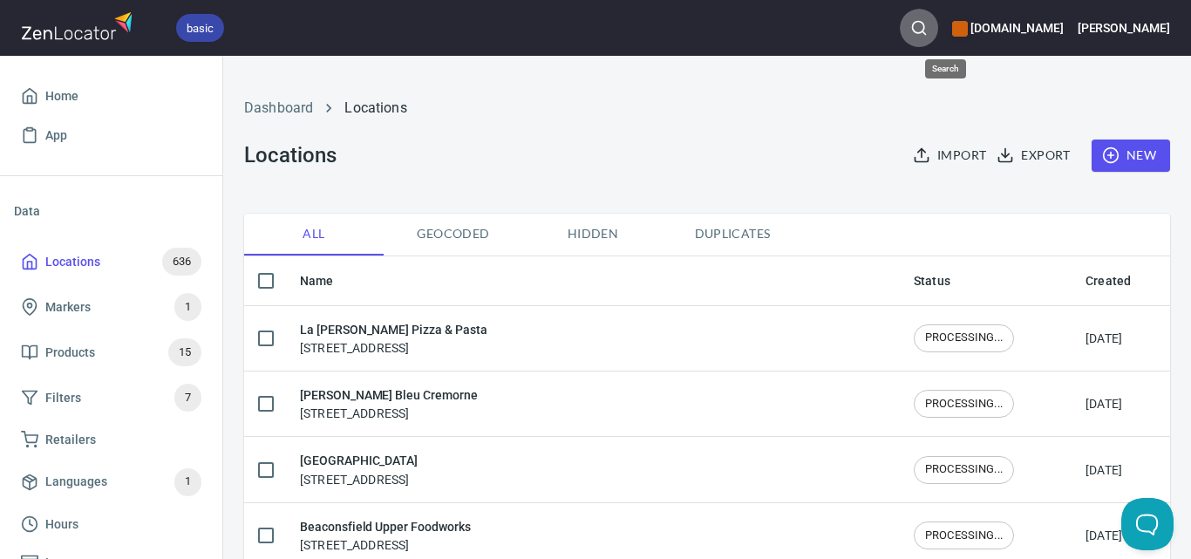
click at [924, 22] on circle "button" at bounding box center [918, 27] width 11 height 11
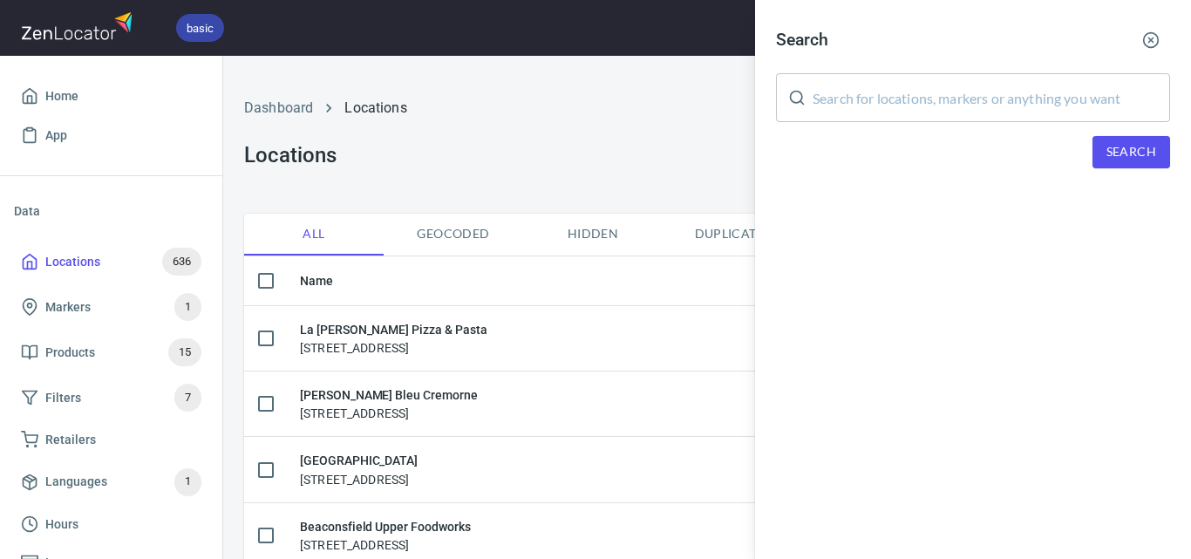
click at [986, 98] on input "text" at bounding box center [992, 97] width 358 height 49
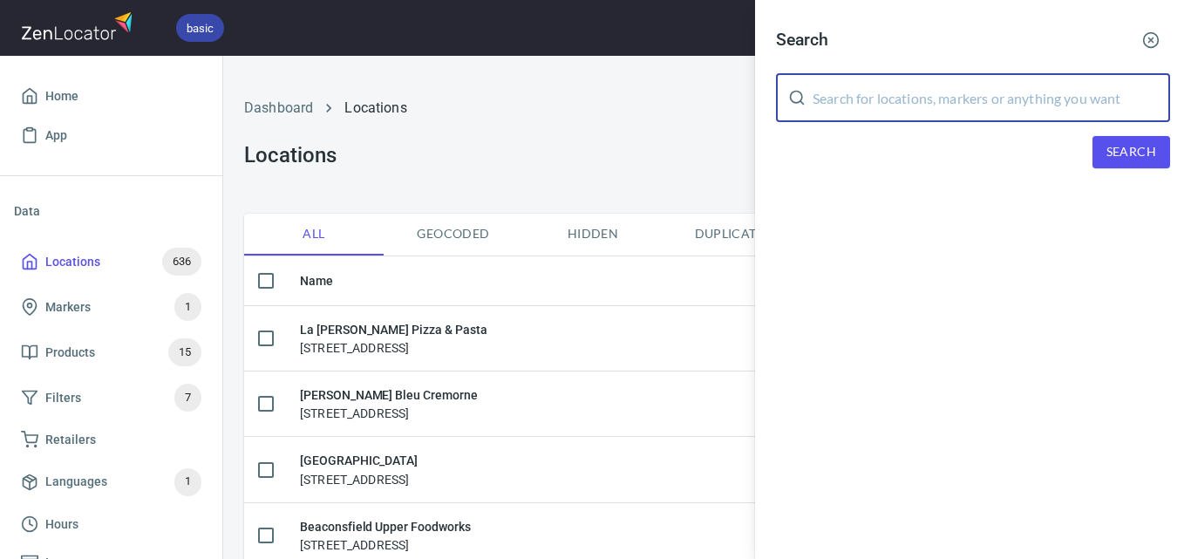
paste input "Groomed By [PERSON_NAME]"
type input "Groomed By [PERSON_NAME]"
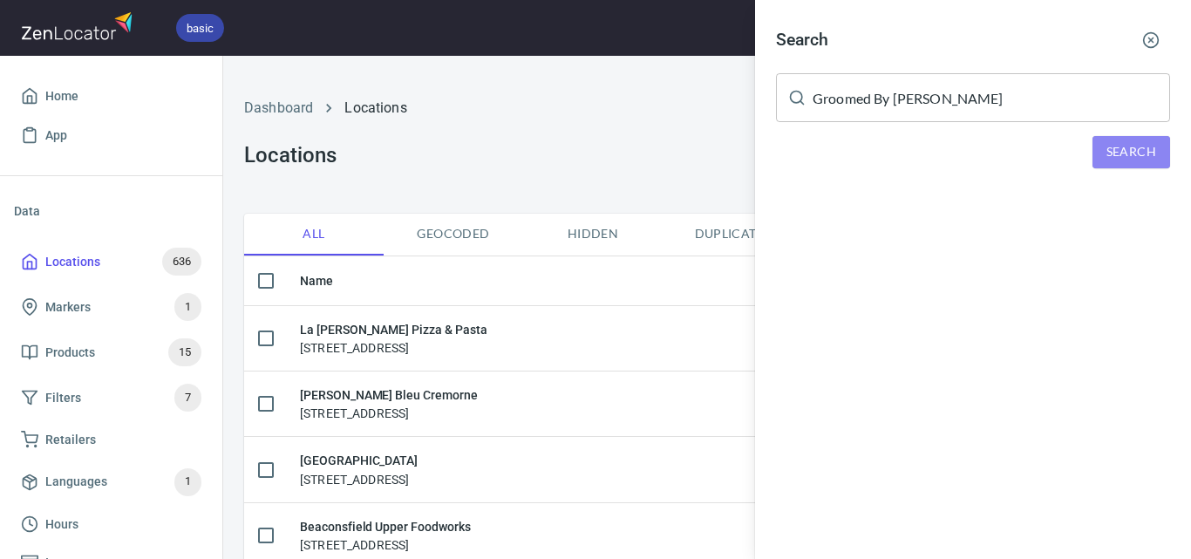
click at [1145, 153] on span "Search" at bounding box center [1132, 152] width 50 height 22
click at [1148, 36] on icon "button" at bounding box center [1150, 39] width 17 height 17
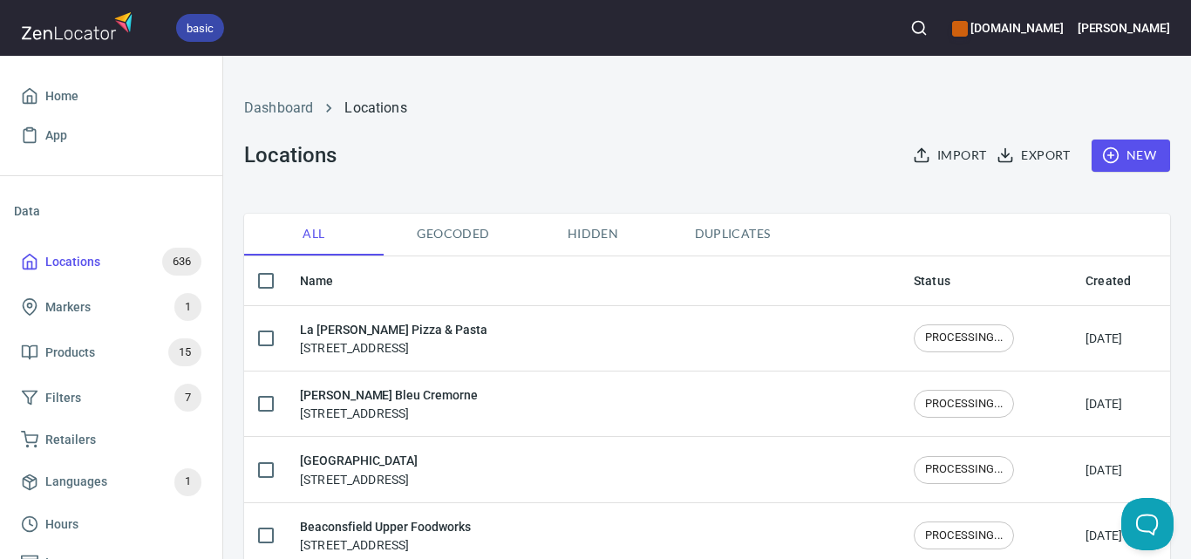
click at [928, 26] on icon "button" at bounding box center [918, 27] width 17 height 17
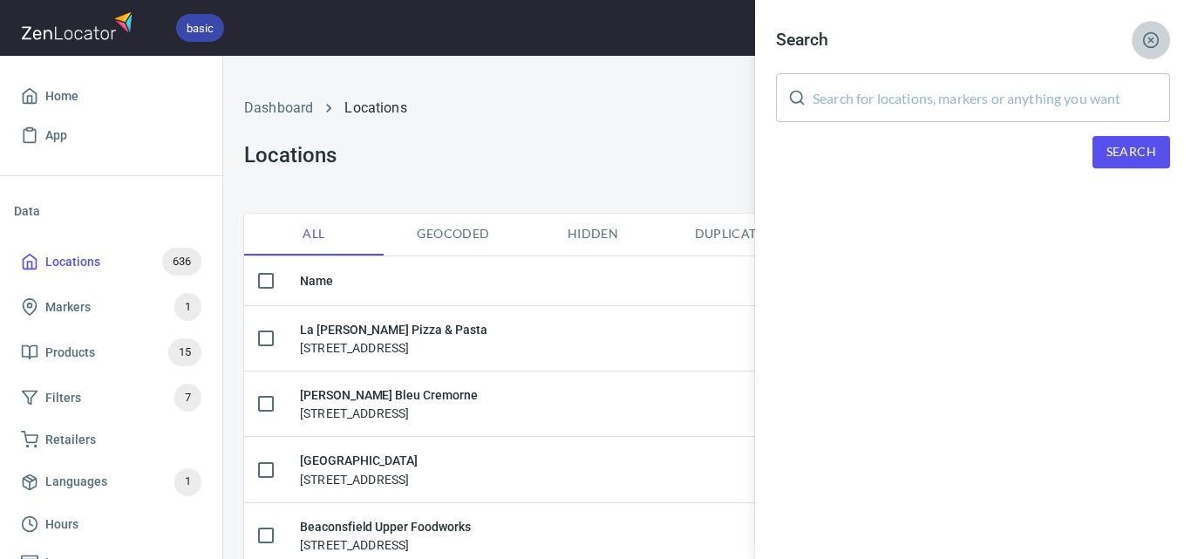
click at [1151, 43] on icon "button" at bounding box center [1150, 39] width 17 height 17
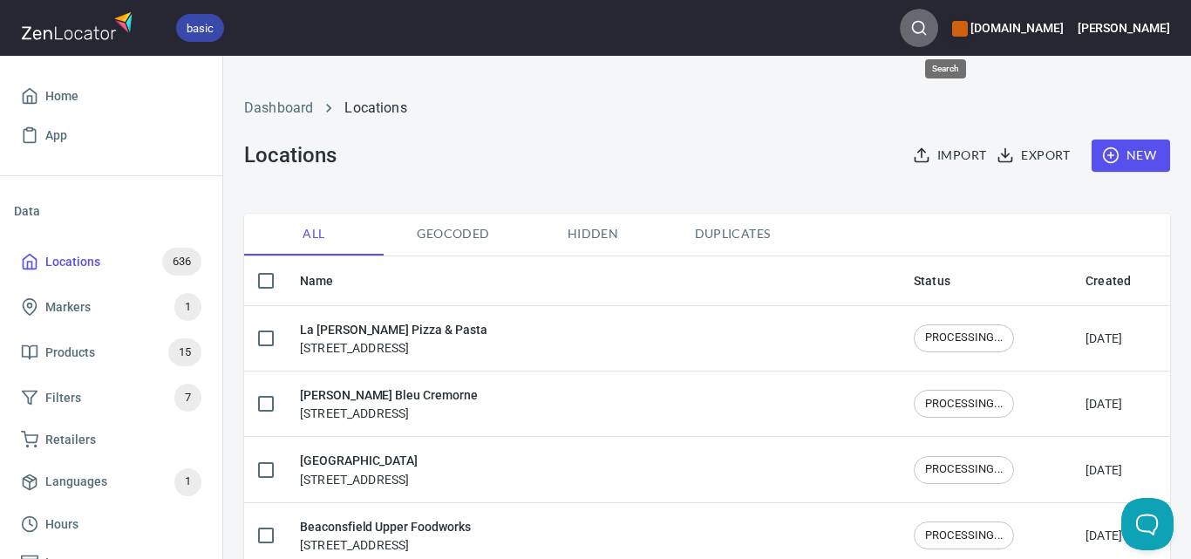
click at [928, 28] on icon "button" at bounding box center [918, 27] width 17 height 17
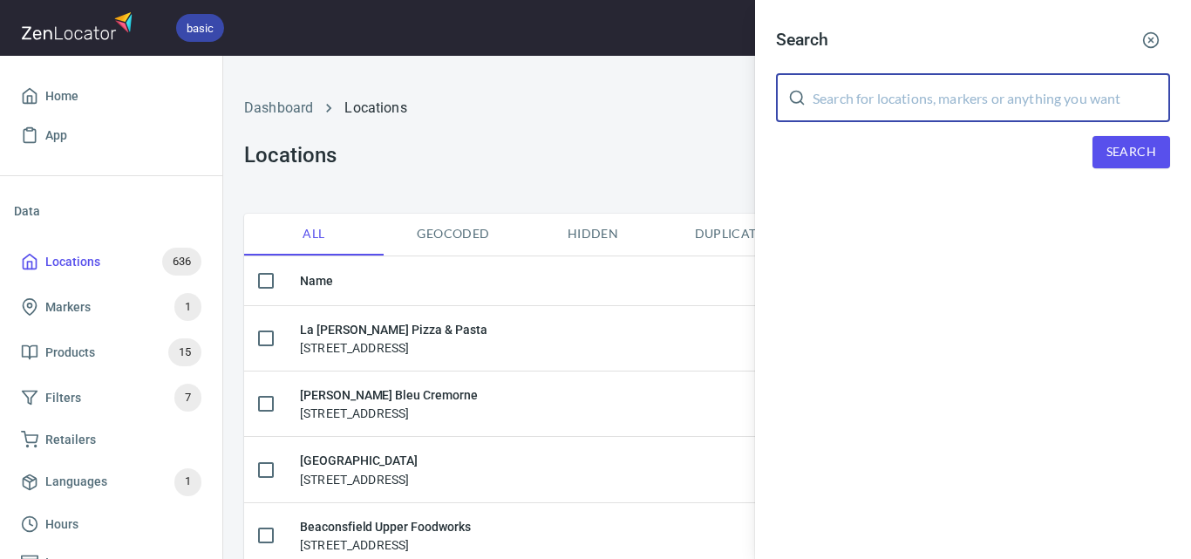
click at [973, 96] on input "text" at bounding box center [992, 97] width 358 height 49
click at [1060, 98] on input "text" at bounding box center [992, 97] width 358 height 49
paste input "Groomed By [PERSON_NAME]"
type input "Groomed By [PERSON_NAME]"
click at [1165, 162] on button "Search" at bounding box center [1132, 152] width 78 height 32
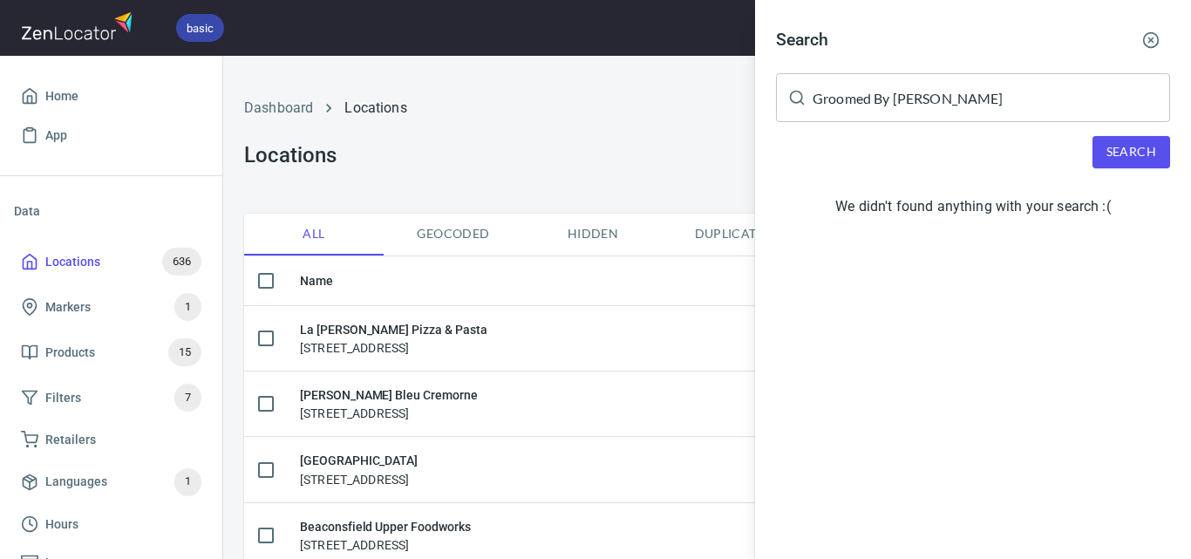
click at [1121, 147] on span "Search" at bounding box center [1132, 152] width 50 height 22
click at [1148, 41] on icon "button" at bounding box center [1150, 39] width 17 height 17
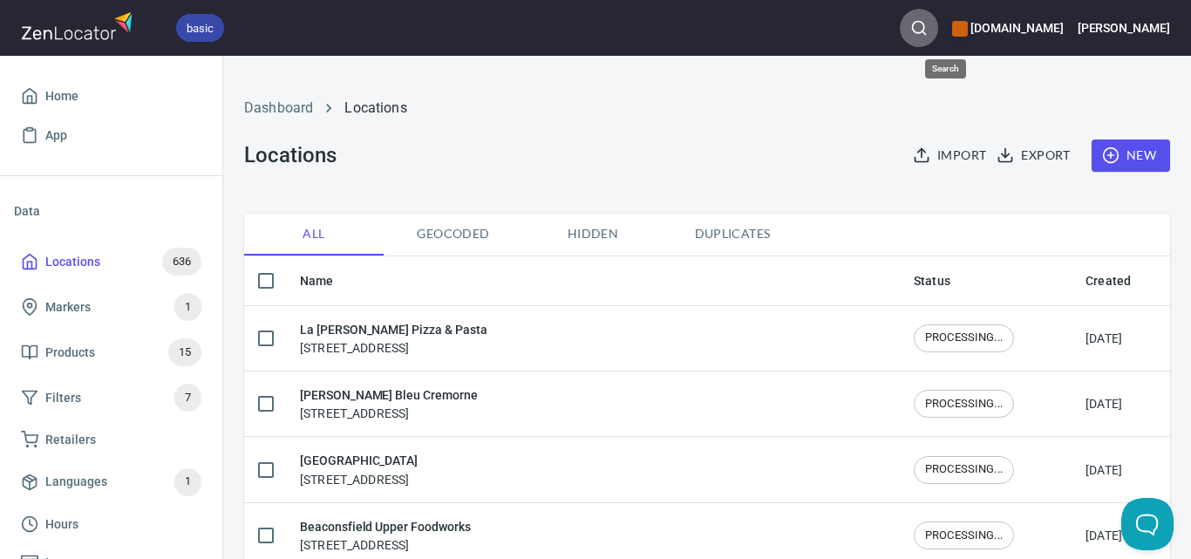
click at [928, 32] on icon "button" at bounding box center [918, 27] width 17 height 17
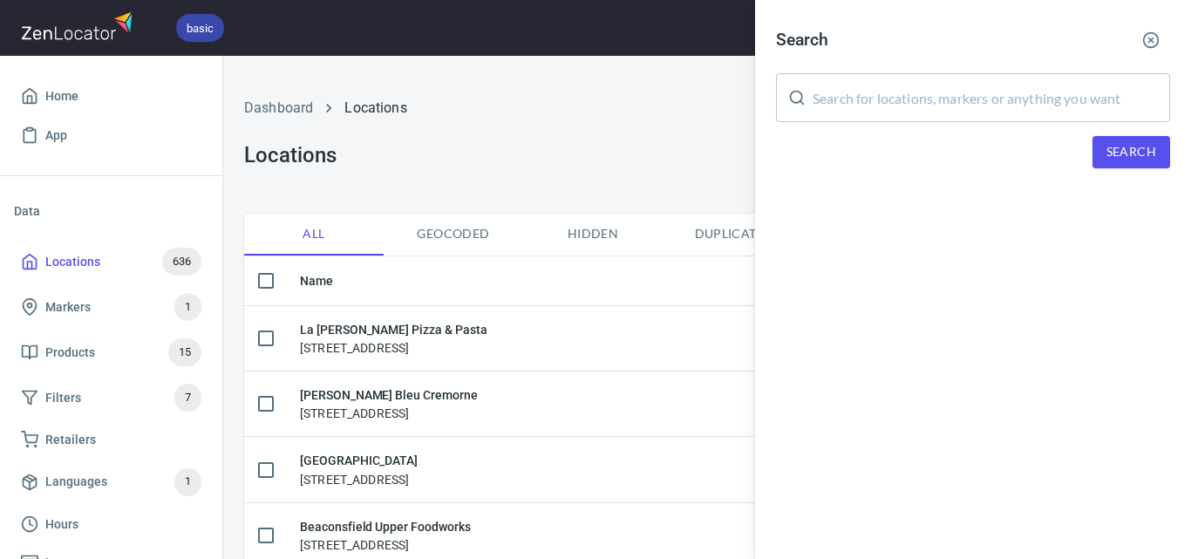
click at [1005, 115] on input "text" at bounding box center [992, 97] width 358 height 49
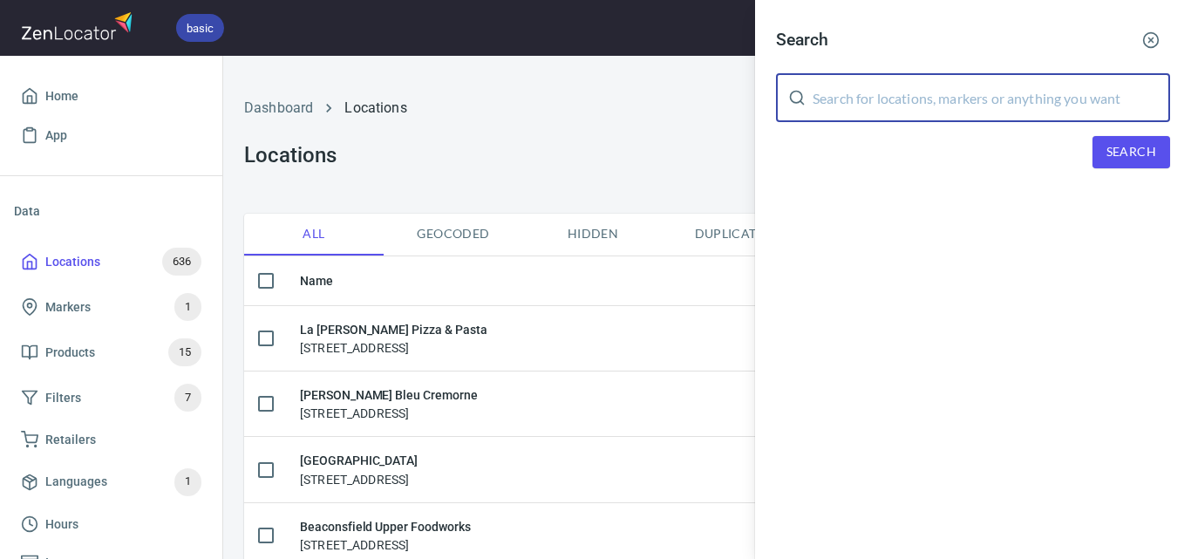
paste input "Groomed By [PERSON_NAME]"
type input "Groomed By [PERSON_NAME]"
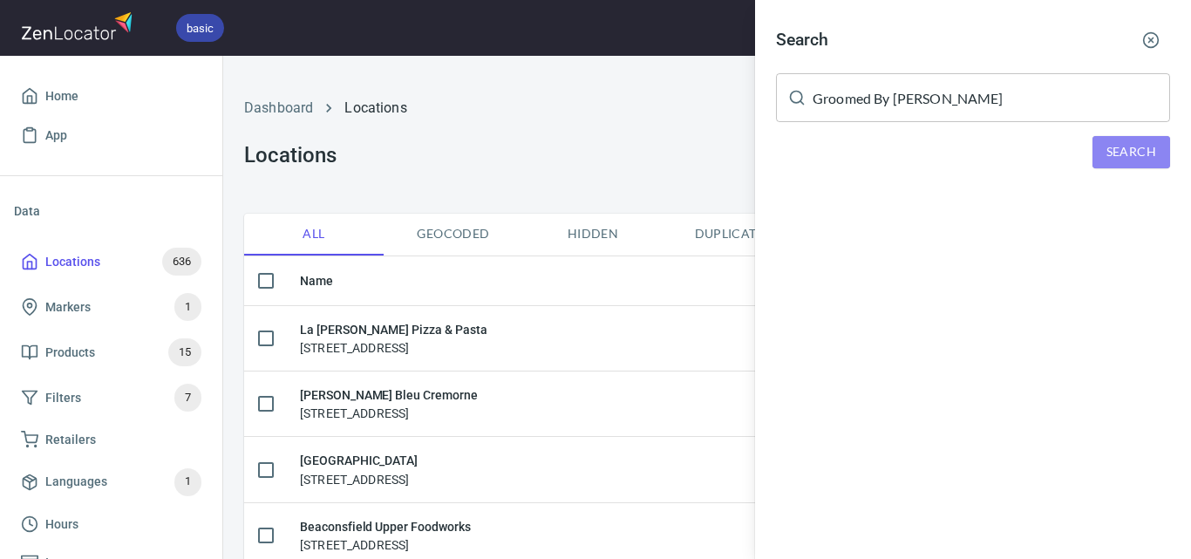
click at [1105, 159] on button "Search" at bounding box center [1132, 152] width 78 height 32
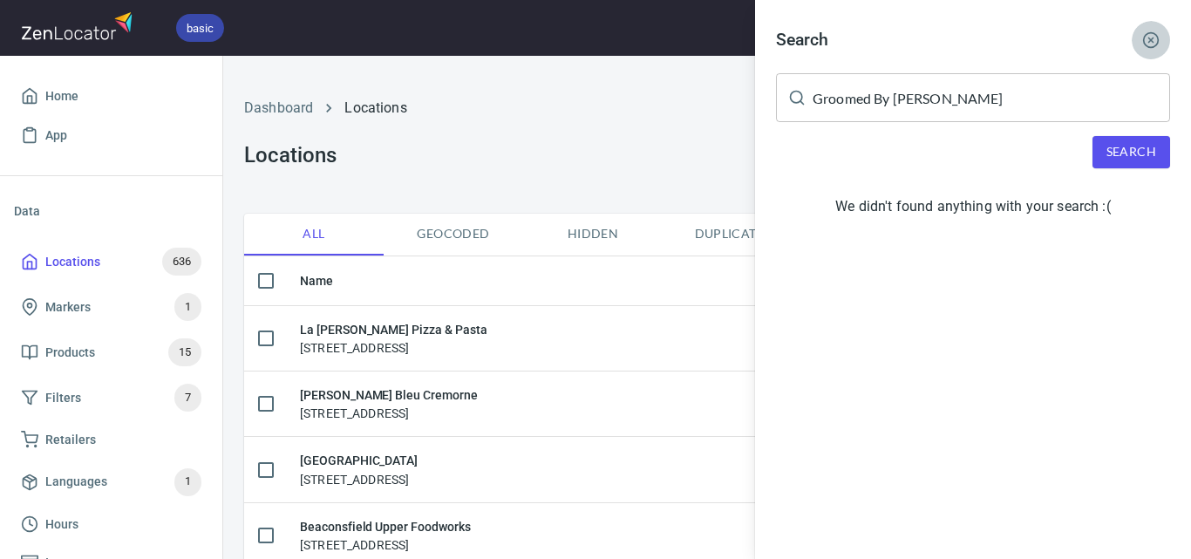
click at [1159, 43] on icon "button" at bounding box center [1150, 39] width 17 height 17
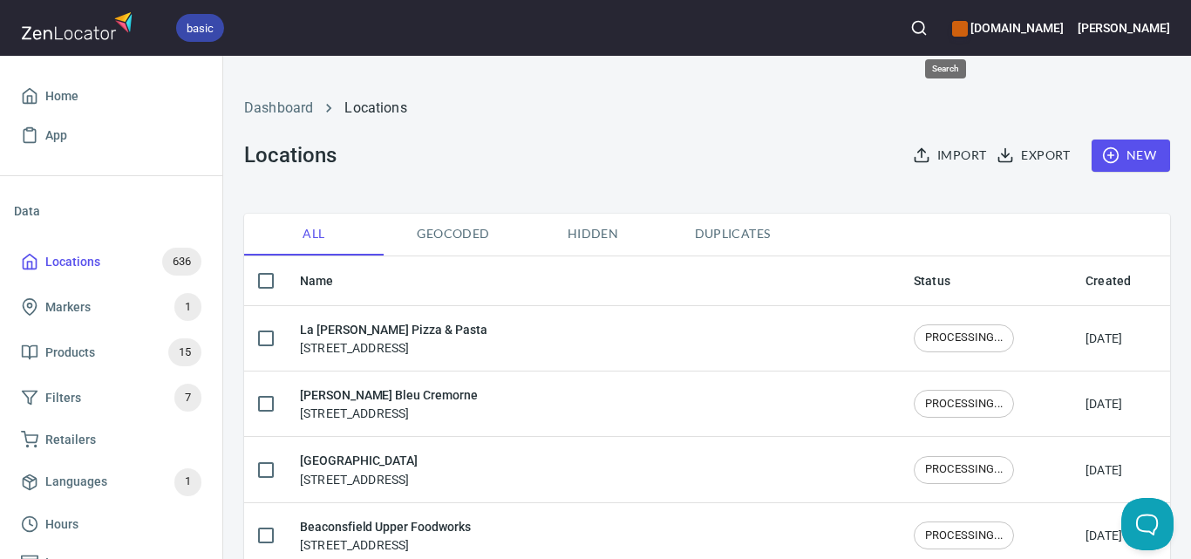
click at [928, 27] on icon "button" at bounding box center [918, 27] width 17 height 17
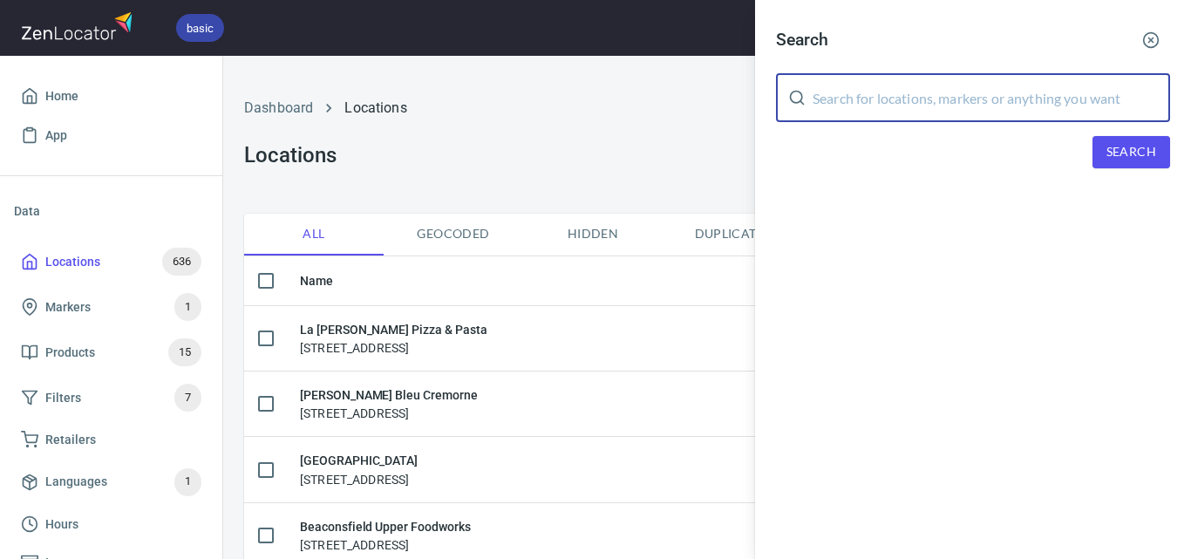
click at [894, 97] on input "text" at bounding box center [992, 97] width 358 height 49
paste input "Groomed By [PERSON_NAME]"
type input "Groomed By [PERSON_NAME]"
click at [1169, 182] on div "Search Groomed By [PERSON_NAME] ​ Search" at bounding box center [973, 108] width 436 height 217
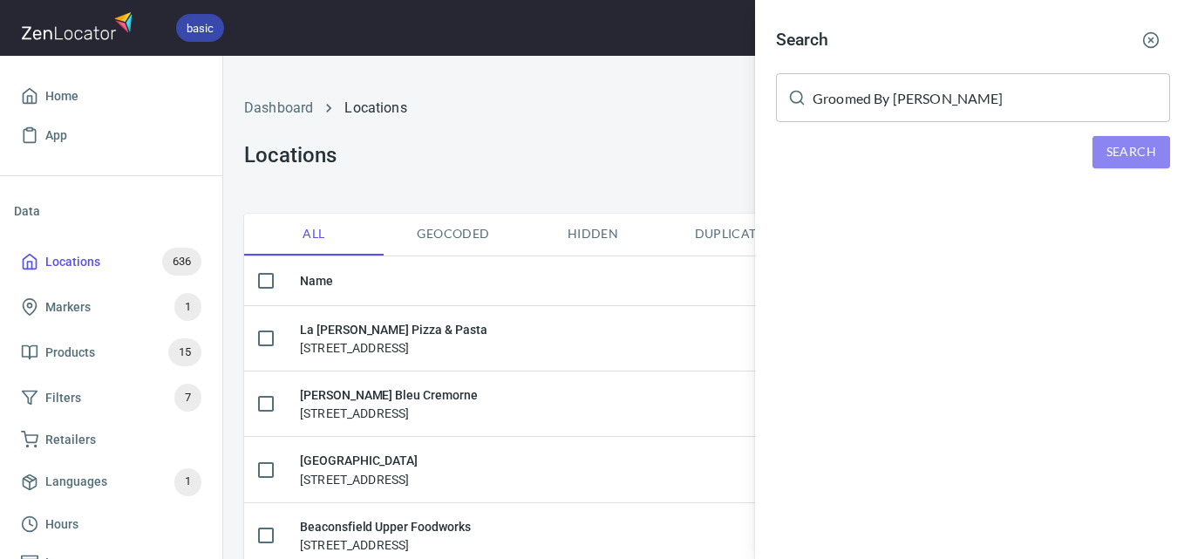
click at [1154, 146] on span "Search" at bounding box center [1132, 152] width 50 height 22
click at [1123, 143] on span "Search" at bounding box center [1132, 152] width 50 height 22
drag, startPoint x: 1156, startPoint y: 149, endPoint x: 660, endPoint y: 152, distance: 495.3
click at [1145, 151] on span "Search" at bounding box center [1132, 152] width 50 height 22
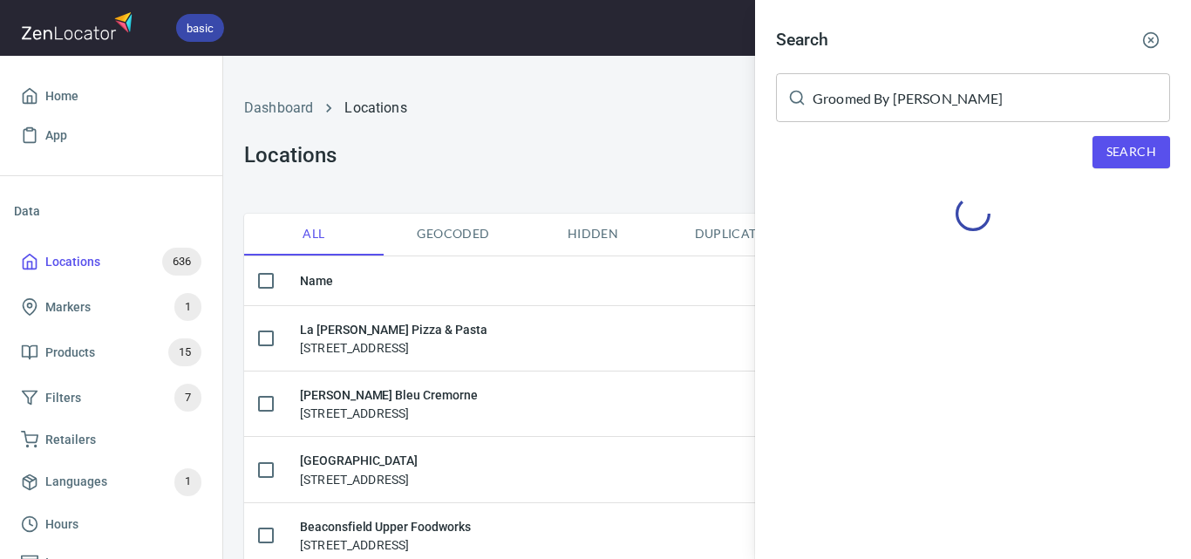
click at [572, 186] on div at bounding box center [595, 279] width 1191 height 559
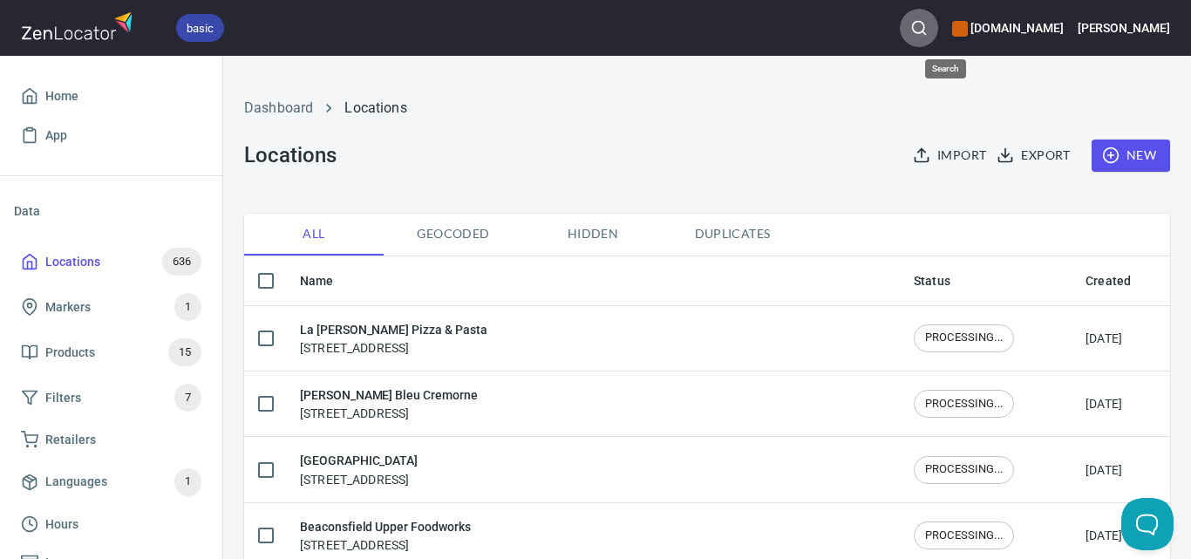
click at [928, 25] on icon "button" at bounding box center [918, 27] width 17 height 17
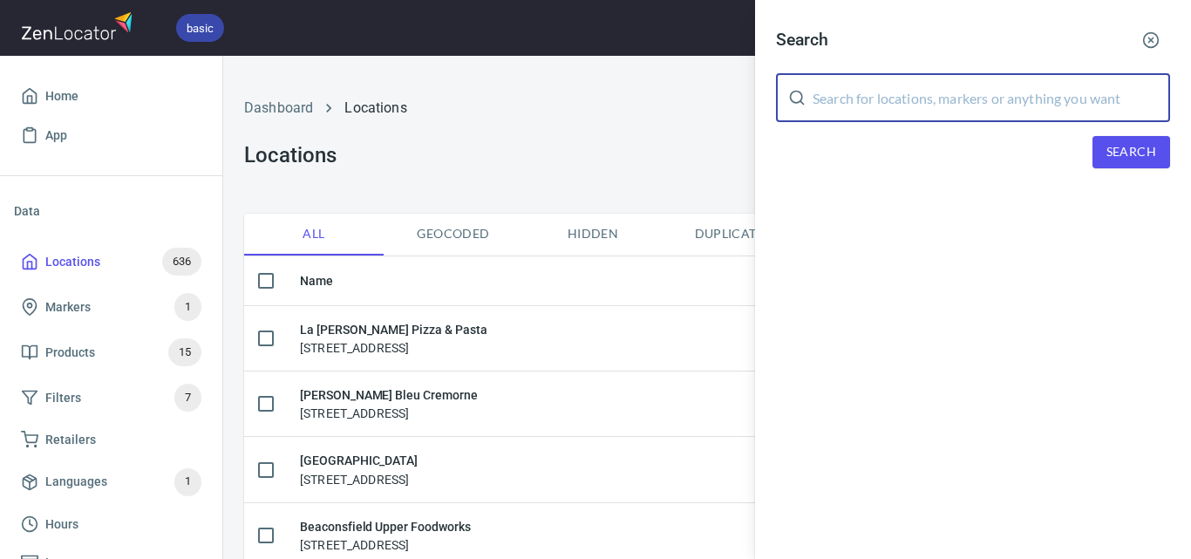
click at [1050, 98] on input "text" at bounding box center [992, 97] width 358 height 49
paste input "Sailor's Grave Brewing"
type input "Sailor's Grave Brewing"
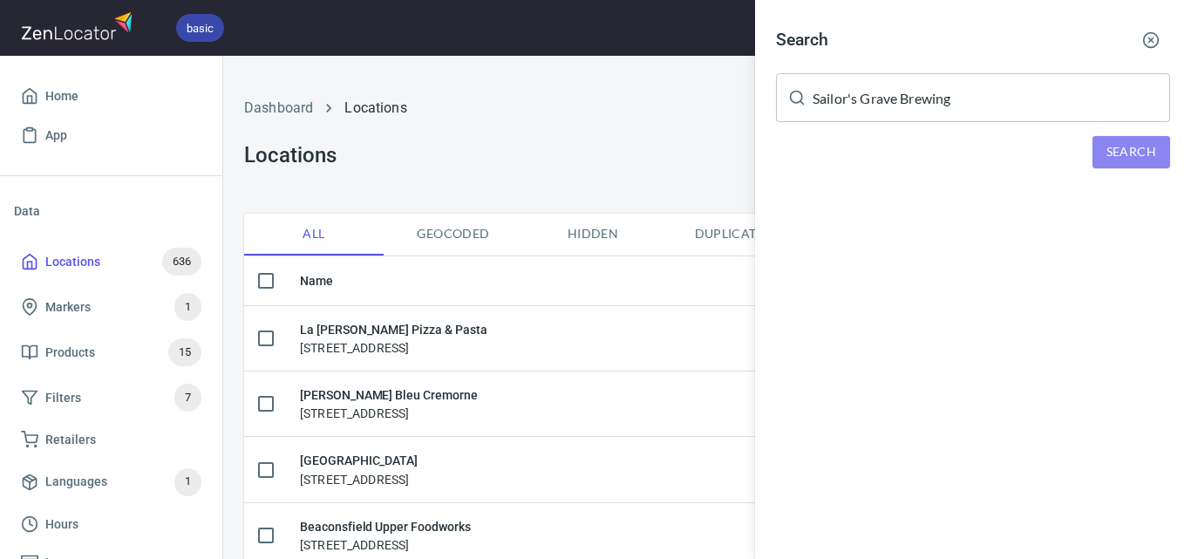
click at [1126, 152] on span "Search" at bounding box center [1132, 152] width 50 height 22
click at [1134, 149] on span "Search" at bounding box center [1132, 152] width 50 height 22
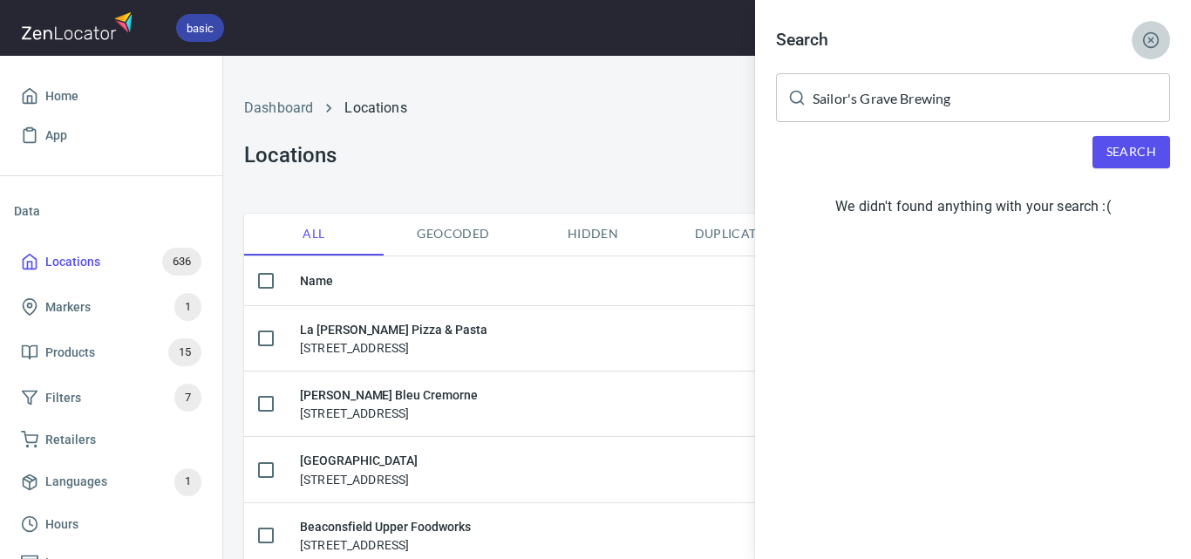
click at [1157, 27] on button "button" at bounding box center [1151, 40] width 38 height 38
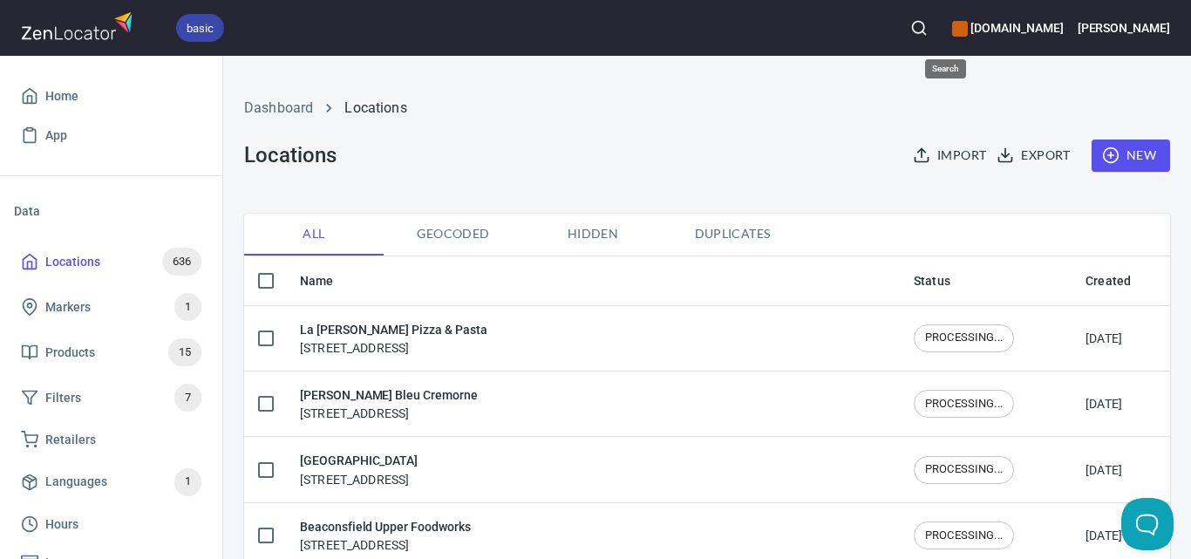
click at [928, 32] on icon "button" at bounding box center [918, 27] width 17 height 17
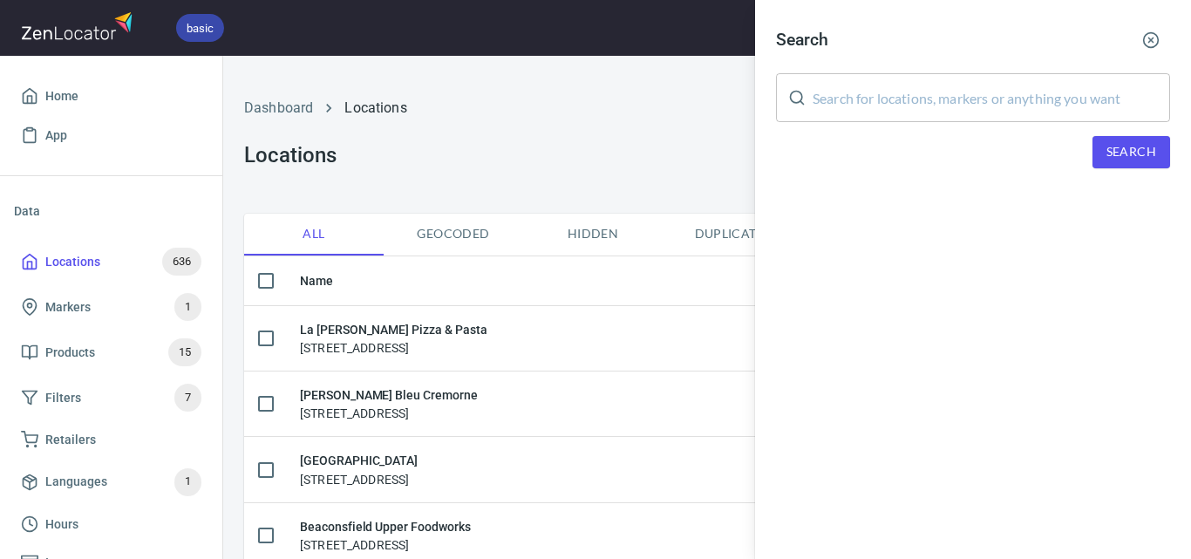
click at [1092, 113] on input "text" at bounding box center [992, 97] width 358 height 49
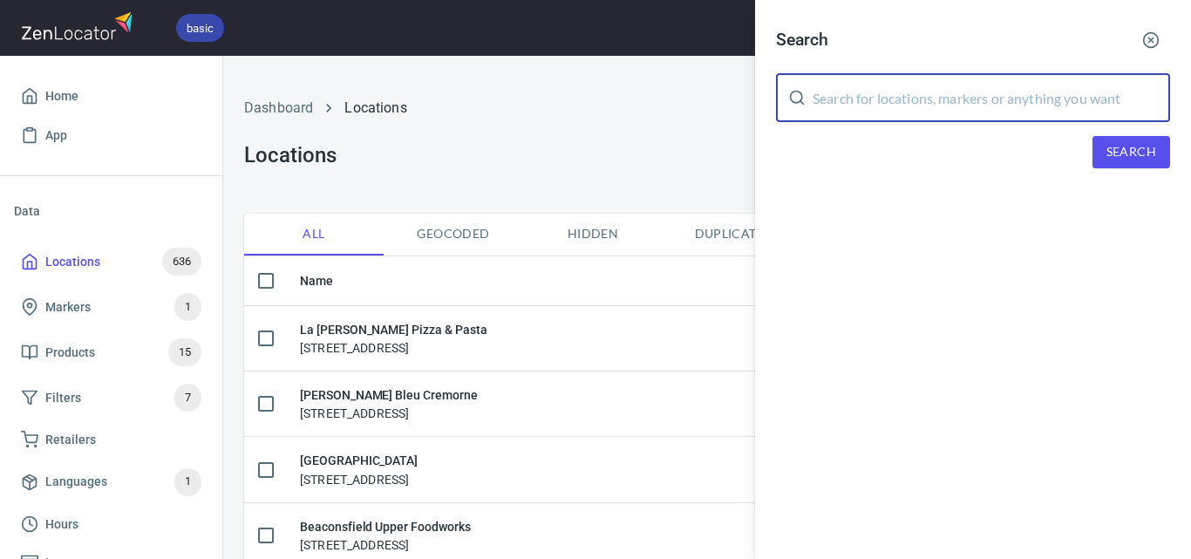
paste input "Sailor's Grave Brewing"
type input "Sailor's Grave Brewing"
click at [1102, 158] on button "Search" at bounding box center [1132, 152] width 78 height 32
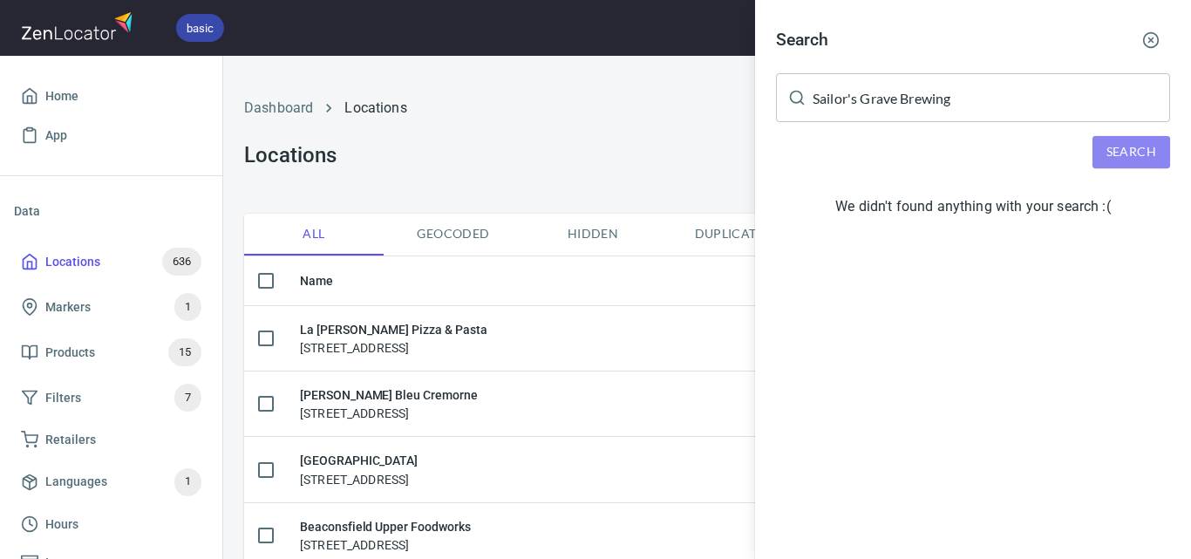
click at [1151, 150] on span "Search" at bounding box center [1132, 152] width 50 height 22
click at [1113, 140] on button "Search" at bounding box center [1132, 152] width 78 height 32
click at [1131, 152] on span "Search" at bounding box center [1132, 152] width 50 height 22
click at [1141, 151] on span "Search" at bounding box center [1132, 152] width 50 height 22
click at [1131, 143] on span "Search" at bounding box center [1132, 152] width 50 height 22
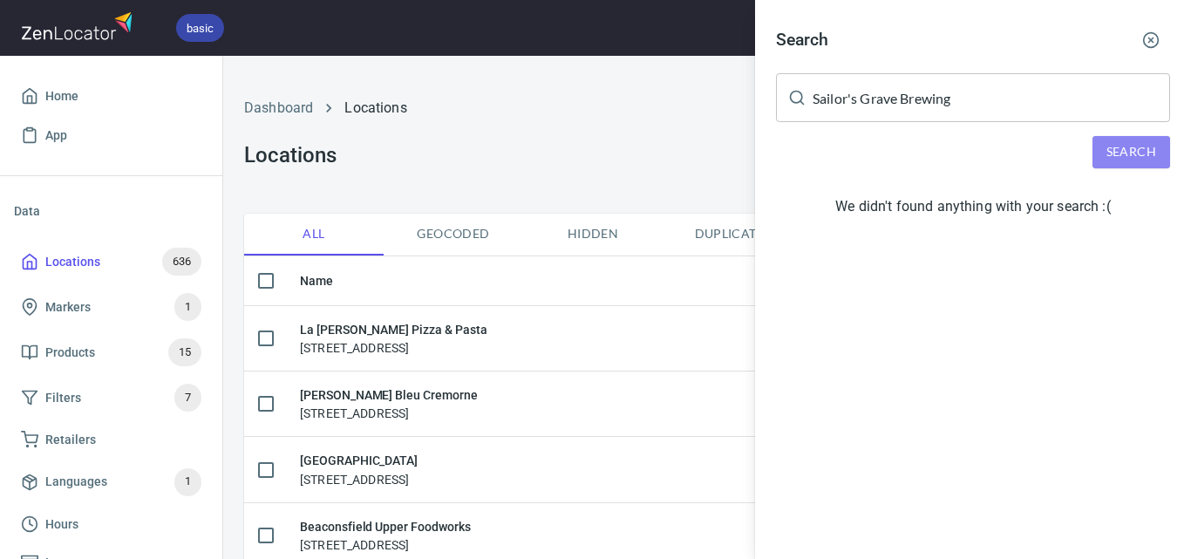
click at [1146, 149] on span "Search" at bounding box center [1132, 152] width 50 height 22
click at [1119, 151] on span "Search" at bounding box center [1132, 152] width 50 height 22
click at [1151, 34] on icon "button" at bounding box center [1150, 39] width 17 height 17
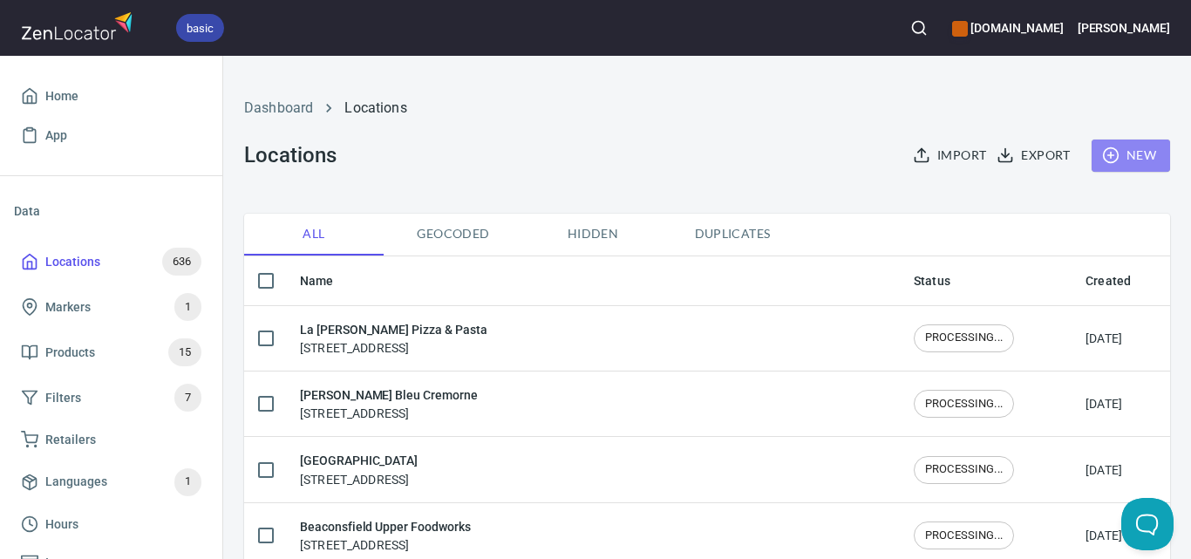
click at [1141, 149] on span "New" at bounding box center [1131, 156] width 51 height 22
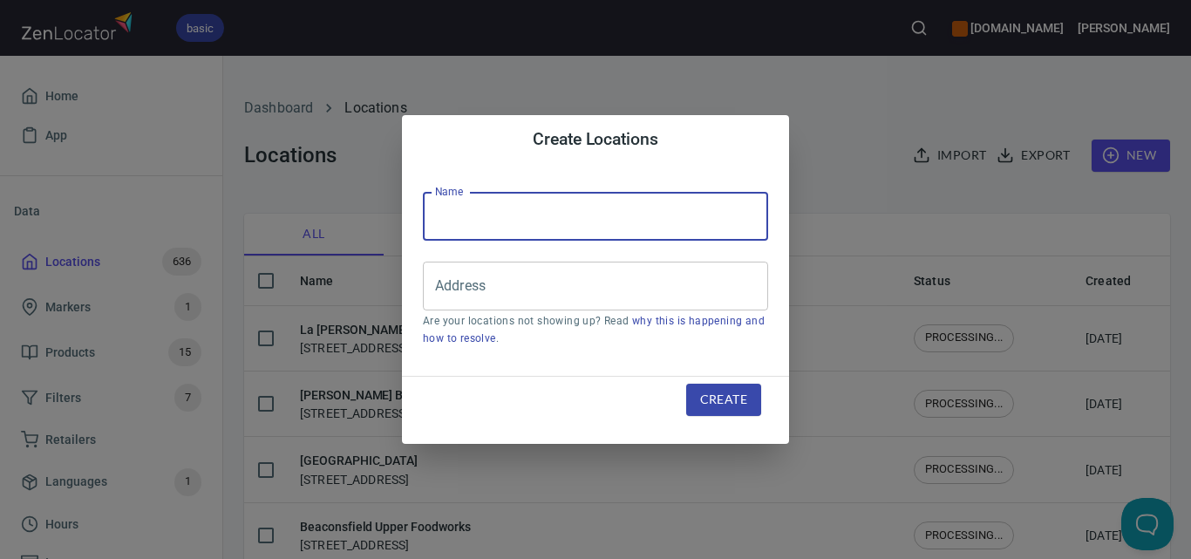
click at [688, 222] on input "text" at bounding box center [595, 216] width 345 height 49
paste input "Sailor's Grave Brewing"
type input "Sailor's Grave Brewing"
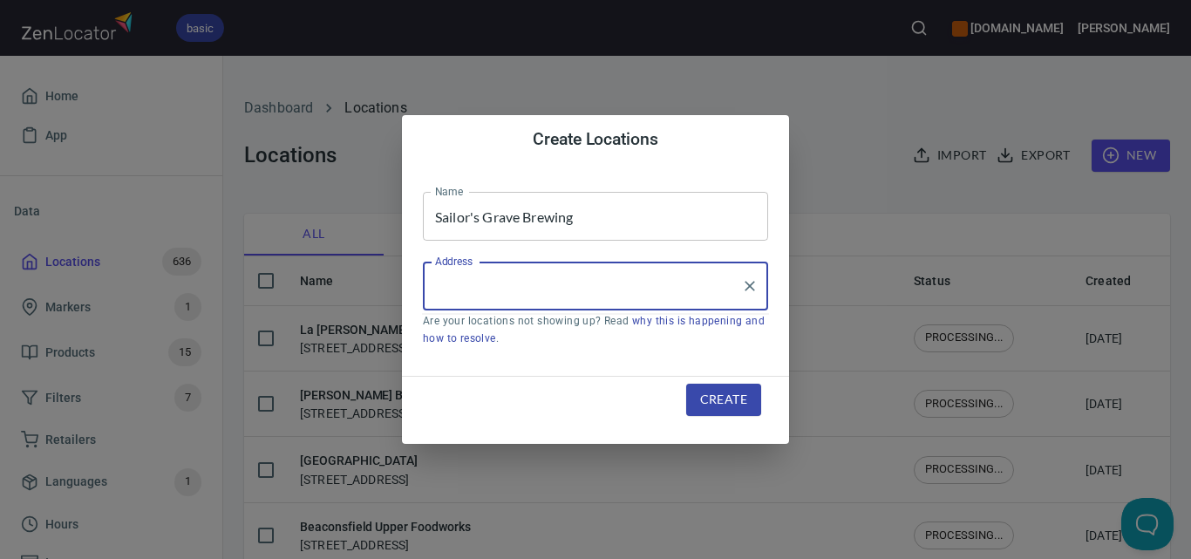
click at [699, 297] on input "Address" at bounding box center [582, 285] width 303 height 33
paste input "[STREET_ADDRESS]"
type input "[STREET_ADDRESS]"
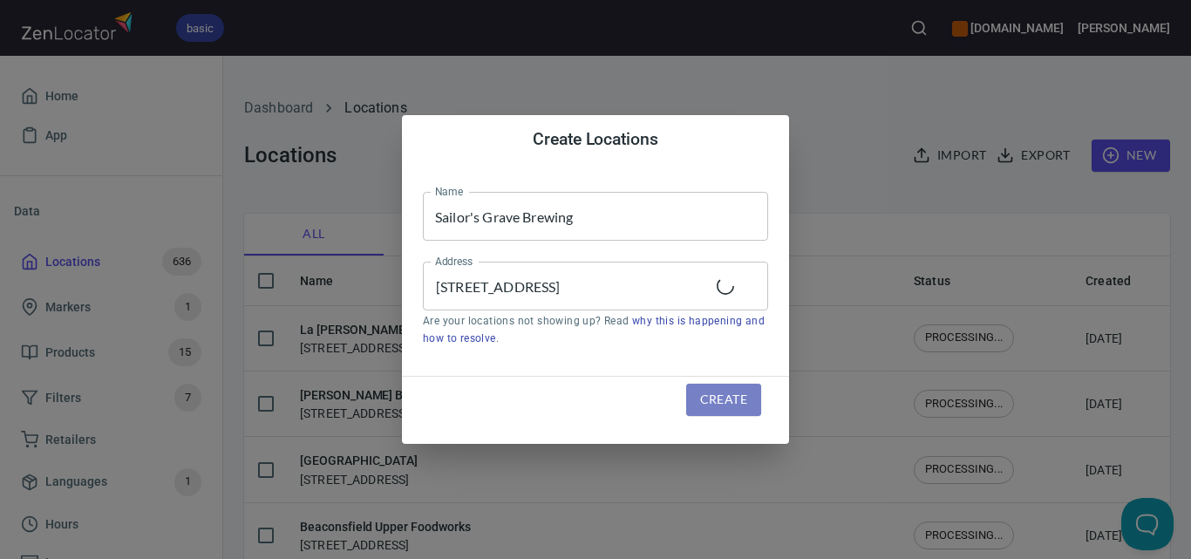
click at [713, 392] on span "Create" at bounding box center [723, 400] width 47 height 22
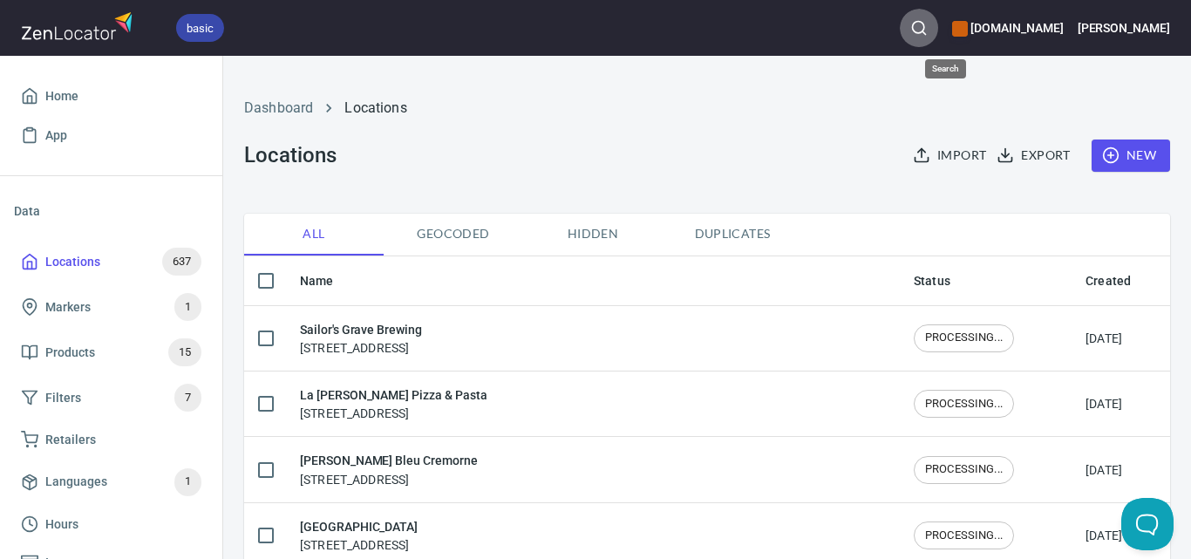
click at [924, 24] on circle "button" at bounding box center [918, 27] width 11 height 11
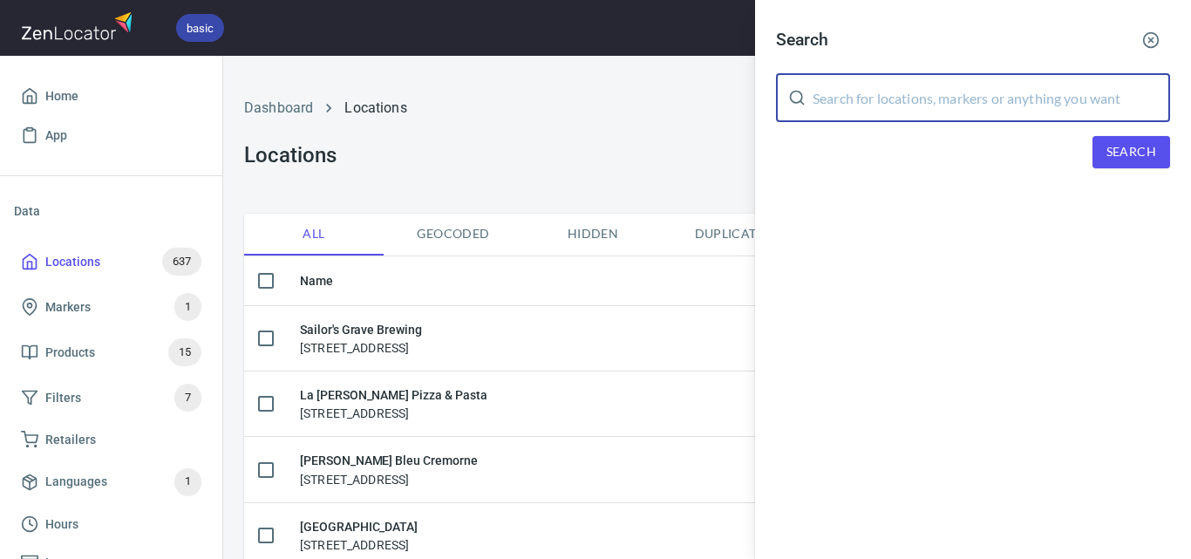
click at [999, 92] on input "text" at bounding box center [992, 97] width 358 height 49
paste input "Moontree"
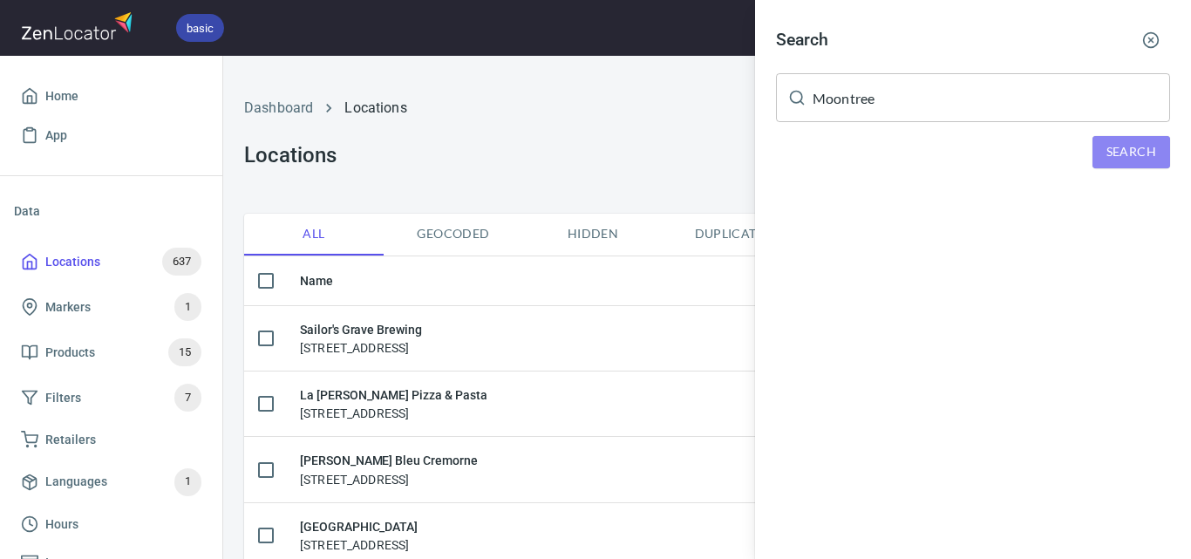
click at [1103, 146] on button "Search" at bounding box center [1132, 152] width 78 height 32
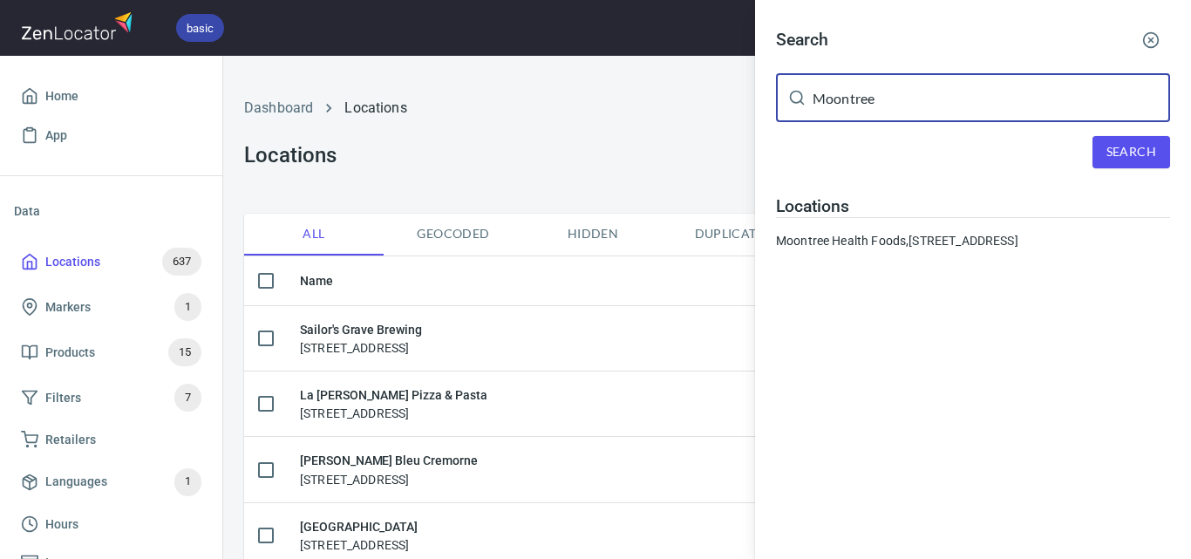
click at [887, 84] on input "Moontree" at bounding box center [992, 97] width 358 height 49
paste input "Nowa Nowa General Stor"
click at [1087, 153] on div "Search" at bounding box center [973, 152] width 394 height 32
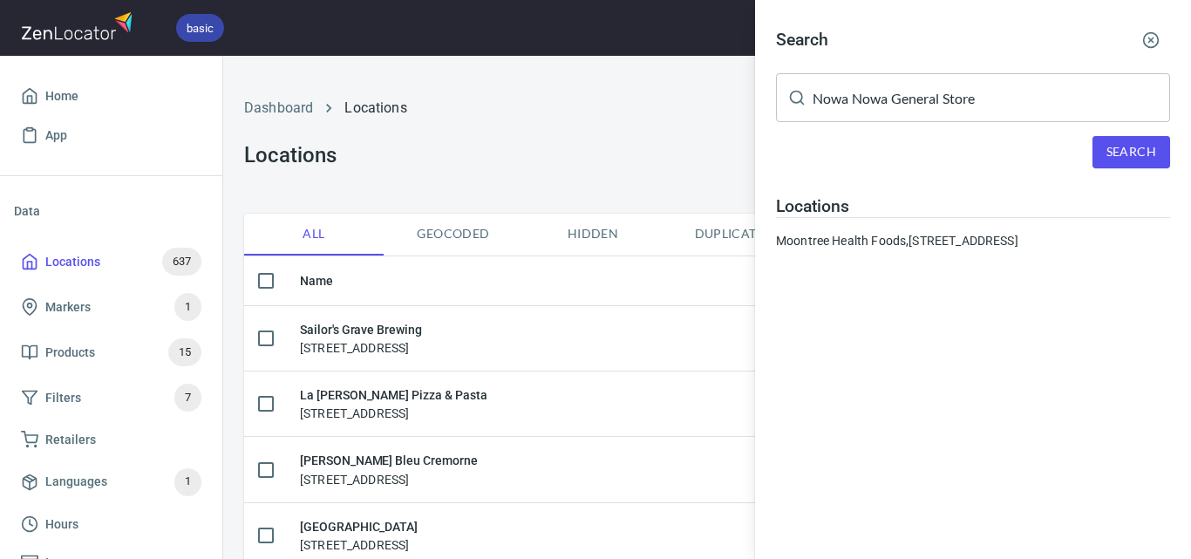
click at [1126, 149] on span "Search" at bounding box center [1132, 152] width 50 height 22
click at [1064, 85] on input "Nowa Nowa General Store" at bounding box center [992, 97] width 358 height 49
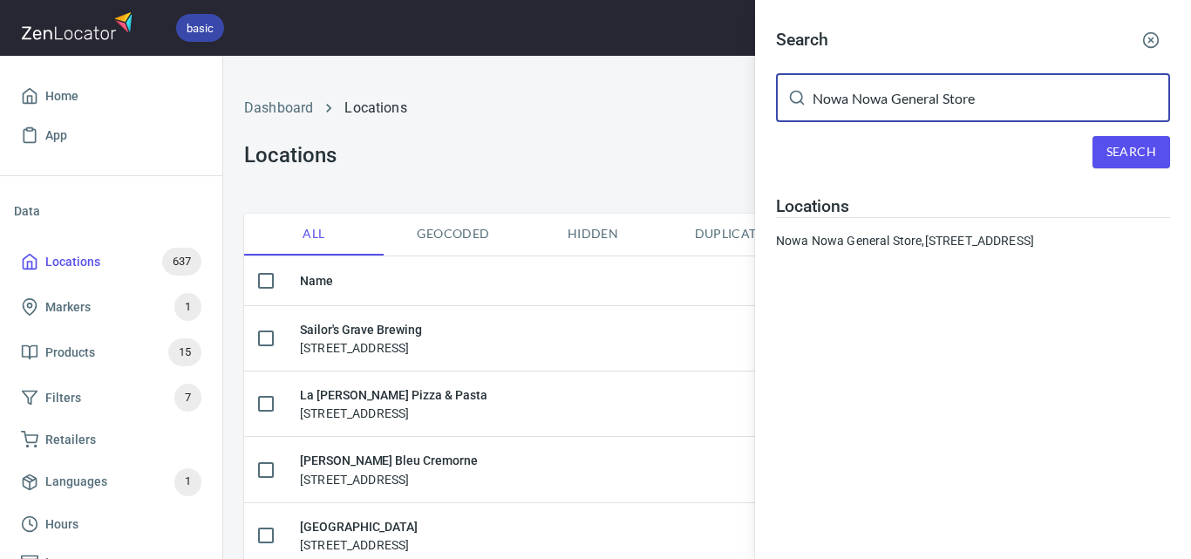
click at [1064, 85] on input "Nowa Nowa General Store" at bounding box center [992, 97] width 358 height 49
paste input "Orbost FoodWorks"
type input "Orbost FoodWorks"
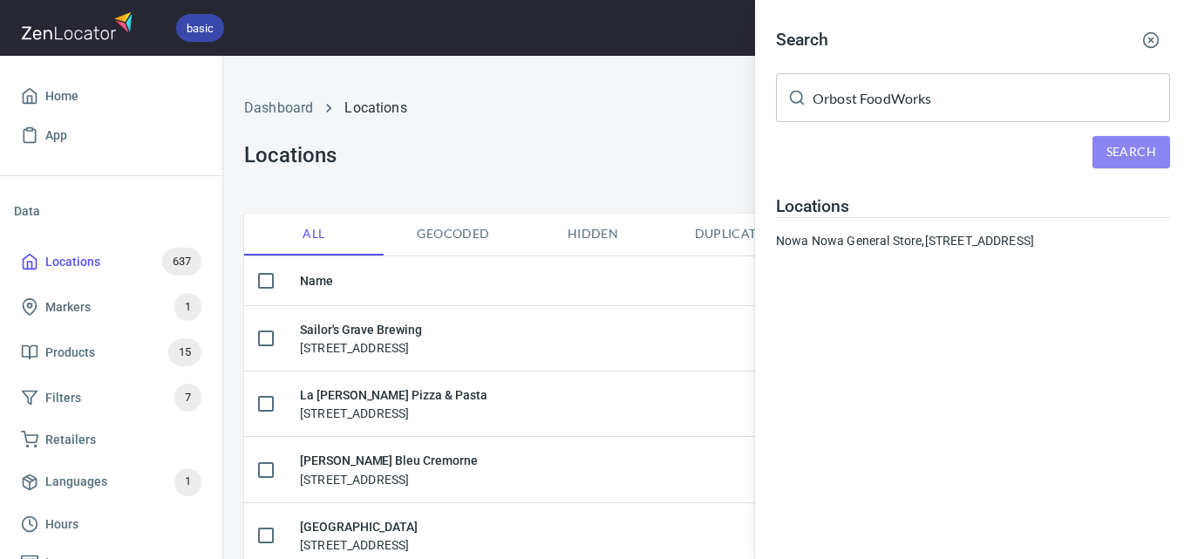
click at [1139, 159] on span "Search" at bounding box center [1132, 152] width 50 height 22
